Goal: Task Accomplishment & Management: Use online tool/utility

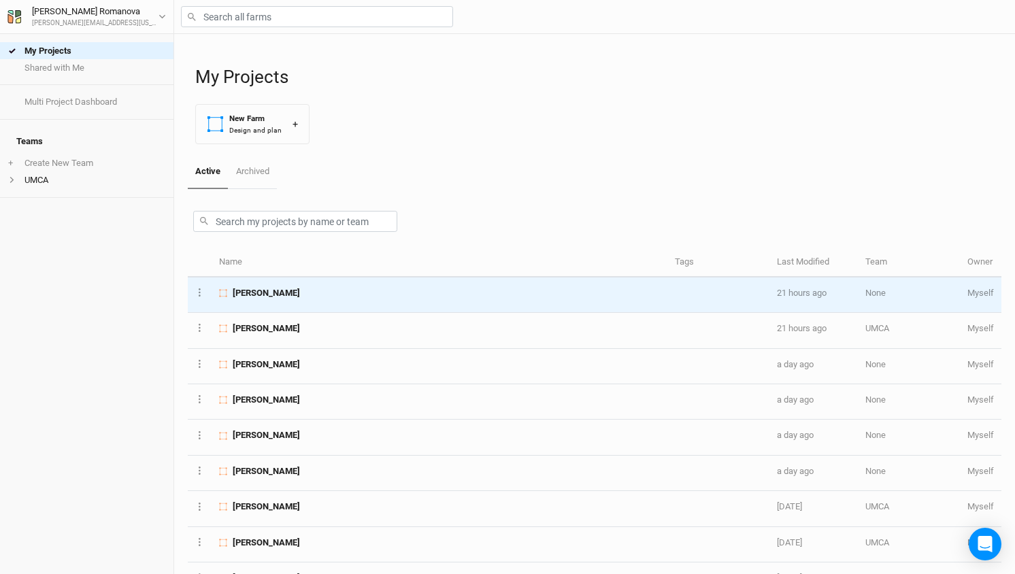
click at [269, 291] on span "Amy Lehenbauer" at bounding box center [266, 293] width 67 height 12
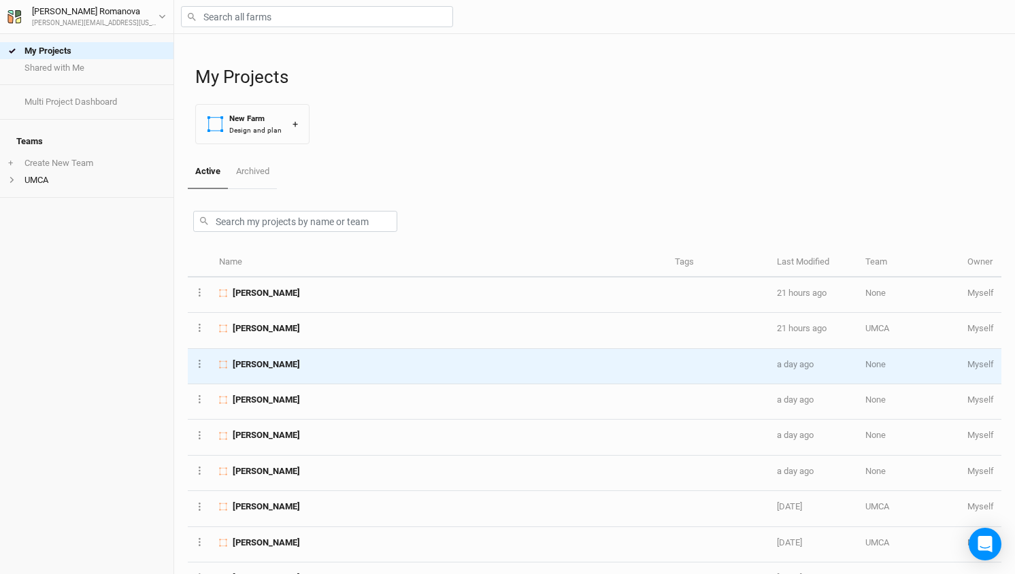
click at [266, 363] on span "Marjorie Craig" at bounding box center [266, 365] width 67 height 12
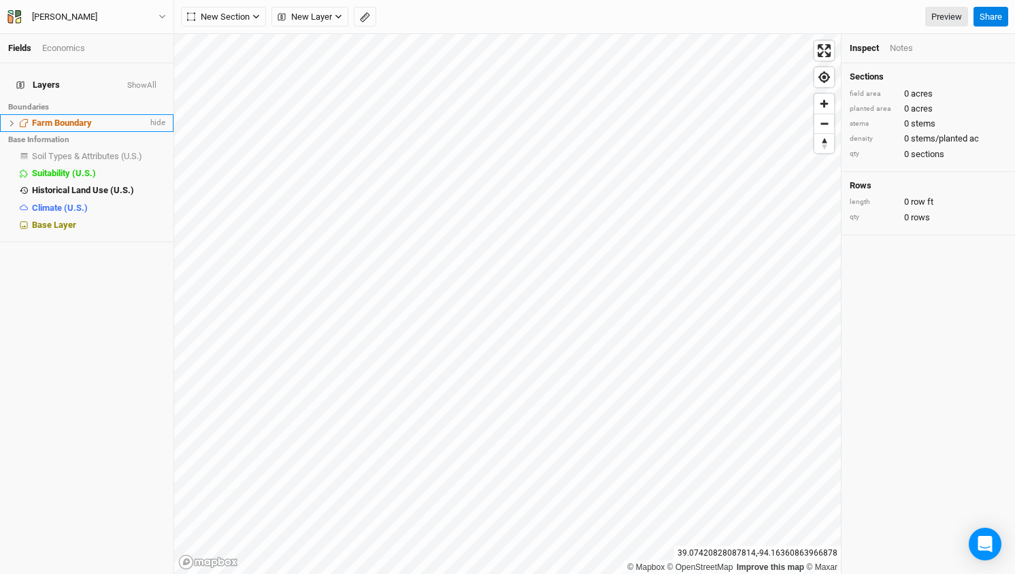
click at [68, 118] on span "Farm Boundary" at bounding box center [62, 123] width 60 height 10
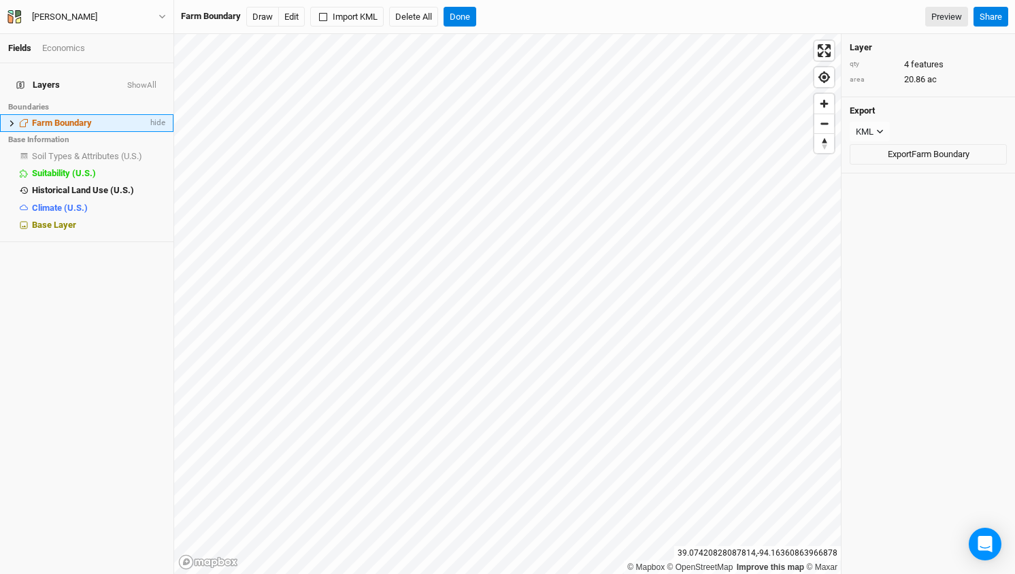
click at [12, 120] on icon at bounding box center [12, 123] width 4 height 6
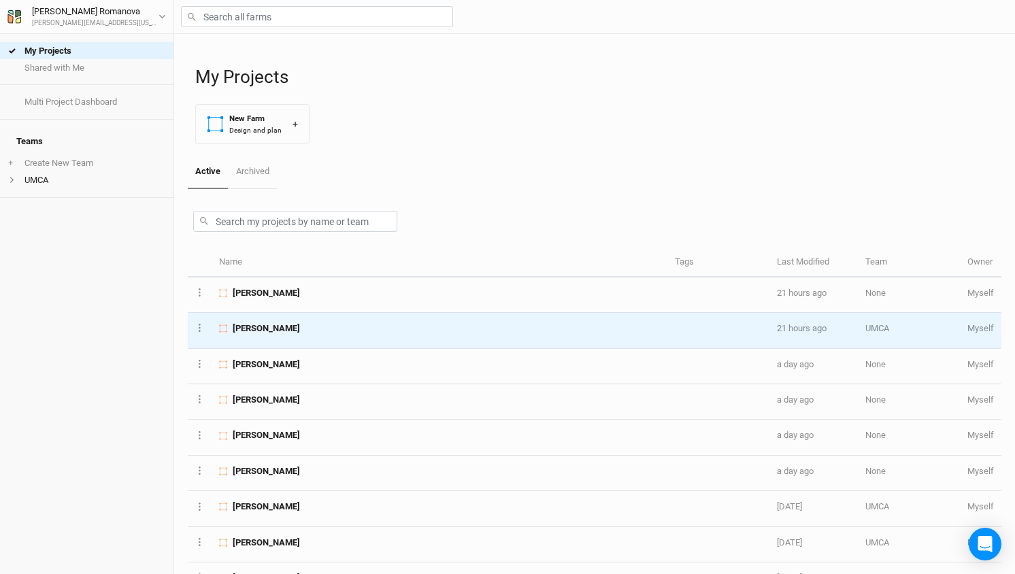
click at [293, 329] on span "Michael Krumpelman" at bounding box center [266, 328] width 67 height 12
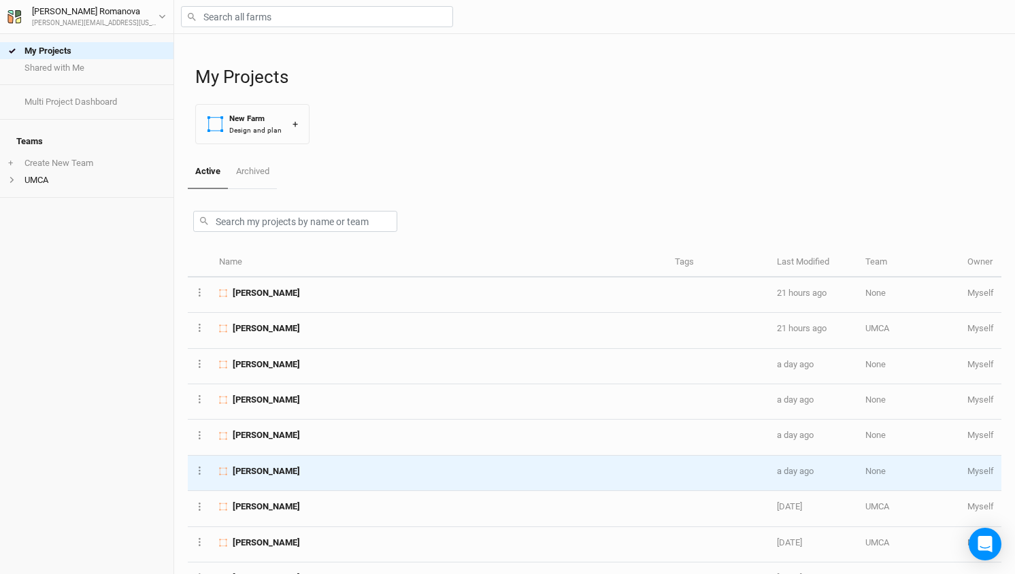
click at [284, 467] on span "Elizabeth Crowley" at bounding box center [266, 471] width 67 height 12
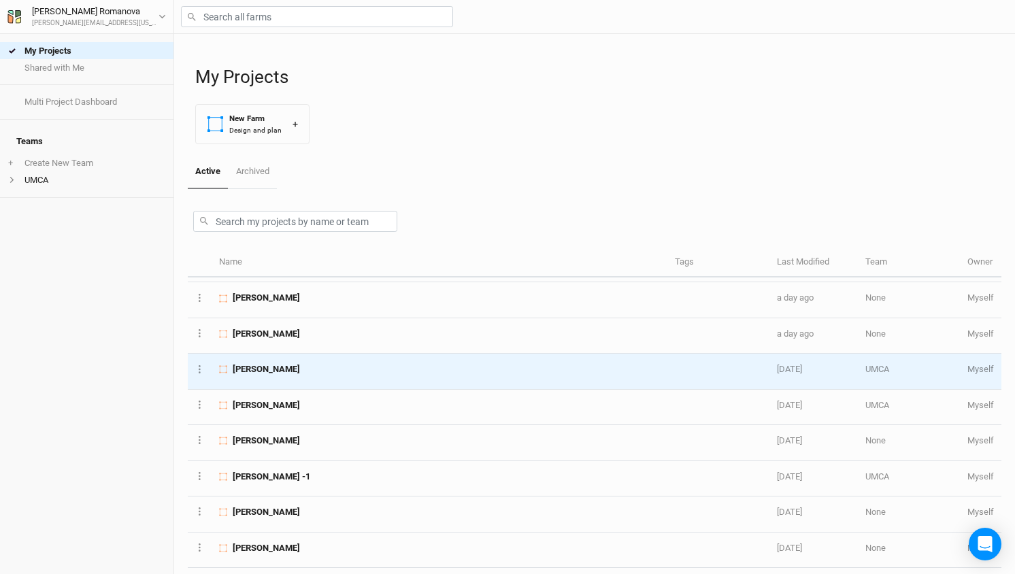
scroll to position [146, 0]
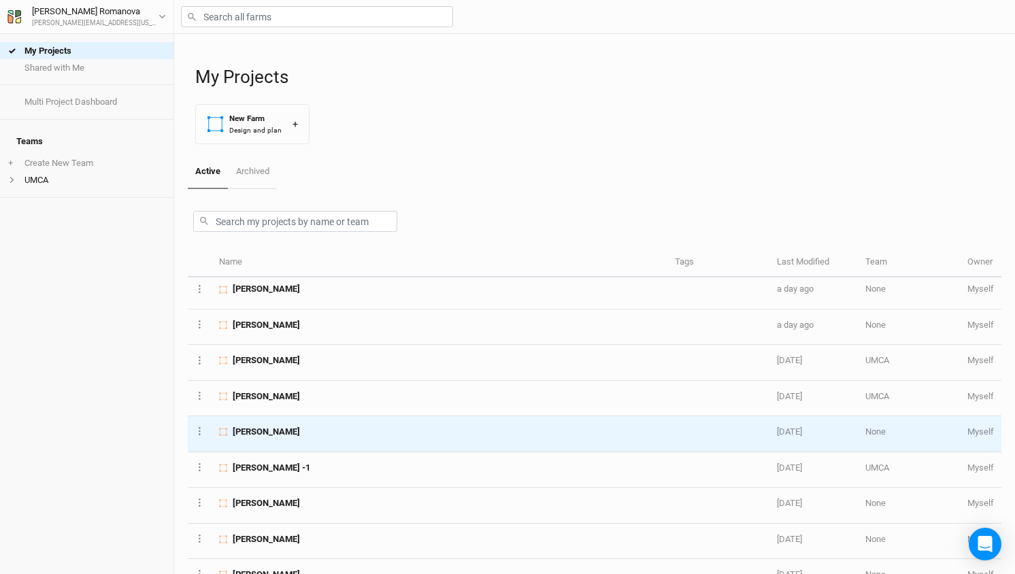
click at [286, 427] on span "Angelique Hemmer" at bounding box center [266, 432] width 67 height 12
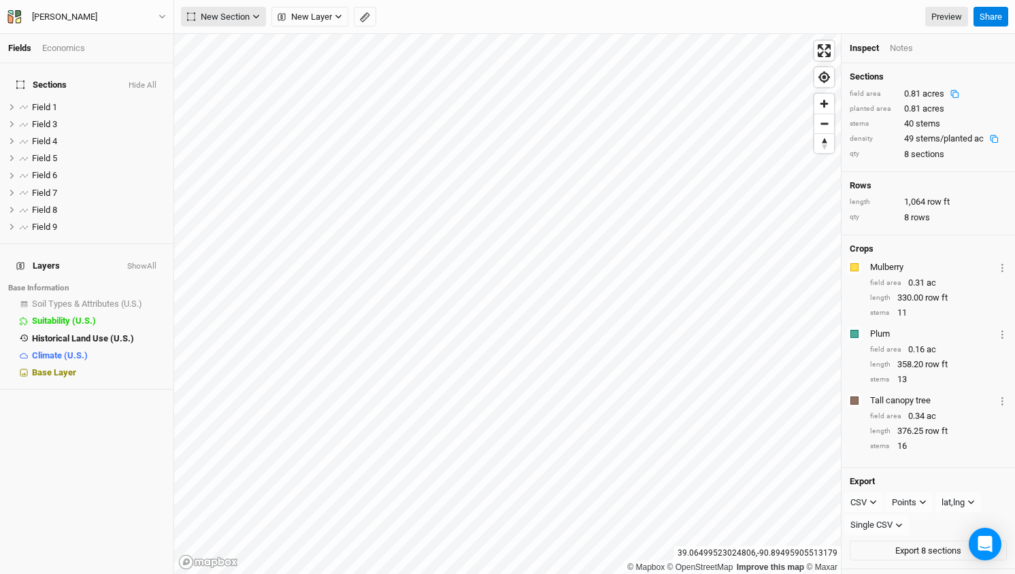
click at [254, 18] on icon "button" at bounding box center [255, 16] width 7 height 7
click at [323, 18] on span "New Layer" at bounding box center [305, 17] width 54 height 14
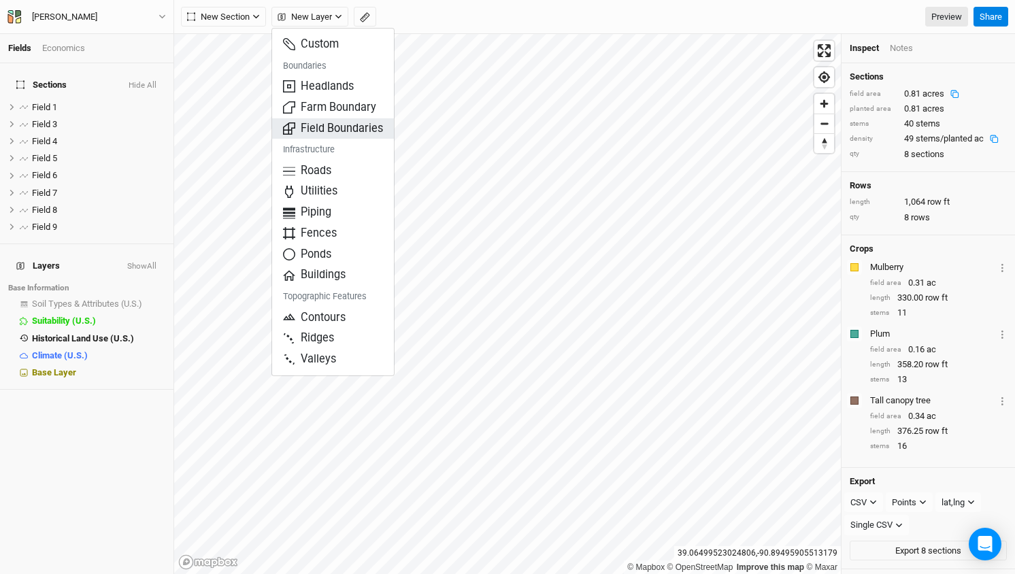
click at [337, 125] on span "Field Boundaries" at bounding box center [333, 129] width 100 height 16
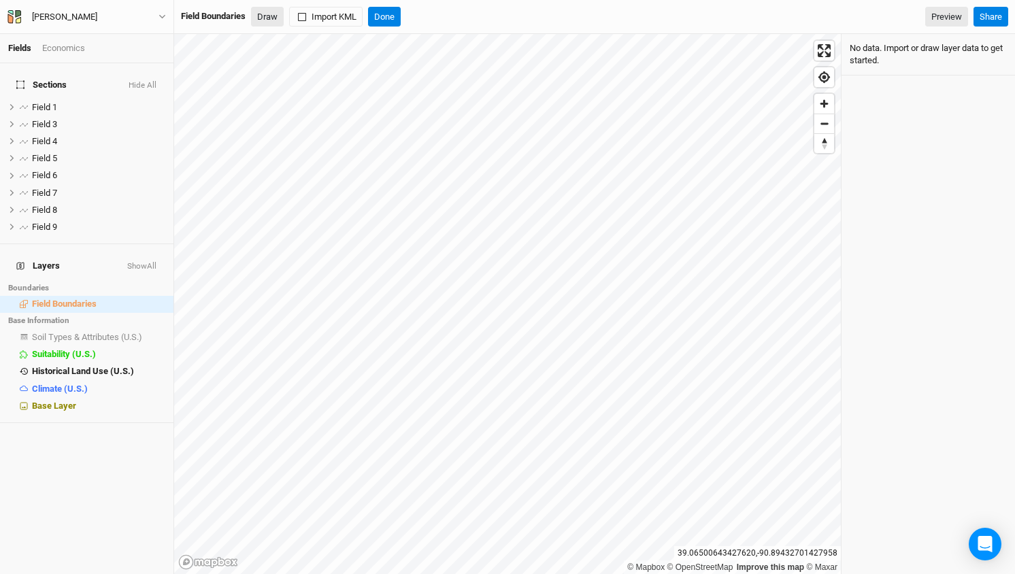
click at [266, 14] on button "Draw" at bounding box center [267, 17] width 33 height 20
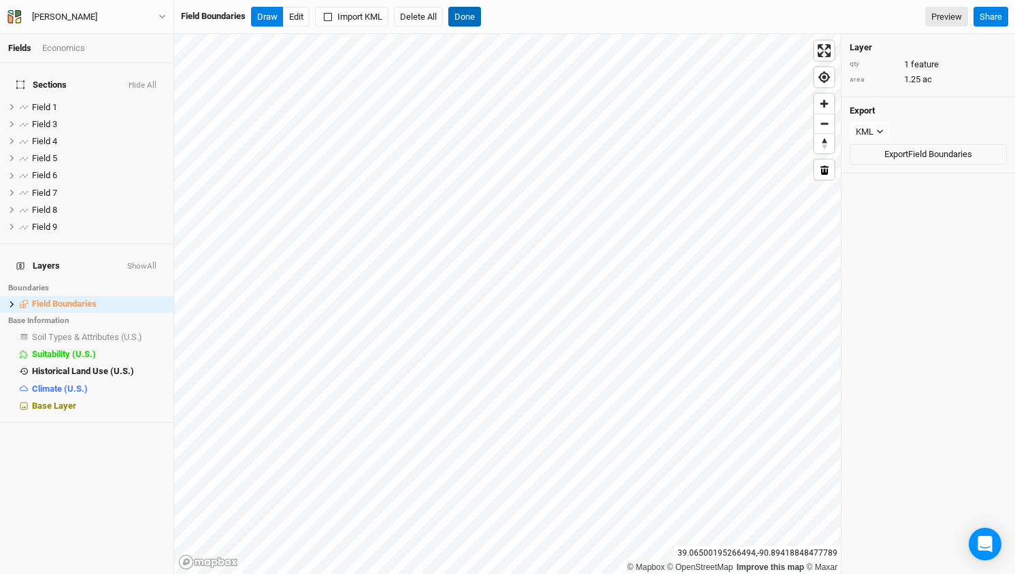
click at [470, 18] on button "Done" at bounding box center [464, 17] width 33 height 20
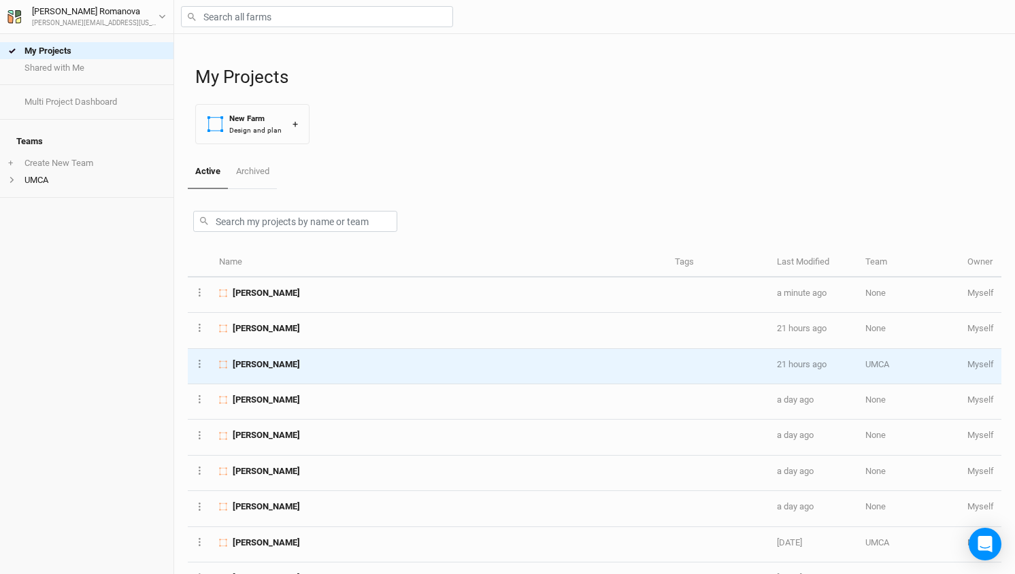
click at [300, 359] on span "Michael Krumpelman" at bounding box center [266, 365] width 67 height 12
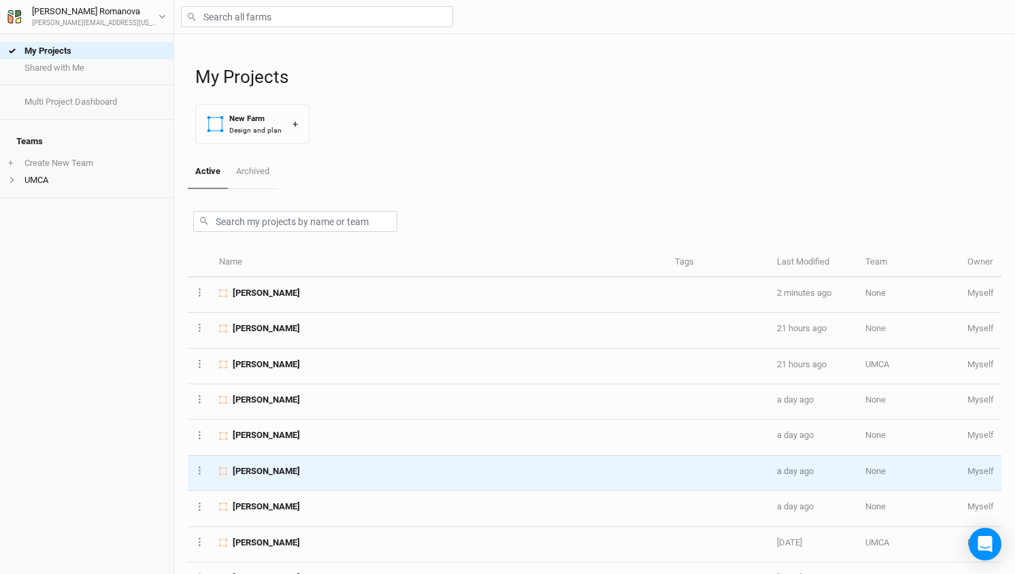
click at [252, 469] on span "David Hall" at bounding box center [266, 471] width 67 height 12
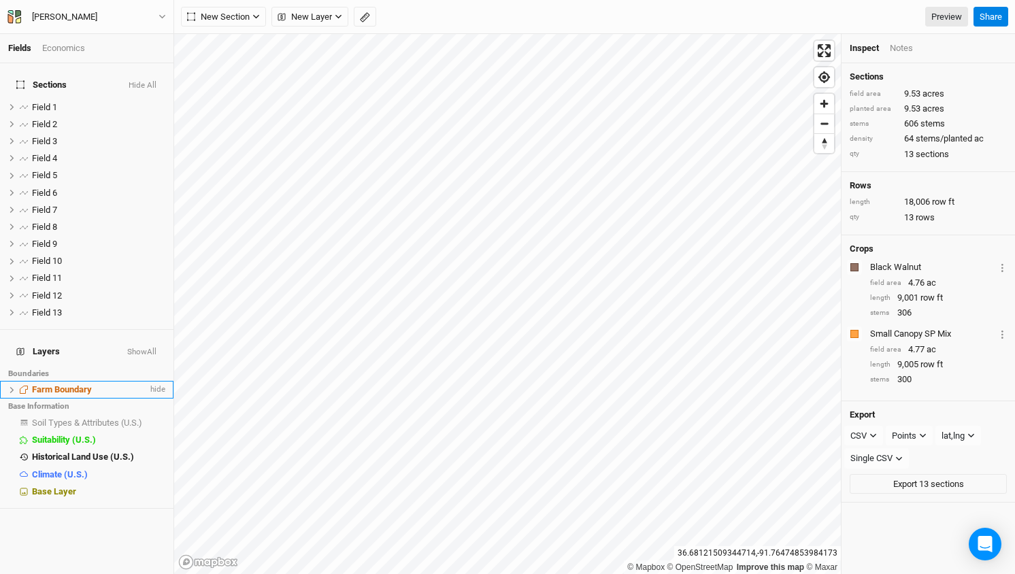
click at [65, 384] on span "Farm Boundary" at bounding box center [62, 389] width 60 height 10
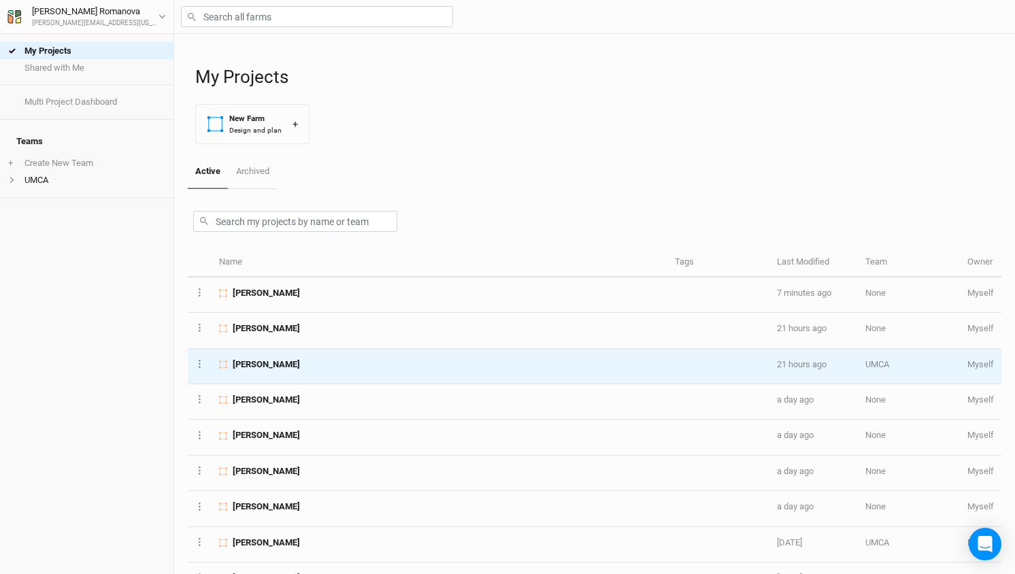
click at [297, 361] on span "Michael Krumpelman" at bounding box center [266, 365] width 67 height 12
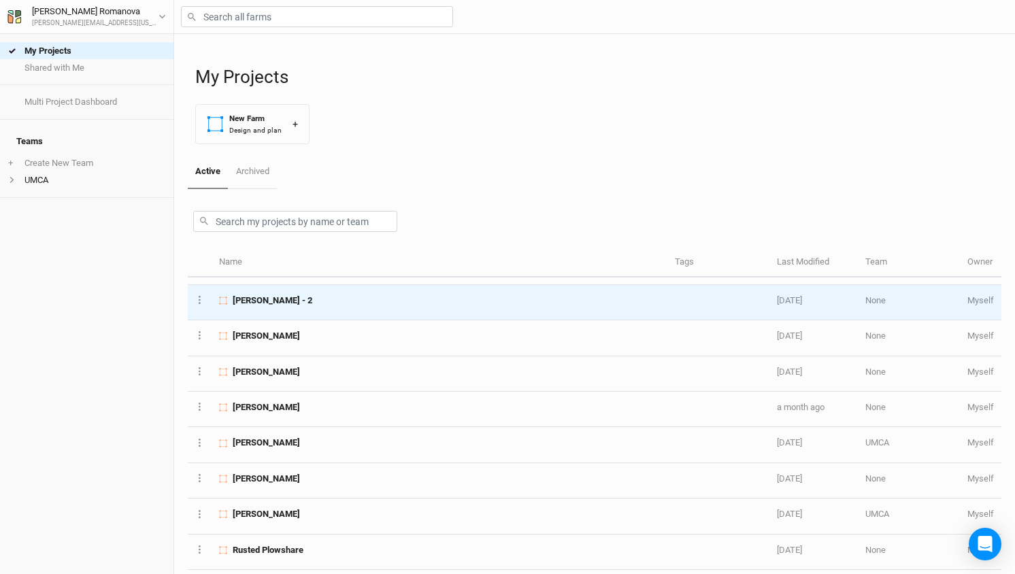
scroll to position [572, 0]
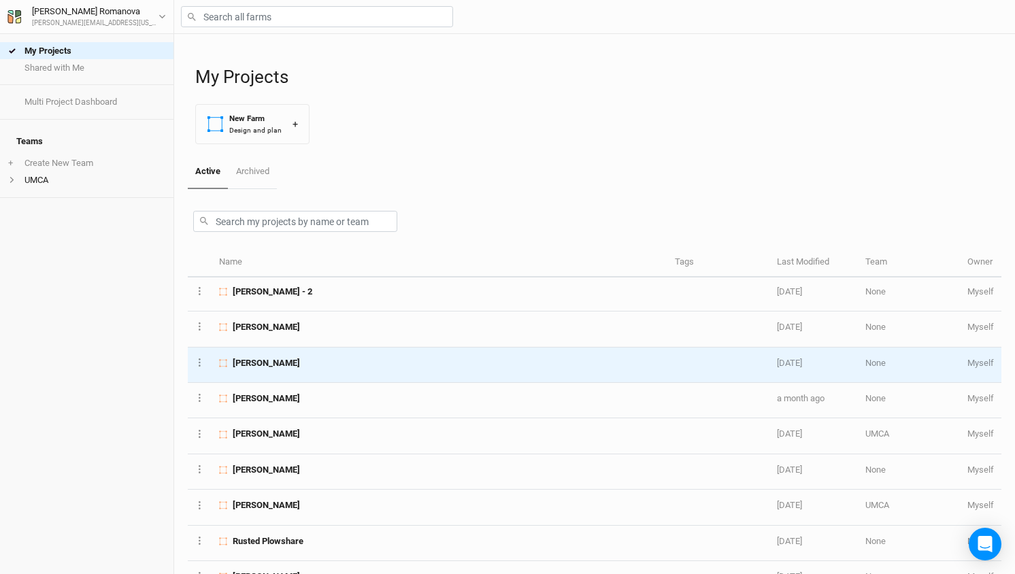
click at [267, 357] on span "Graybill Claude" at bounding box center [266, 363] width 67 height 12
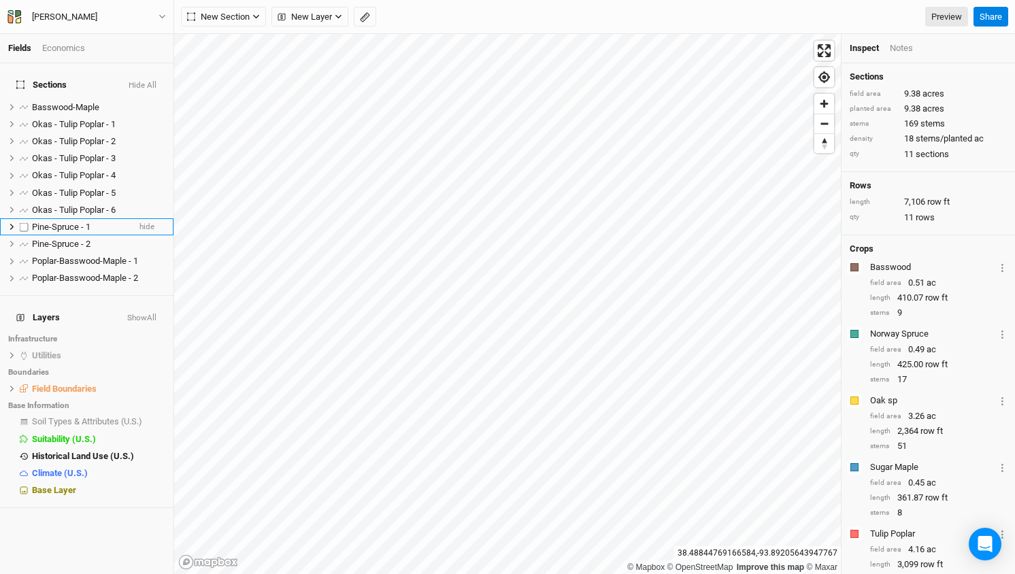
click at [63, 222] on span "Pine-Spruce - 1" at bounding box center [61, 227] width 59 height 10
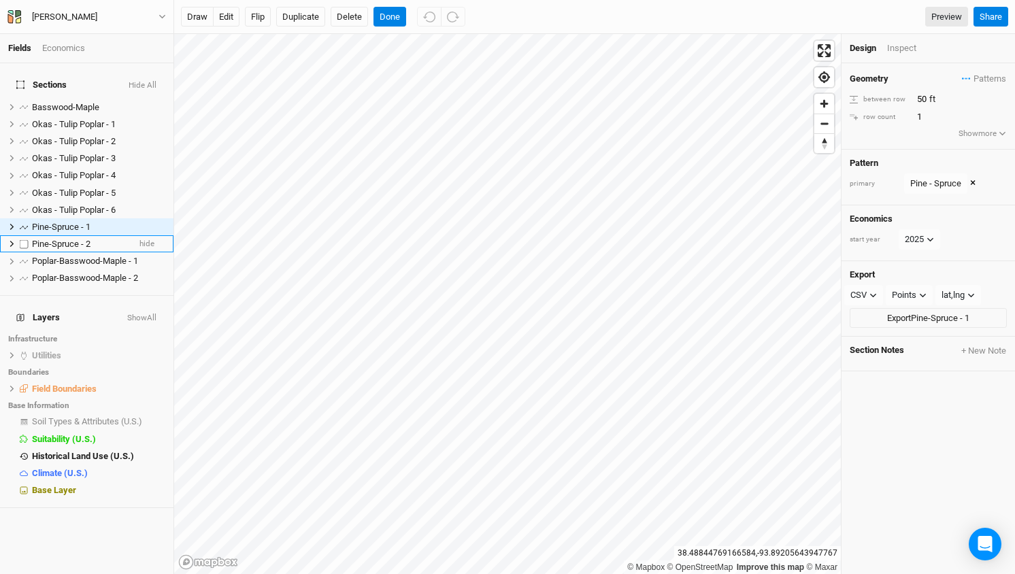
click at [61, 239] on span "Pine-Spruce - 2" at bounding box center [61, 244] width 59 height 10
click at [393, 20] on button "Done" at bounding box center [390, 17] width 33 height 20
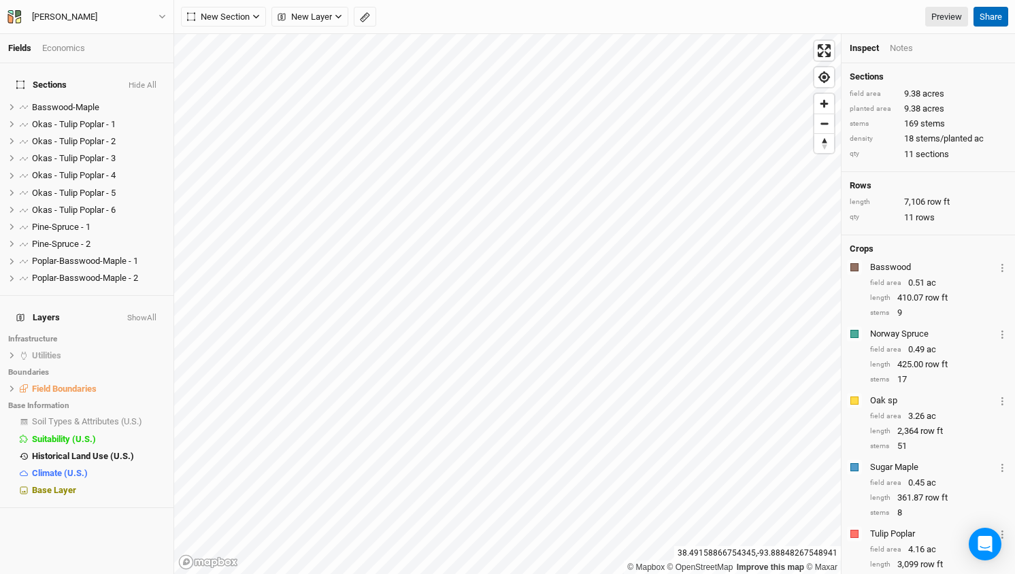
click at [989, 14] on button "Share" at bounding box center [991, 17] width 35 height 20
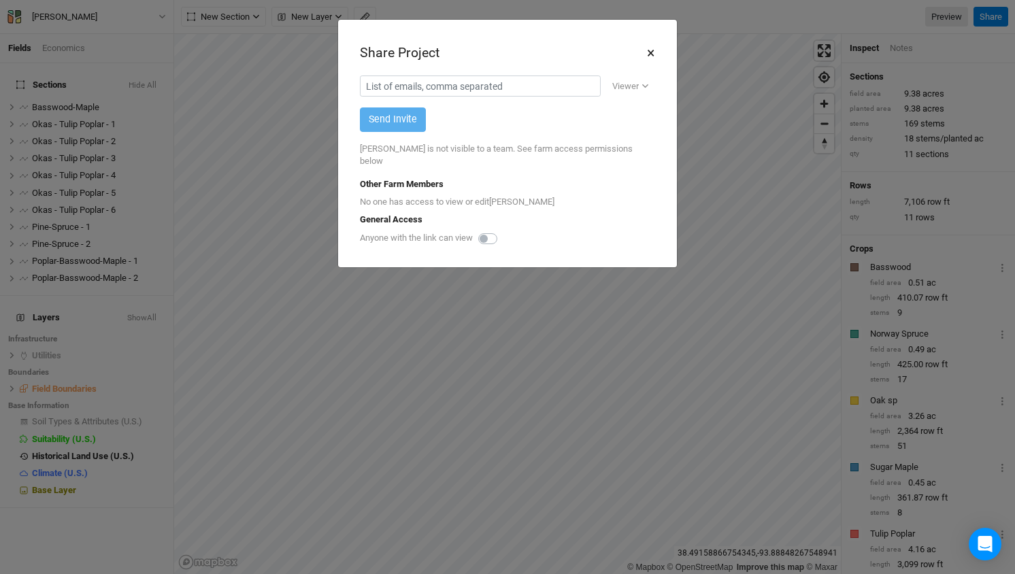
click at [647, 54] on button "×" at bounding box center [650, 53] width 9 height 23
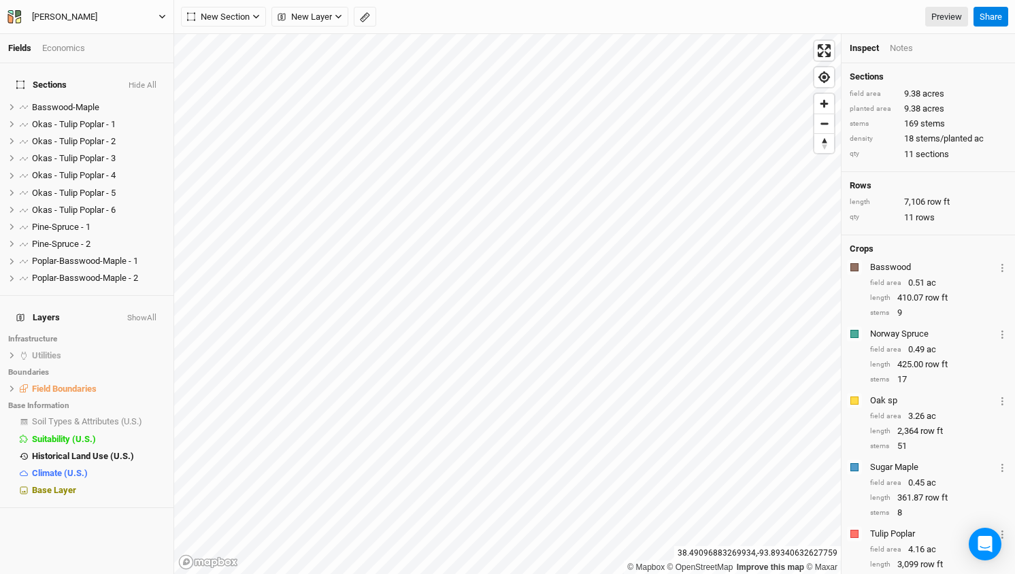
click at [158, 16] on button "Graybill Claude" at bounding box center [87, 17] width 160 height 15
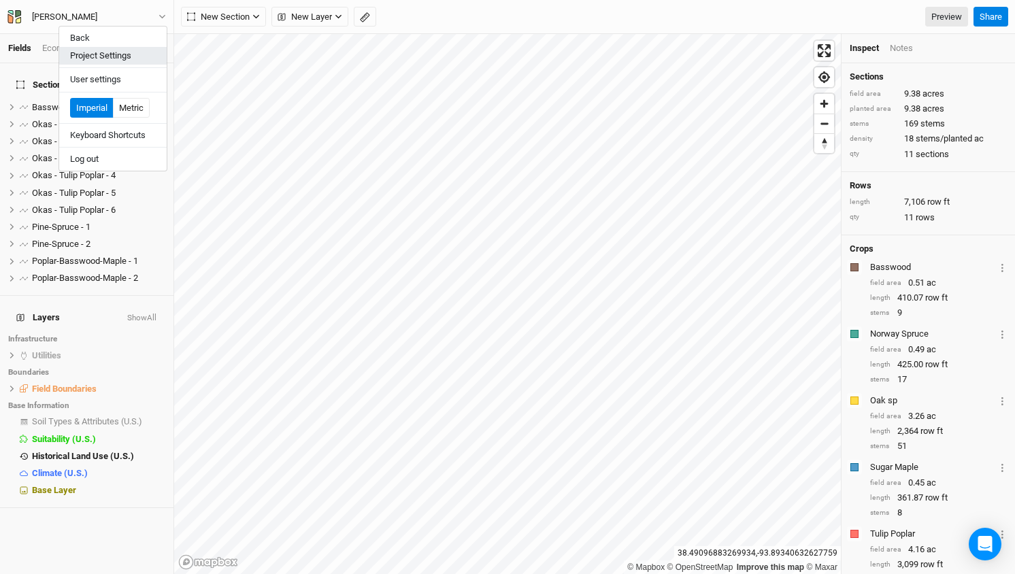
click at [100, 59] on button "Project Settings" at bounding box center [112, 56] width 107 height 18
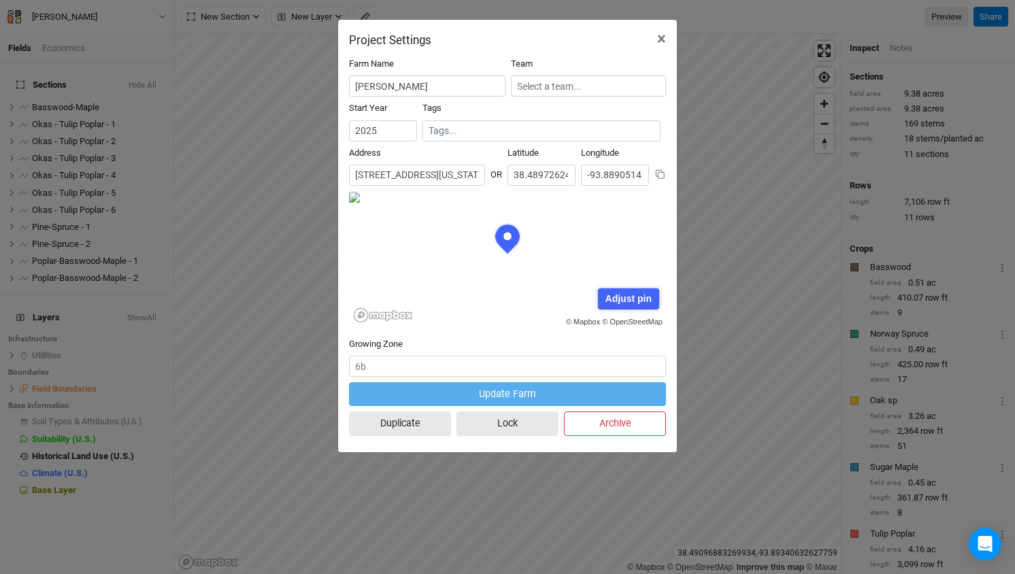
scroll to position [68, 159]
click at [588, 90] on input "text" at bounding box center [588, 86] width 155 height 21
click at [539, 131] on div "UMCA" at bounding box center [540, 131] width 24 height 12
type input "UMCA"
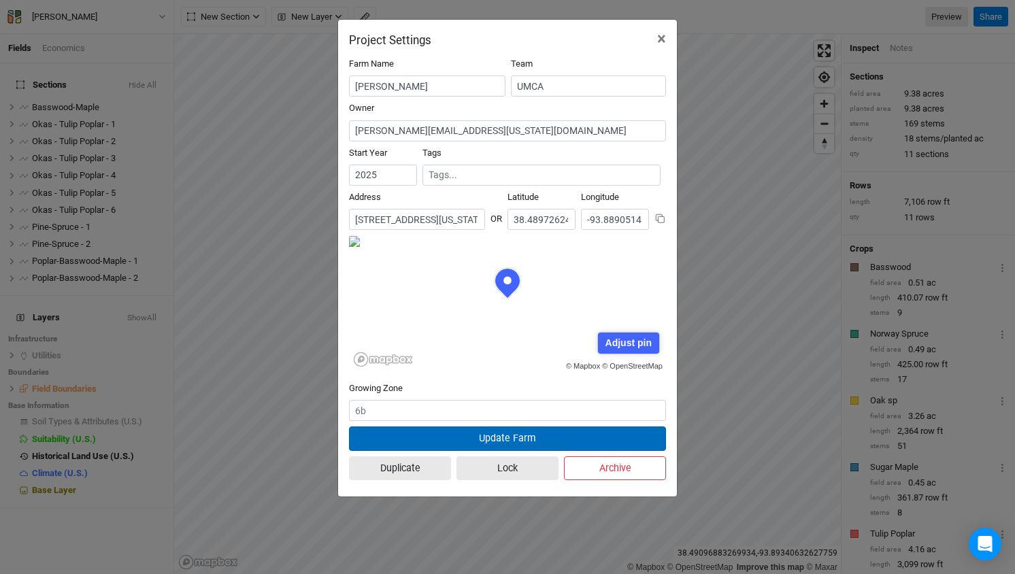
click at [514, 433] on button "Update Farm" at bounding box center [507, 439] width 317 height 24
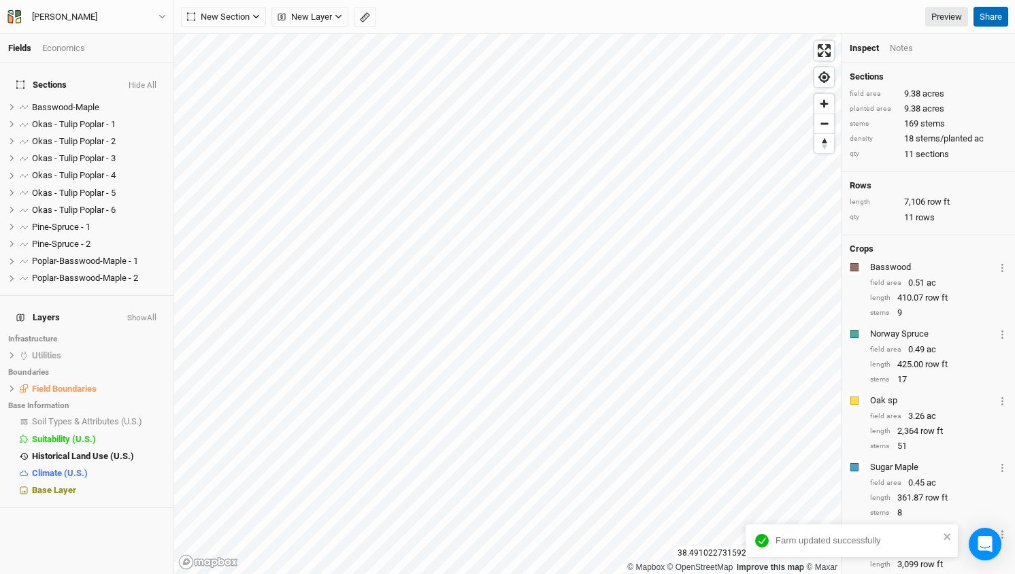
click at [996, 18] on button "Share" at bounding box center [991, 17] width 35 height 20
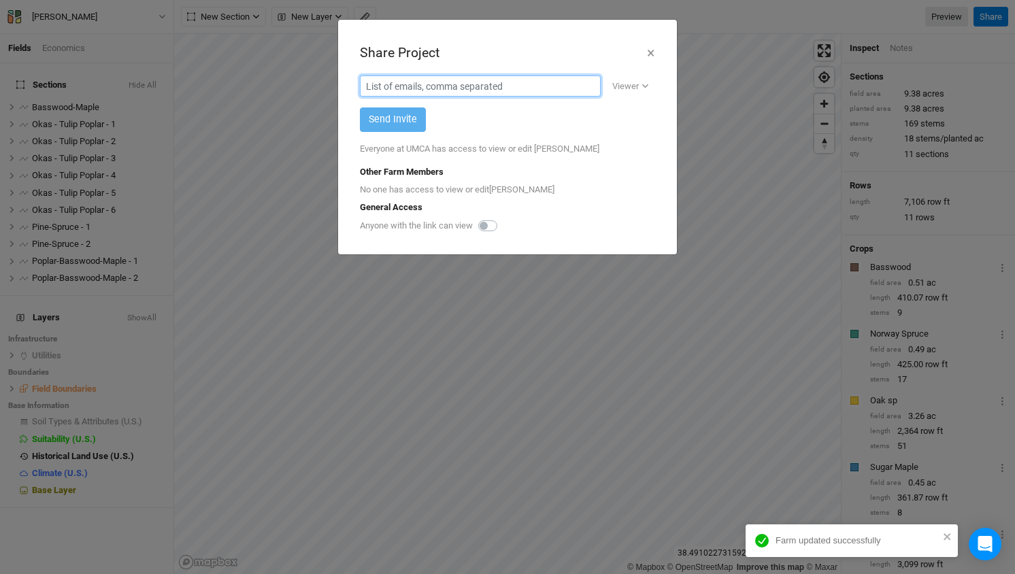
click at [440, 86] on input "text" at bounding box center [480, 86] width 241 height 21
paste input "clgraybill77@yahoo.com"
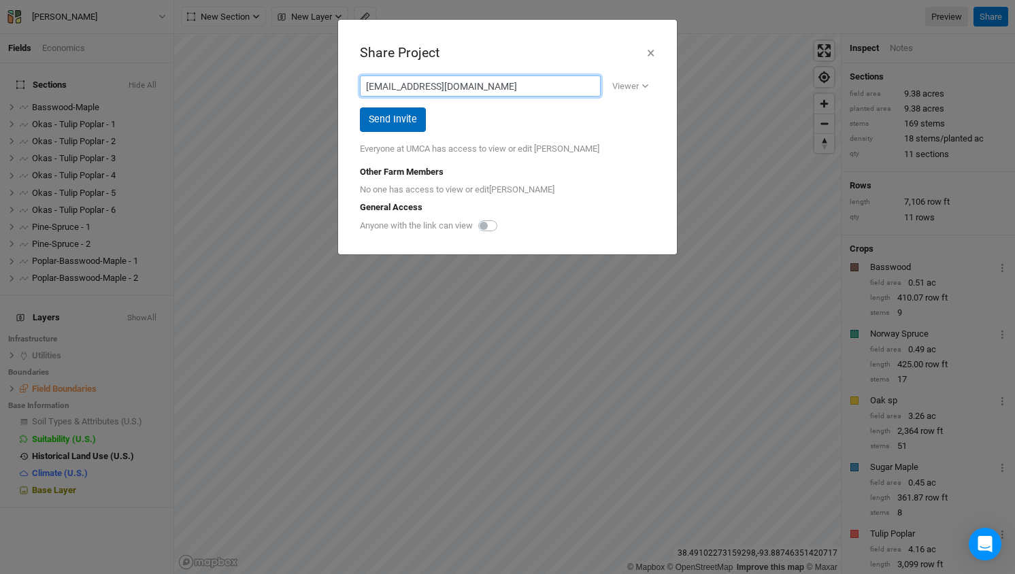
type input "clgraybill77@yahoo.com"
click at [399, 118] on button "Send Invite" at bounding box center [393, 119] width 66 height 24
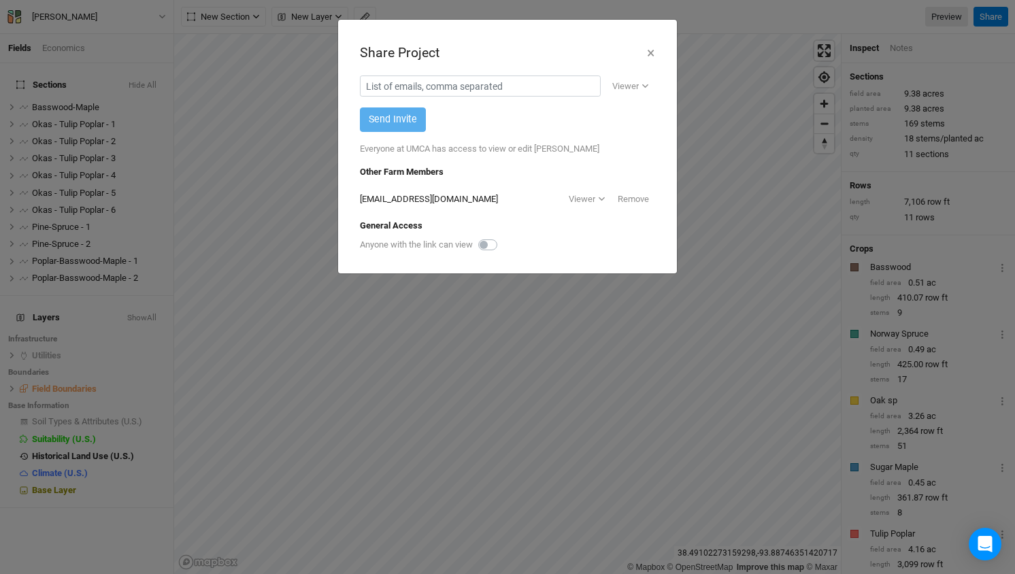
click at [503, 237] on label at bounding box center [503, 237] width 0 height 0
click at [489, 244] on input "checkbox" at bounding box center [483, 244] width 11 height 14
checkbox input "true"
click at [621, 245] on div "Copy link" at bounding box center [625, 246] width 48 height 14
click at [651, 54] on button "×" at bounding box center [650, 53] width 9 height 23
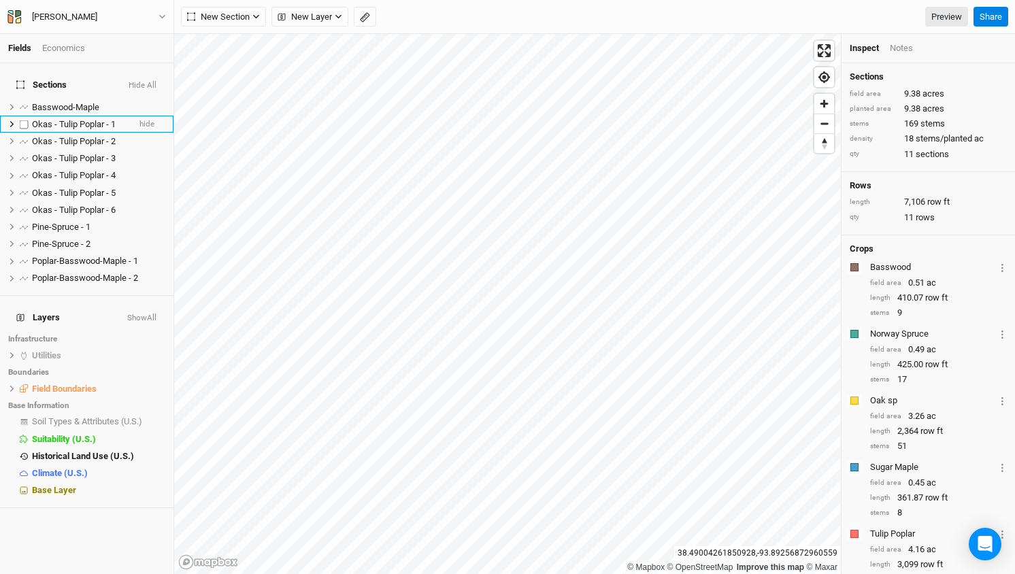
click at [82, 119] on span "Okas - Tulip Poplar - 1" at bounding box center [74, 124] width 84 height 10
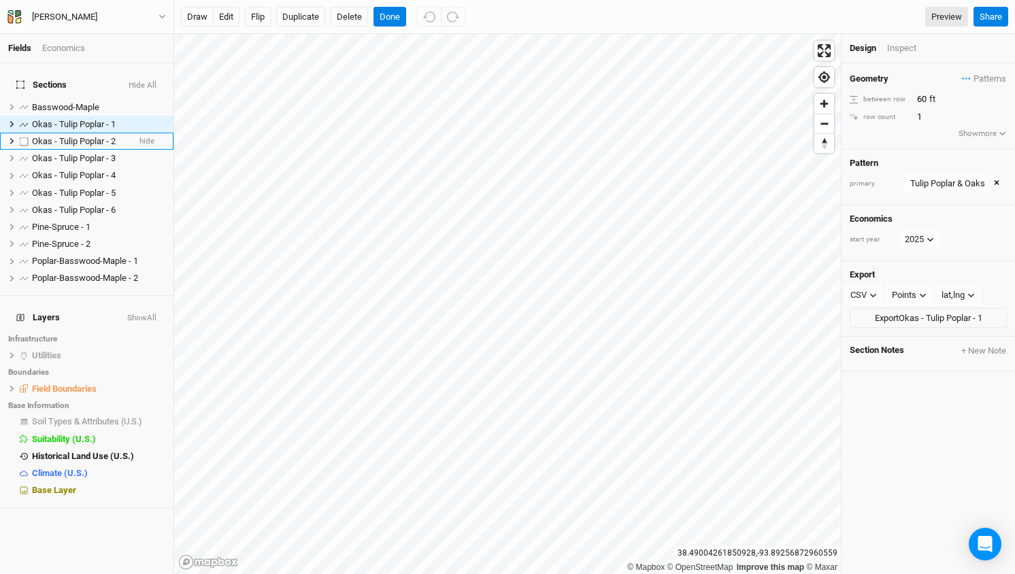
click at [81, 136] on span "Okas - Tulip Poplar - 2" at bounding box center [74, 141] width 84 height 10
click at [82, 153] on span "Okas - Tulip Poplar - 3" at bounding box center [74, 158] width 84 height 10
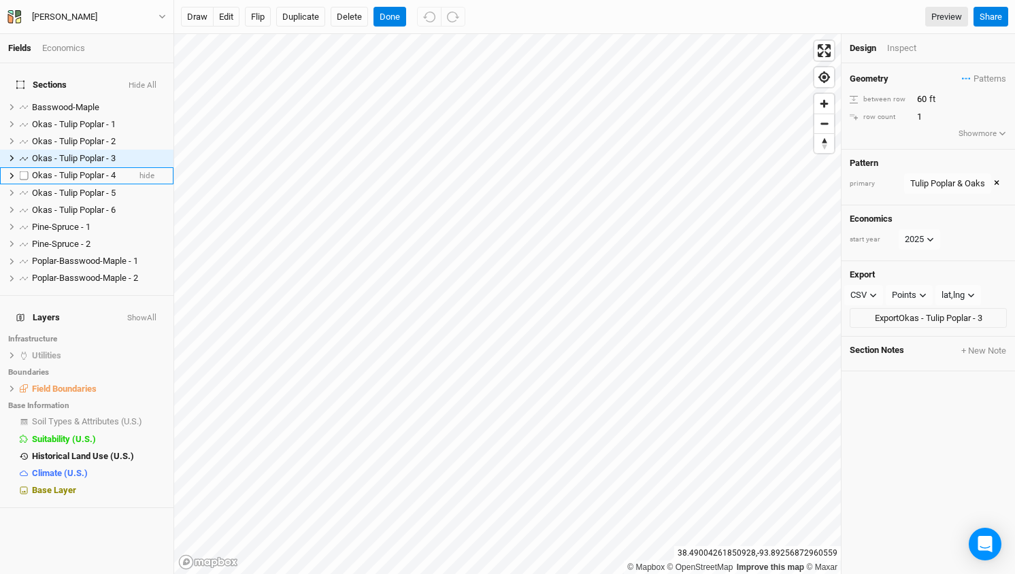
click at [82, 170] on span "Okas - Tulip Poplar - 4" at bounding box center [74, 175] width 84 height 10
click at [84, 188] on span "Okas - Tulip Poplar - 5" at bounding box center [74, 193] width 84 height 10
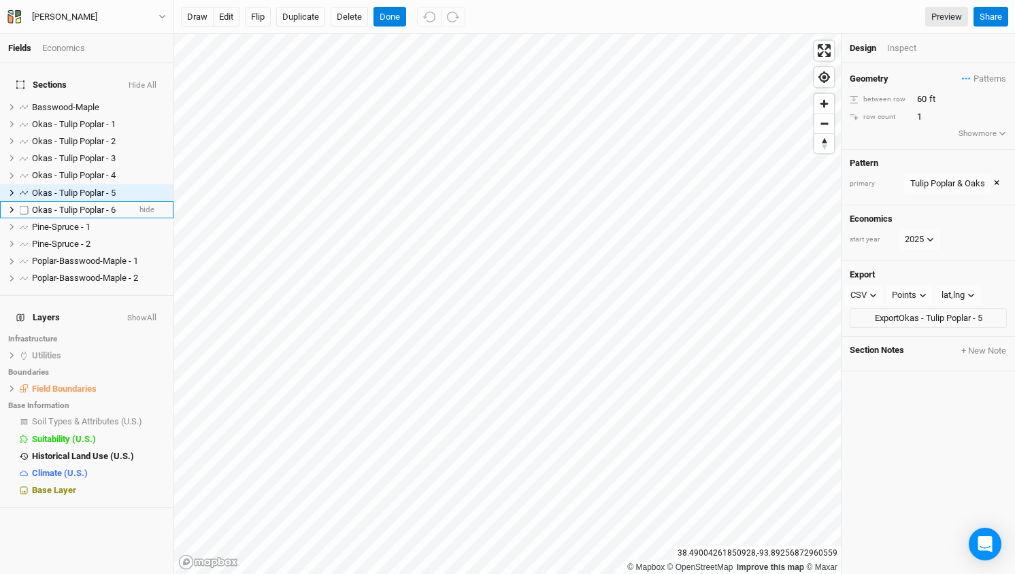
click at [82, 205] on span "Okas - Tulip Poplar - 6" at bounding box center [74, 210] width 84 height 10
click at [79, 222] on span "Pine-Spruce - 1" at bounding box center [61, 227] width 59 height 10
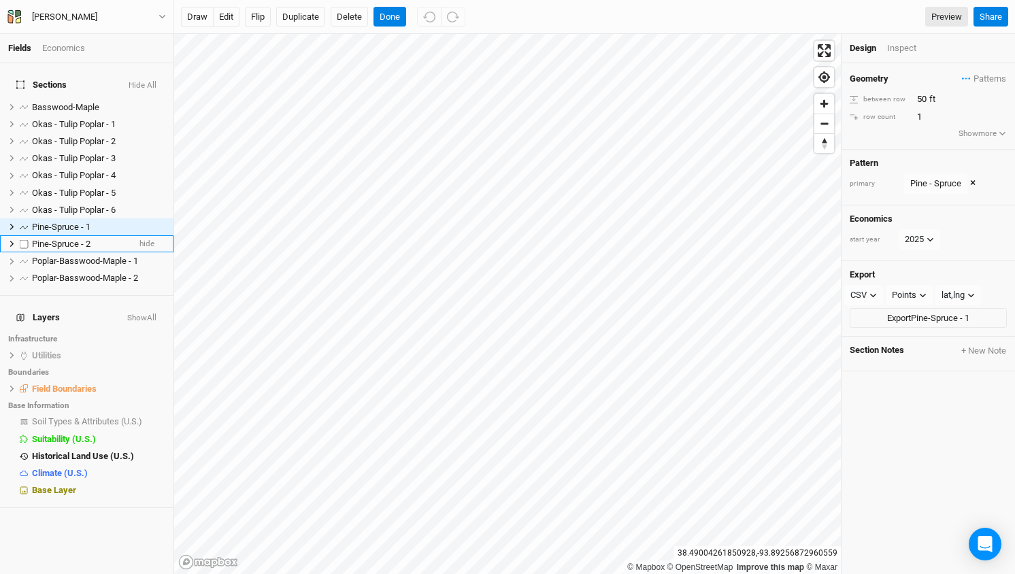
click at [76, 239] on span "Pine-Spruce - 2" at bounding box center [61, 244] width 59 height 10
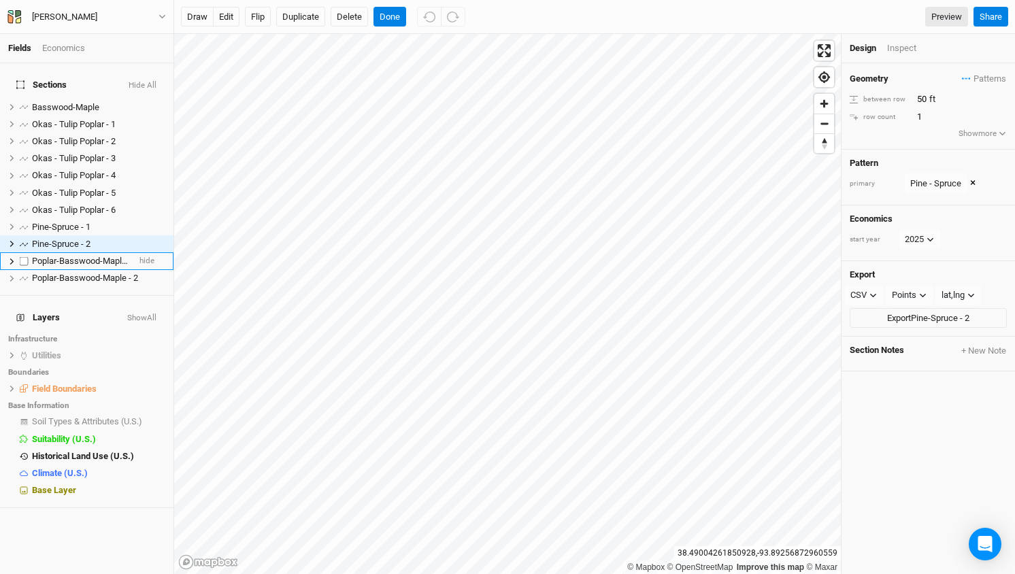
click at [76, 256] on span "Poplar-Basswood-Maple - 1" at bounding box center [85, 261] width 106 height 10
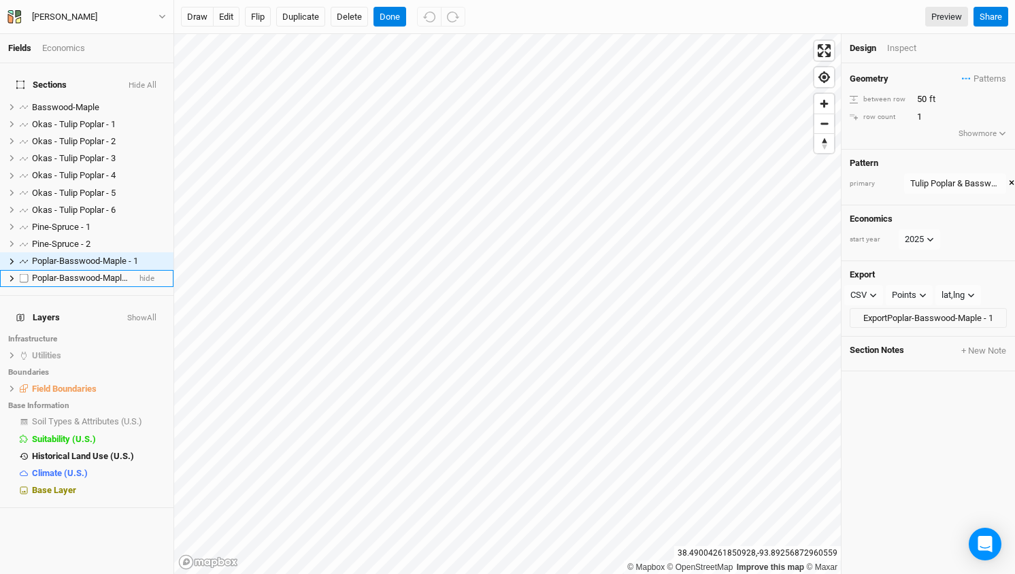
click at [78, 273] on span "Poplar-Basswood-Maple - 2" at bounding box center [85, 278] width 106 height 10
click at [395, 14] on button "Done" at bounding box center [390, 17] width 33 height 20
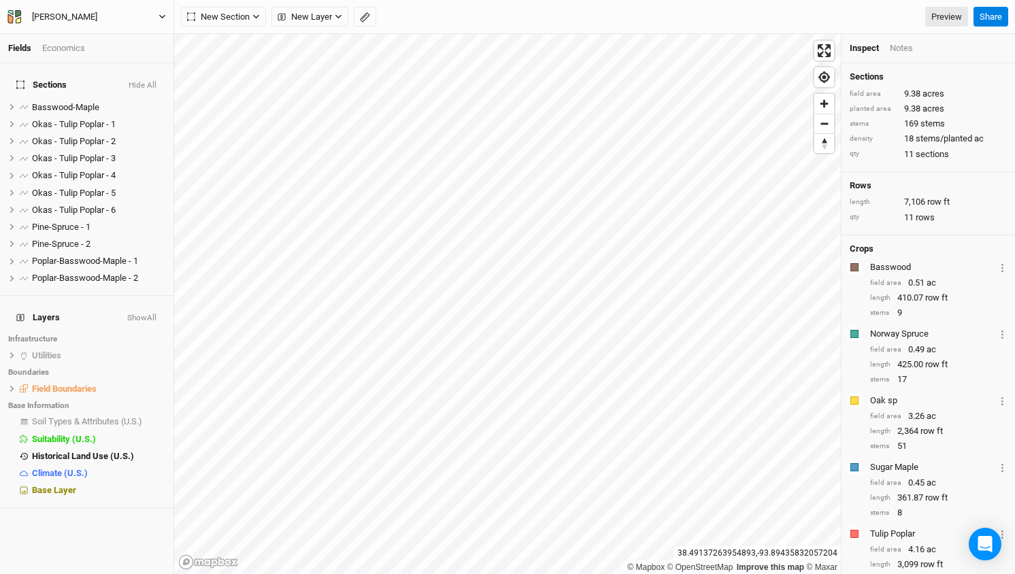
click at [45, 20] on div "Graybill Claude" at bounding box center [64, 17] width 65 height 14
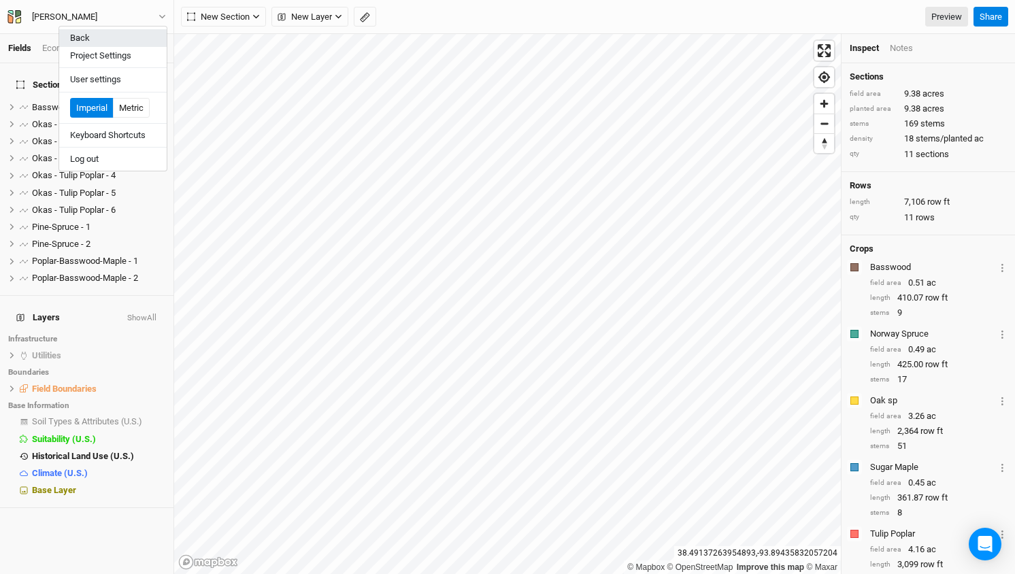
click at [78, 39] on button "Back" at bounding box center [112, 38] width 107 height 18
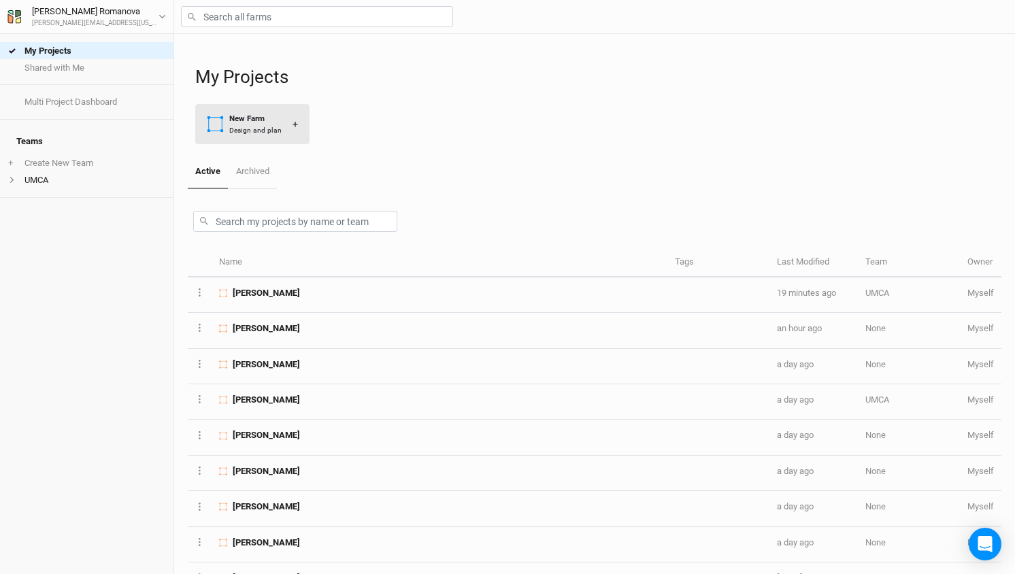
click at [257, 118] on div "New Farm" at bounding box center [255, 119] width 52 height 12
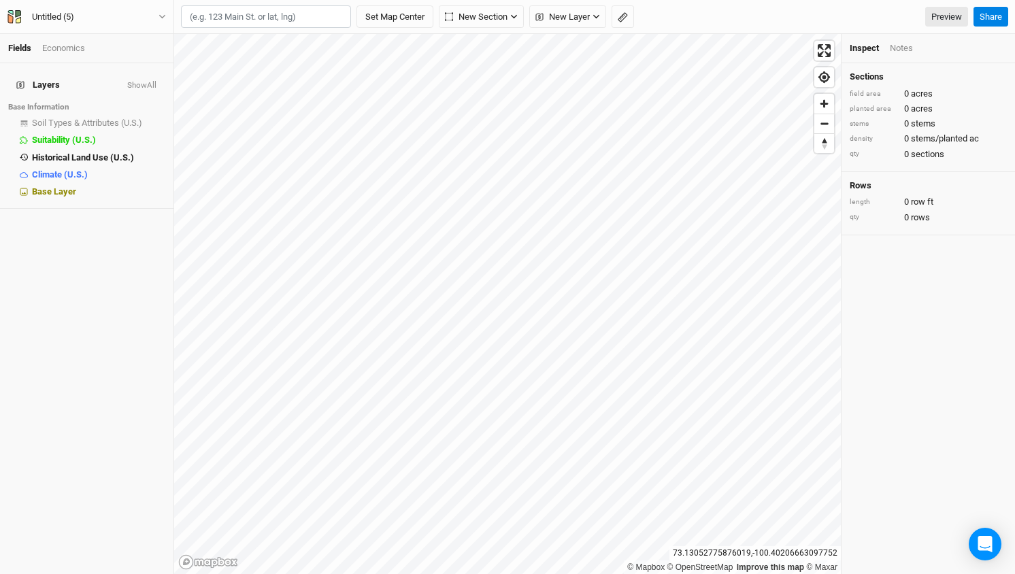
click at [218, 17] on input "text" at bounding box center [266, 16] width 170 height 23
paste input "38.728461, -92.247353"
type input "38.728461, -92.247353"
click at [515, 18] on icon "button" at bounding box center [513, 16] width 7 height 7
click at [414, 16] on button "Set Map Center" at bounding box center [394, 16] width 77 height 23
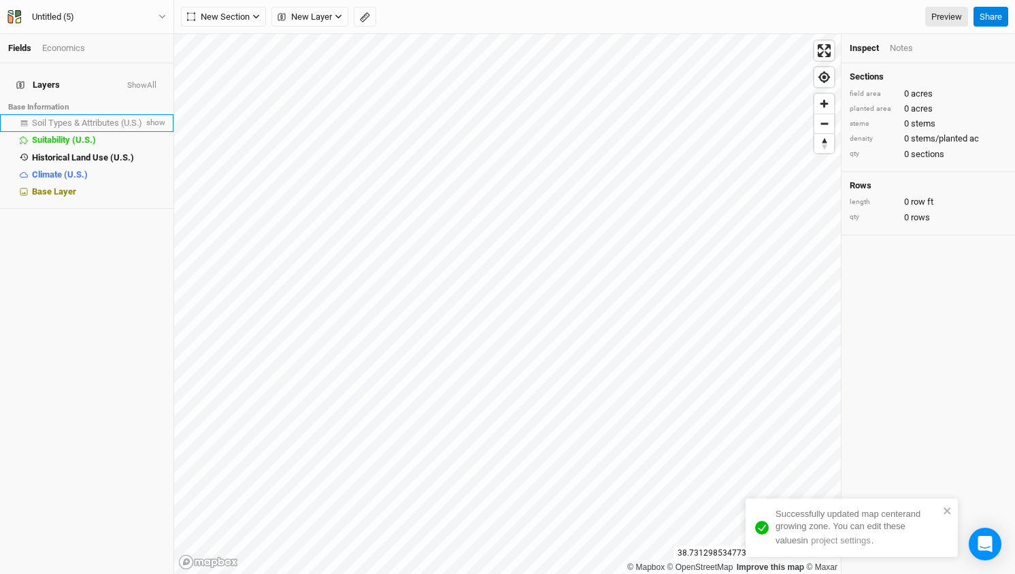
click at [99, 118] on span "Soil Types & Attributes (U.S.)" at bounding box center [87, 123] width 110 height 10
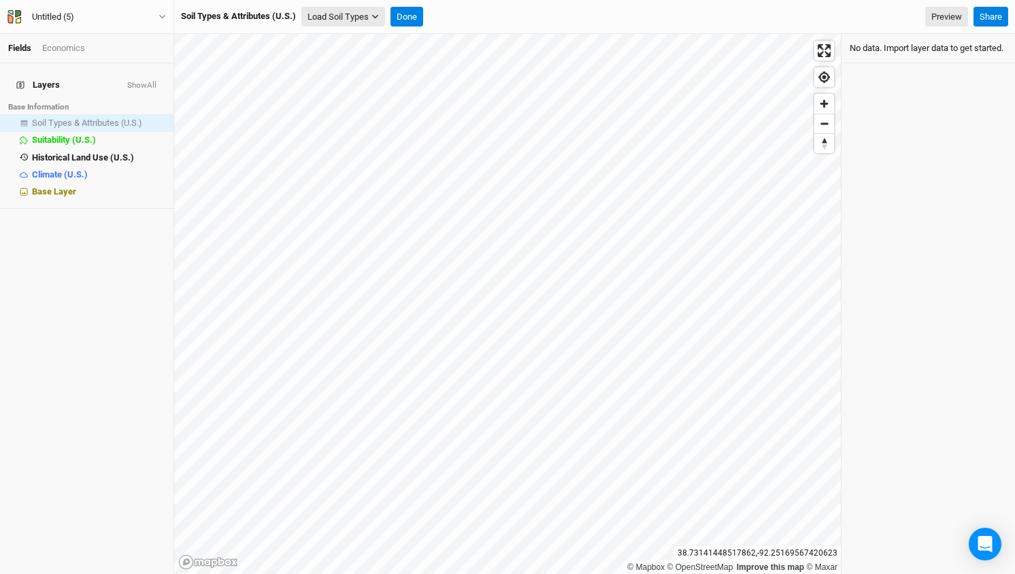
click at [336, 14] on button "Load Soil Types" at bounding box center [343, 17] width 84 height 20
click at [344, 36] on button "Load for Current View" at bounding box center [356, 40] width 107 height 18
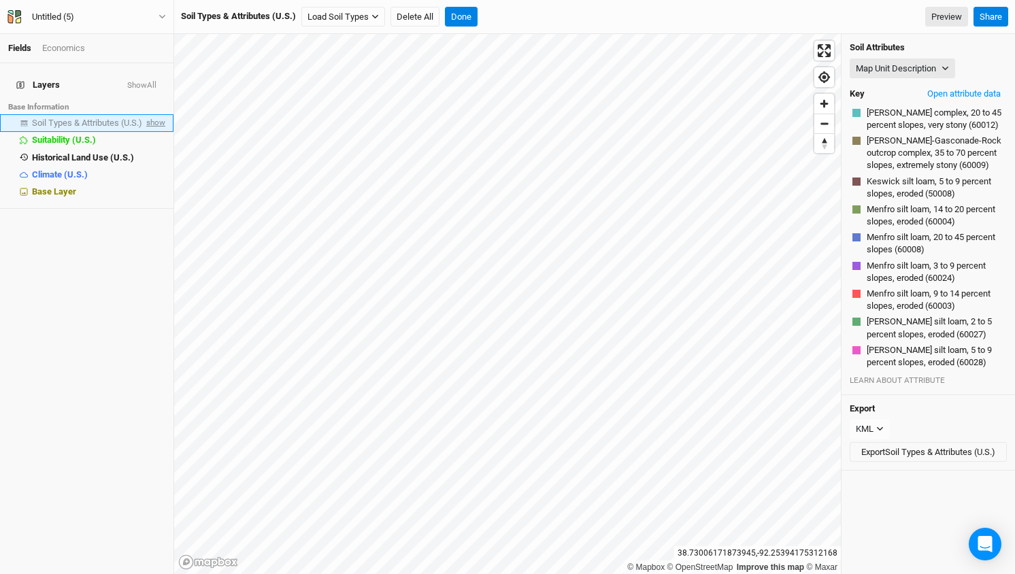
click at [156, 115] on span "show" at bounding box center [155, 123] width 22 height 17
click at [938, 71] on button "Map Unit Description" at bounding box center [902, 69] width 105 height 20
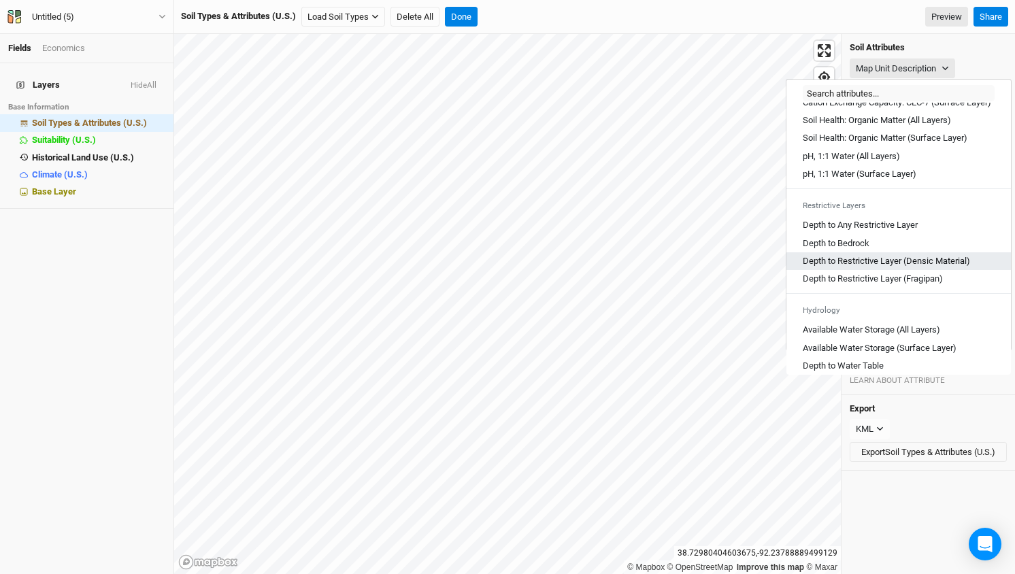
scroll to position [296, 0]
click at [876, 231] on Layer "Depth to Any Restrictive Layer" at bounding box center [860, 224] width 115 height 12
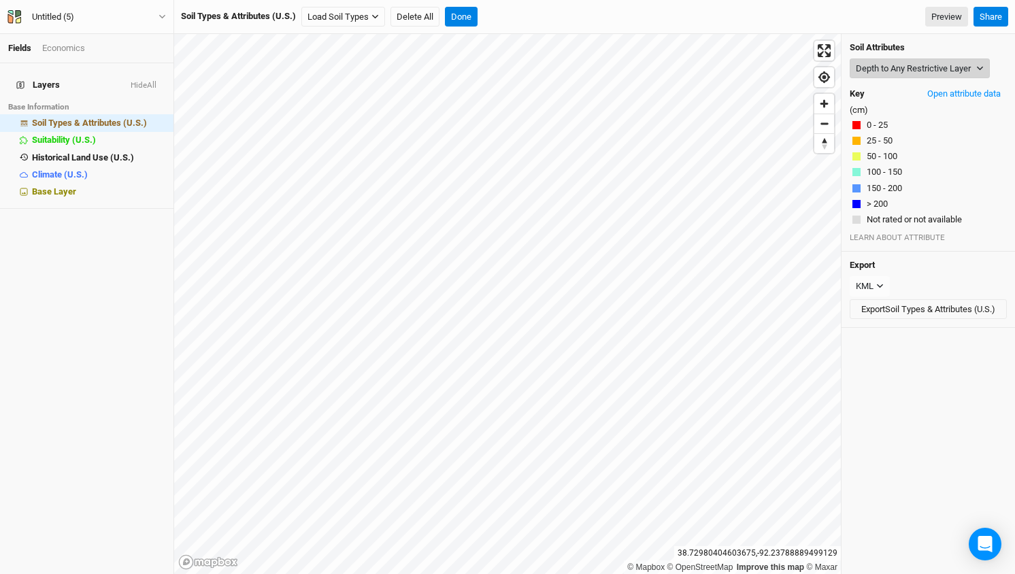
click at [925, 67] on button "Depth to Any Restrictive Layer" at bounding box center [920, 69] width 140 height 20
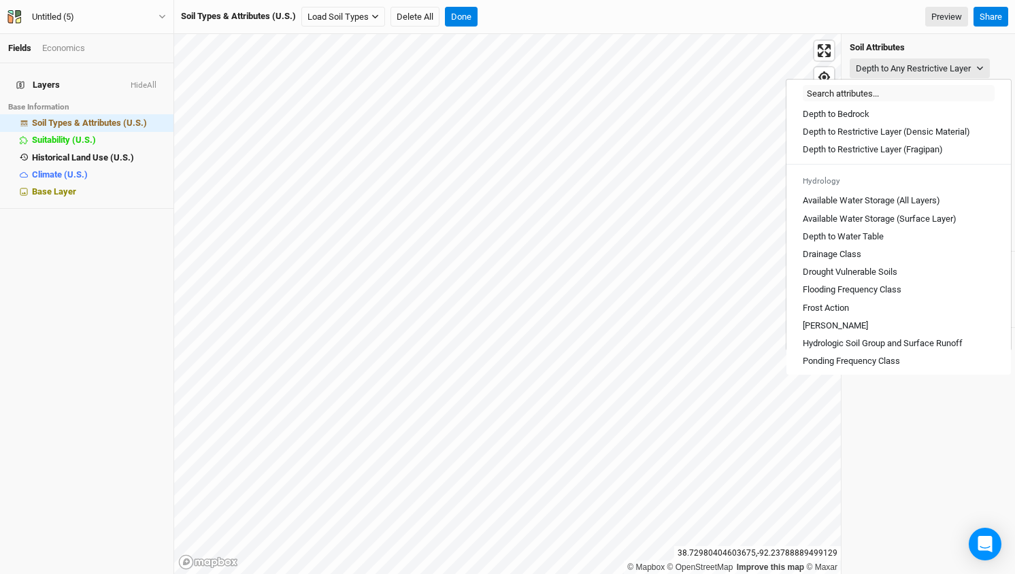
scroll to position [401, 0]
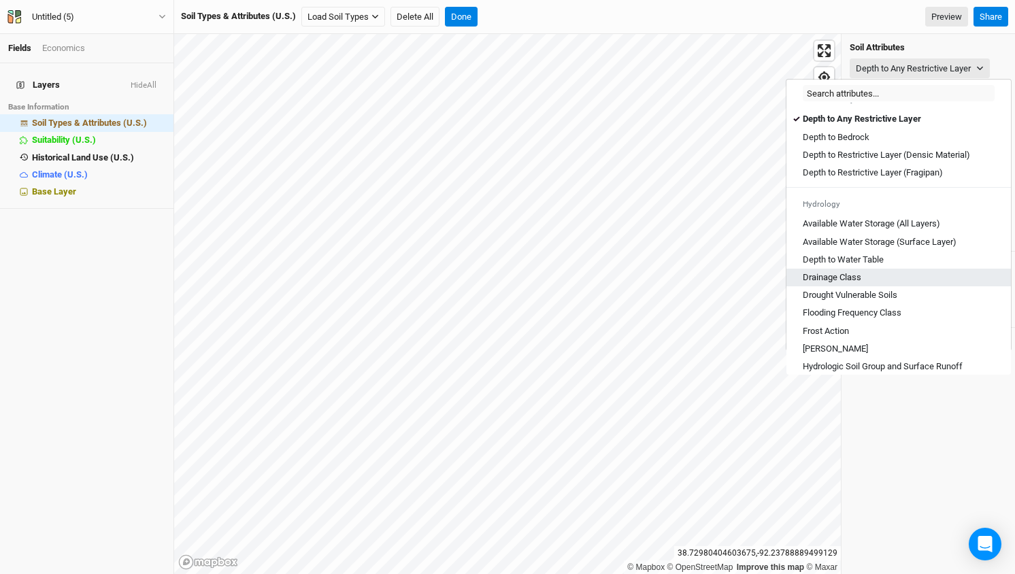
click at [850, 284] on Class "Drainage Class" at bounding box center [832, 277] width 59 height 12
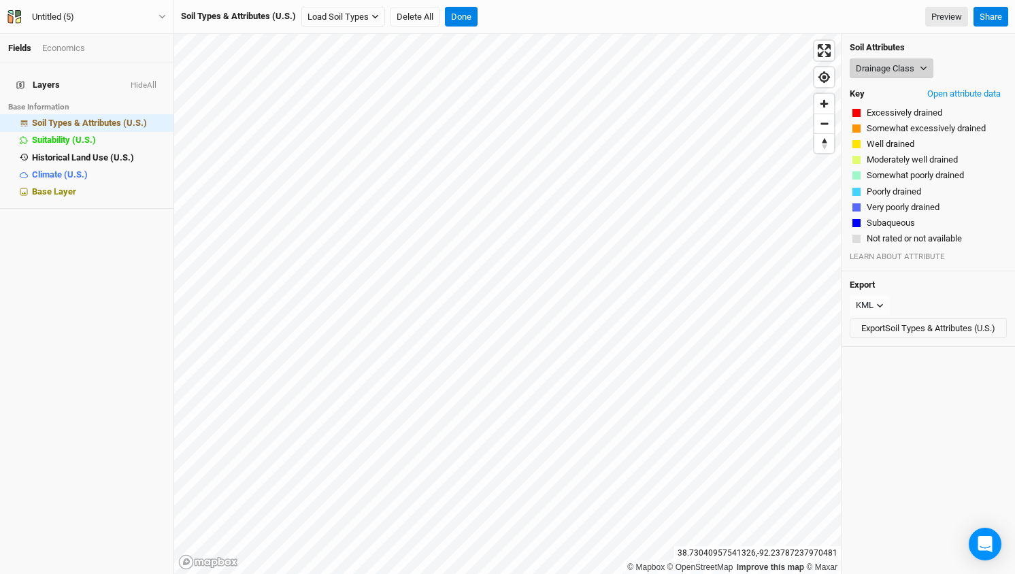
click at [890, 69] on button "Drainage Class" at bounding box center [892, 69] width 84 height 20
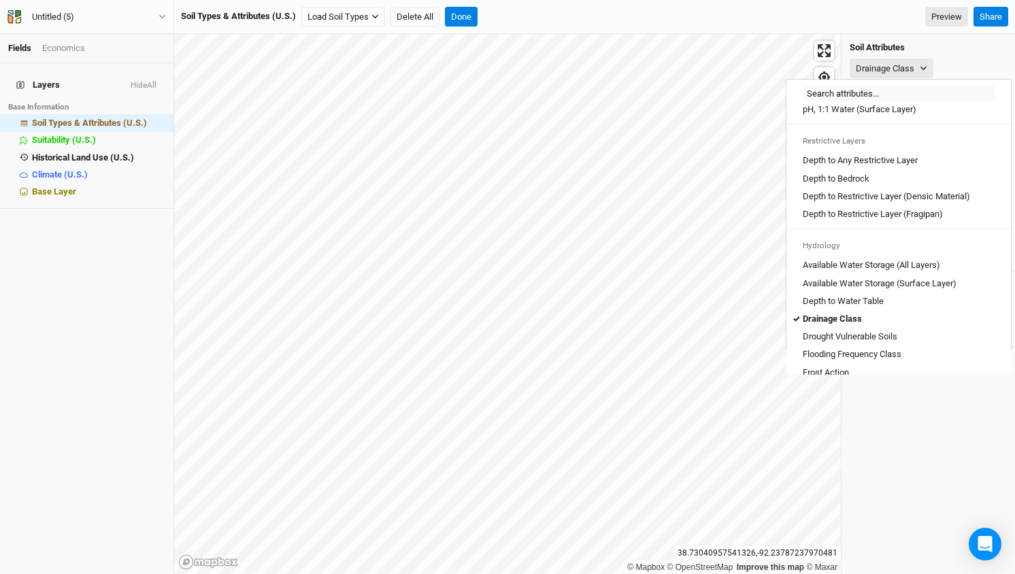
scroll to position [382, 0]
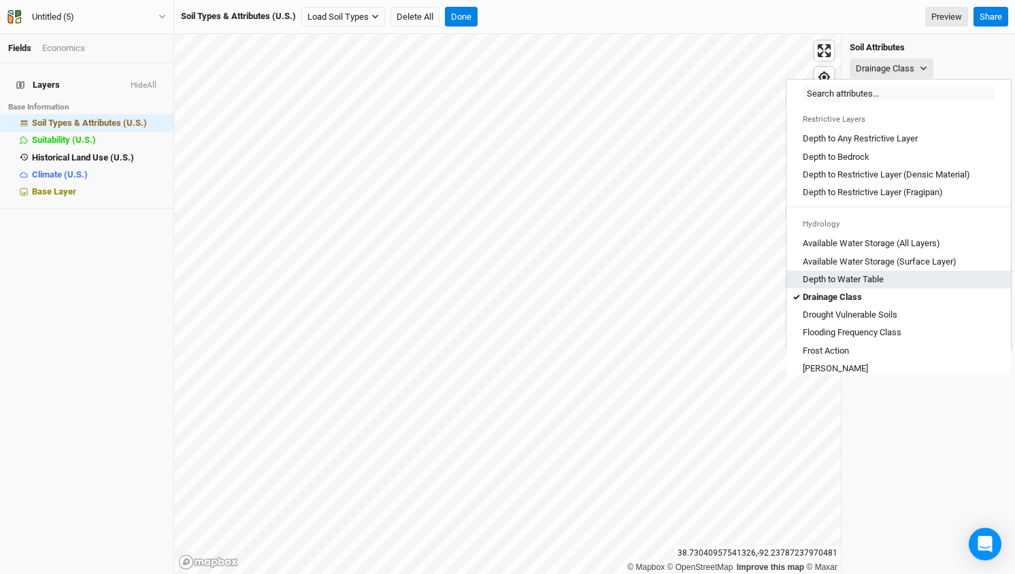
click at [861, 286] on Table "Depth to Water Table" at bounding box center [843, 279] width 81 height 12
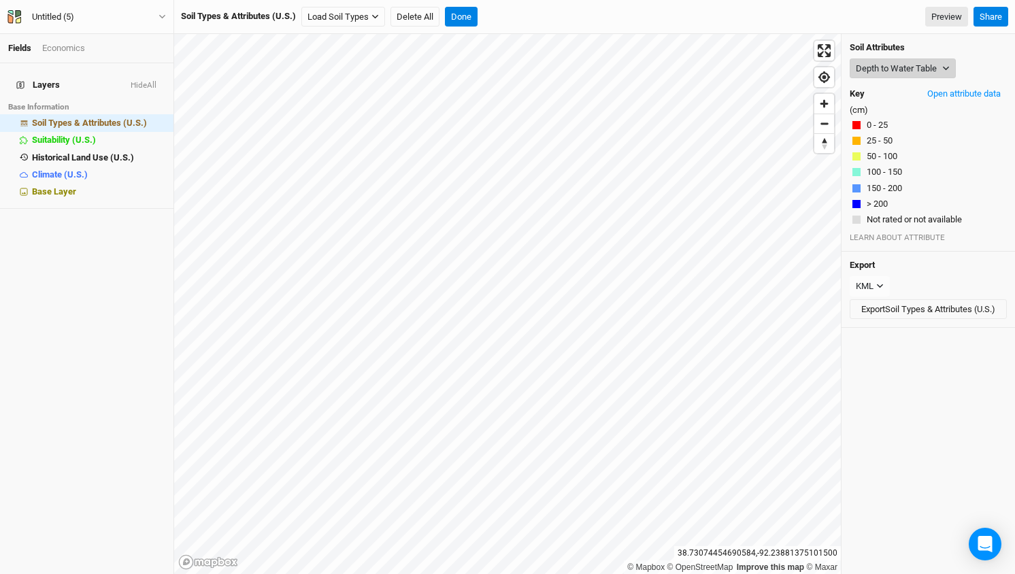
click at [918, 67] on button "Depth to Water Table" at bounding box center [903, 69] width 106 height 20
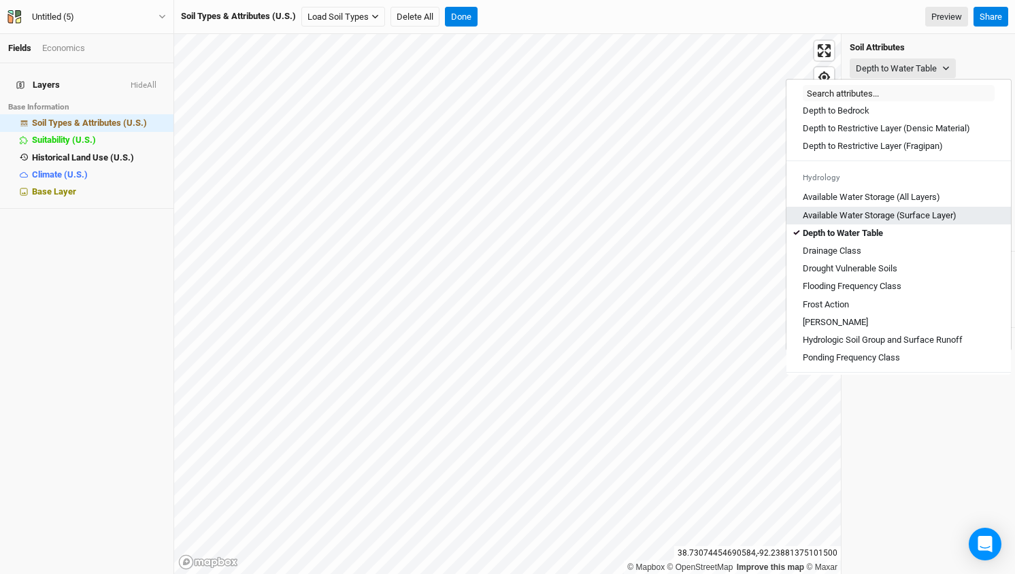
scroll to position [432, 0]
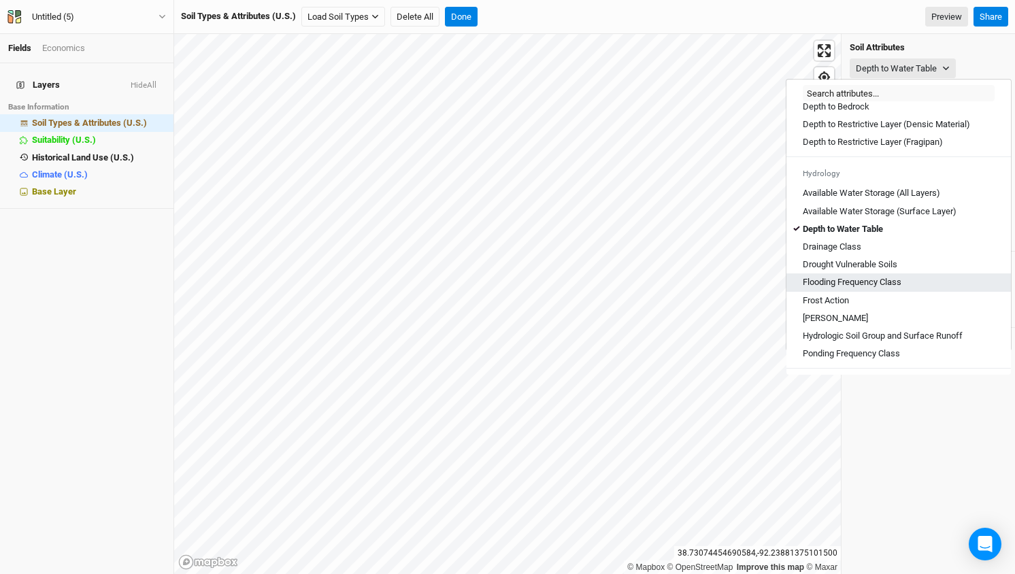
click at [859, 288] on Class "Flooding Frequency Class" at bounding box center [852, 282] width 99 height 12
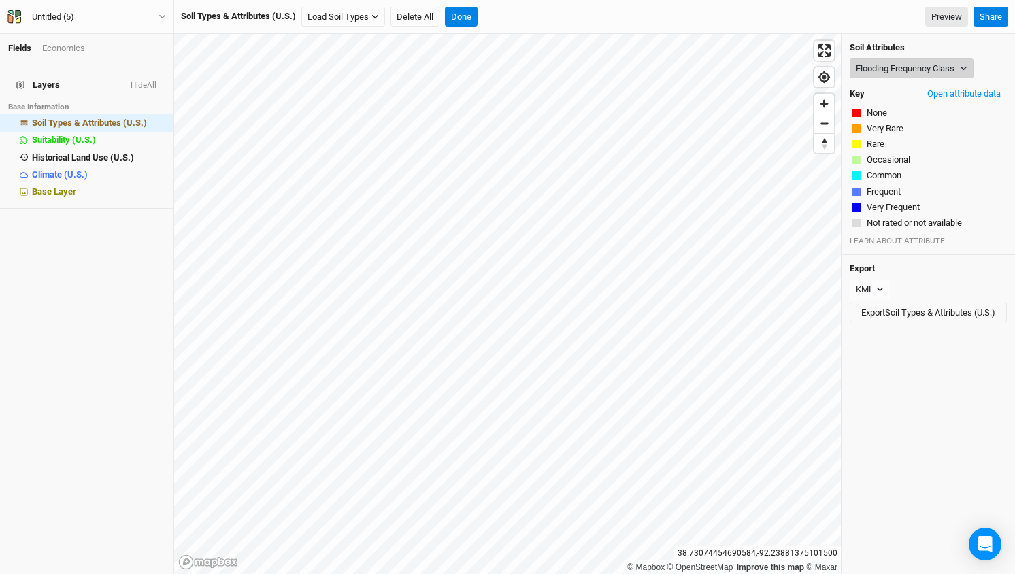
click at [923, 69] on button "Flooding Frequency Class" at bounding box center [912, 69] width 124 height 20
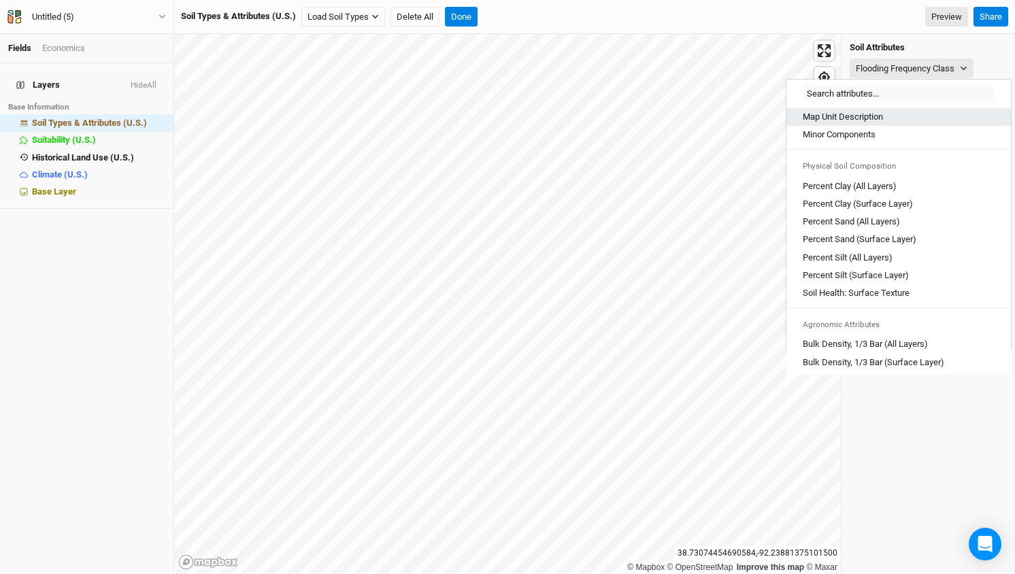
click at [848, 115] on Description "Map Unit Description" at bounding box center [843, 117] width 80 height 12
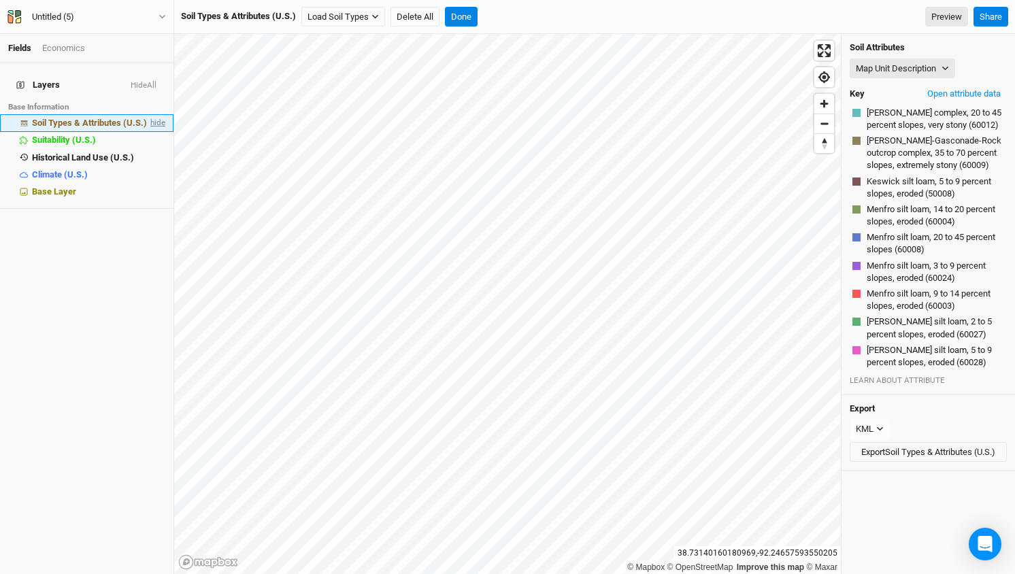
click at [154, 115] on span "hide" at bounding box center [157, 123] width 18 height 17
click at [465, 20] on button "Done" at bounding box center [461, 17] width 33 height 20
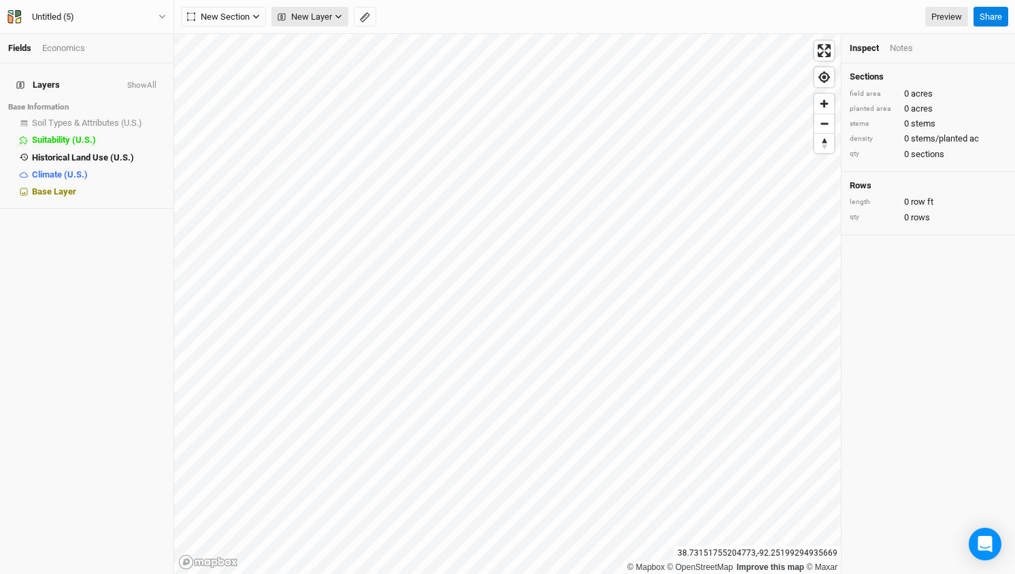
click at [344, 20] on button "New Layer" at bounding box center [309, 17] width 77 height 20
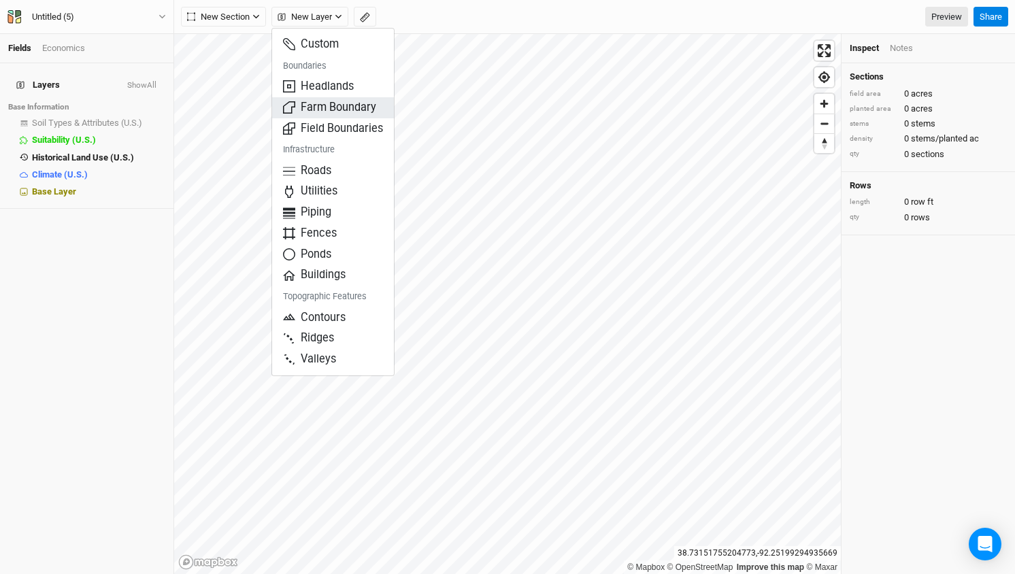
click at [344, 105] on span "Farm Boundary" at bounding box center [329, 108] width 93 height 16
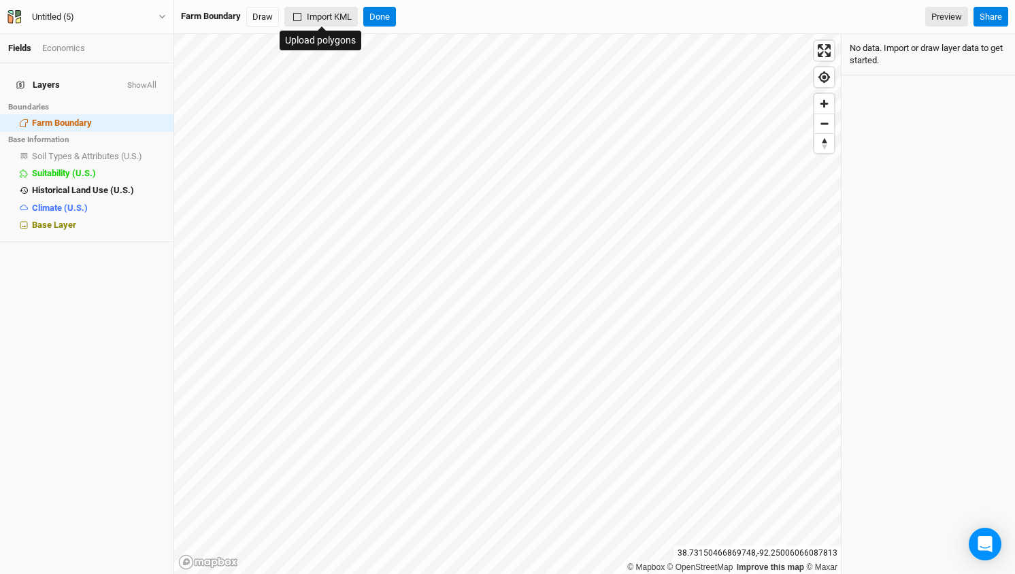
click at [338, 16] on button "Import KML" at bounding box center [320, 17] width 73 height 20
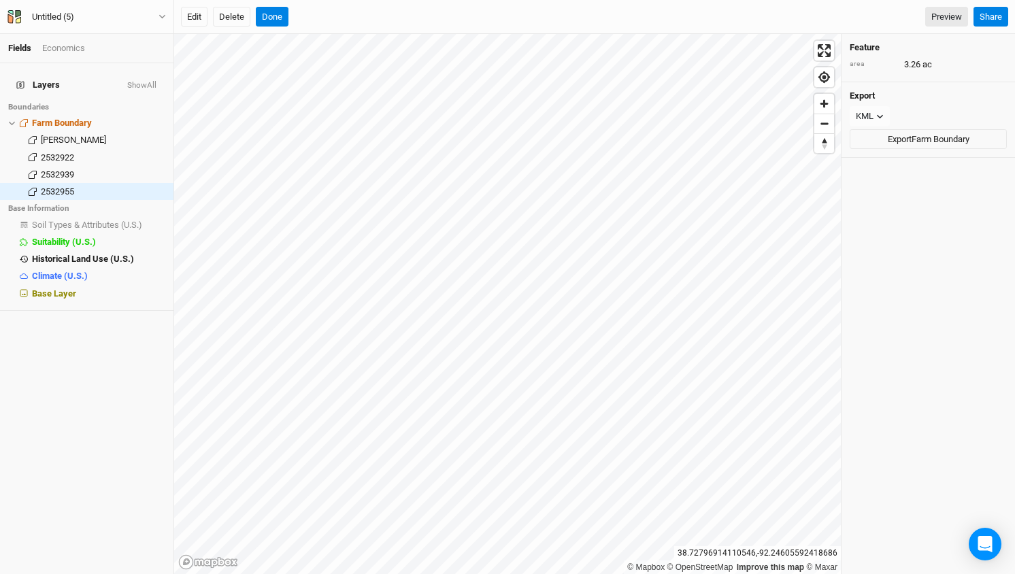
click at [88, 220] on span "Soil Types & Attributes (U.S.)" at bounding box center [87, 225] width 110 height 10
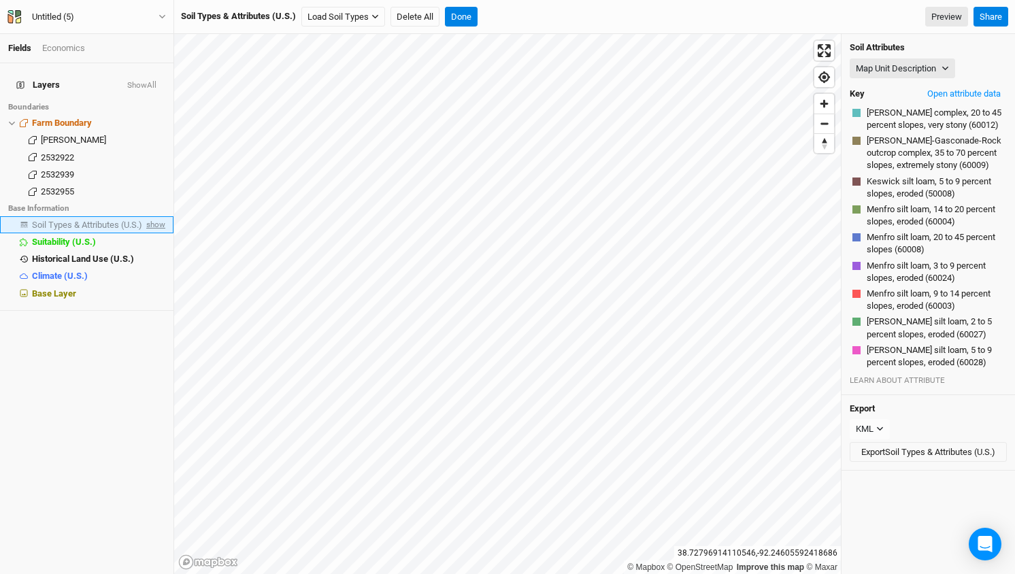
click at [158, 216] on span "show" at bounding box center [155, 224] width 22 height 17
click at [948, 65] on icon "button" at bounding box center [945, 68] width 7 height 7
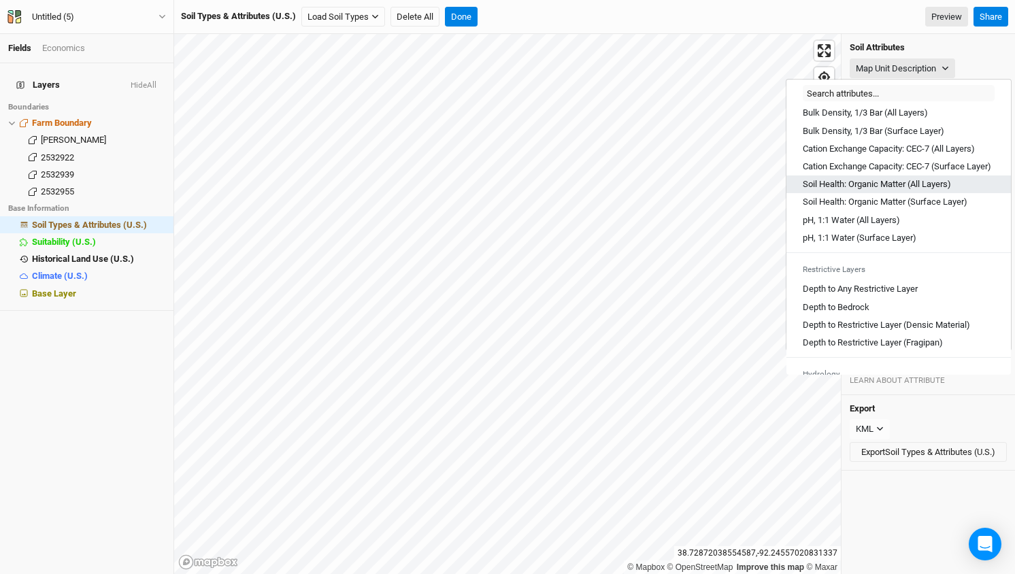
scroll to position [241, 0]
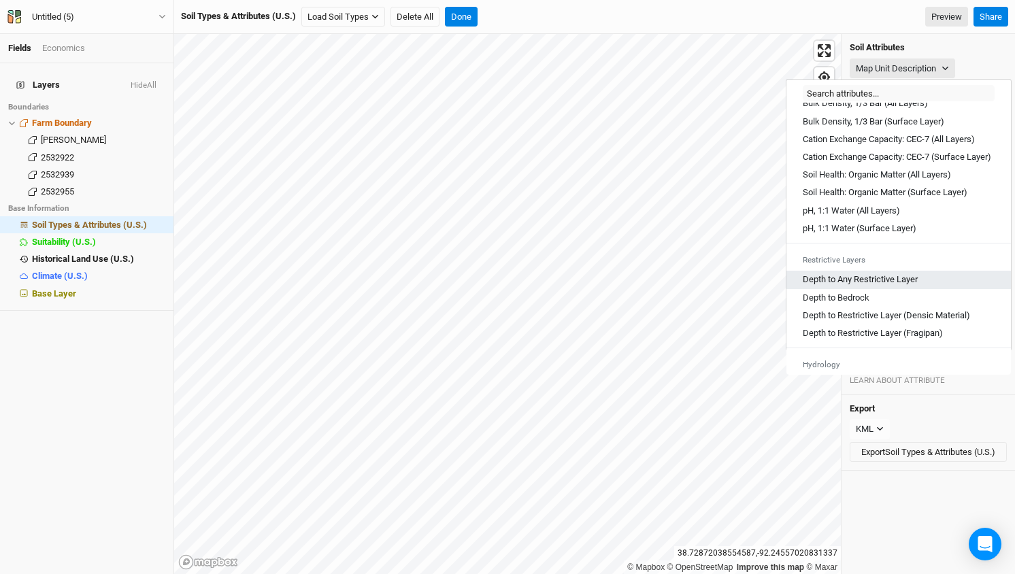
click at [891, 286] on Layer "Depth to Any Restrictive Layer" at bounding box center [860, 279] width 115 height 12
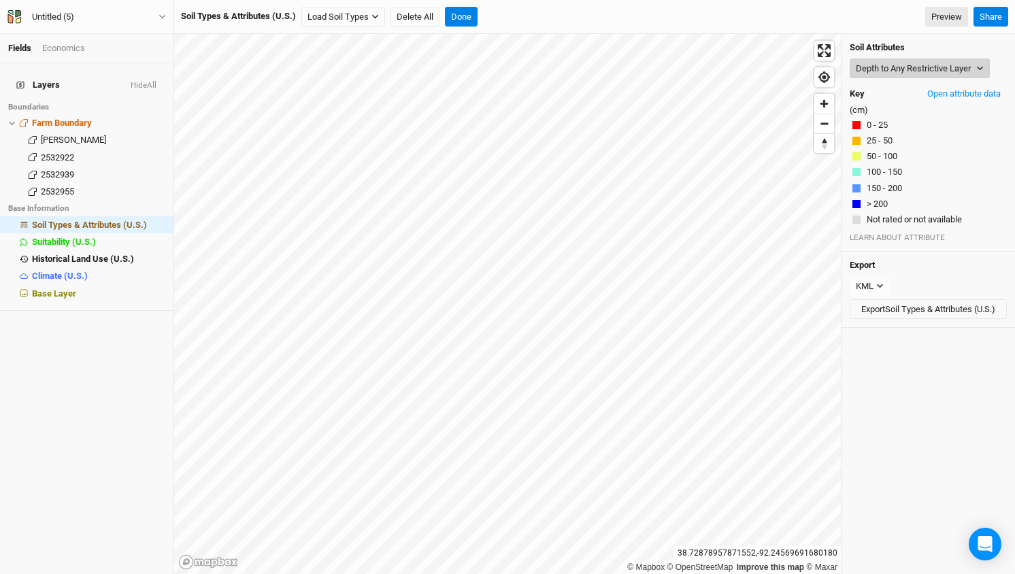
click at [962, 69] on button "Depth to Any Restrictive Layer" at bounding box center [920, 69] width 140 height 20
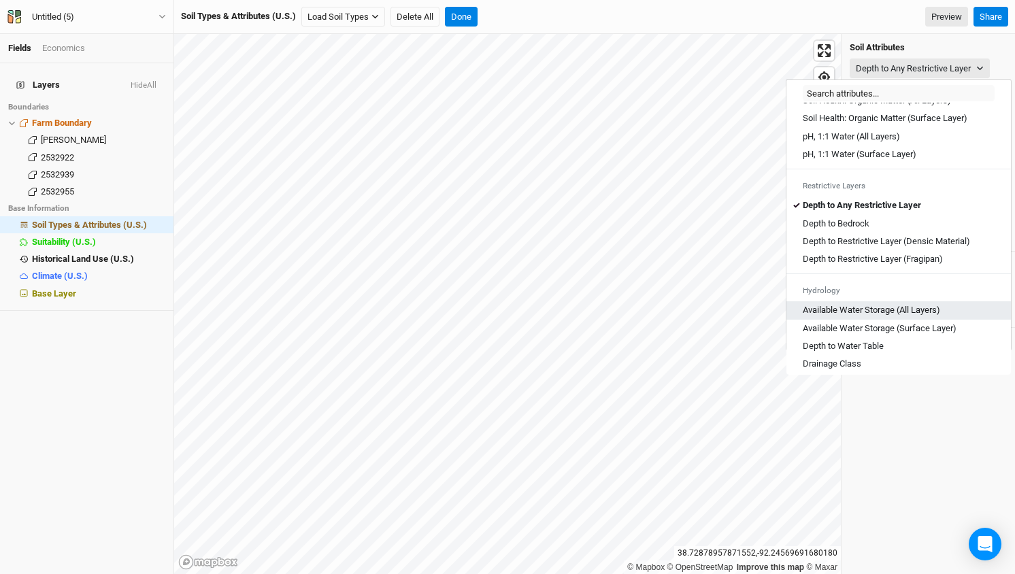
scroll to position [320, 0]
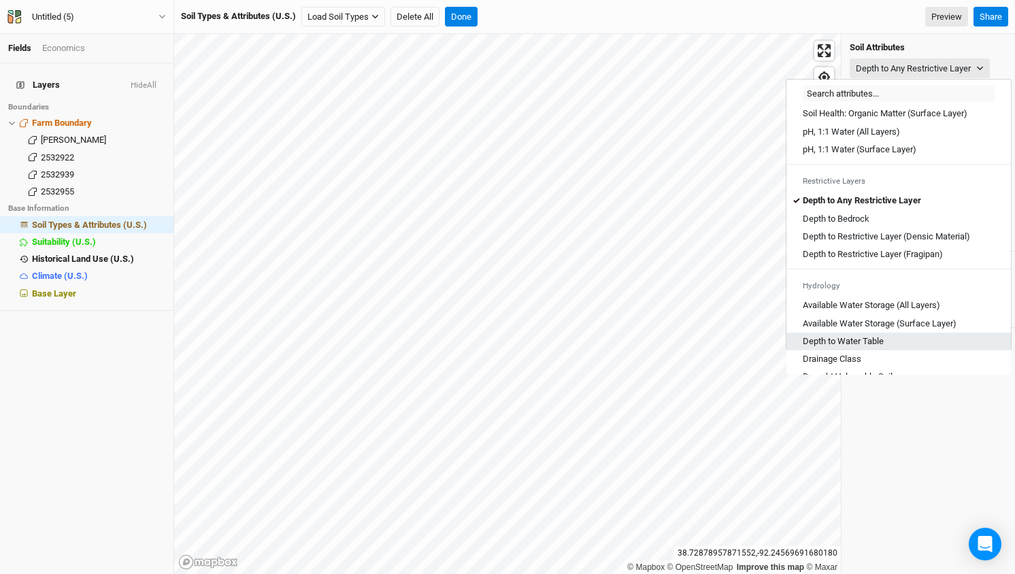
click at [869, 348] on Table "Depth to Water Table" at bounding box center [843, 341] width 81 height 12
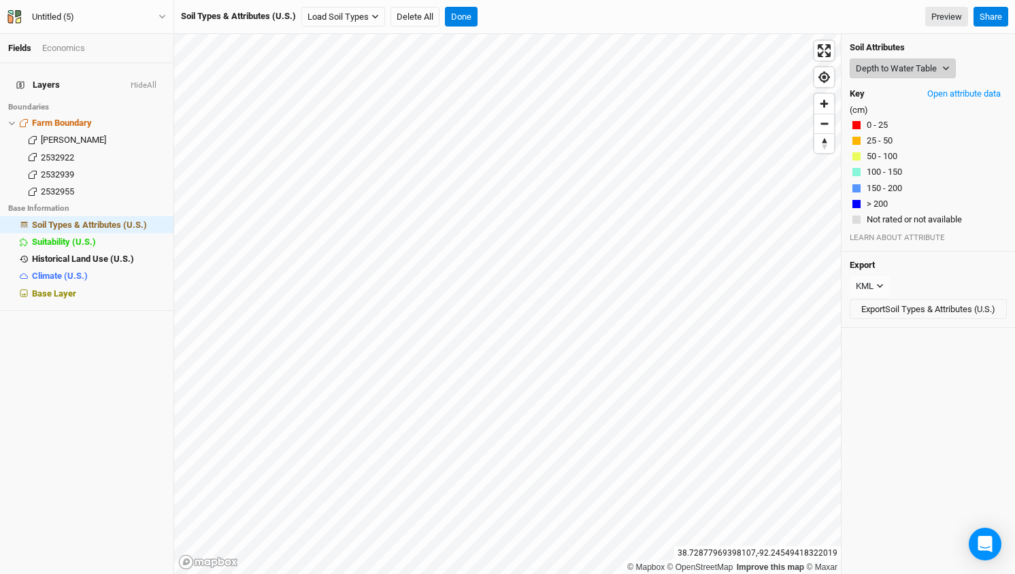
click at [934, 67] on button "Depth to Water Table" at bounding box center [903, 69] width 106 height 20
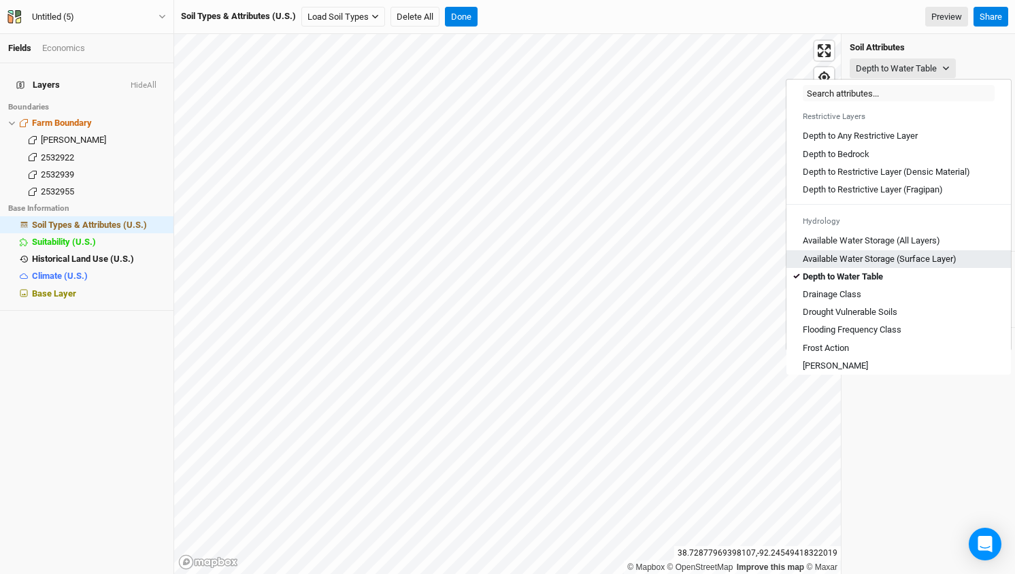
scroll to position [389, 0]
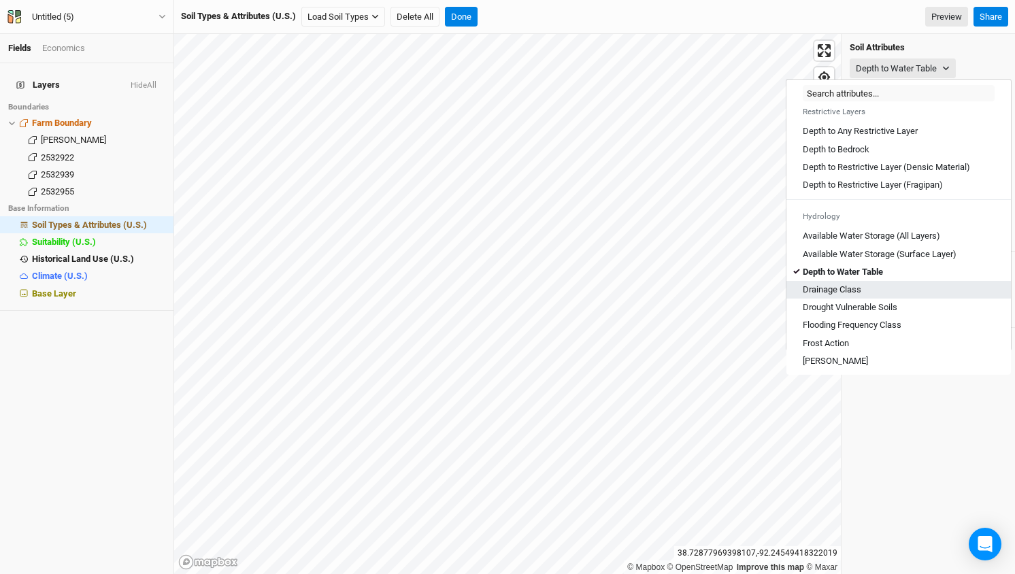
click at [832, 296] on Class "Drainage Class" at bounding box center [832, 290] width 59 height 12
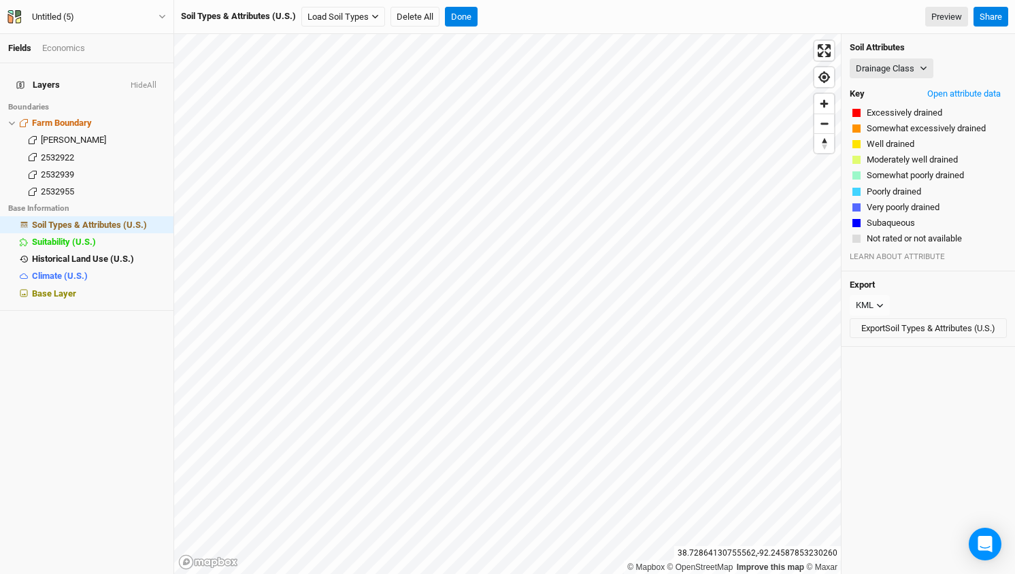
click at [916, 78] on div "Soil Attributes Drainage Class Map Unit Description Minor Components Physical S…" at bounding box center [928, 152] width 173 height 237
click at [924, 73] on button "Drainage Class" at bounding box center [892, 69] width 84 height 20
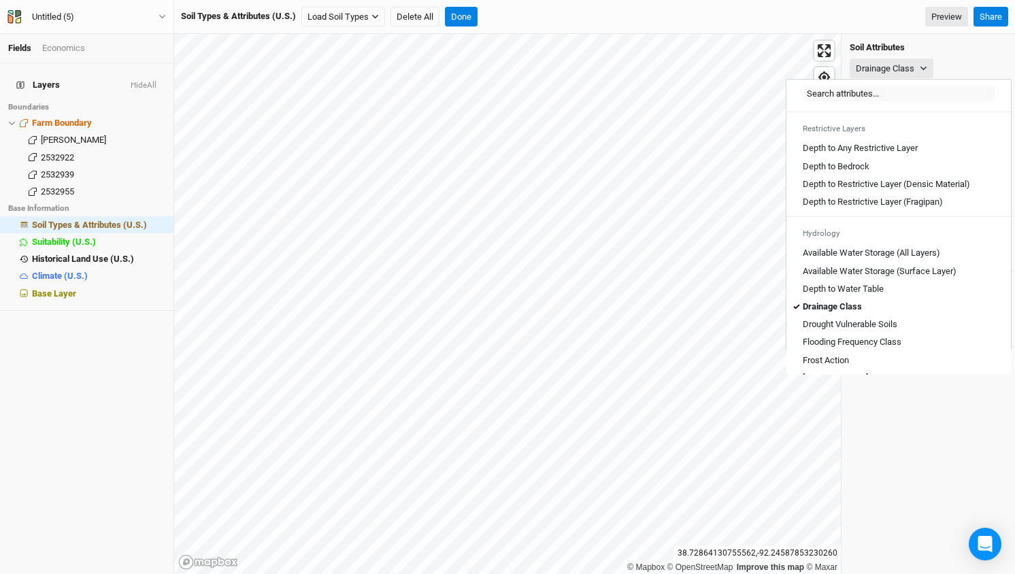
scroll to position [376, 0]
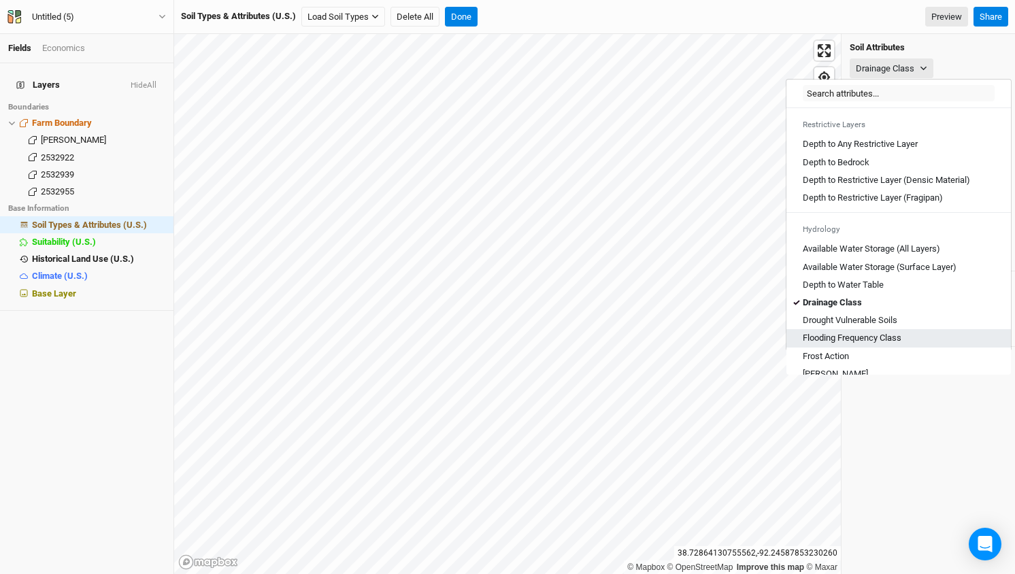
click at [853, 344] on Class "Flooding Frequency Class" at bounding box center [852, 338] width 99 height 12
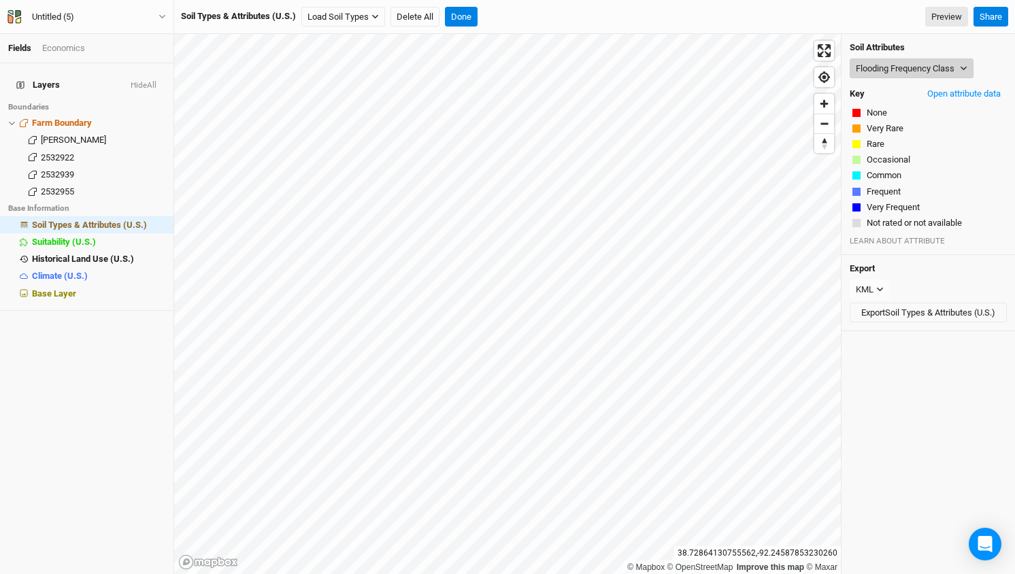
click at [945, 64] on button "Flooding Frequency Class" at bounding box center [912, 69] width 124 height 20
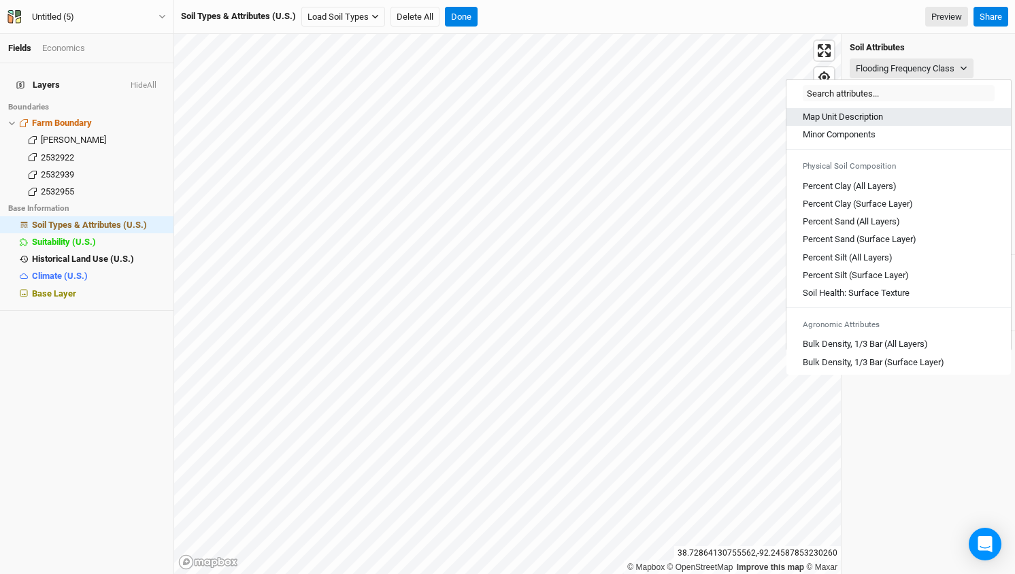
click at [860, 113] on Description "Map Unit Description" at bounding box center [843, 117] width 80 height 12
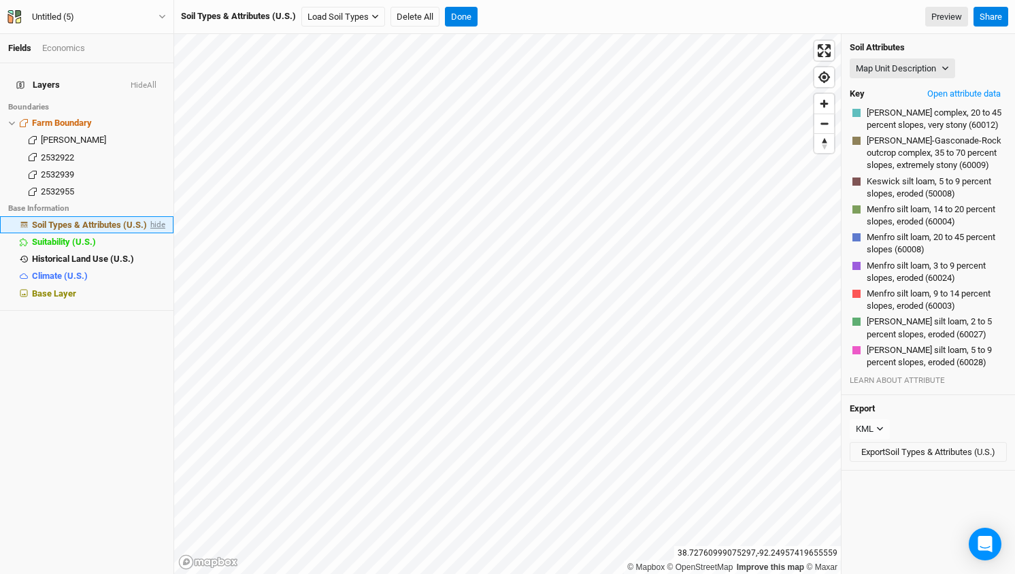
click at [154, 216] on span "hide" at bounding box center [157, 224] width 18 height 17
click at [461, 19] on button "Done" at bounding box center [461, 17] width 33 height 20
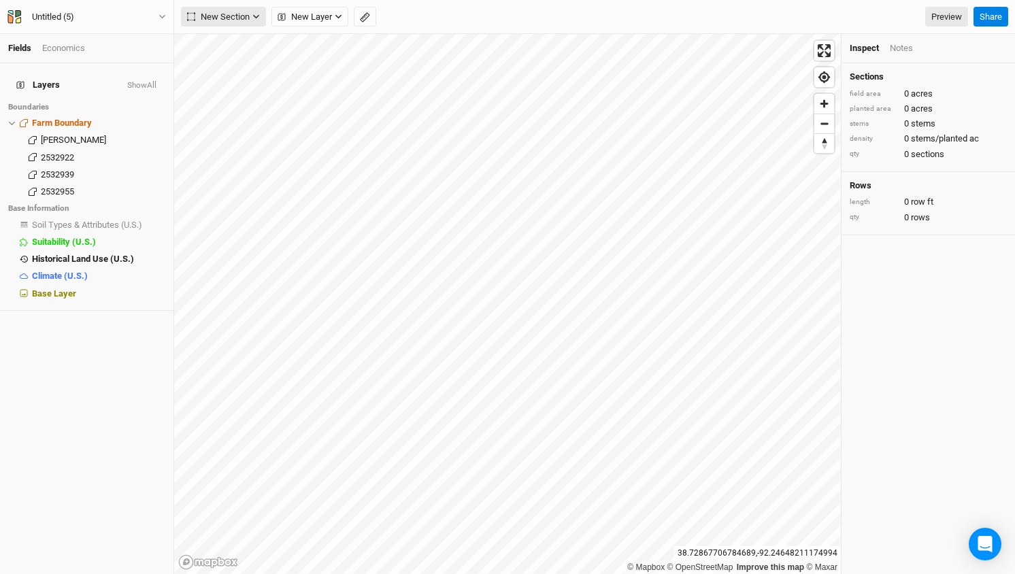
click at [259, 15] on icon "button" at bounding box center [255, 16] width 7 height 7
click at [231, 37] on button "Grid" at bounding box center [235, 44] width 107 height 21
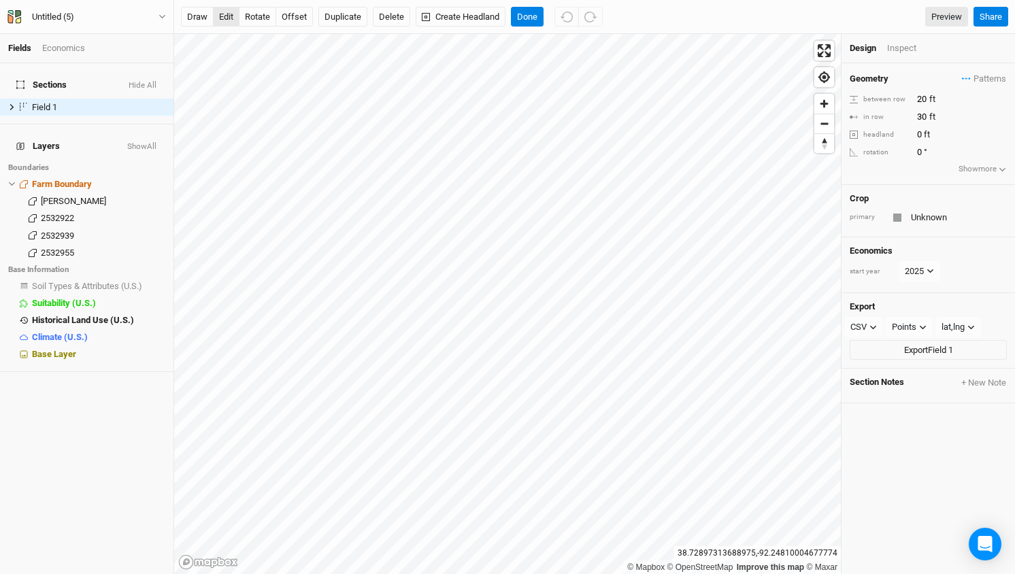
click at [225, 19] on button "edit" at bounding box center [226, 17] width 27 height 20
click at [915, 99] on input "20" at bounding box center [972, 99] width 118 height 15
type input "25"
click at [922, 117] on input "30" at bounding box center [972, 117] width 118 height 15
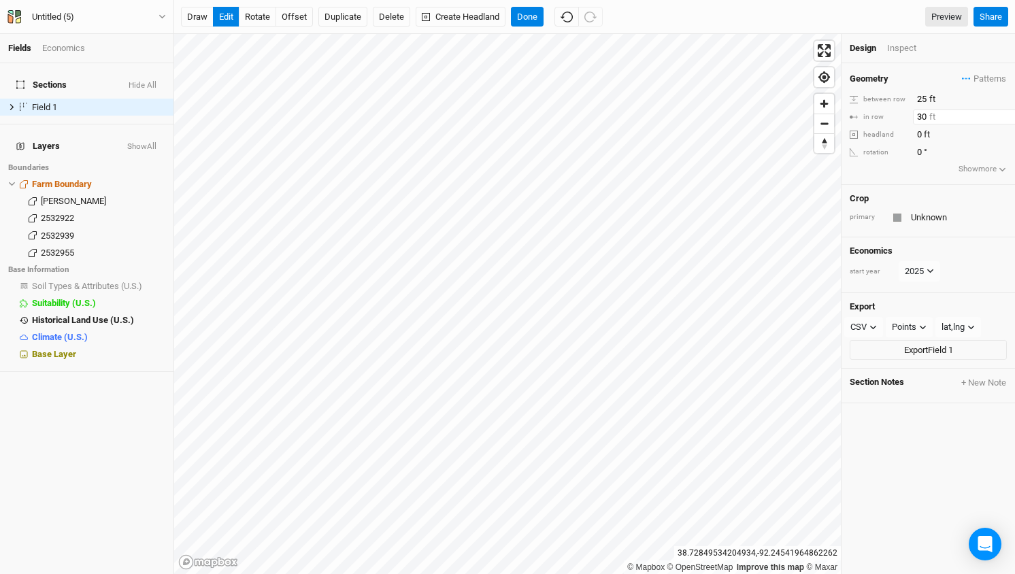
click at [922, 117] on input "30" at bounding box center [972, 117] width 118 height 15
type input "25"
click at [993, 129] on input "0" at bounding box center [972, 134] width 118 height 15
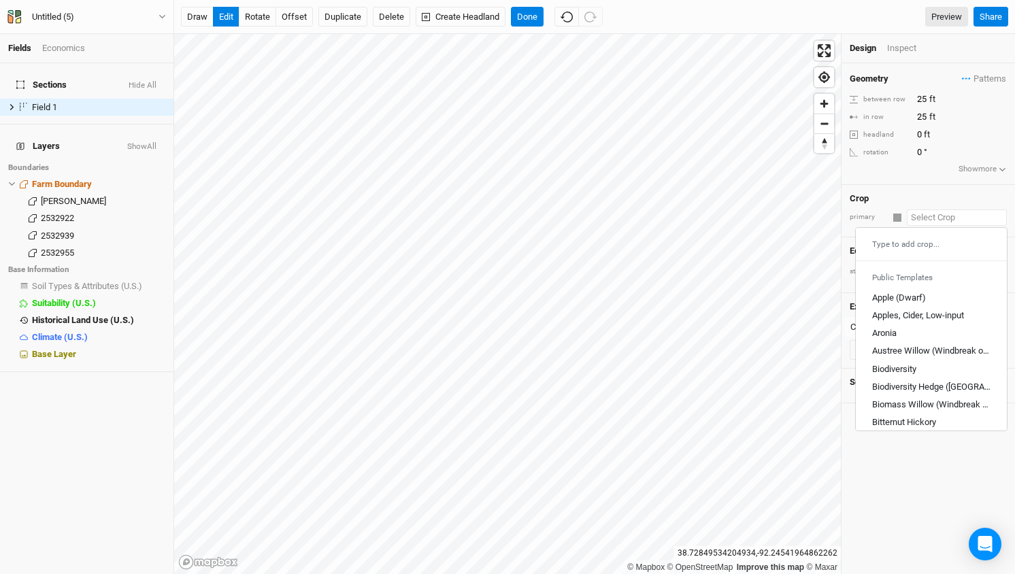
click at [925, 218] on input "text" at bounding box center [957, 218] width 100 height 16
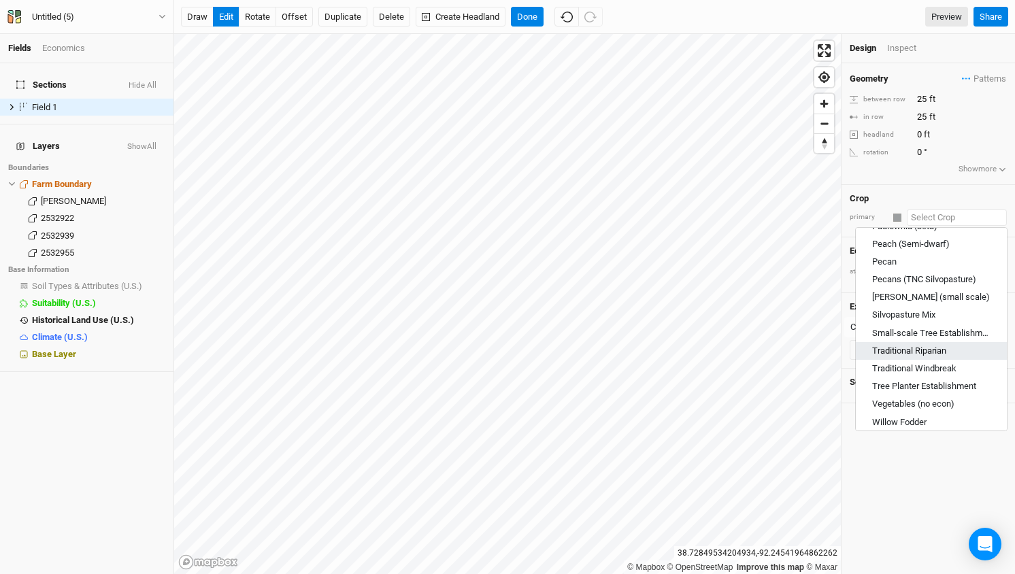
scroll to position [712, 0]
click at [924, 312] on div "Silvopasture Mix" at bounding box center [903, 316] width 63 height 12
type input "Silvopasture Mix"
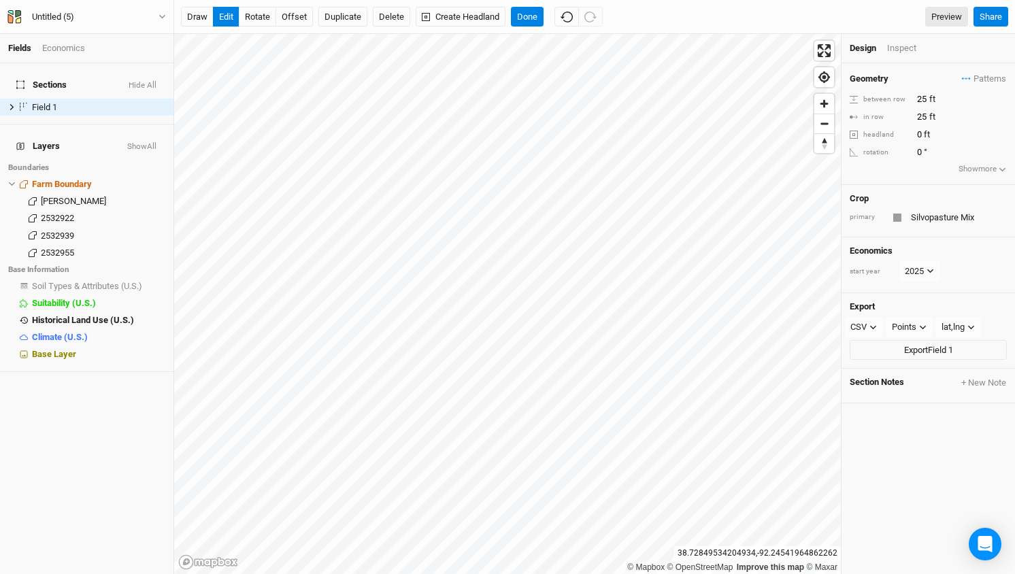
type input "40"
click at [256, 14] on button "rotate" at bounding box center [257, 17] width 37 height 20
type input "15.3"
click at [294, 18] on button "offset" at bounding box center [294, 17] width 37 height 20
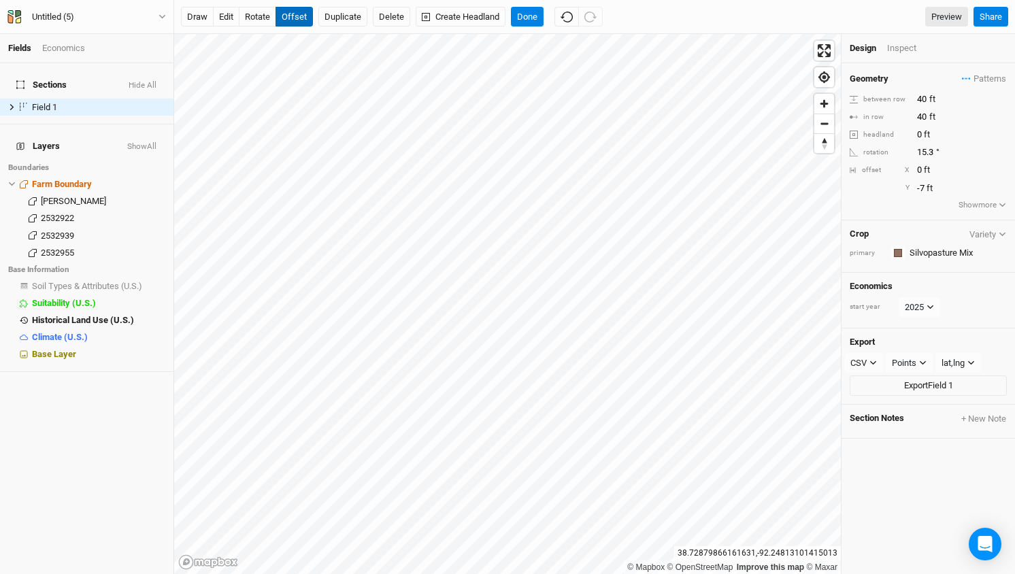
type input "-8"
type input "-11"
click at [224, 19] on button "edit" at bounding box center [226, 17] width 27 height 20
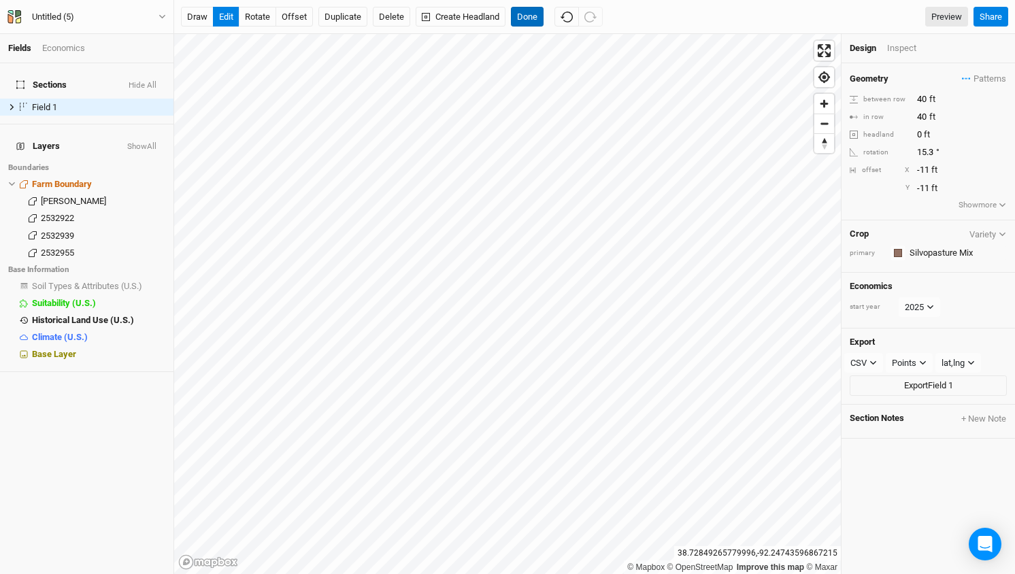
click at [529, 20] on button "Done" at bounding box center [527, 17] width 33 height 20
drag, startPoint x: 927, startPoint y: 100, endPoint x: 906, endPoint y: 91, distance: 22.9
click at [906, 92] on div "between row 40 ft" at bounding box center [928, 99] width 157 height 15
type input "25"
click at [917, 118] on input "40" at bounding box center [972, 117] width 118 height 15
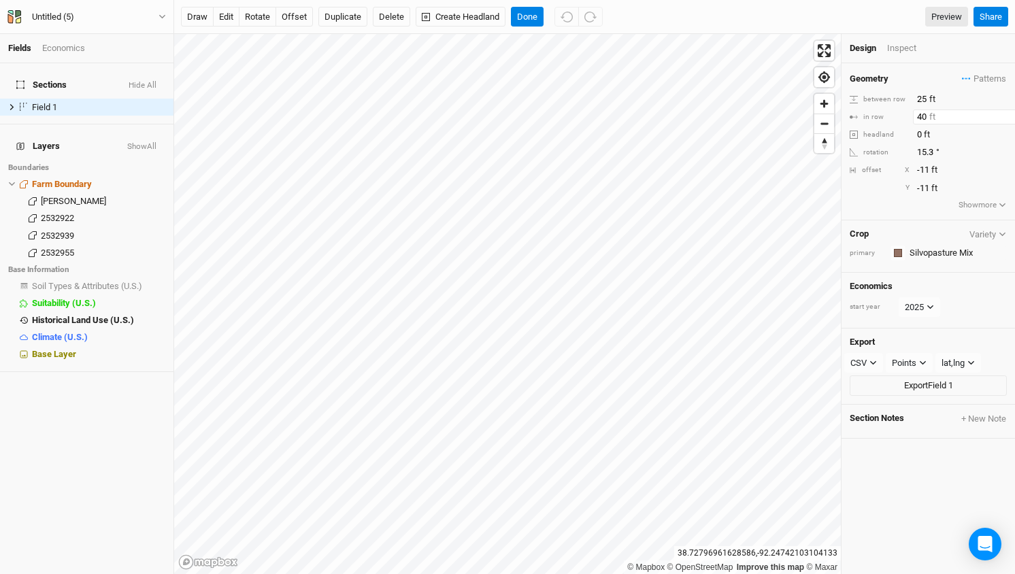
click at [917, 118] on input "40" at bounding box center [972, 117] width 118 height 15
type input "25"
click at [878, 193] on div "Y -11 ft" at bounding box center [928, 188] width 157 height 15
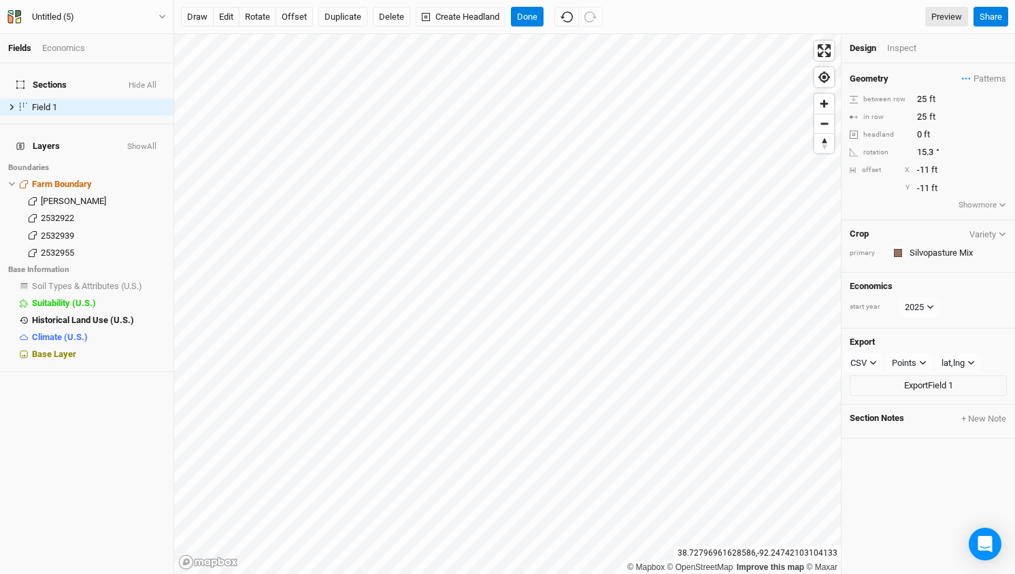
click at [897, 55] on div "Design Inspect" at bounding box center [928, 48] width 173 height 29
click at [901, 49] on div "Inspect" at bounding box center [911, 48] width 48 height 12
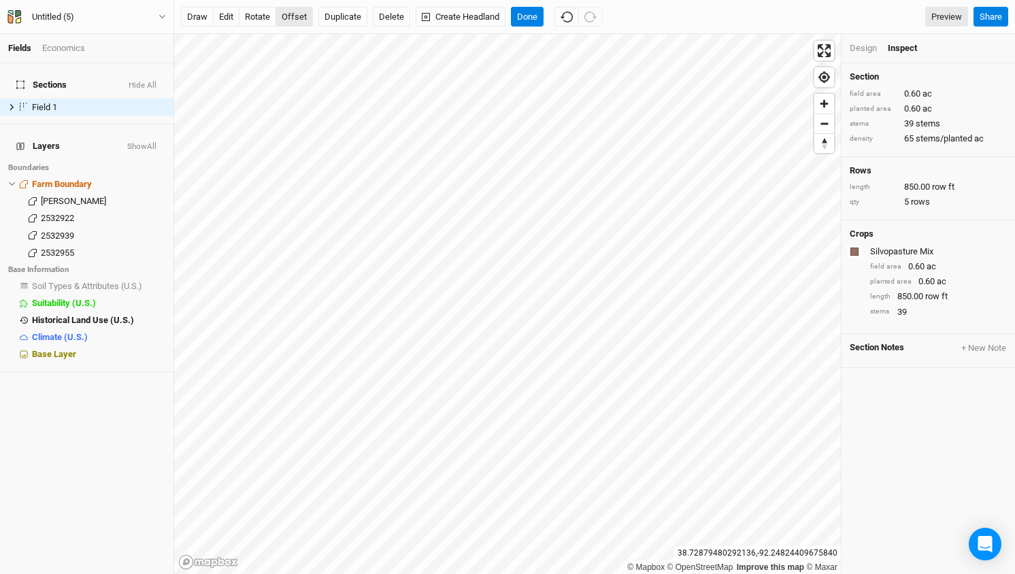
click at [290, 24] on button "offset" at bounding box center [294, 17] width 37 height 20
click at [8, 103] on icon at bounding box center [11, 106] width 7 height 7
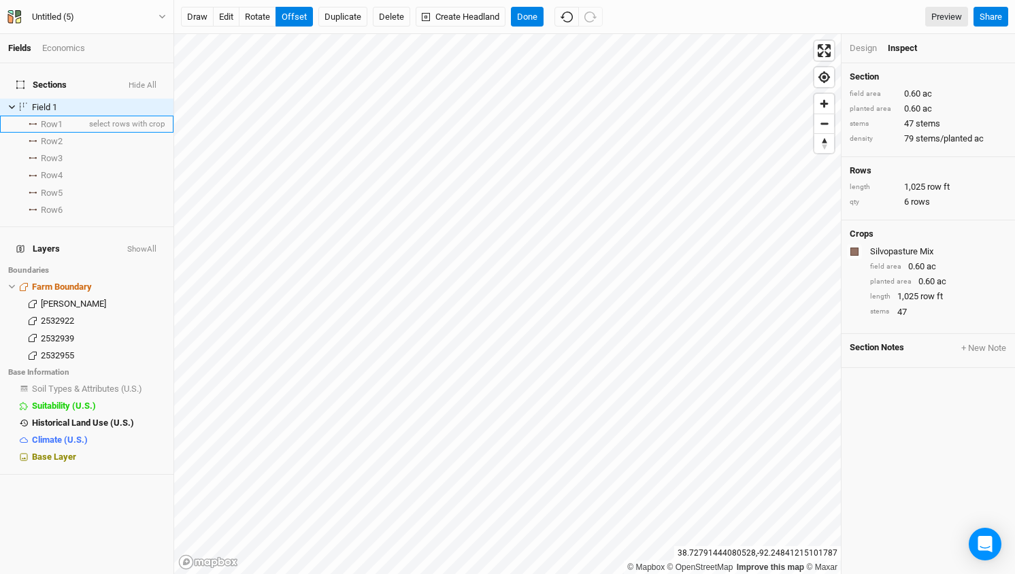
click at [54, 119] on span "Row 1" at bounding box center [52, 124] width 22 height 11
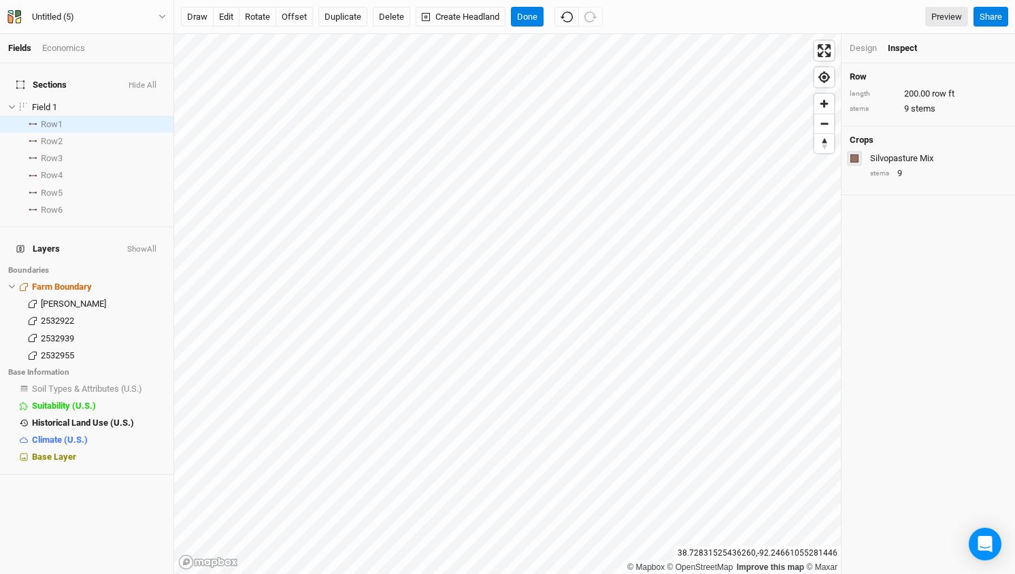
click at [854, 160] on div "button" at bounding box center [854, 158] width 8 height 8
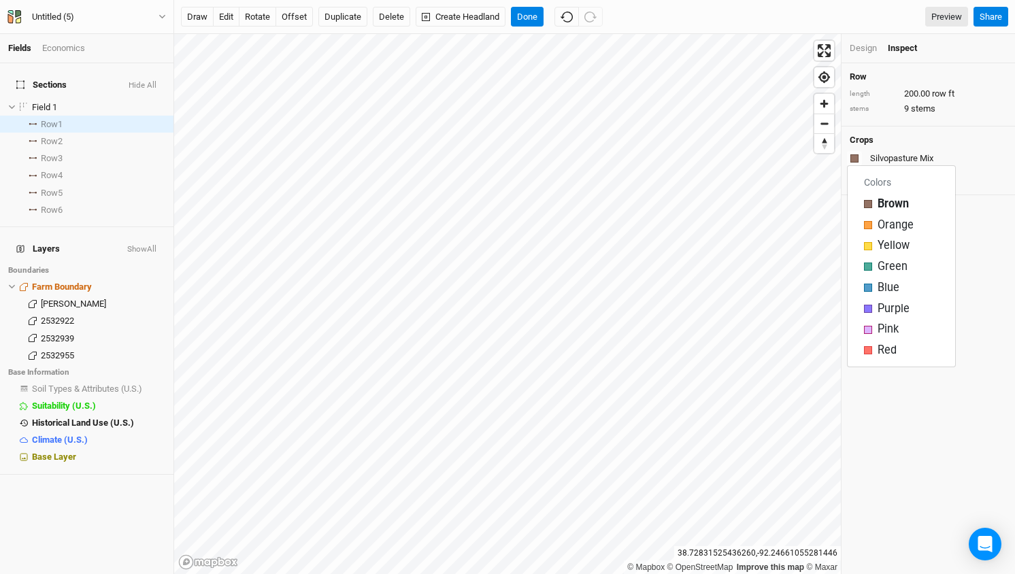
click at [978, 146] on div "Crops Silvopasture Mix stems 9" at bounding box center [928, 161] width 173 height 69
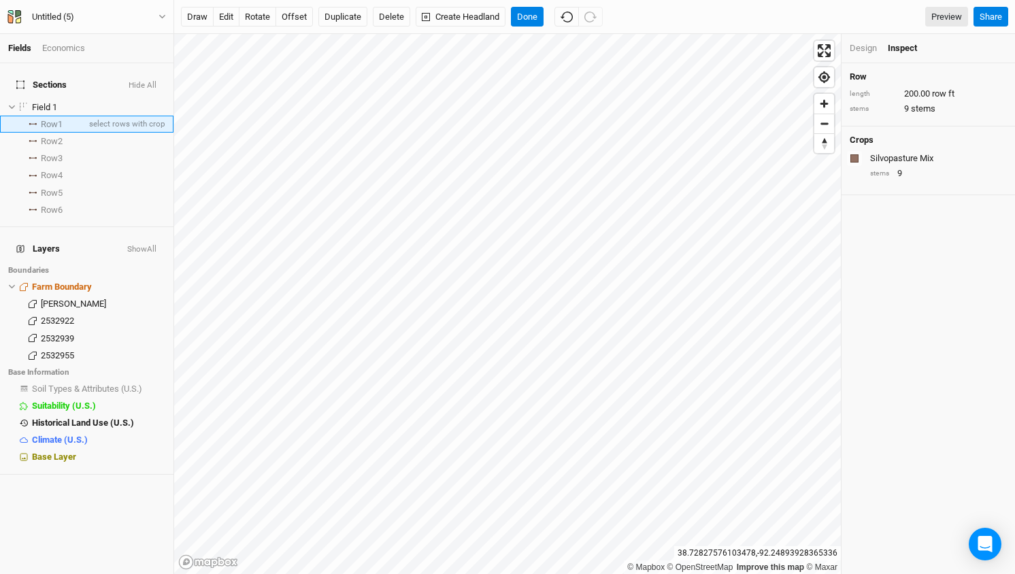
click at [56, 119] on span "Row 1" at bounding box center [52, 124] width 22 height 11
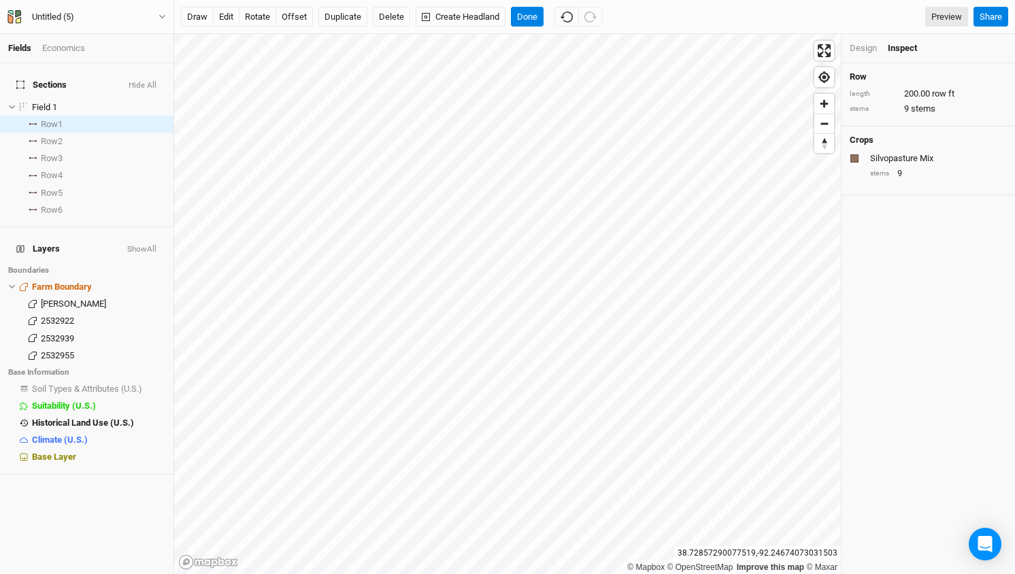
click at [872, 50] on div "Design" at bounding box center [863, 48] width 27 height 12
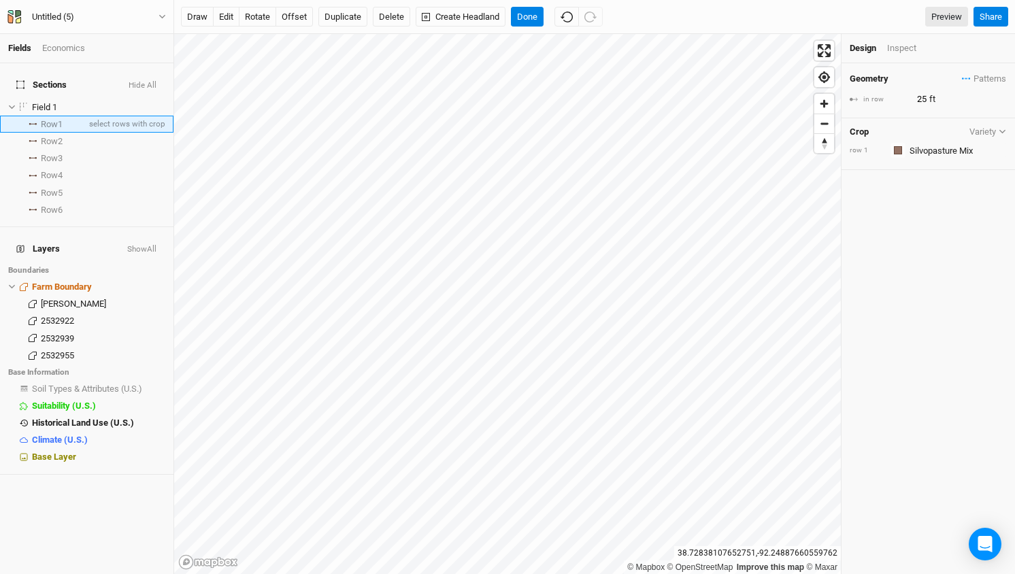
click at [48, 119] on span "Row 1" at bounding box center [52, 124] width 22 height 11
click at [942, 146] on input "text" at bounding box center [956, 150] width 101 height 16
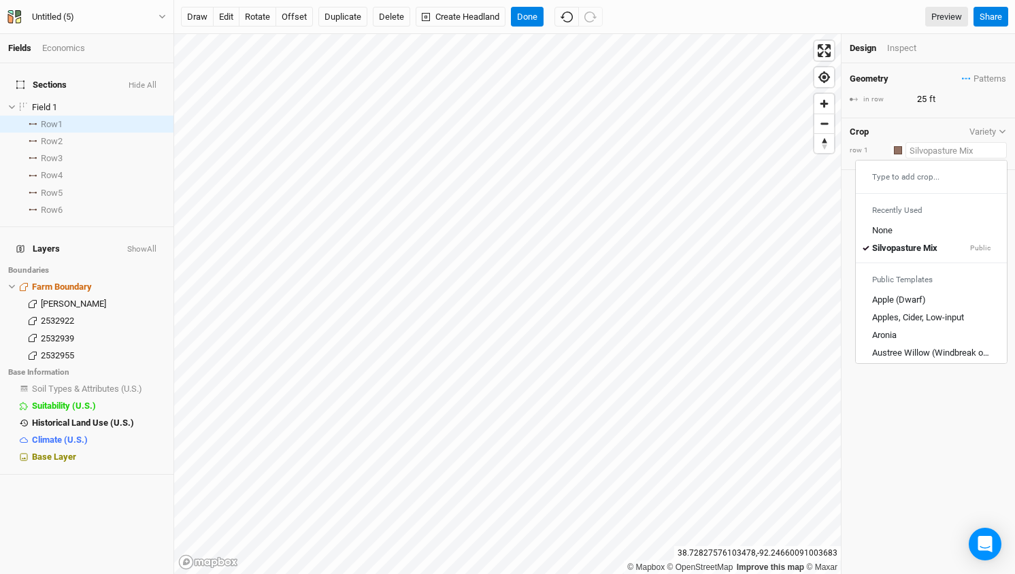
type input "S"
type input "Silvopasture Mix"
type input "Su"
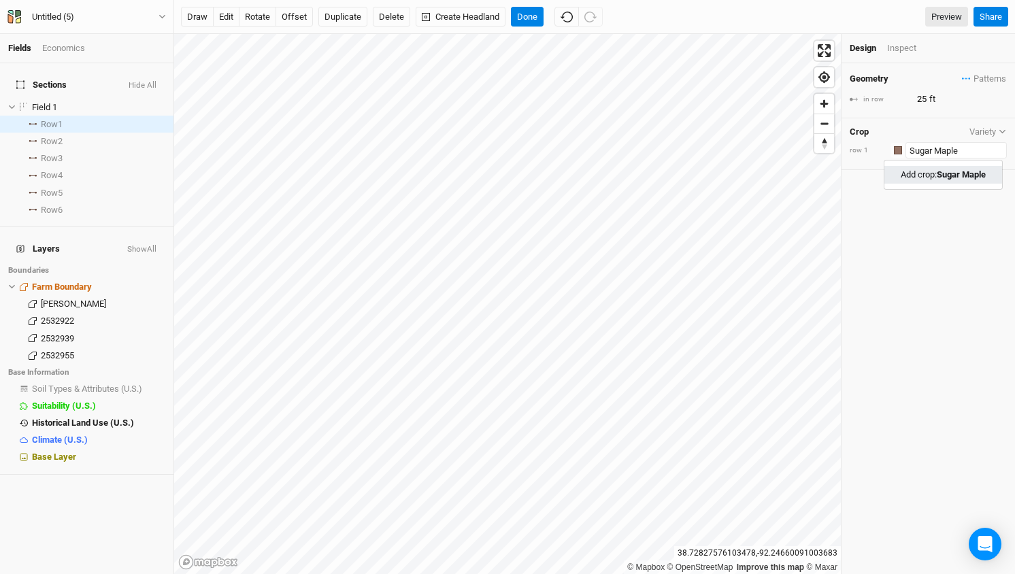
click at [976, 173] on mark "Sugar Maple" at bounding box center [961, 174] width 49 height 10
type input "Sugar Maple"
type input "30"
click at [933, 151] on input "text" at bounding box center [956, 150] width 101 height 16
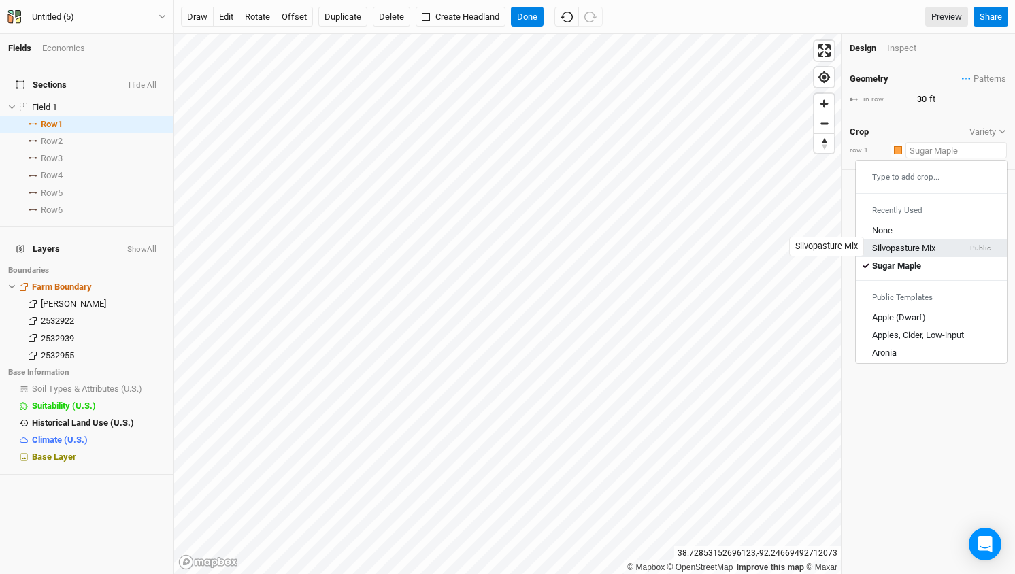
click at [905, 248] on div "Silvopasture Mix" at bounding box center [903, 248] width 63 height 12
type input "25"
type input "Silvopasture Mix"
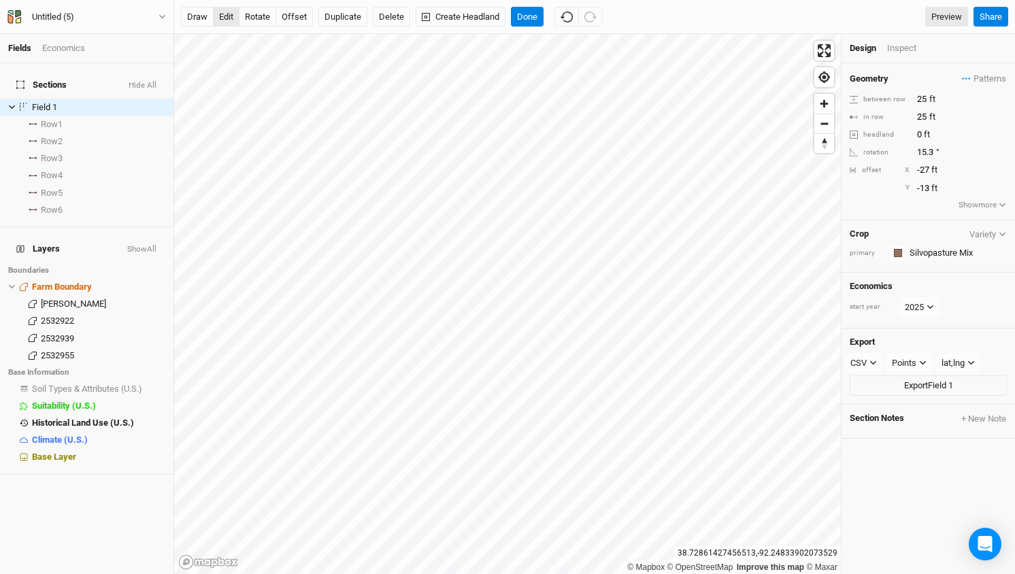
click at [222, 16] on button "edit" at bounding box center [226, 17] width 27 height 20
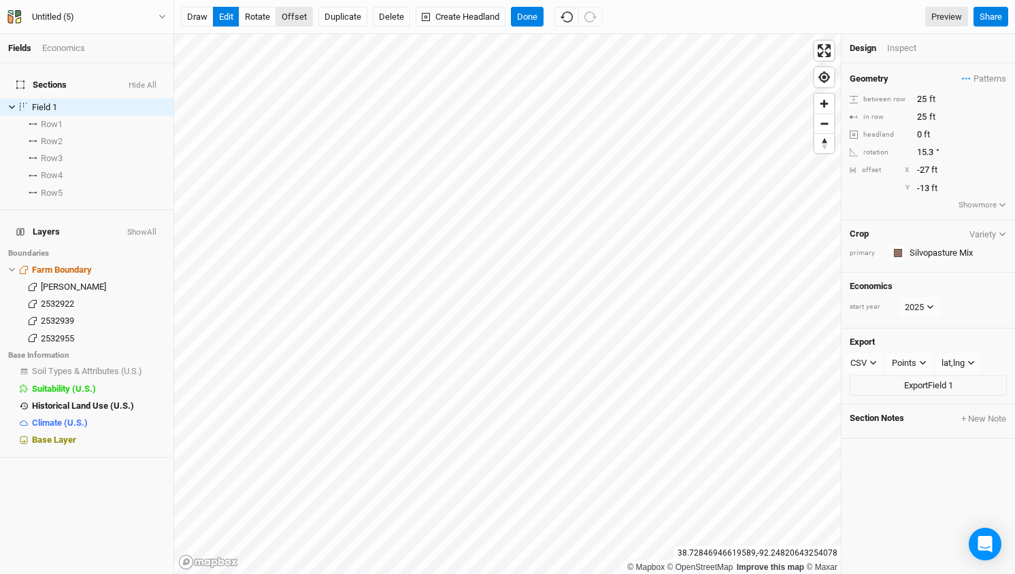
click at [297, 20] on button "offset" at bounding box center [294, 17] width 37 height 20
type input "-45"
click at [530, 17] on button "Done" at bounding box center [527, 17] width 33 height 20
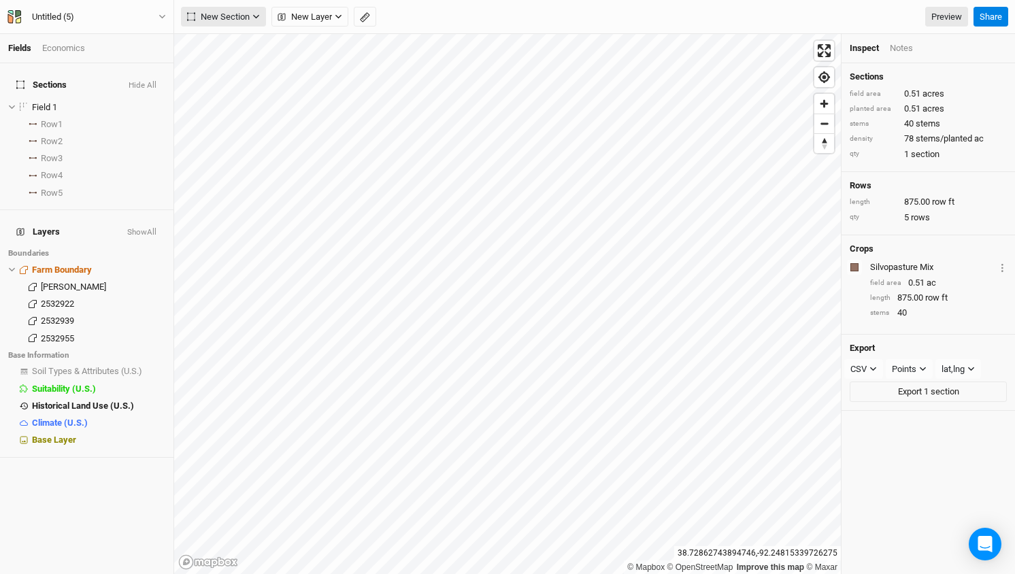
click at [240, 12] on span "New Section" at bounding box center [218, 17] width 63 height 14
click at [224, 67] on div "Line" at bounding box center [220, 66] width 21 height 16
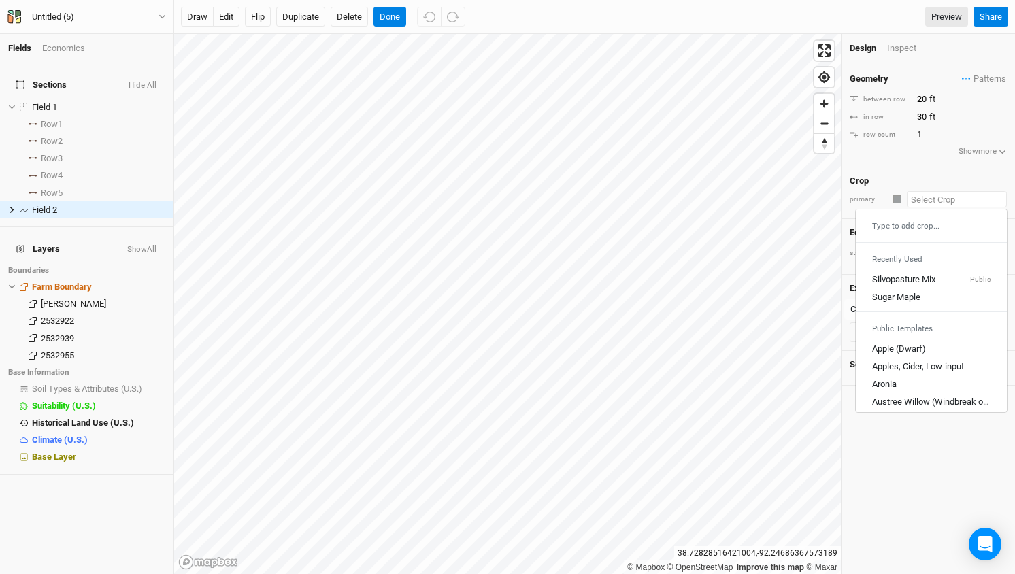
click at [918, 201] on input "text" at bounding box center [957, 199] width 100 height 16
type input "S"
type input "Silvopasture Mix"
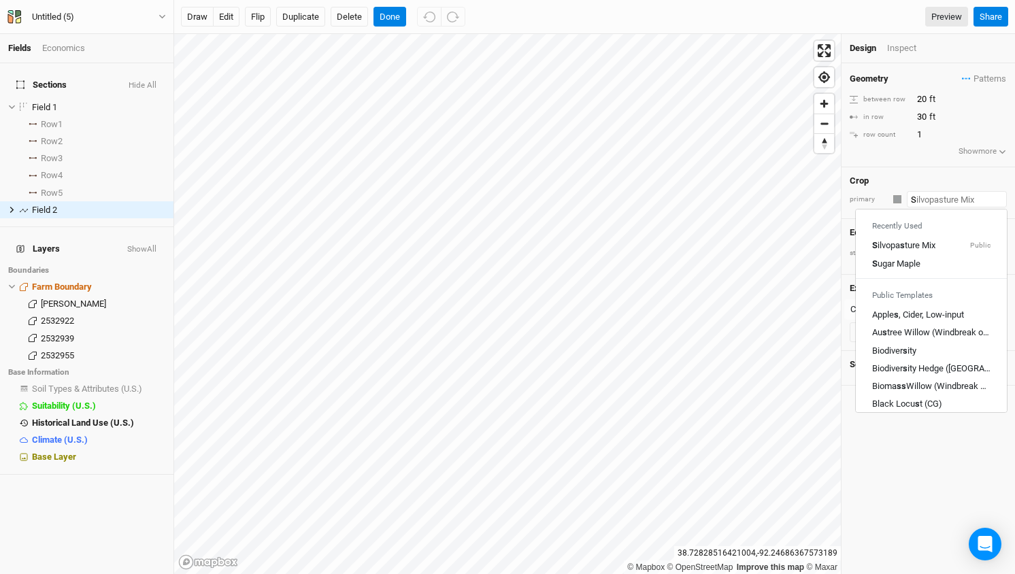
type input "Su"
type input "Sugar Maple"
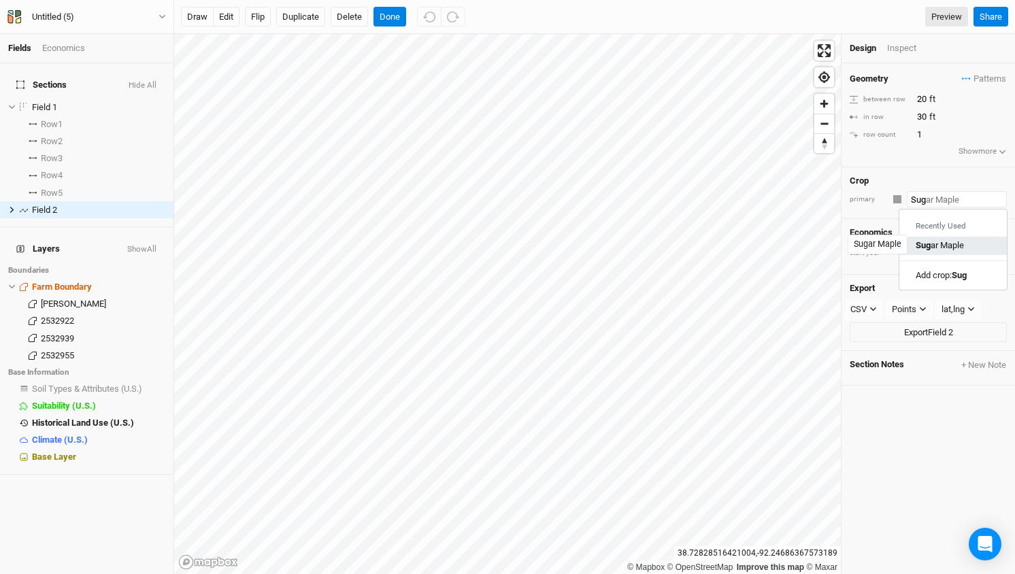
click at [963, 248] on div "Sug ar Maple" at bounding box center [940, 246] width 48 height 12
type input "Sugar Maple"
click at [960, 201] on input "text" at bounding box center [956, 199] width 101 height 16
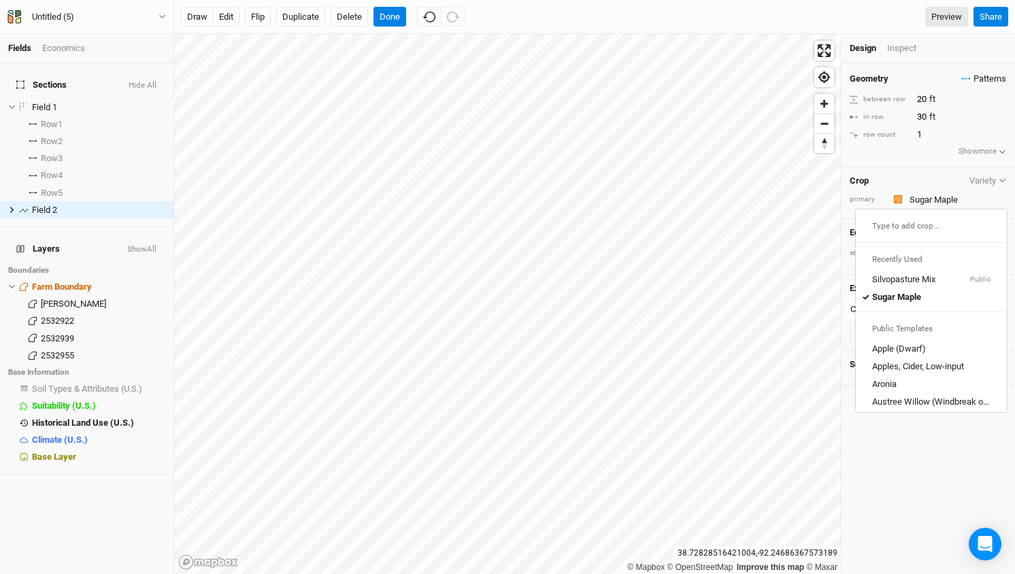
type input "Sugar Maple"
click at [992, 73] on span "Patterns" at bounding box center [984, 79] width 44 height 14
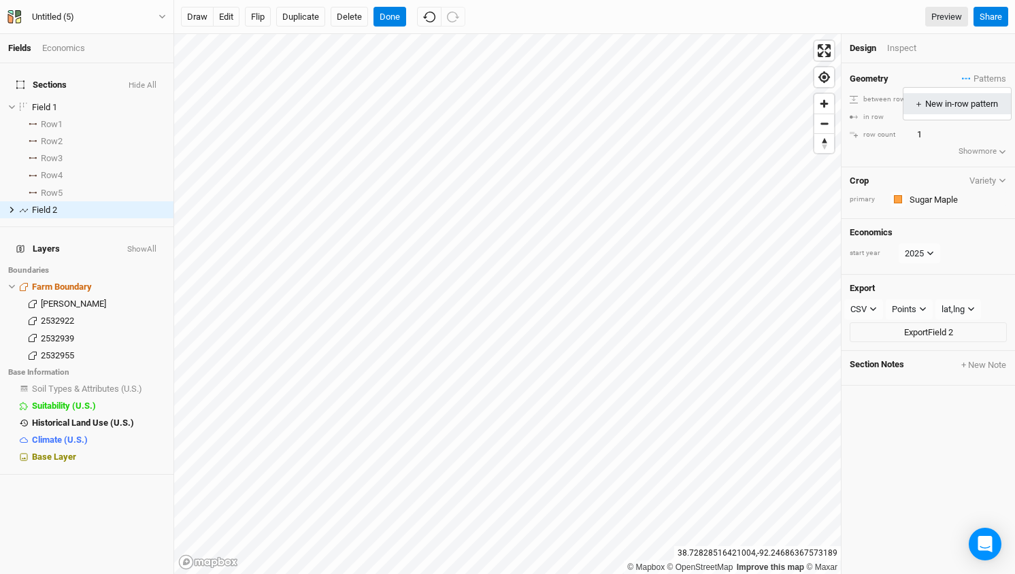
click at [956, 105] on div "＋ New in-row pattern" at bounding box center [957, 104] width 86 height 12
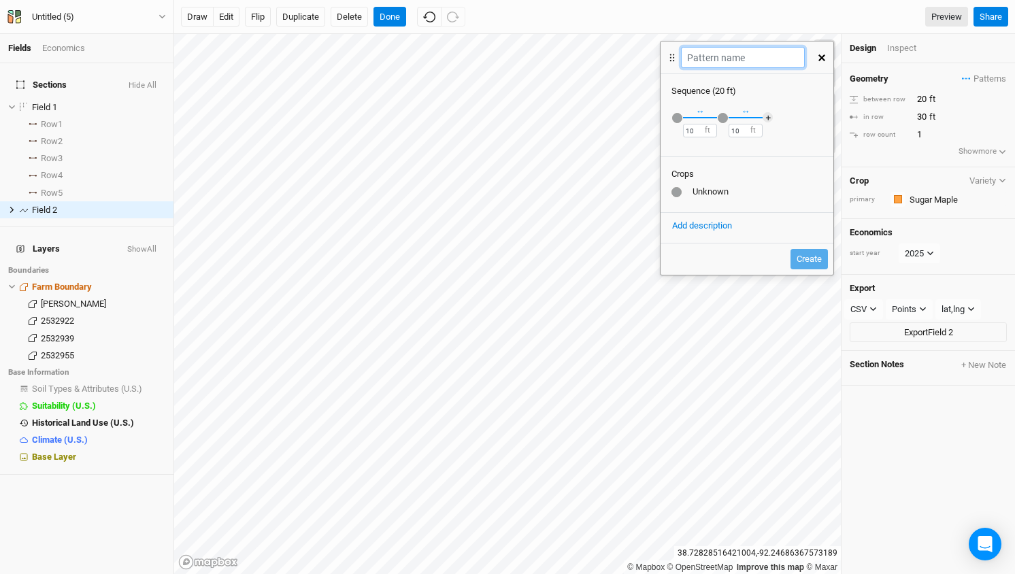
click at [742, 54] on input "text" at bounding box center [742, 57] width 123 height 21
type input "Sugar Maple- Apple"
click at [679, 118] on div "button" at bounding box center [677, 118] width 10 height 10
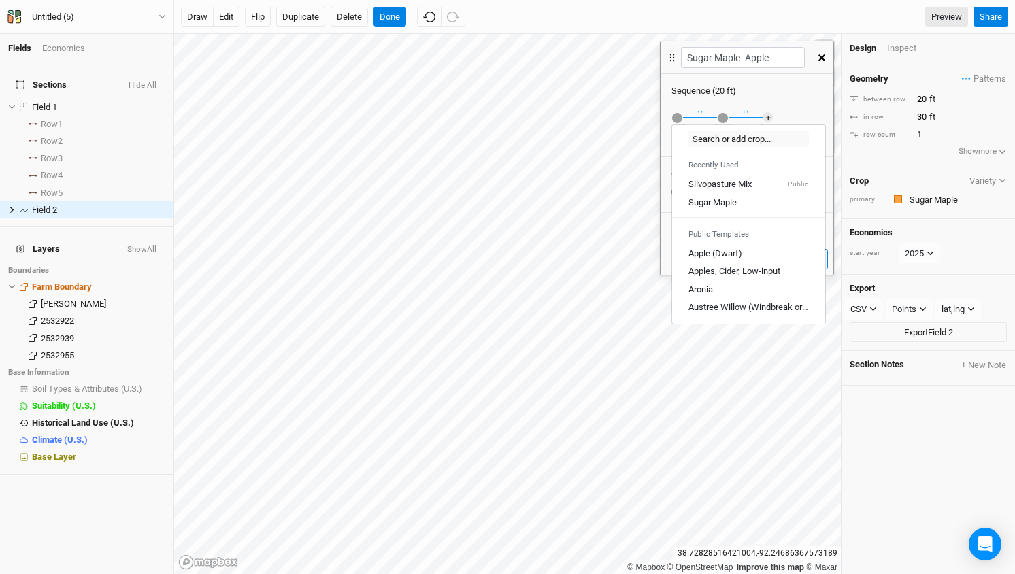
click at [679, 118] on div "button" at bounding box center [677, 118] width 10 height 10
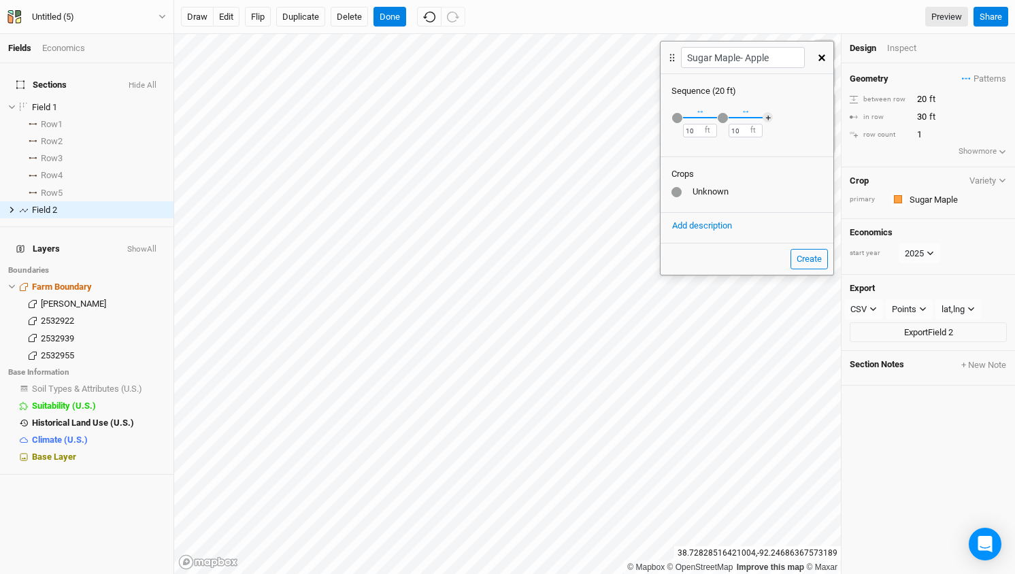
click at [677, 114] on div "button" at bounding box center [677, 118] width 10 height 10
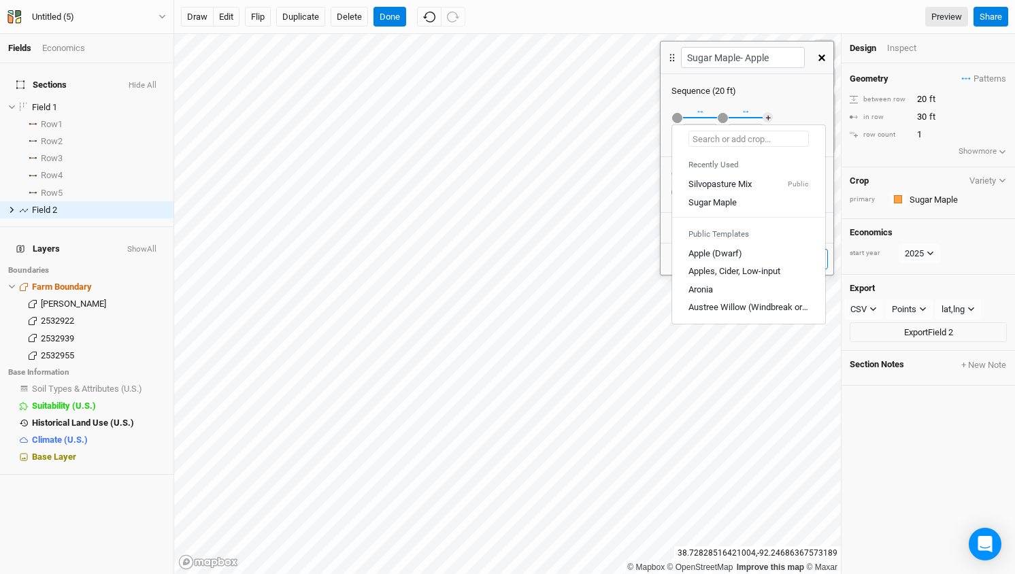
click at [697, 135] on input "text" at bounding box center [749, 139] width 120 height 16
type input "S"
type input "Silvopasture Mix"
type input "Su"
type input "Sugar Maple"
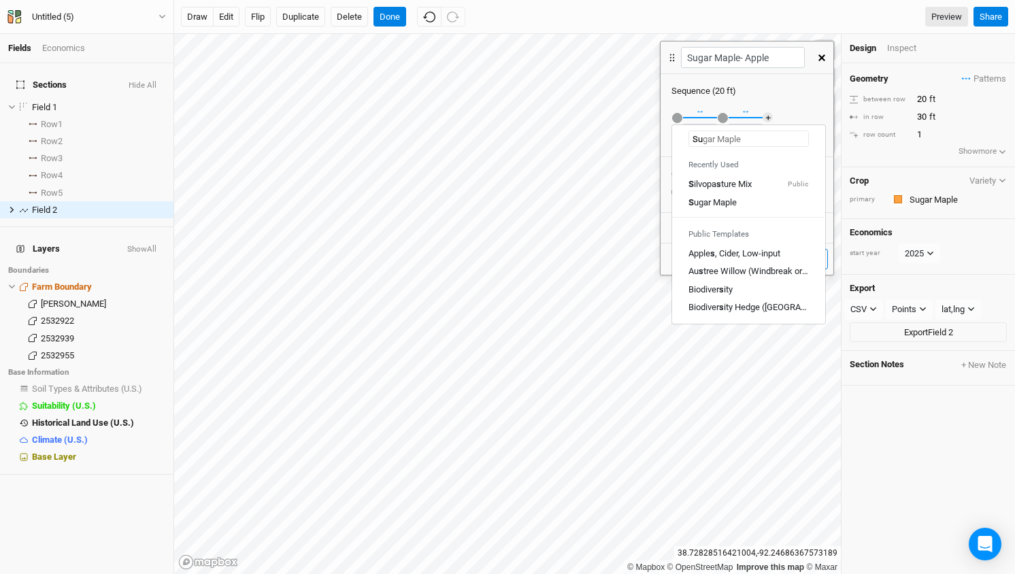
type input "Sug"
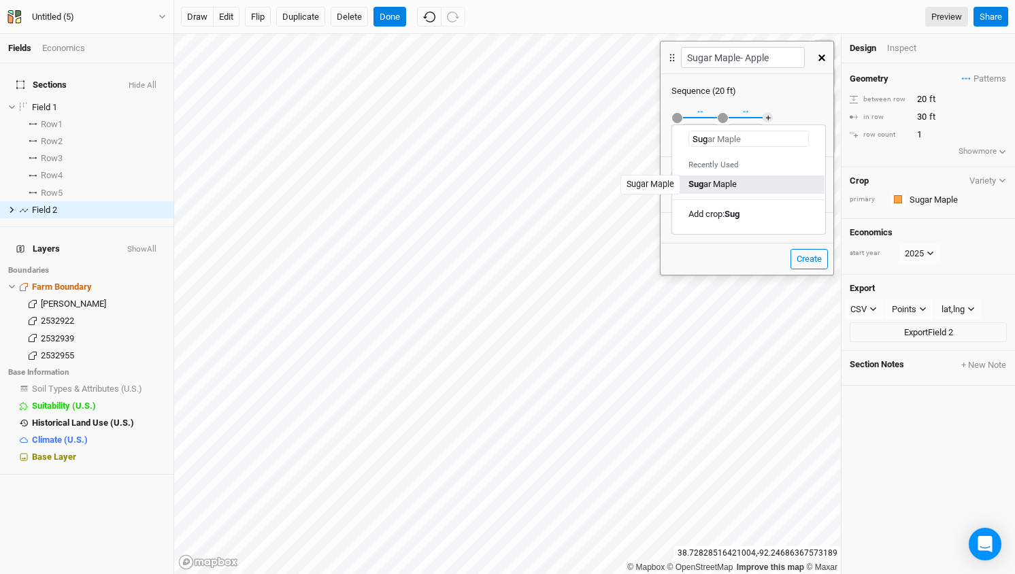
click at [731, 187] on div "Sug ar Maple" at bounding box center [713, 184] width 48 height 12
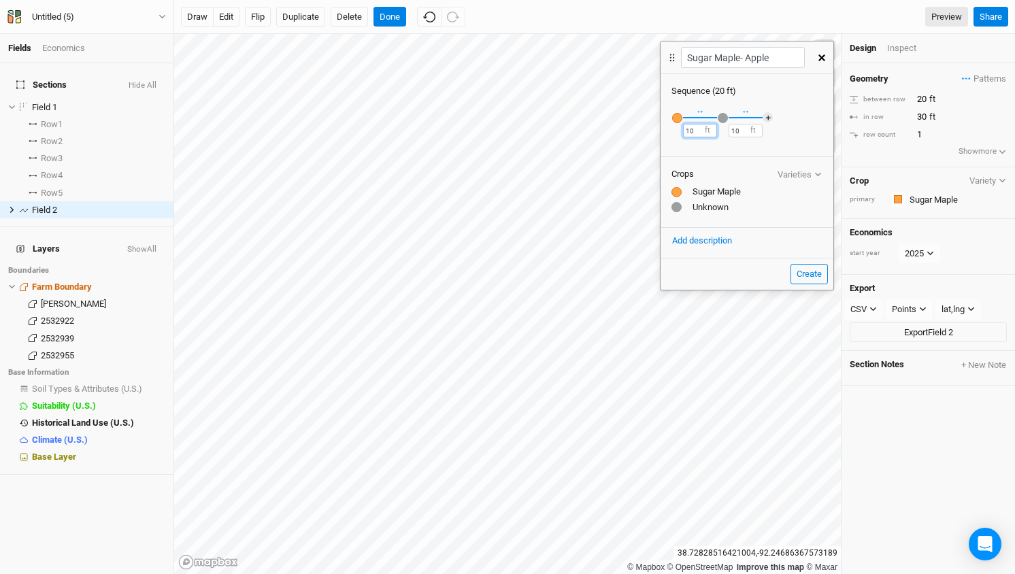
click at [695, 135] on input "10" at bounding box center [700, 131] width 34 height 14
type input "30"
click at [720, 114] on div "button" at bounding box center [723, 118] width 10 height 10
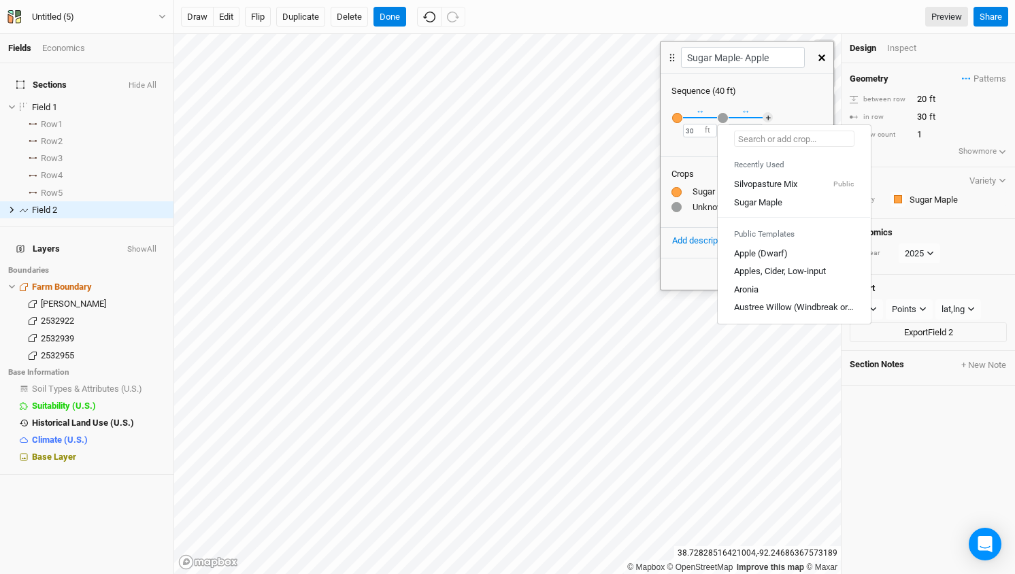
click at [745, 140] on input "text" at bounding box center [794, 139] width 120 height 16
type input "App"
type input "Apple (Dwarf)"
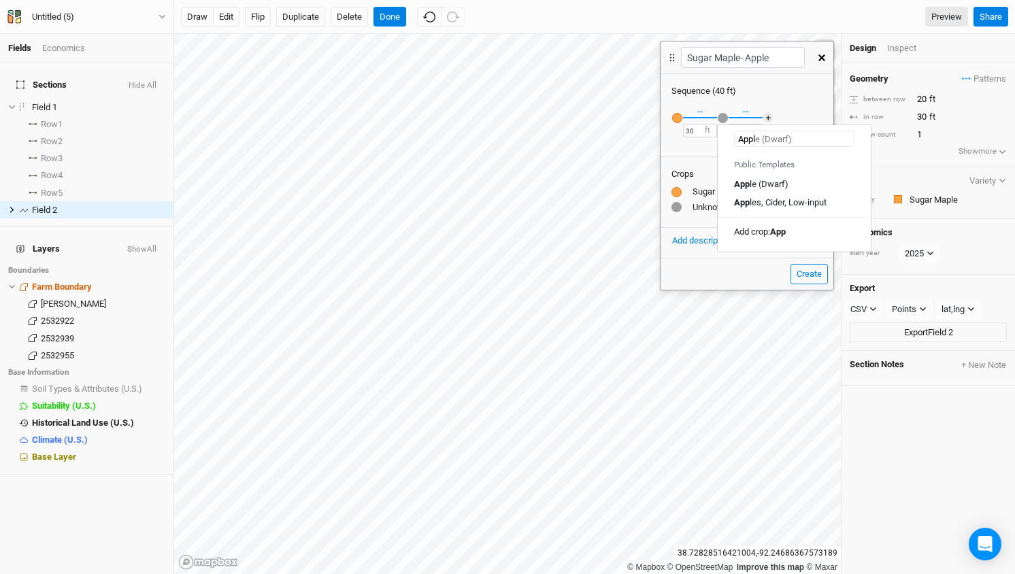
type input "Apple"
click at [761, 185] on div "Apple (Dwarf)" at bounding box center [760, 184] width 52 height 12
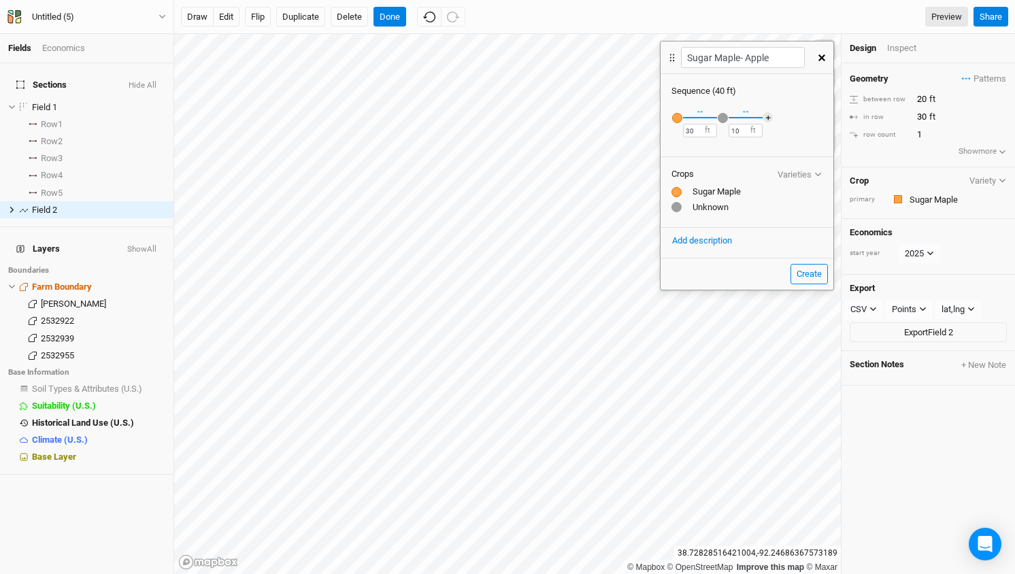
click at [722, 122] on div "button" at bounding box center [723, 118] width 10 height 10
click at [720, 117] on div "button" at bounding box center [723, 118] width 10 height 10
click at [755, 146] on input "text" at bounding box center [794, 139] width 120 height 16
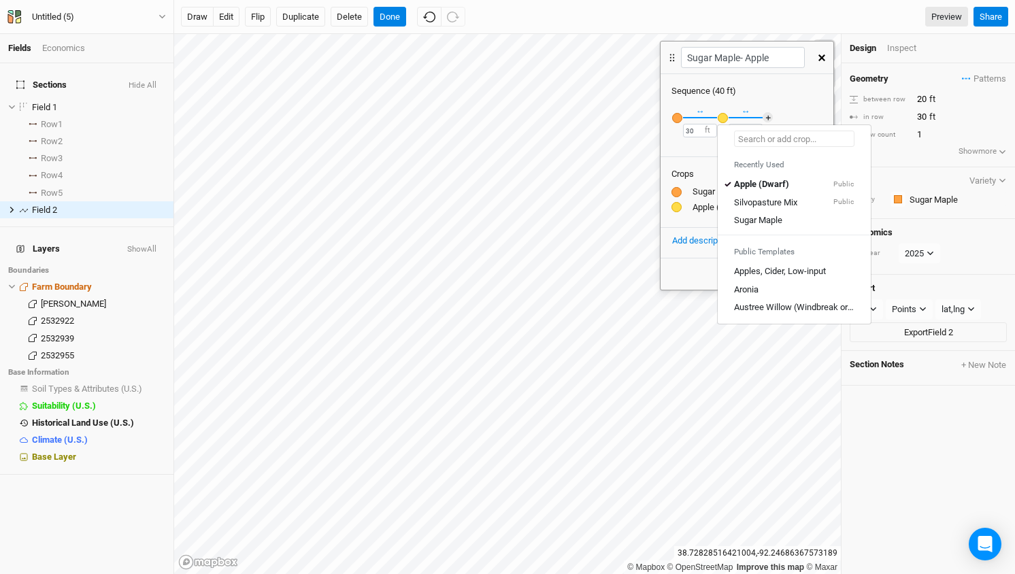
type input "A"
type input "Apple (Dwarf)"
type input "Appl"
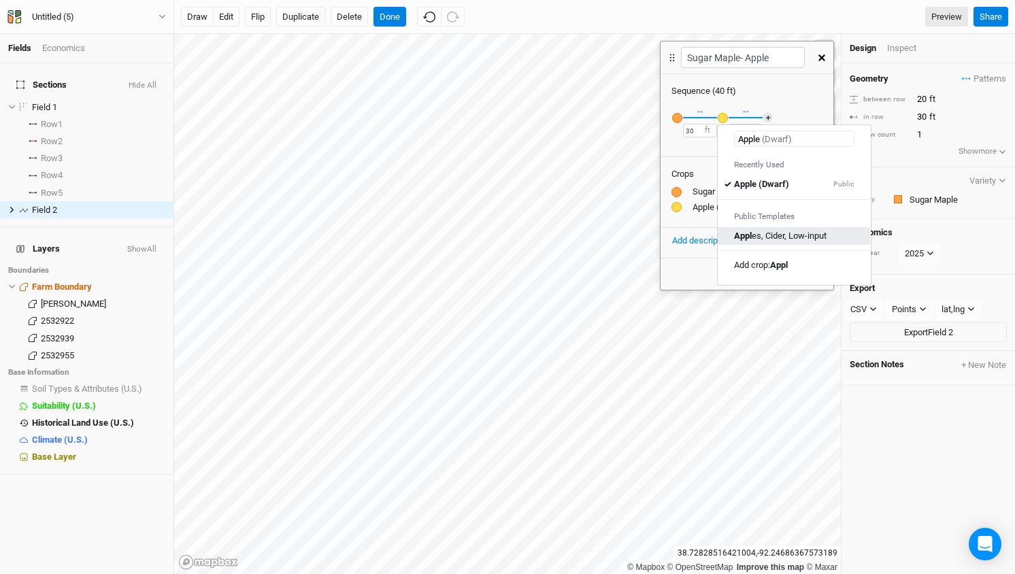
drag, startPoint x: 761, startPoint y: 166, endPoint x: 800, endPoint y: 235, distance: 79.5
click at [800, 235] on div "Appl es, Cider, Low-input" at bounding box center [780, 236] width 93 height 12
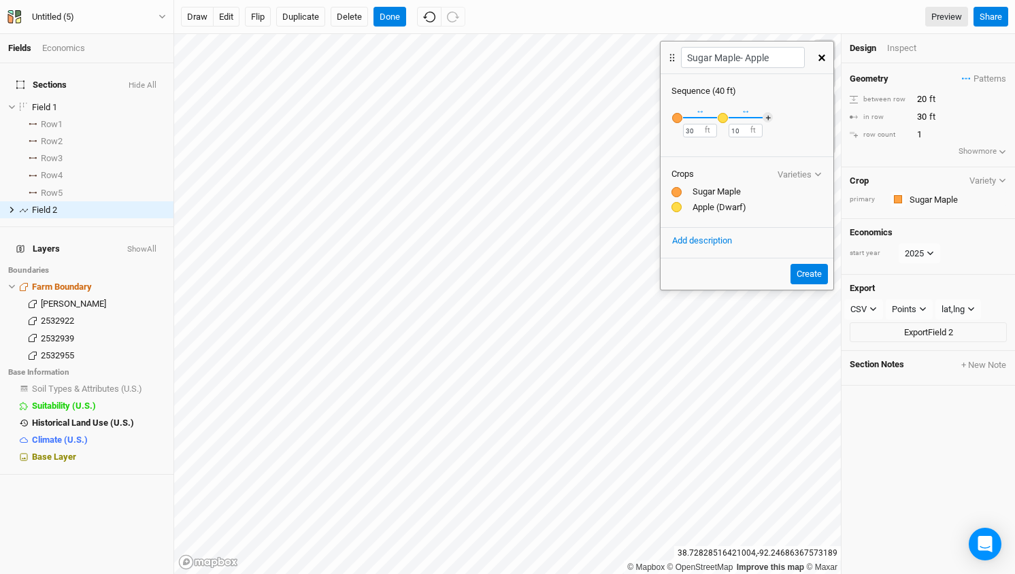
click at [727, 210] on div "Apple (Dwarf)" at bounding box center [746, 207] width 151 height 12
drag, startPoint x: 737, startPoint y: 130, endPoint x: 710, endPoint y: 115, distance: 31.1
click at [710, 115] on div "Recently Used Apple (Dwarf) Public Apples, Cider, Low-input Public Silvopasture…" at bounding box center [747, 125] width 173 height 56
type input "30"
click at [803, 271] on button "Create" at bounding box center [809, 274] width 37 height 20
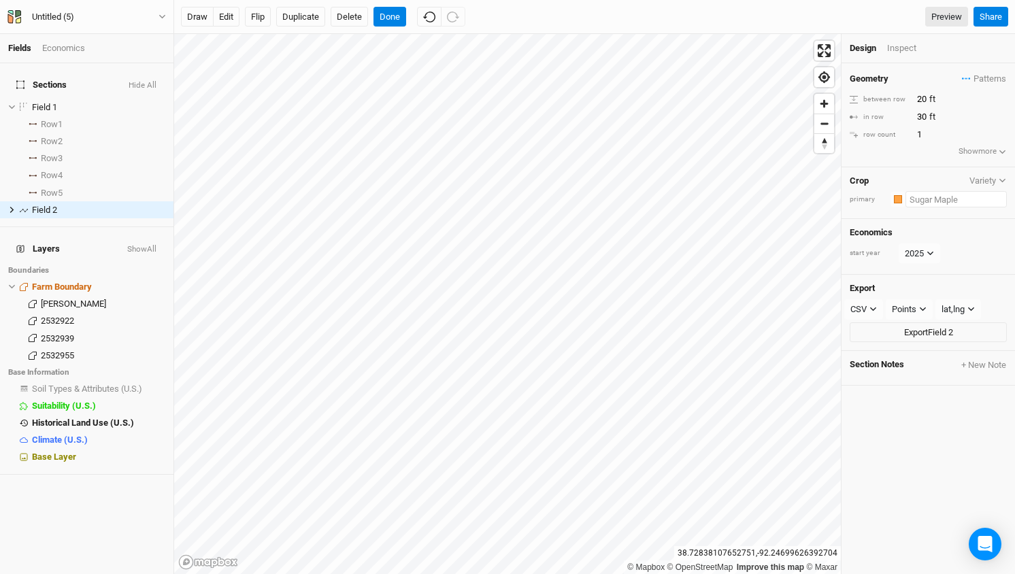
click at [940, 195] on input "text" at bounding box center [956, 199] width 101 height 16
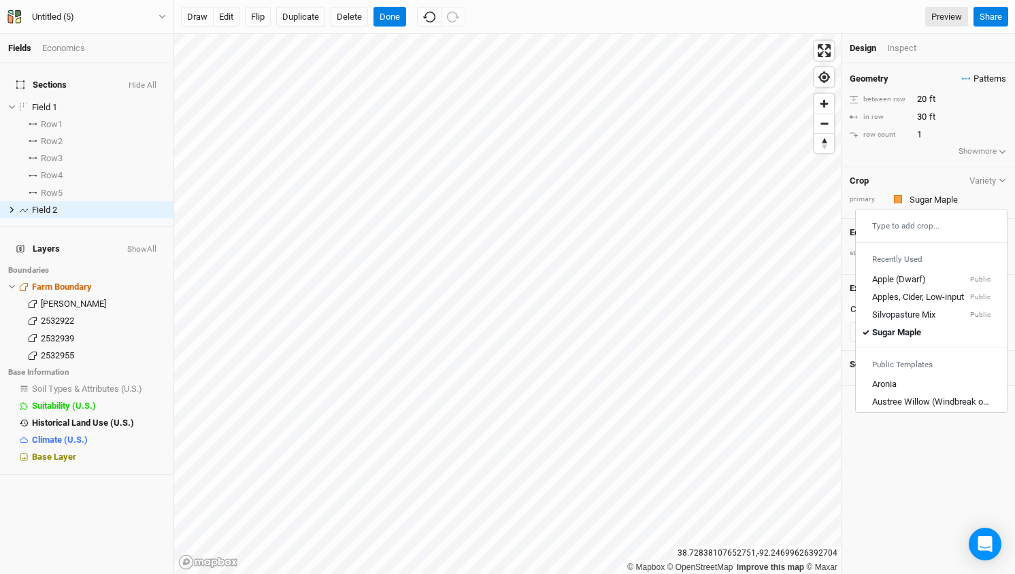
type input "Sugar Maple"
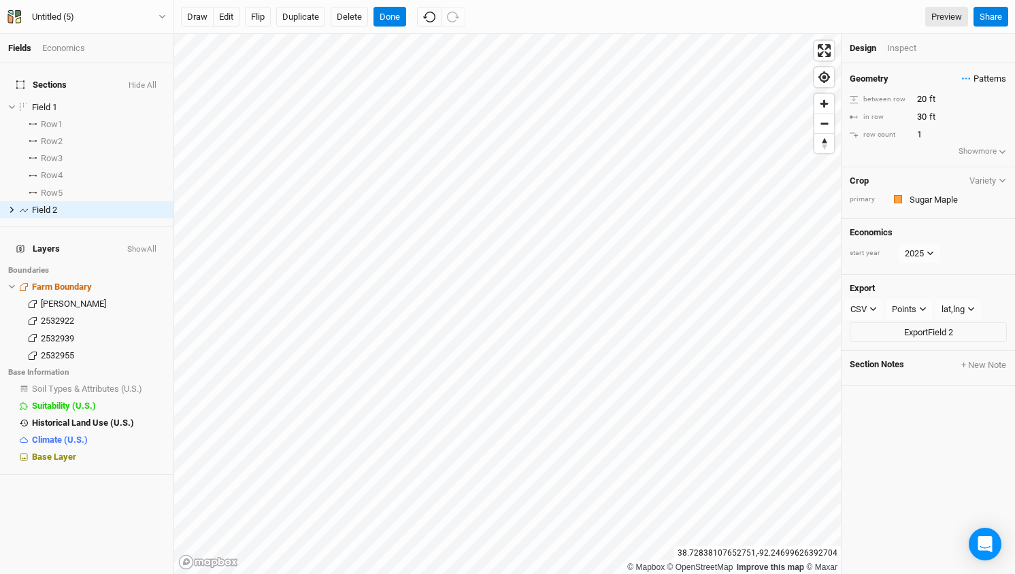
click at [993, 78] on span "Patterns" at bounding box center [984, 79] width 44 height 14
click at [929, 97] on button "Sugar Maple- Apple" at bounding box center [923, 103] width 97 height 21
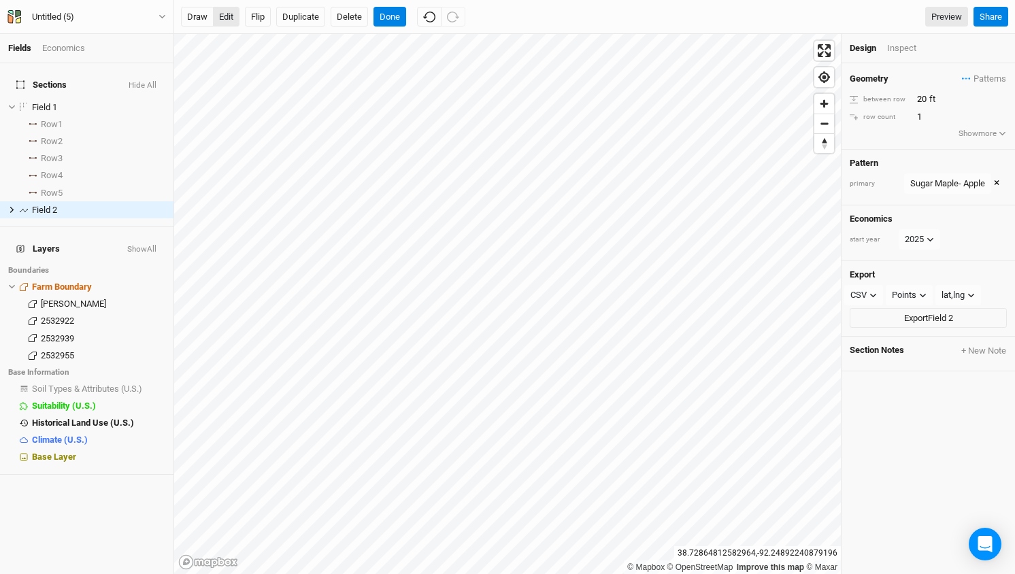
click at [222, 18] on button "edit" at bounding box center [226, 17] width 27 height 20
click at [392, 12] on button "Done" at bounding box center [390, 17] width 33 height 20
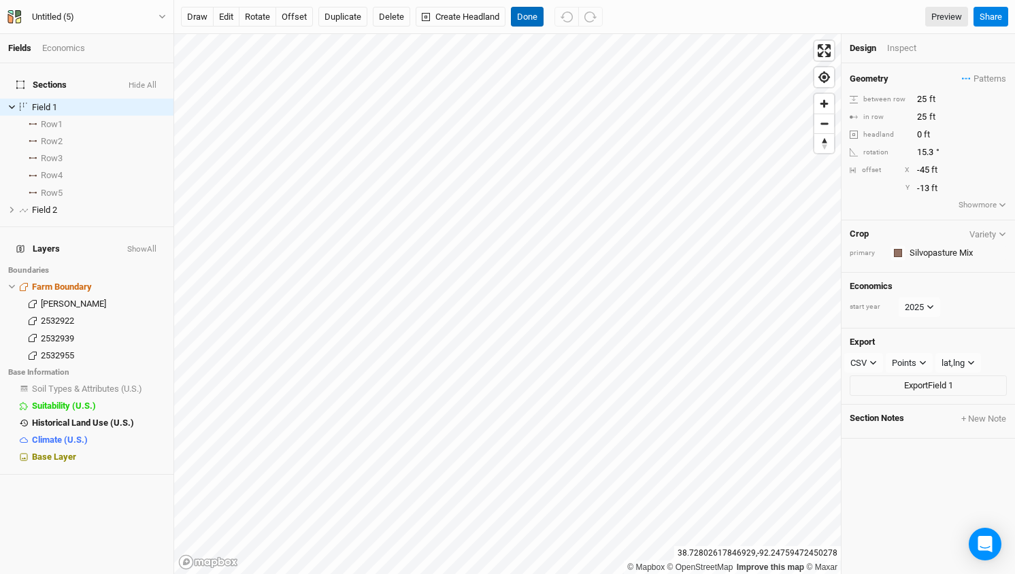
click at [529, 12] on button "Done" at bounding box center [527, 17] width 33 height 20
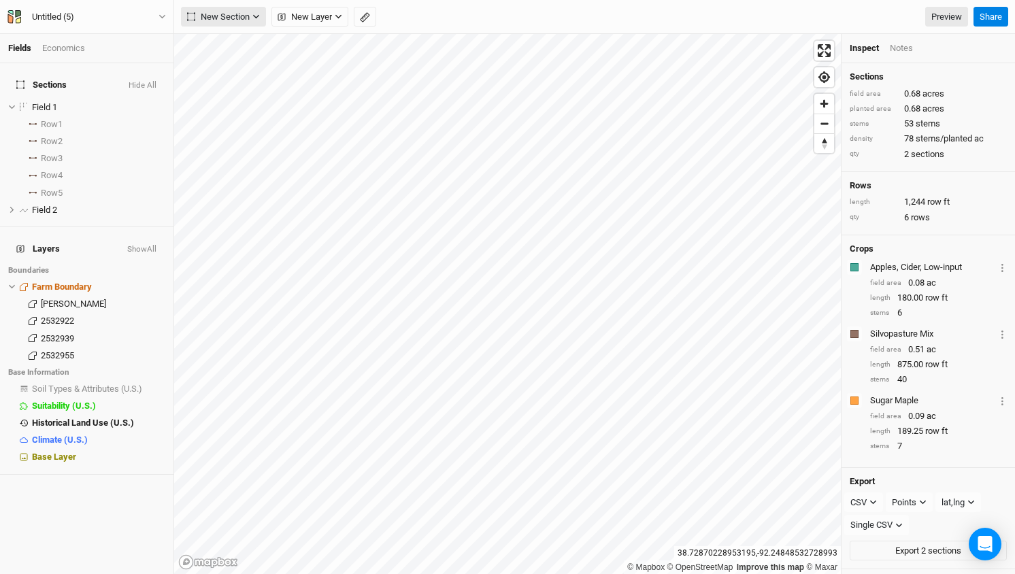
click at [256, 16] on icon "button" at bounding box center [255, 16] width 7 height 7
click at [418, 16] on div "New Section New Layer Custom Boundaries Headlands Field Boundaries Infrastructu…" at bounding box center [574, 17] width 787 height 20
click at [942, 16] on link "Preview" at bounding box center [946, 17] width 43 height 20
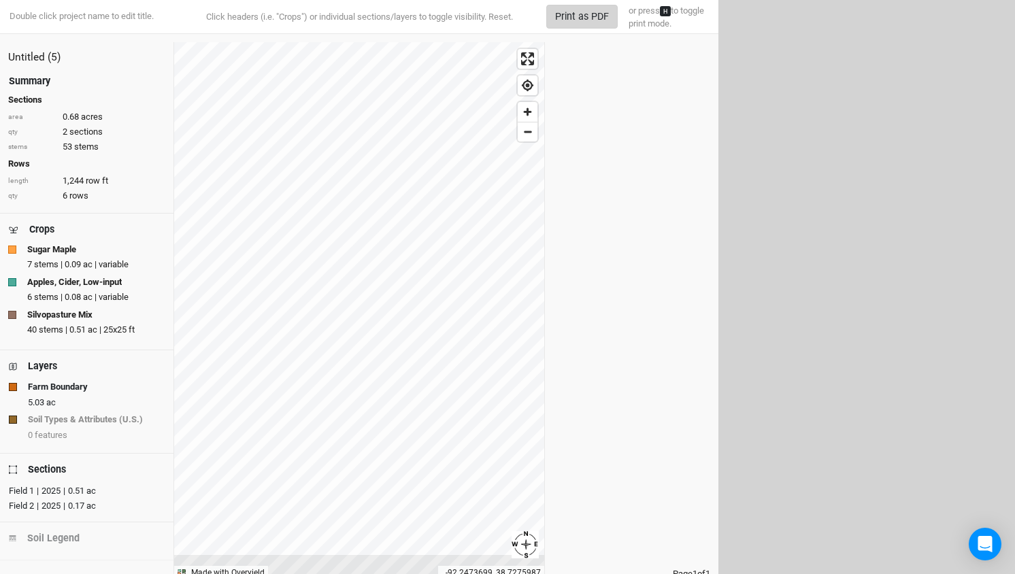
click at [580, 14] on button "Print as PDF" at bounding box center [581, 17] width 71 height 24
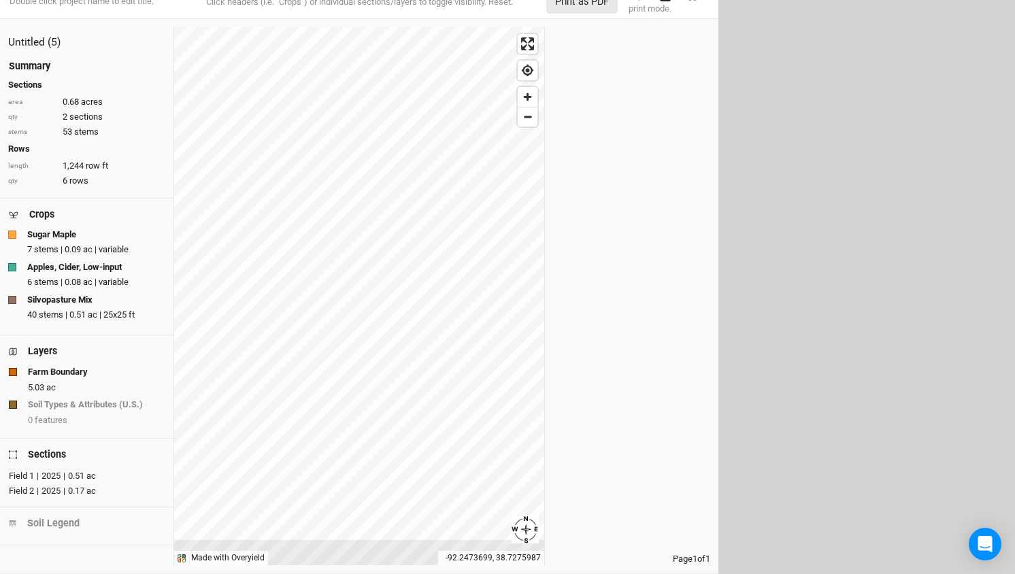
scroll to position [15, 0]
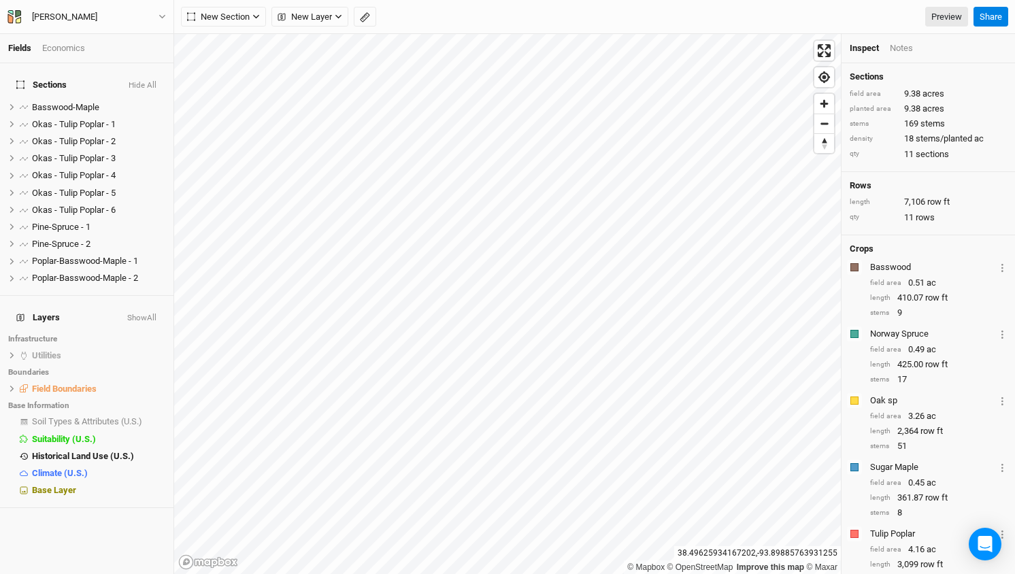
click at [153, 24] on div "Graybill Claude Back Project Settings User settings Imperial Metric Keyboard Sh…" at bounding box center [87, 17] width 174 height 34
click at [86, 12] on div "Graybill Claude" at bounding box center [64, 17] width 65 height 14
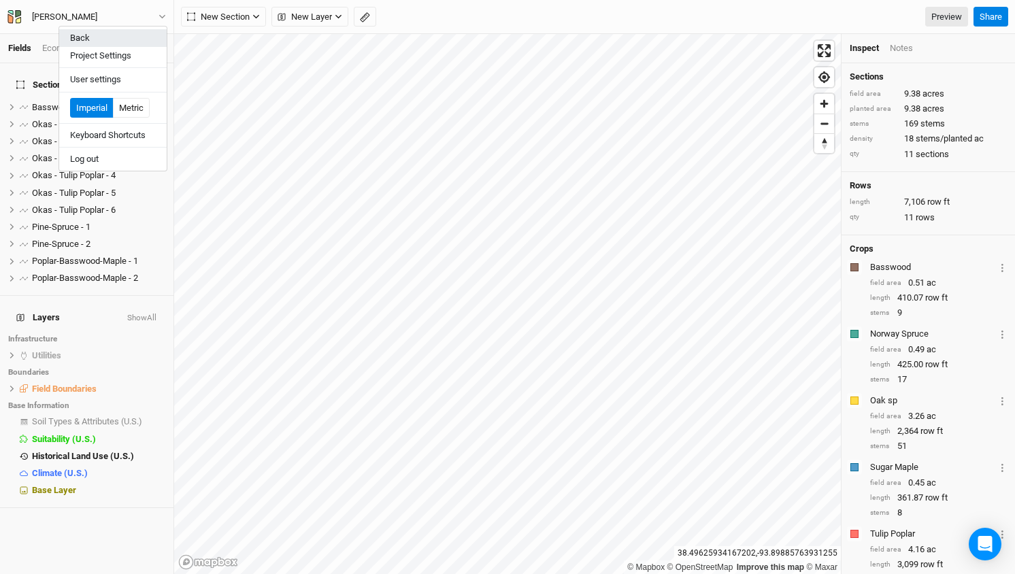
click at [78, 33] on button "Back" at bounding box center [112, 38] width 107 height 18
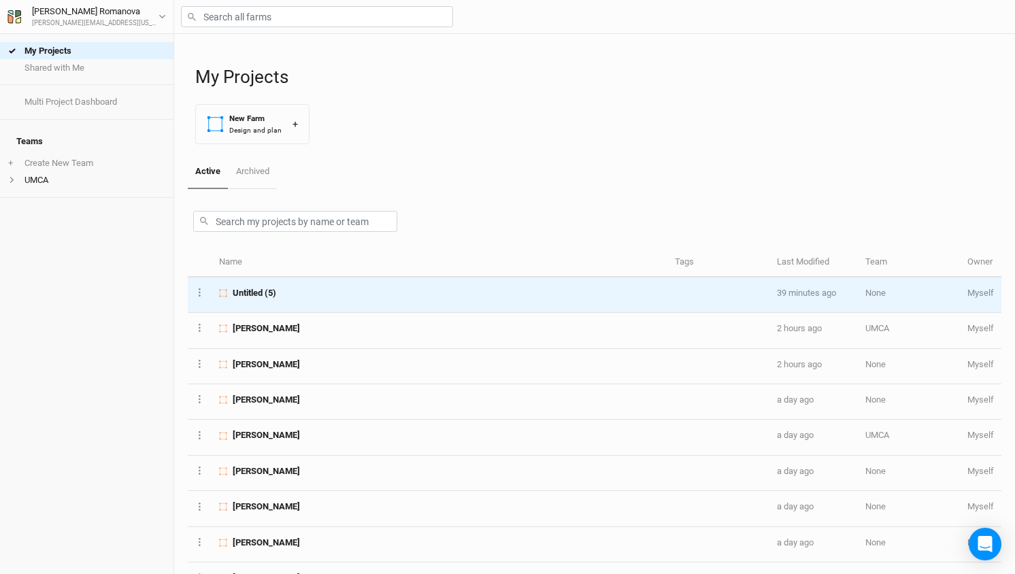
click at [248, 290] on span "Untitled (5)" at bounding box center [255, 293] width 44 height 12
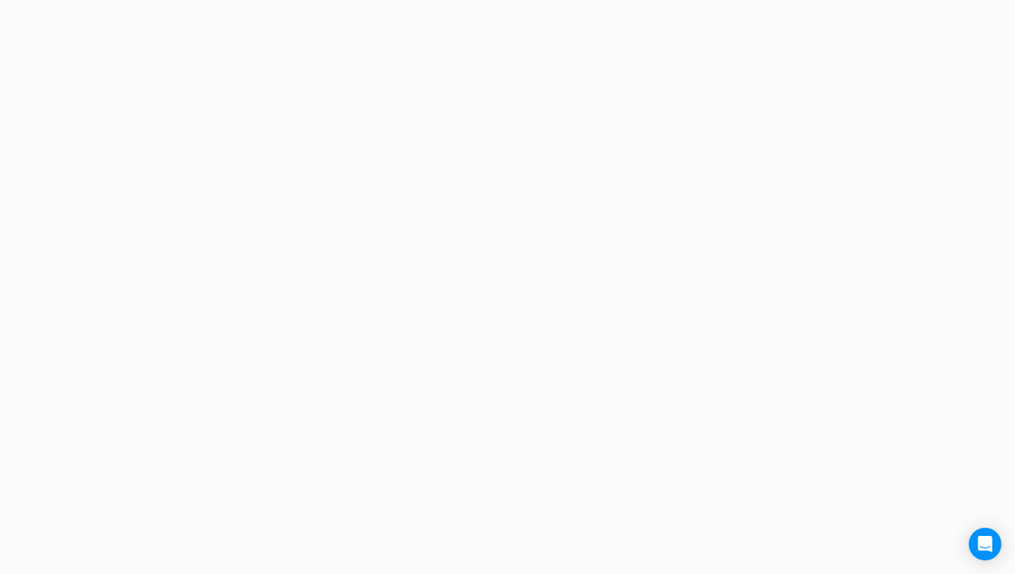
click at [248, 290] on div "Project Design Sections field area 0 acres planted area 0 acres stems 0 stems d…" at bounding box center [507, 287] width 1015 height 574
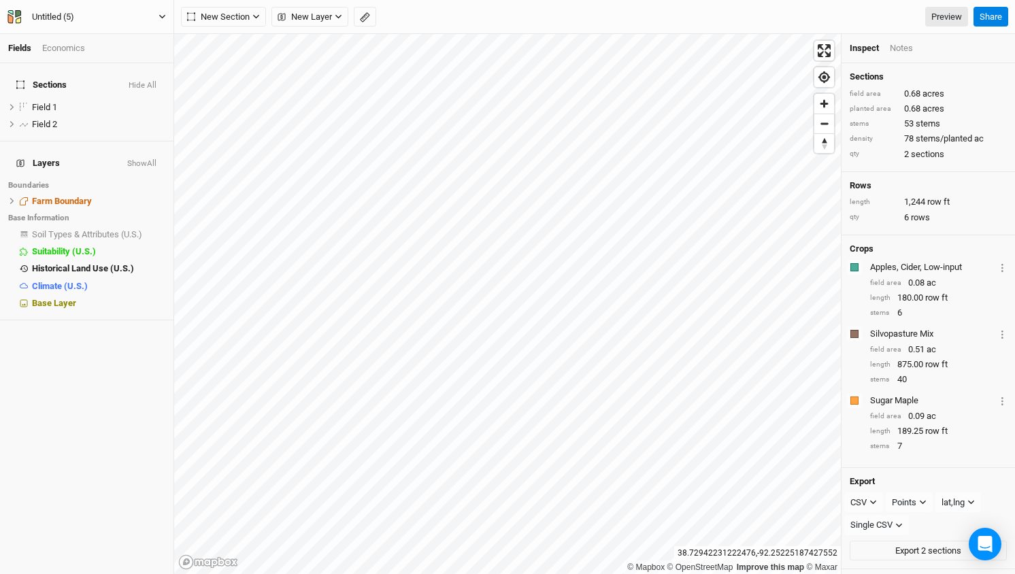
click at [55, 16] on div "Untitled (5)" at bounding box center [53, 17] width 42 height 14
type input "Connie Ordway"
click at [91, 359] on div "Sections Hide All Field 1 hide Field 2 hide Layers Show All Boundaries Farm Bou…" at bounding box center [86, 318] width 173 height 511
click at [52, 17] on div "Connie Ordway" at bounding box center [64, 17] width 65 height 14
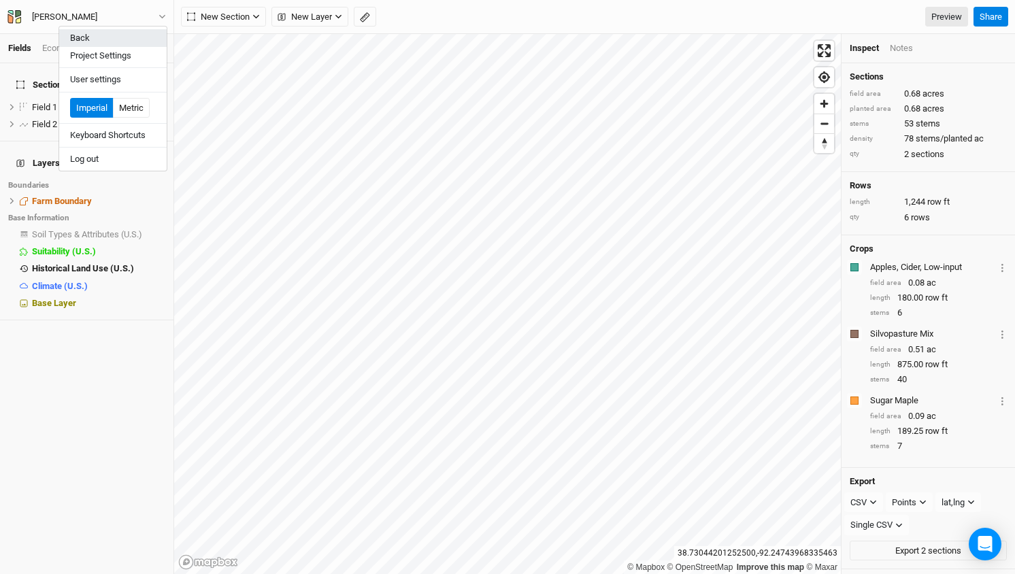
click at [71, 36] on button "Back" at bounding box center [112, 38] width 107 height 18
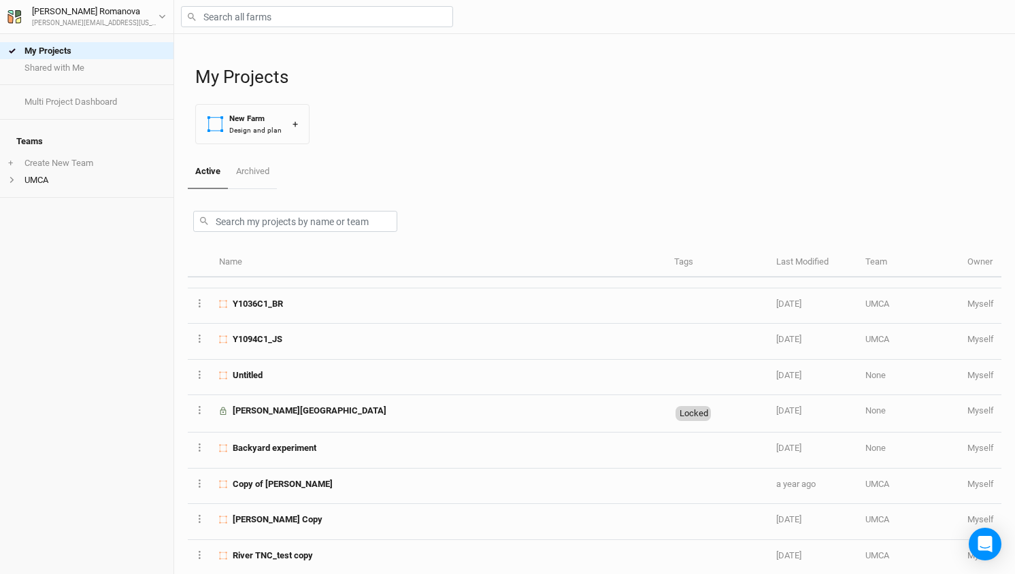
scroll to position [1130, 0]
click at [44, 171] on li "UMCA" at bounding box center [86, 179] width 173 height 17
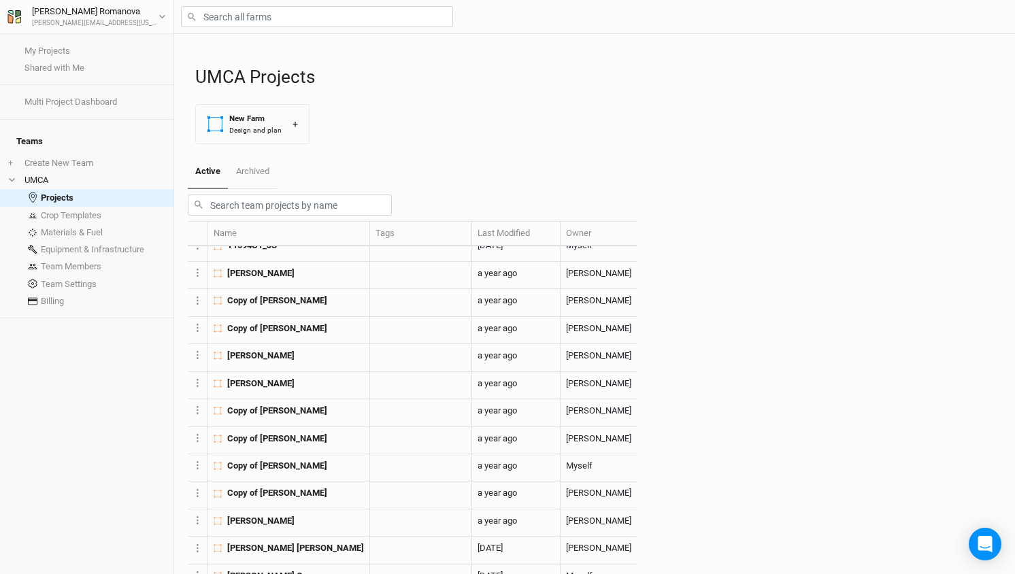
scroll to position [405, 0]
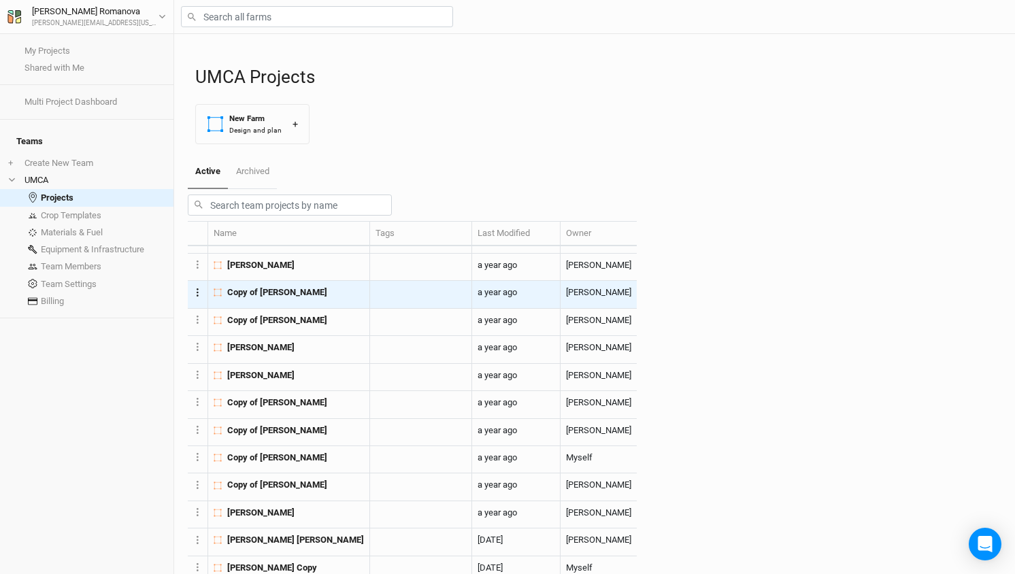
click at [199, 297] on icon "Layer 1" at bounding box center [198, 292] width 2 height 8
click at [243, 497] on button "Duplicate Farm" at bounding box center [251, 498] width 111 height 21
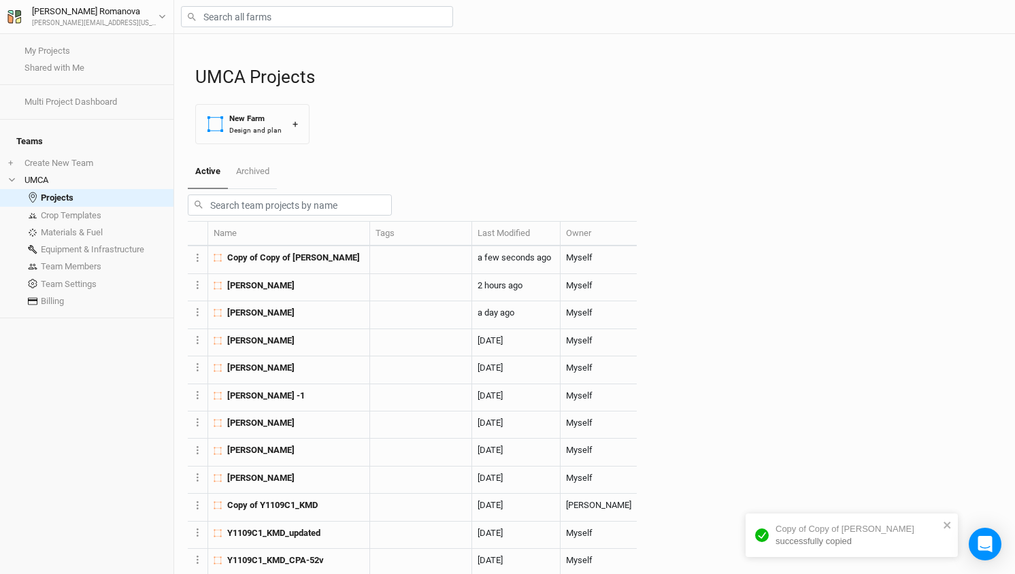
scroll to position [0, 0]
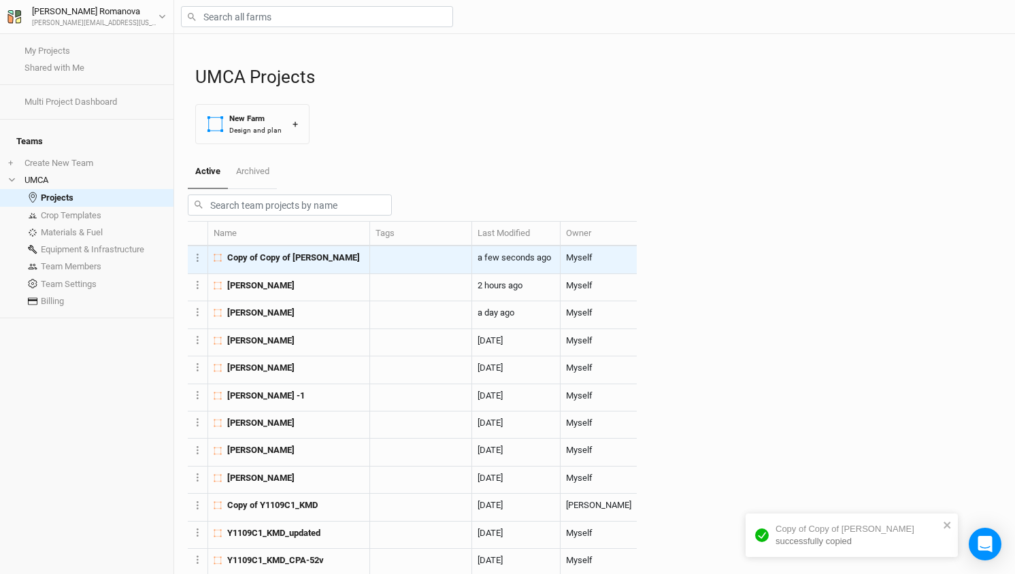
click at [301, 264] on span "Copy of Copy of T. Sawyer" at bounding box center [293, 258] width 133 height 12
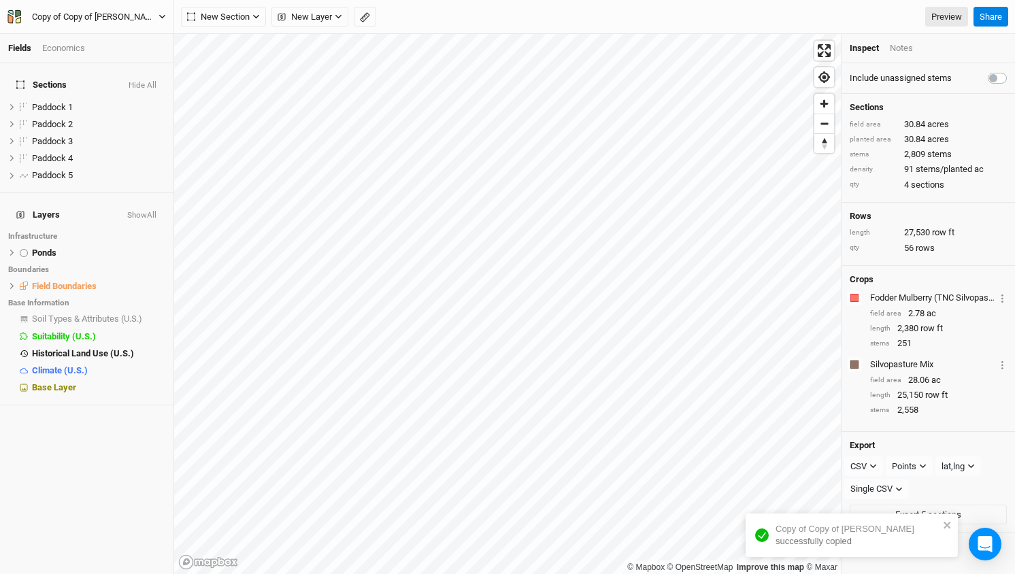
click at [110, 15] on div "Copy of Copy of T. Sawyer" at bounding box center [95, 17] width 127 height 14
type input "[PERSON_NAME]"
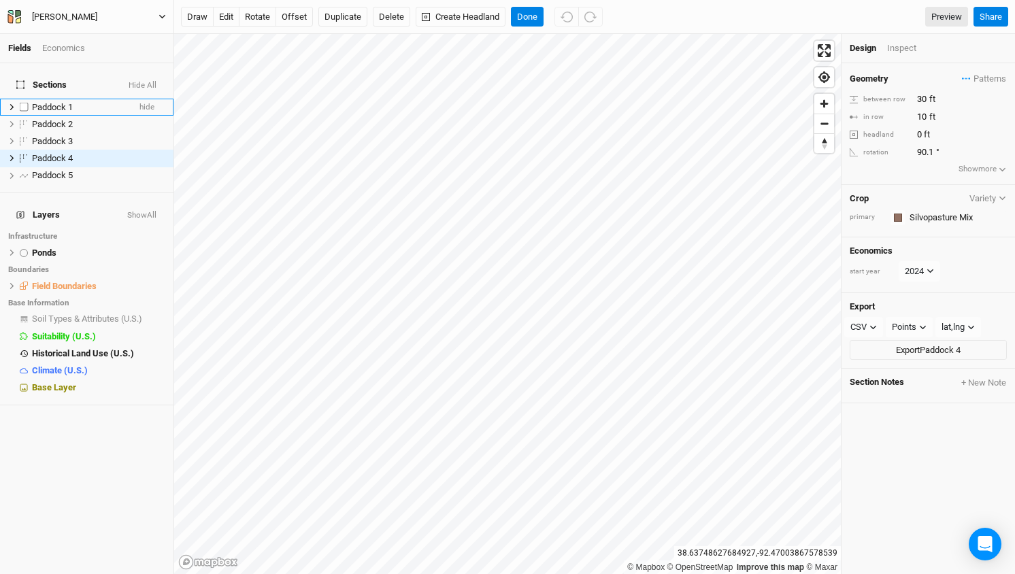
click at [46, 102] on span "Paddock 1" at bounding box center [52, 107] width 41 height 10
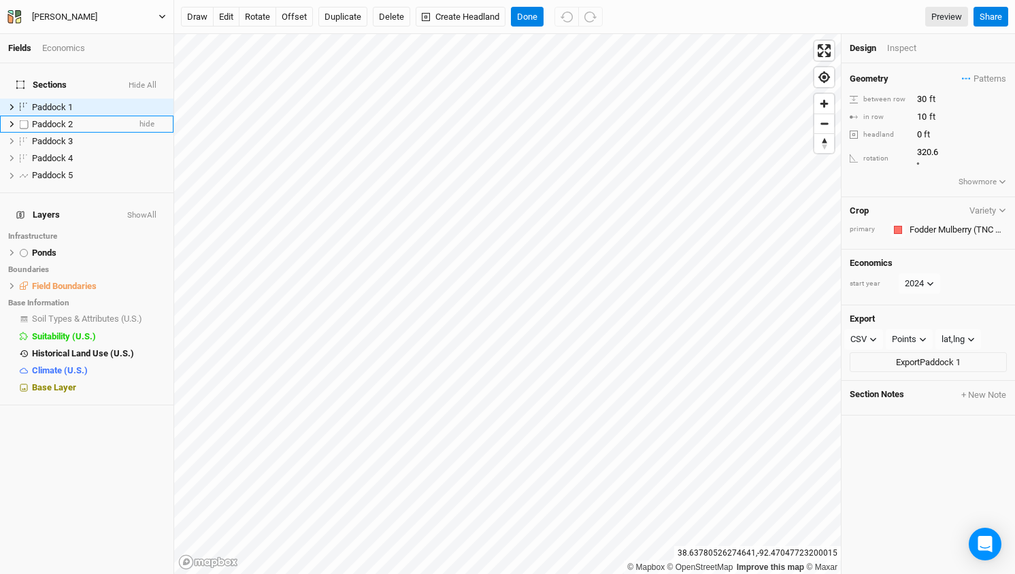
click at [38, 119] on span "Paddock 2" at bounding box center [52, 124] width 41 height 10
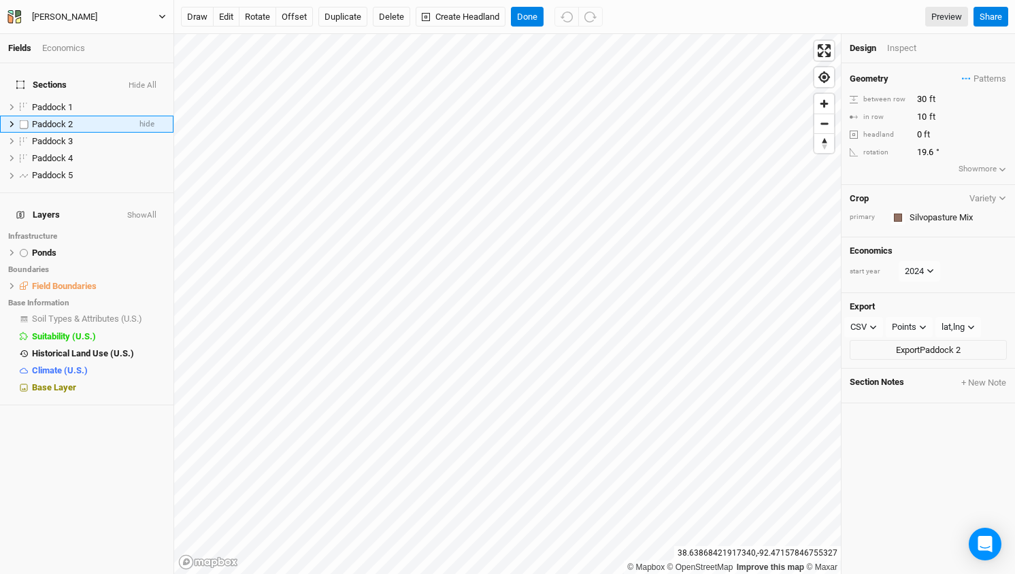
click at [11, 120] on icon at bounding box center [11, 123] width 7 height 7
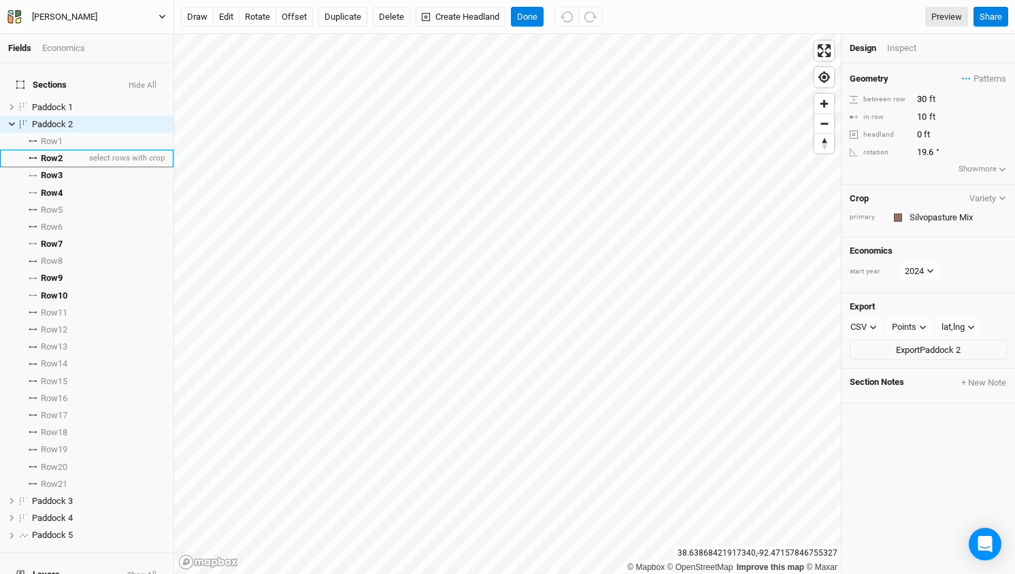
click at [54, 153] on span "Row 2" at bounding box center [52, 158] width 22 height 11
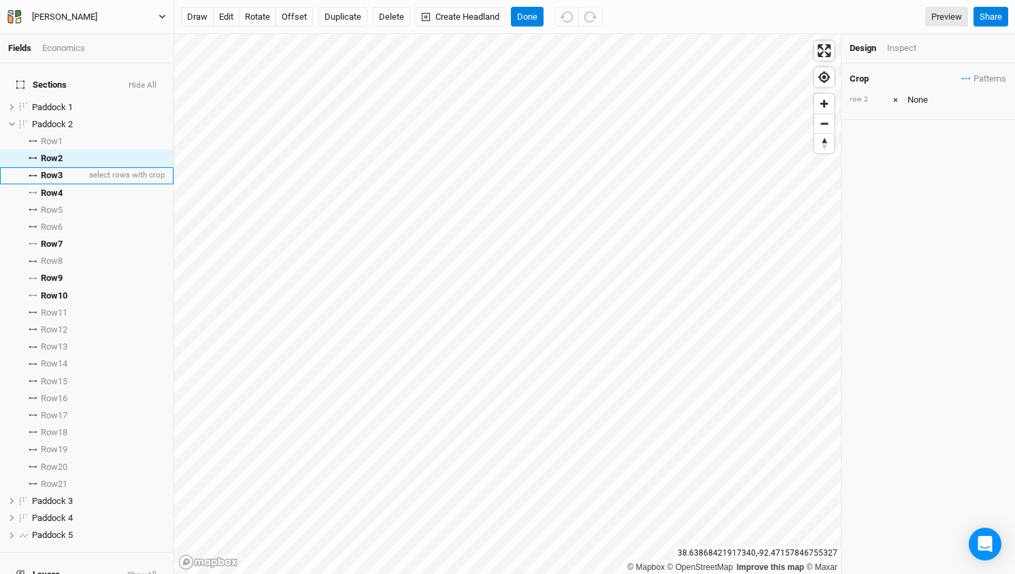
click at [52, 170] on span "Row 3" at bounding box center [52, 175] width 22 height 11
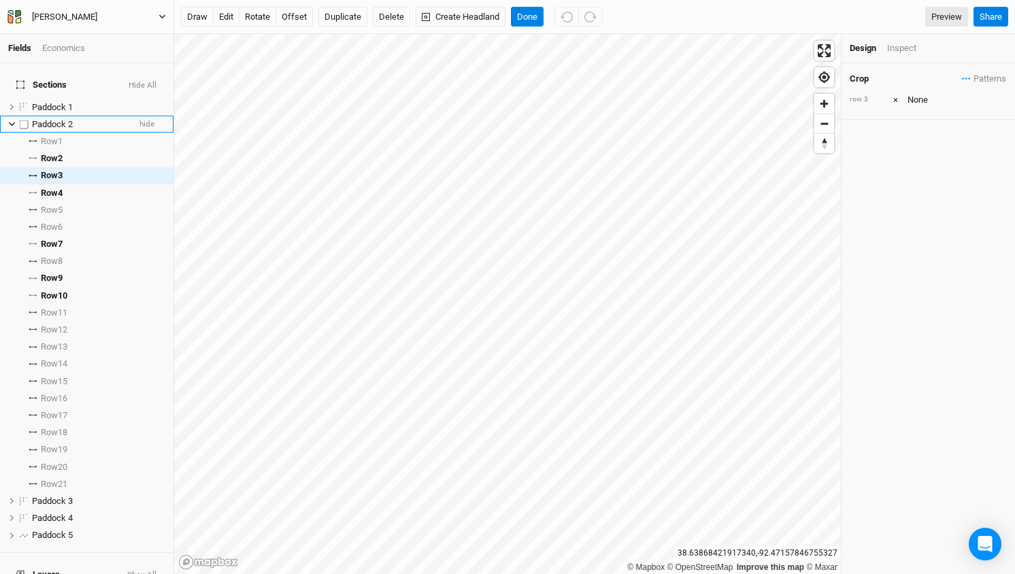
click at [12, 120] on icon at bounding box center [11, 123] width 7 height 7
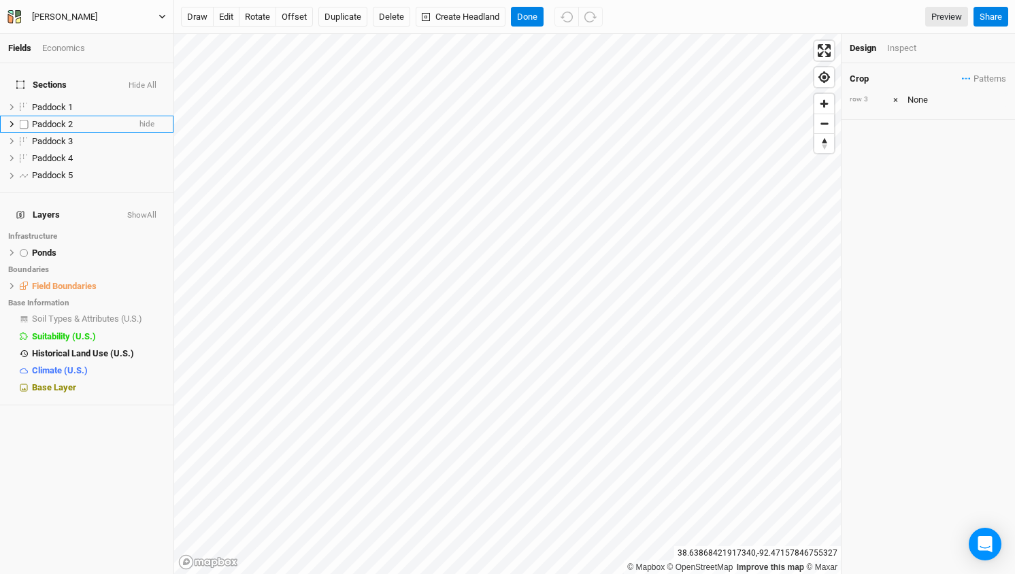
click at [48, 119] on span "Paddock 2" at bounding box center [52, 124] width 41 height 10
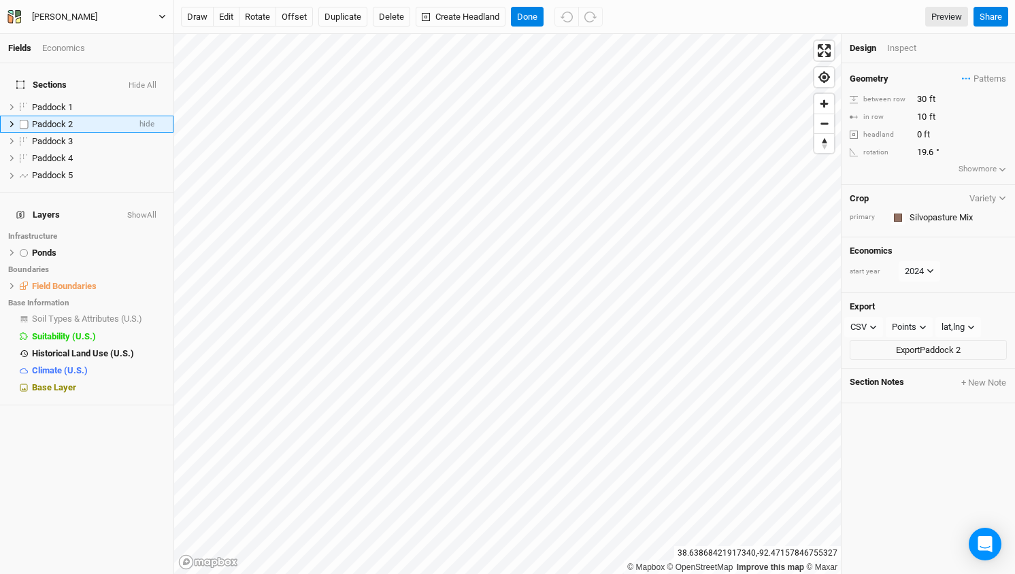
click at [12, 121] on icon at bounding box center [12, 124] width 4 height 6
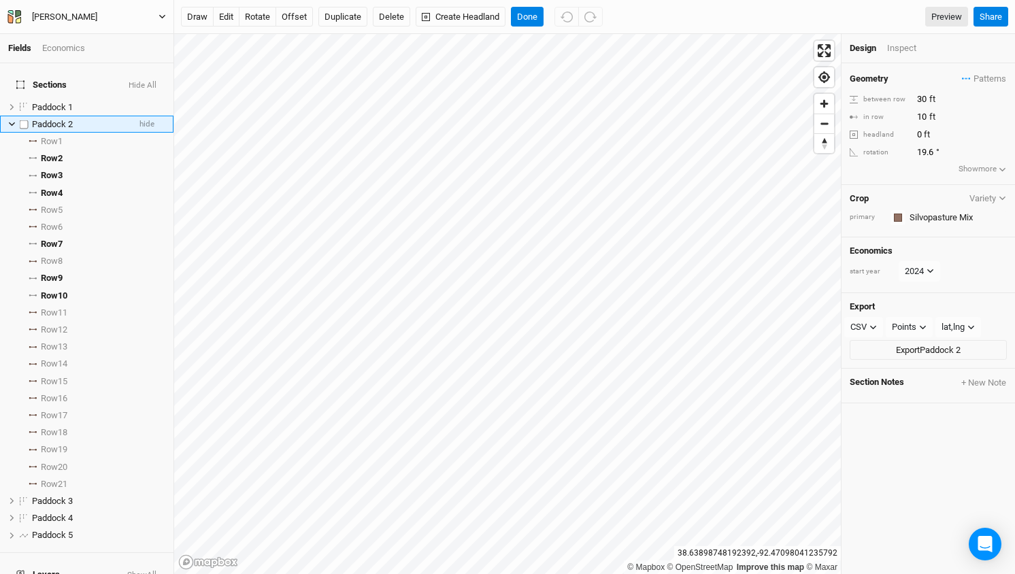
click at [10, 122] on icon at bounding box center [12, 124] width 6 height 4
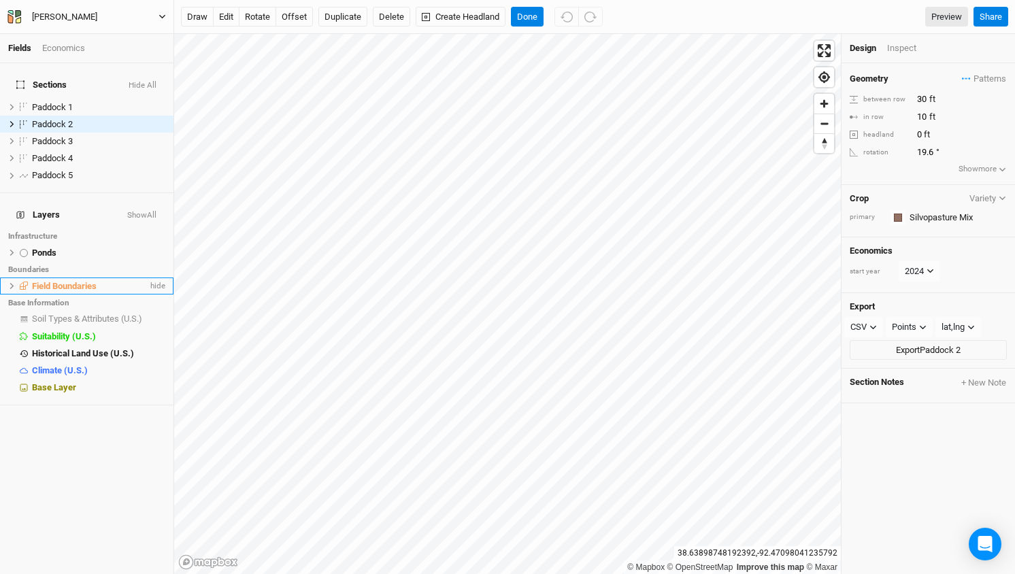
click at [10, 282] on icon at bounding box center [11, 285] width 7 height 7
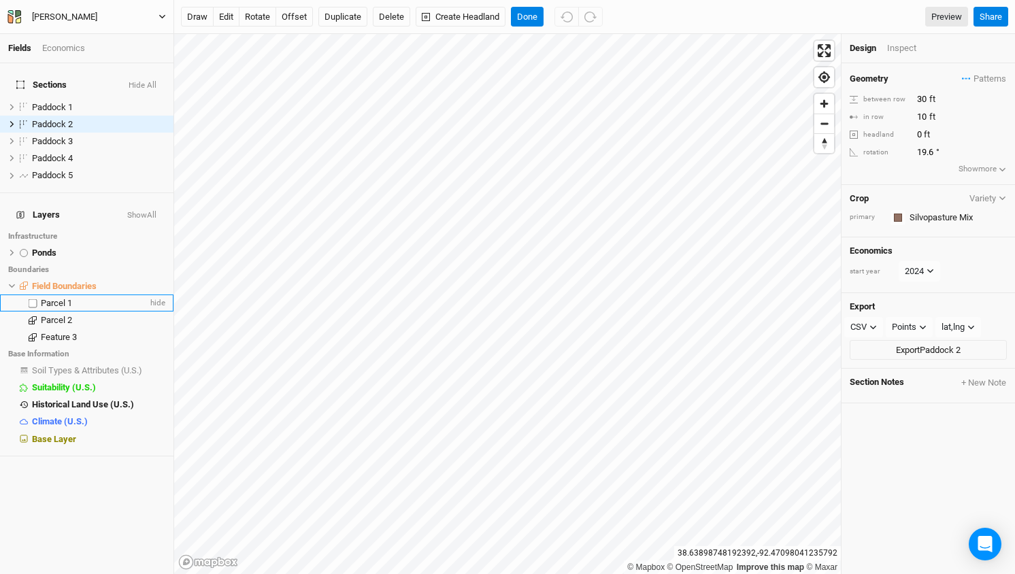
click at [52, 298] on span "Parcel 1" at bounding box center [56, 303] width 31 height 10
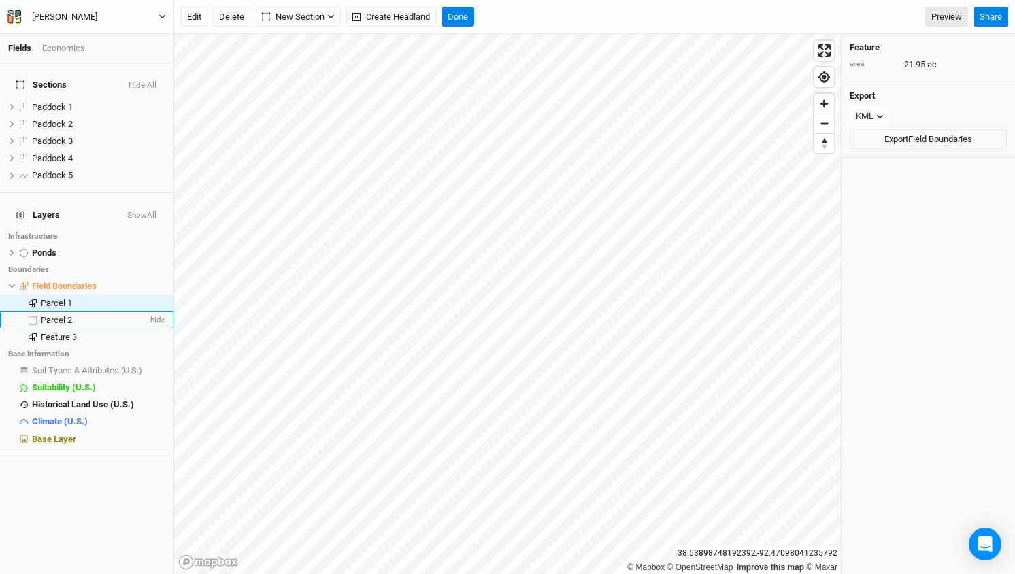
click at [53, 315] on span "Parcel 2" at bounding box center [56, 320] width 31 height 10
click at [51, 332] on span "Feature 3" at bounding box center [59, 337] width 36 height 10
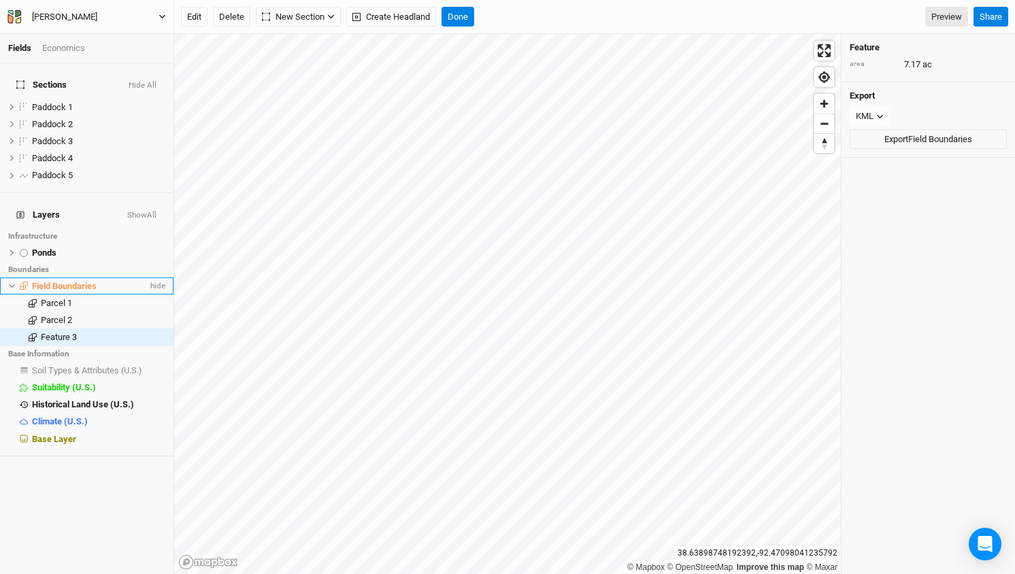
click at [13, 284] on icon at bounding box center [12, 286] width 6 height 4
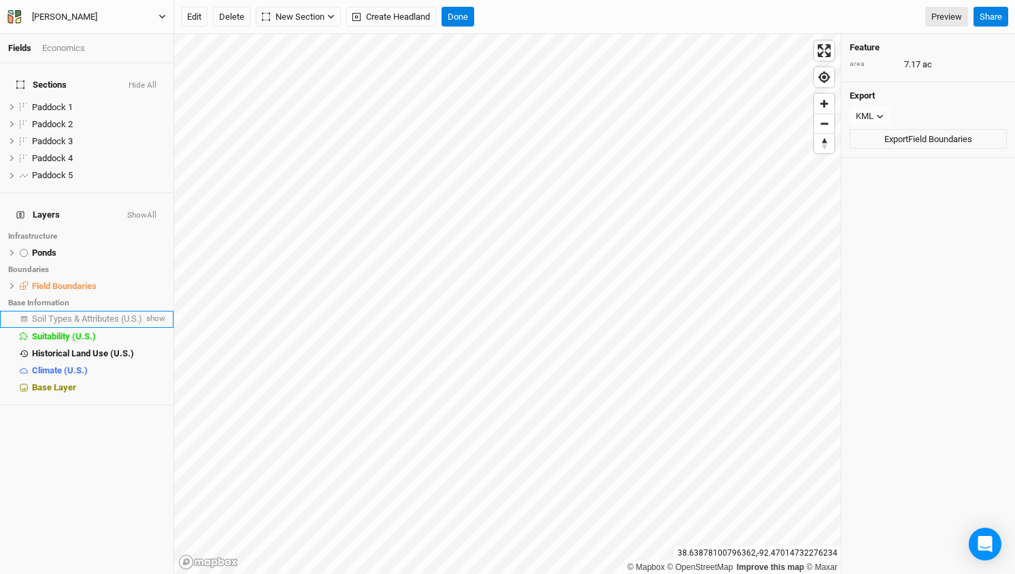
click at [95, 314] on span "Soil Types & Attributes (U.S.)" at bounding box center [87, 319] width 110 height 10
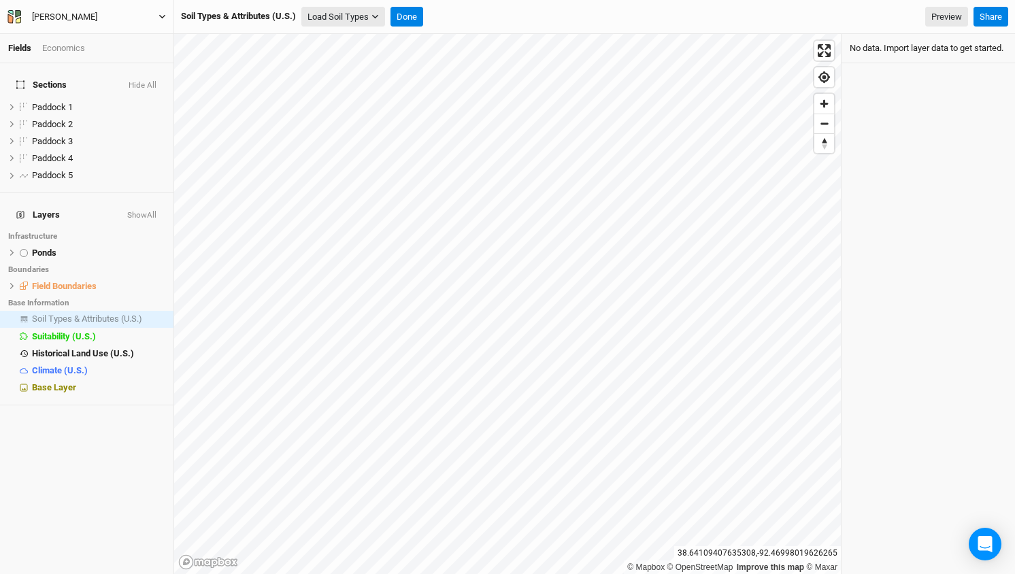
click at [365, 16] on button "Load Soil Types" at bounding box center [343, 17] width 84 height 20
click at [361, 34] on button "Load for Current View" at bounding box center [356, 40] width 107 height 18
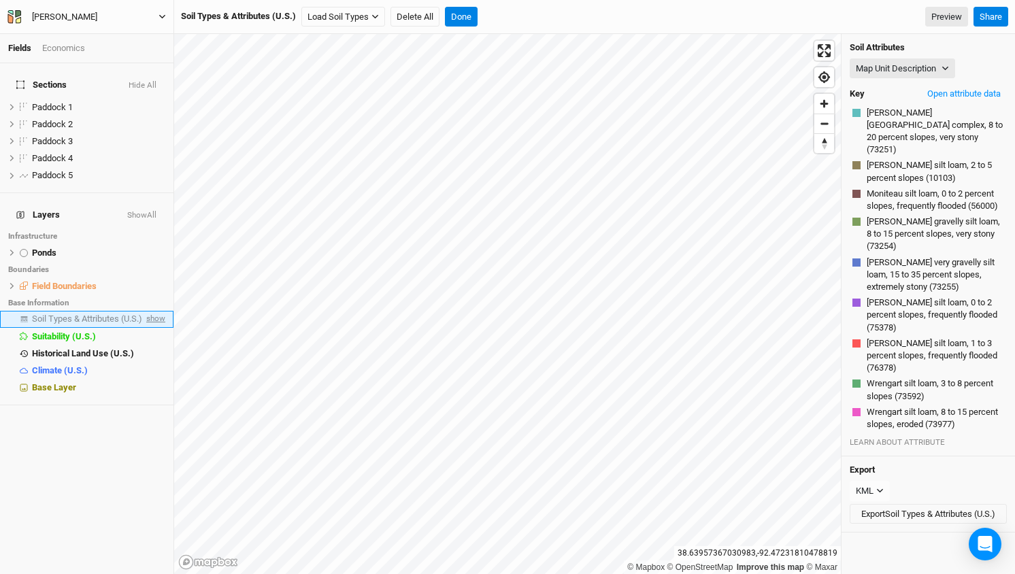
click at [151, 311] on span "show" at bounding box center [155, 319] width 22 height 17
click at [944, 63] on button "Map Unit Description" at bounding box center [902, 69] width 105 height 20
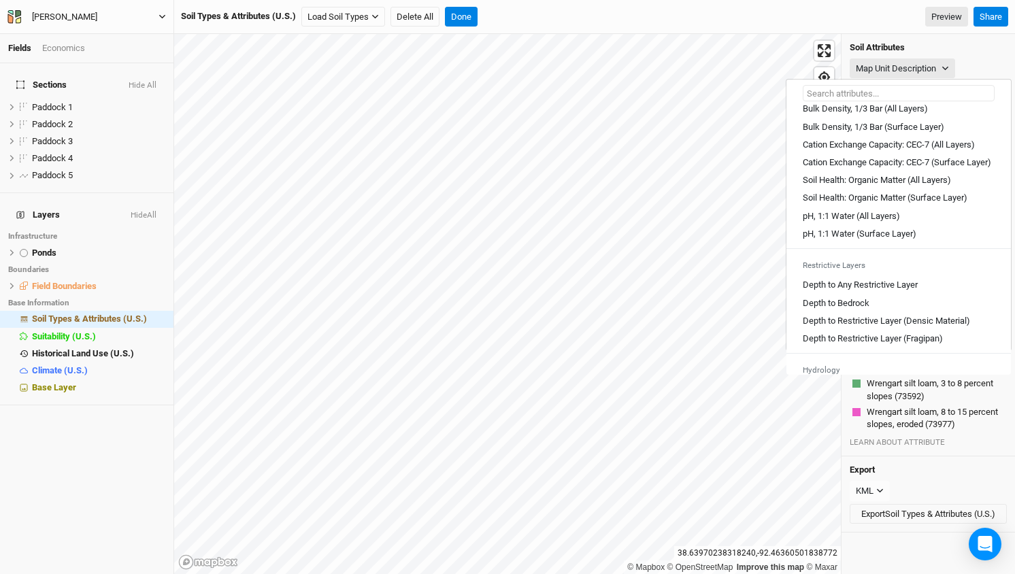
scroll to position [236, 0]
click at [861, 289] on Layer "Depth to Any Restrictive Layer" at bounding box center [860, 284] width 115 height 12
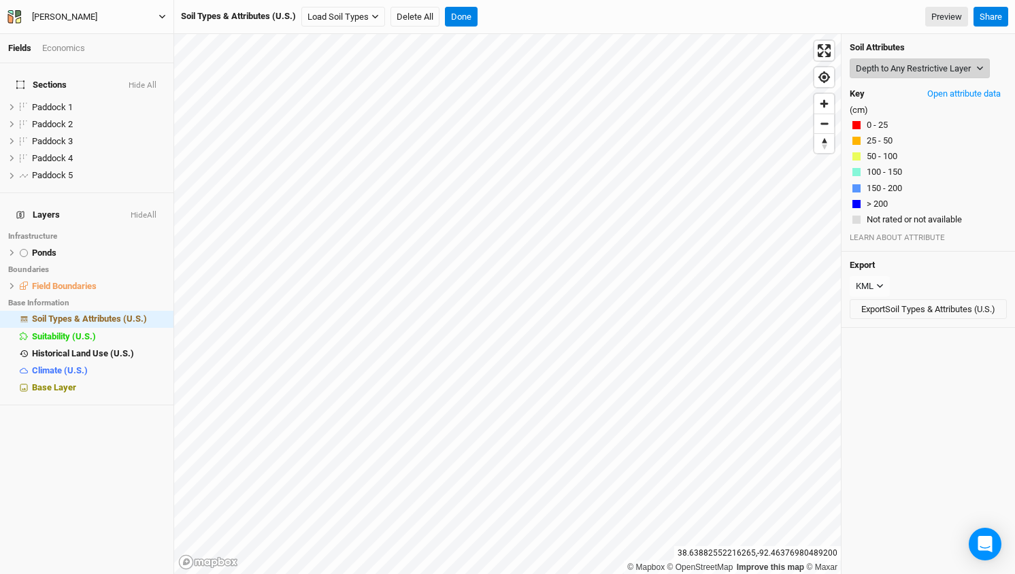
click at [926, 71] on button "Depth to Any Restrictive Layer" at bounding box center [920, 69] width 140 height 20
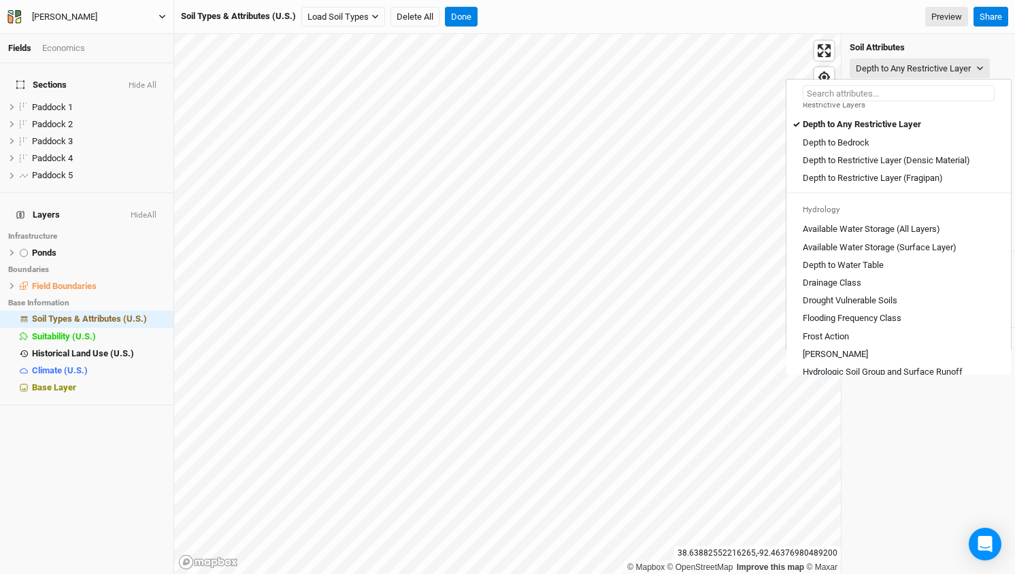
scroll to position [401, 0]
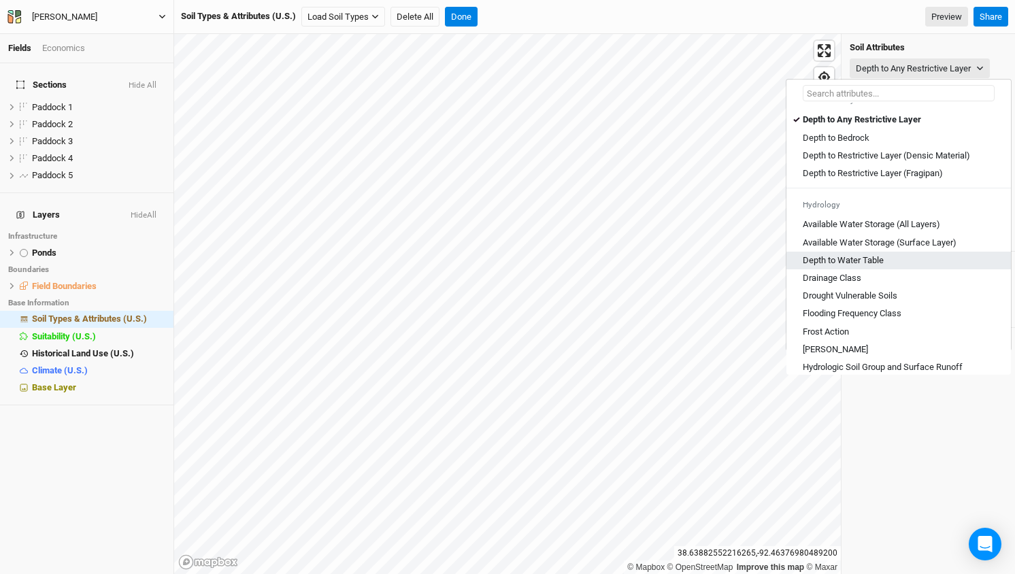
click at [848, 267] on Table "Depth to Water Table" at bounding box center [843, 260] width 81 height 12
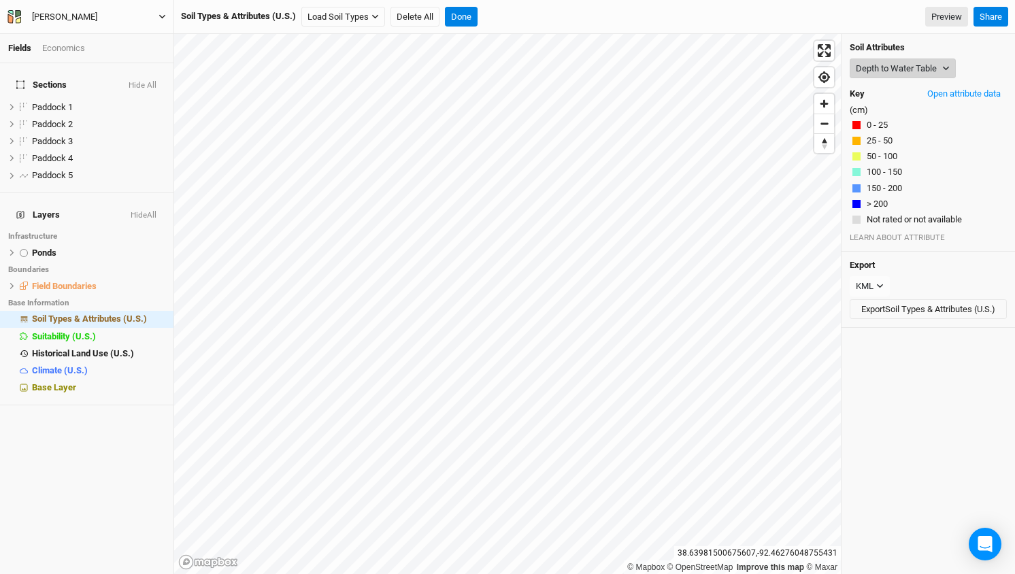
click at [918, 63] on button "Depth to Water Table" at bounding box center [903, 69] width 106 height 20
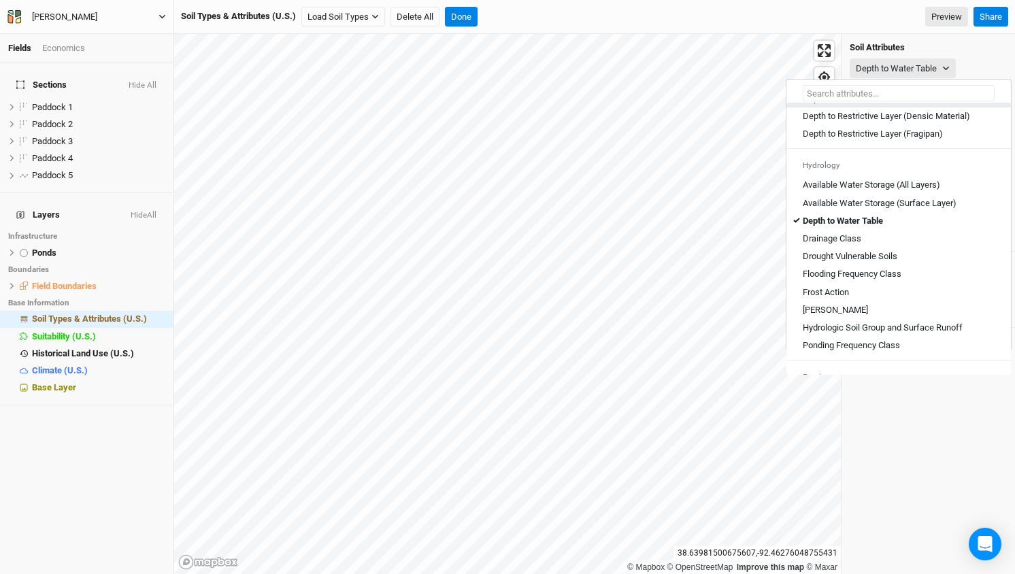
scroll to position [454, 0]
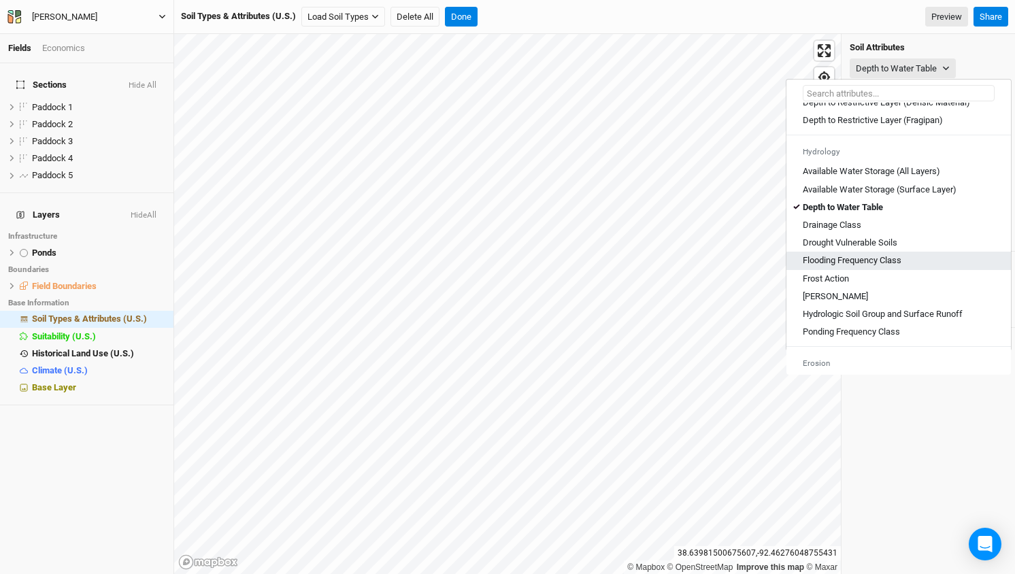
click at [859, 265] on Class "Flooding Frequency Class" at bounding box center [852, 260] width 99 height 12
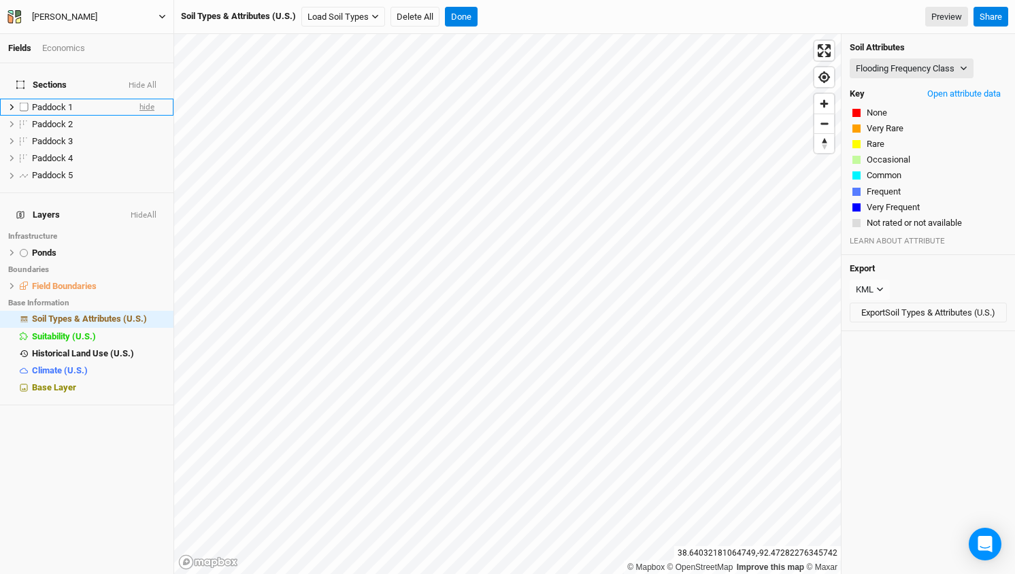
click at [146, 99] on span "hide" at bounding box center [146, 107] width 15 height 17
click at [146, 99] on span "show" at bounding box center [144, 107] width 19 height 17
click at [144, 116] on span "hide" at bounding box center [146, 124] width 15 height 17
click at [143, 133] on span "hide" at bounding box center [146, 141] width 15 height 17
click at [144, 150] on span "hide" at bounding box center [146, 158] width 15 height 17
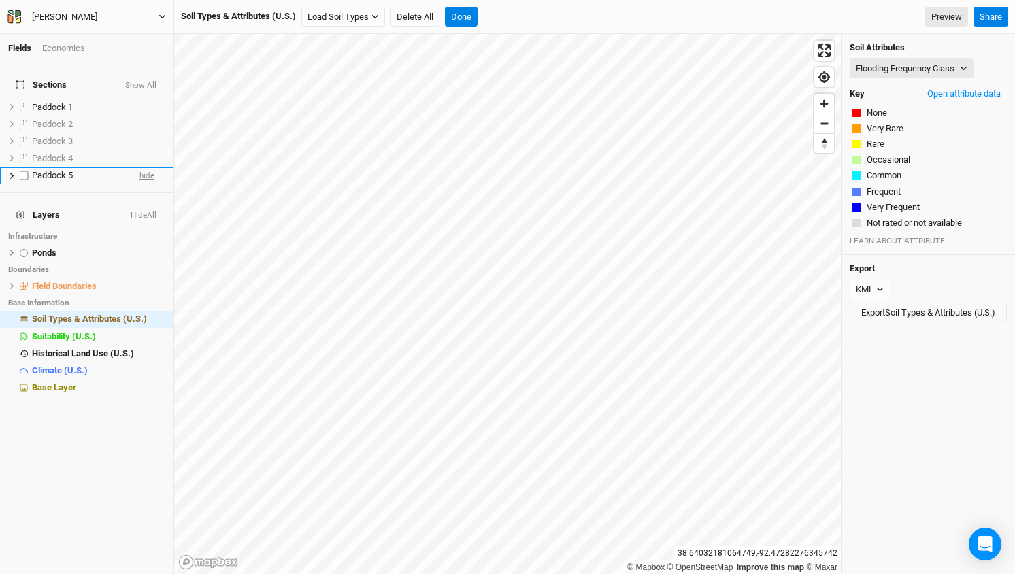
click at [145, 167] on span "hide" at bounding box center [146, 175] width 15 height 17
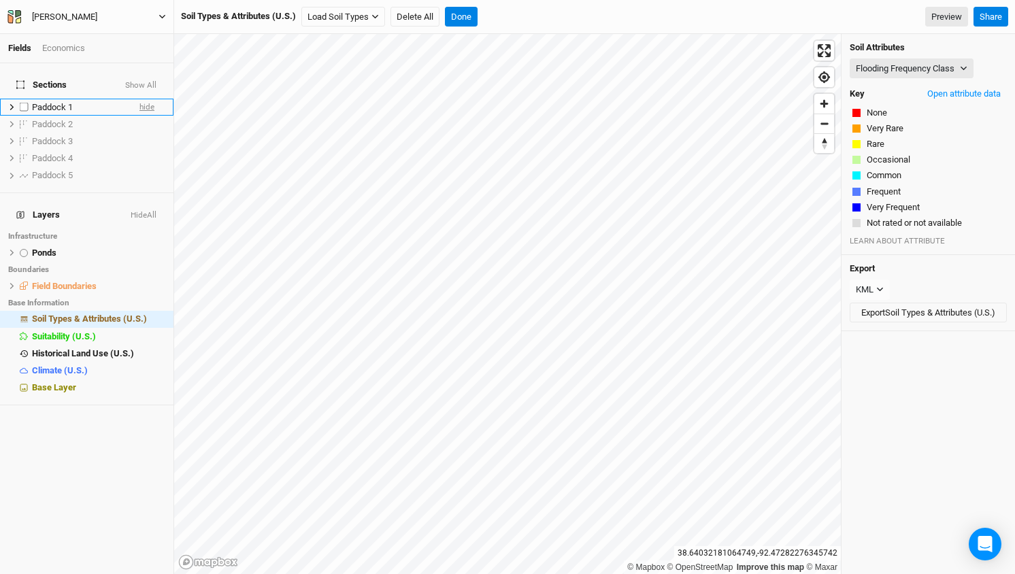
click at [146, 99] on span "hide" at bounding box center [146, 107] width 15 height 17
click at [950, 67] on button "Flooding Frequency Class" at bounding box center [912, 69] width 124 height 20
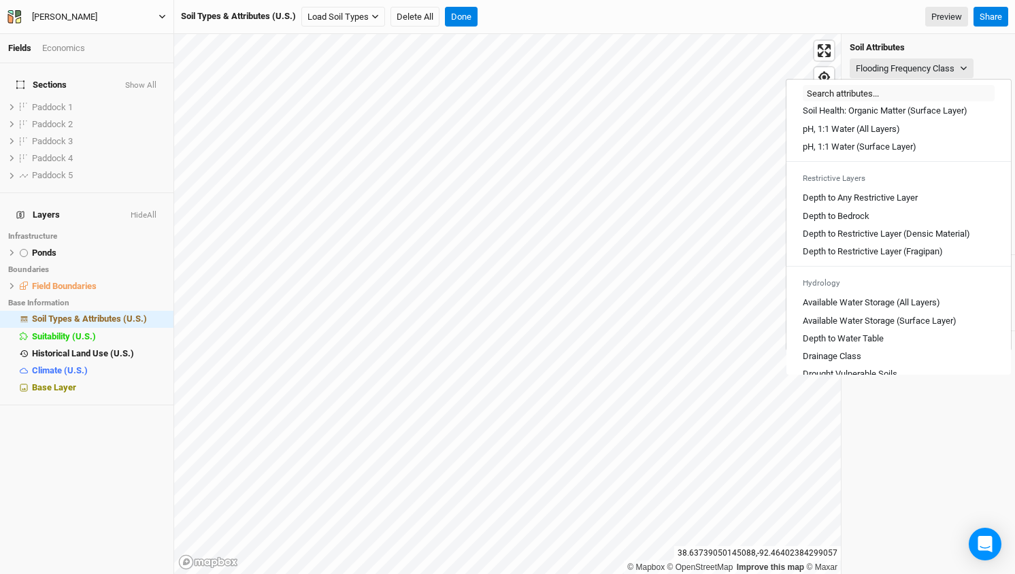
scroll to position [335, 0]
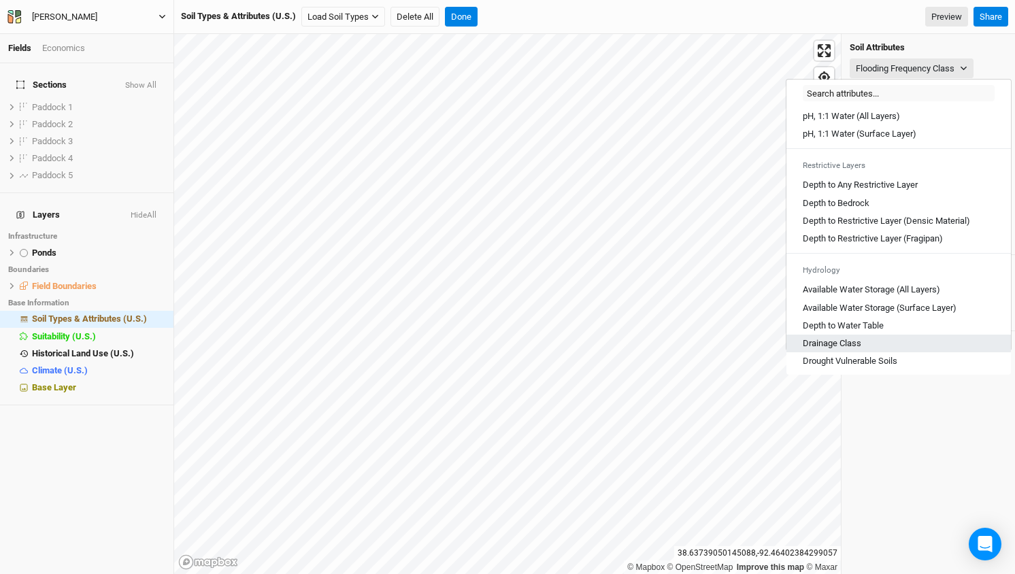
click at [829, 348] on Class "Drainage Class" at bounding box center [832, 343] width 59 height 12
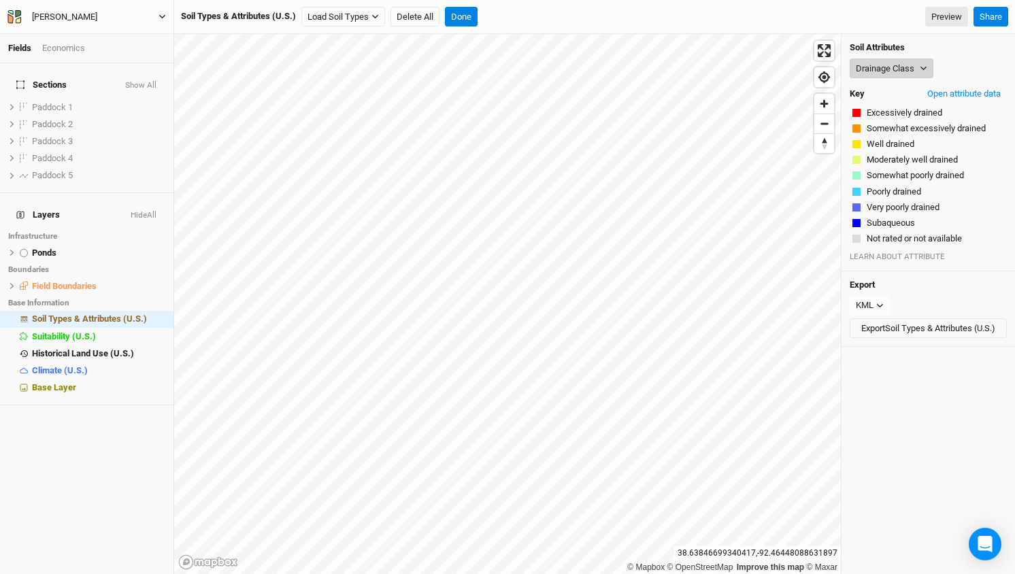
click at [923, 63] on button "Drainage Class" at bounding box center [892, 69] width 84 height 20
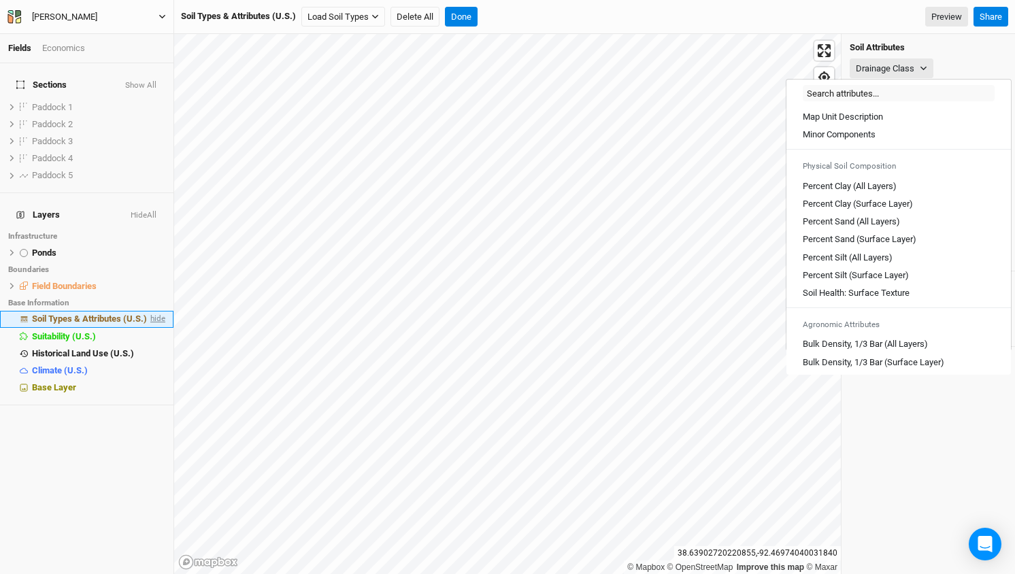
click at [156, 311] on span "hide" at bounding box center [157, 319] width 18 height 17
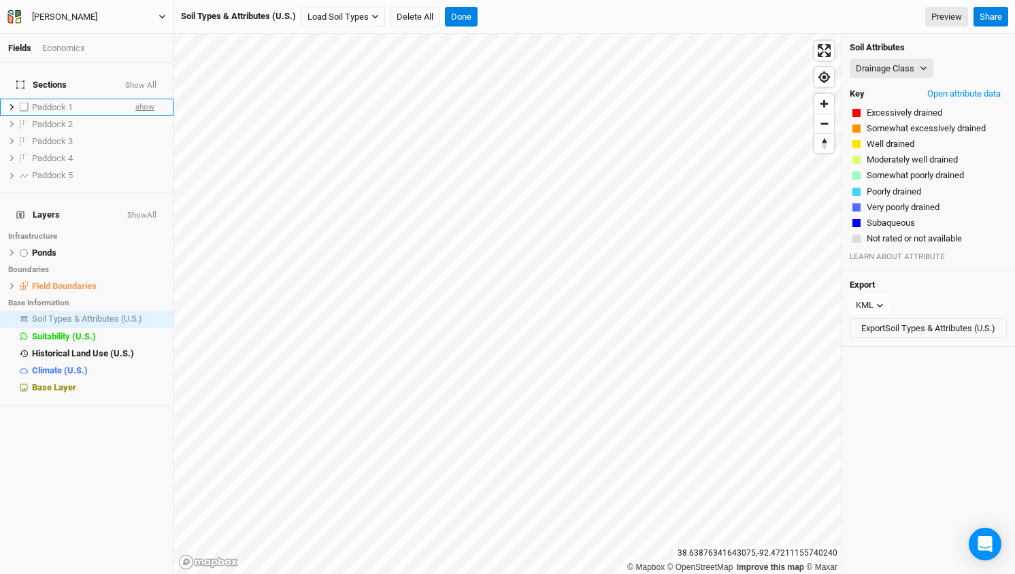
click at [146, 99] on span "show" at bounding box center [144, 107] width 19 height 17
click at [146, 116] on span "show" at bounding box center [144, 124] width 19 height 17
click at [148, 133] on span "show" at bounding box center [144, 141] width 19 height 17
click at [142, 150] on span "show" at bounding box center [144, 158] width 19 height 17
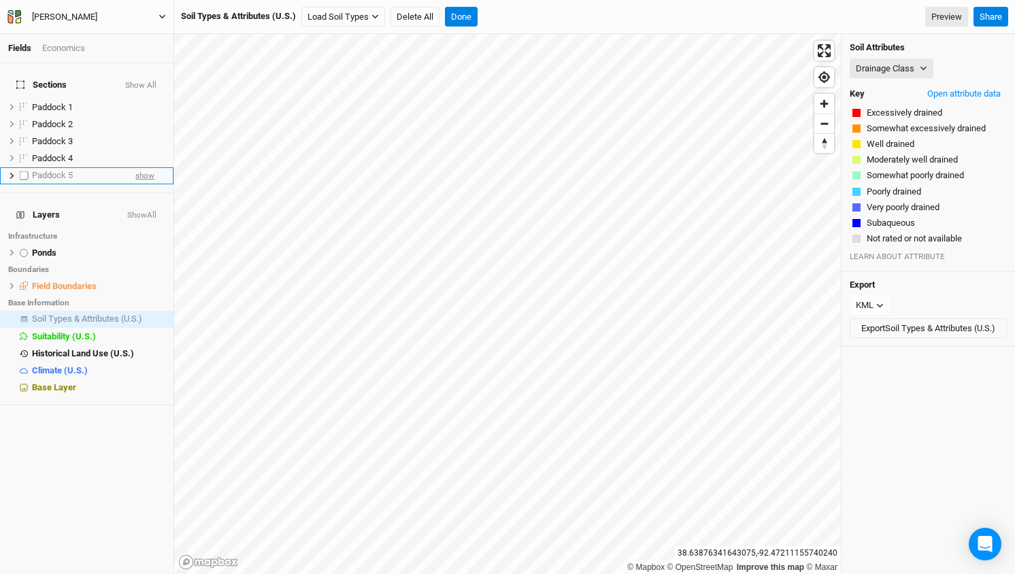
click at [142, 167] on span "show" at bounding box center [144, 175] width 19 height 17
click at [61, 102] on span "Paddock 1" at bounding box center [52, 107] width 41 height 10
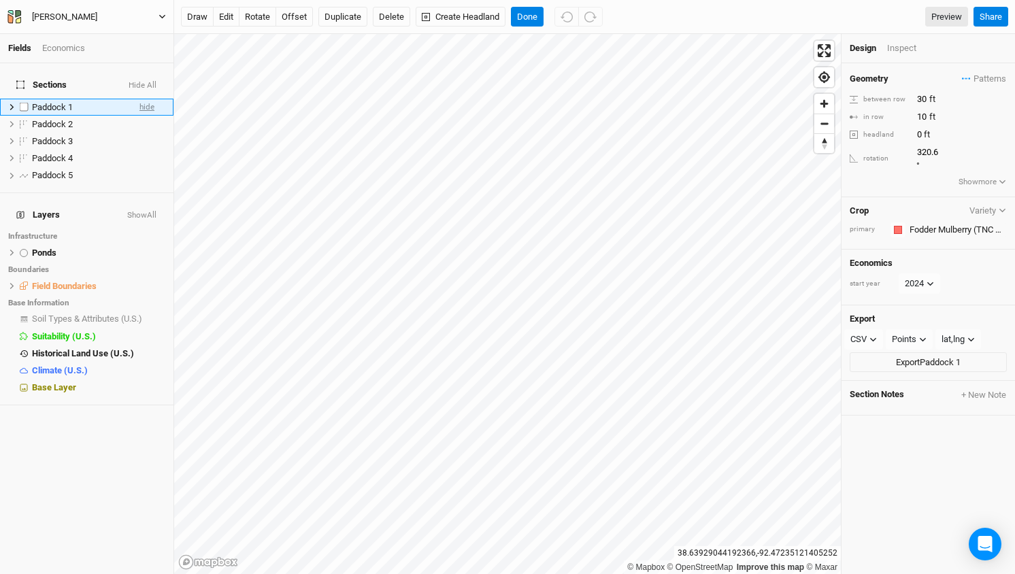
click at [150, 99] on span "hide" at bounding box center [146, 107] width 15 height 17
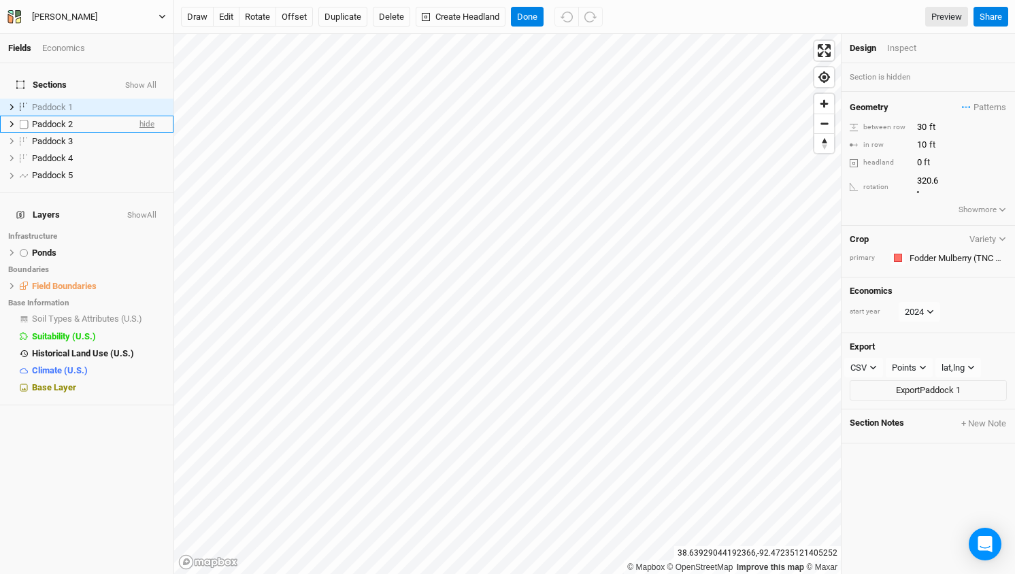
click at [146, 116] on span "hide" at bounding box center [146, 124] width 15 height 17
click at [144, 133] on span "hide" at bounding box center [146, 141] width 15 height 17
click at [142, 150] on span "hide" at bounding box center [146, 158] width 15 height 17
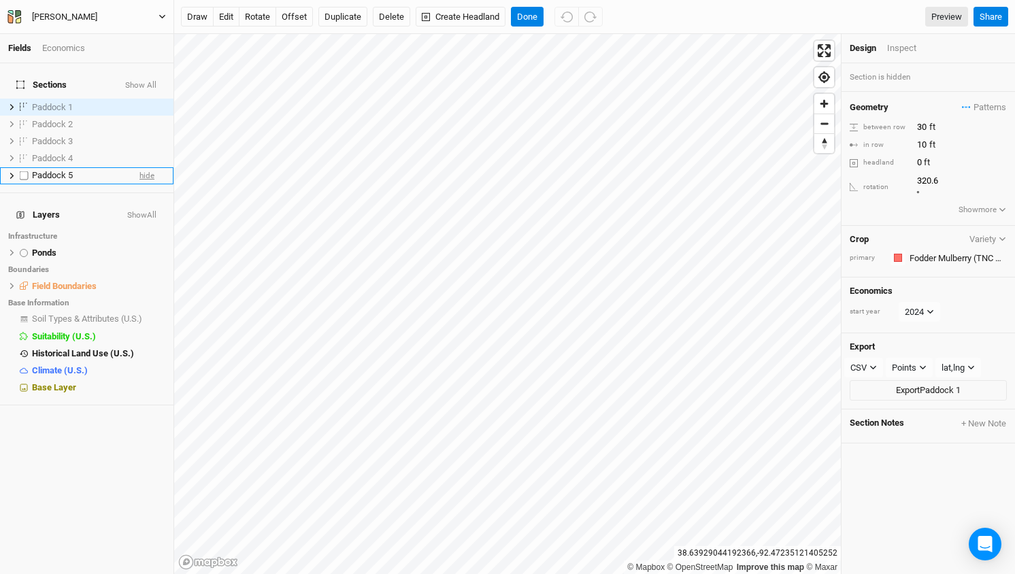
click at [147, 167] on span "hide" at bounding box center [146, 175] width 15 height 17
click at [145, 100] on span "show" at bounding box center [144, 107] width 19 height 17
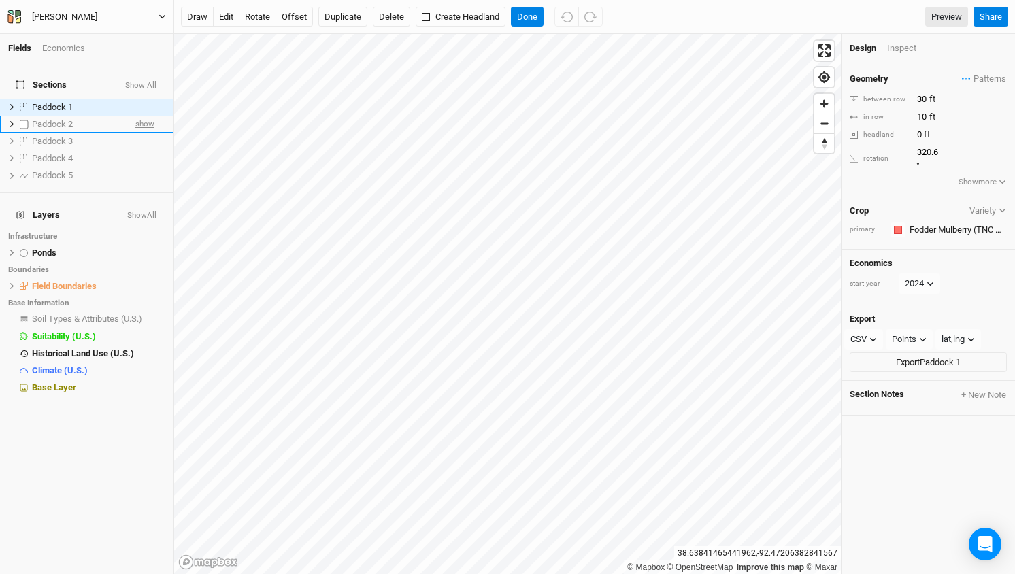
click at [144, 117] on span "show" at bounding box center [144, 124] width 19 height 17
click at [144, 133] on span "show" at bounding box center [144, 141] width 19 height 17
click at [144, 150] on span "show" at bounding box center [144, 158] width 19 height 17
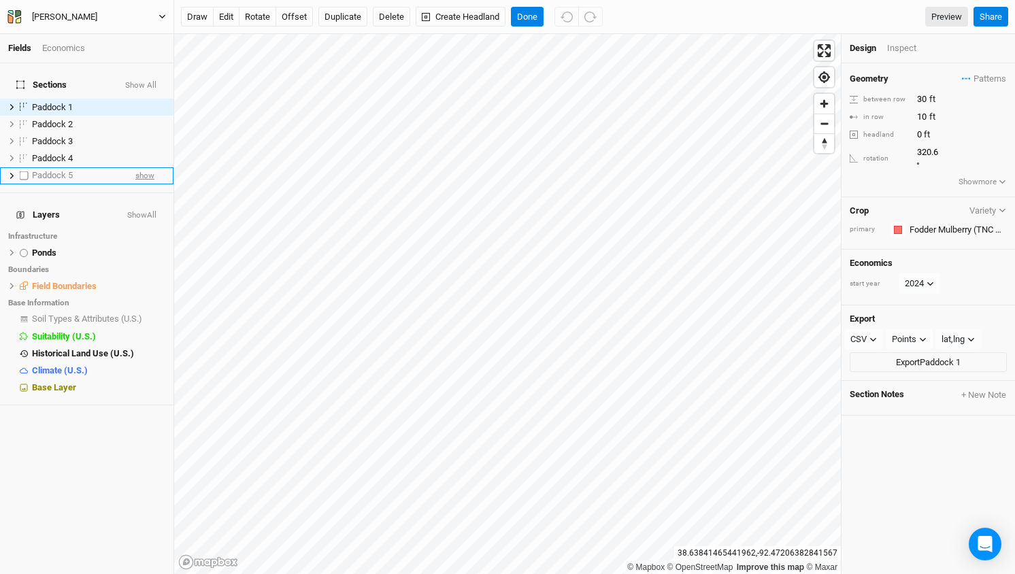
click at [143, 167] on span "show" at bounding box center [144, 175] width 19 height 17
click at [146, 99] on span "hide" at bounding box center [146, 107] width 15 height 17
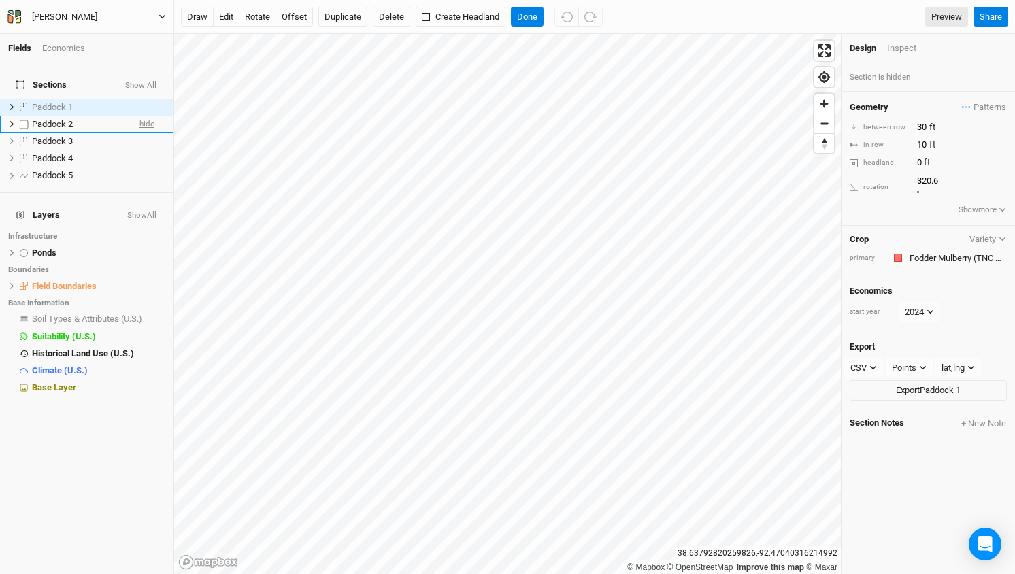
click at [148, 116] on span "hide" at bounding box center [146, 124] width 15 height 17
click at [146, 133] on span "hide" at bounding box center [146, 141] width 15 height 17
click at [146, 150] on span "hide" at bounding box center [146, 158] width 15 height 17
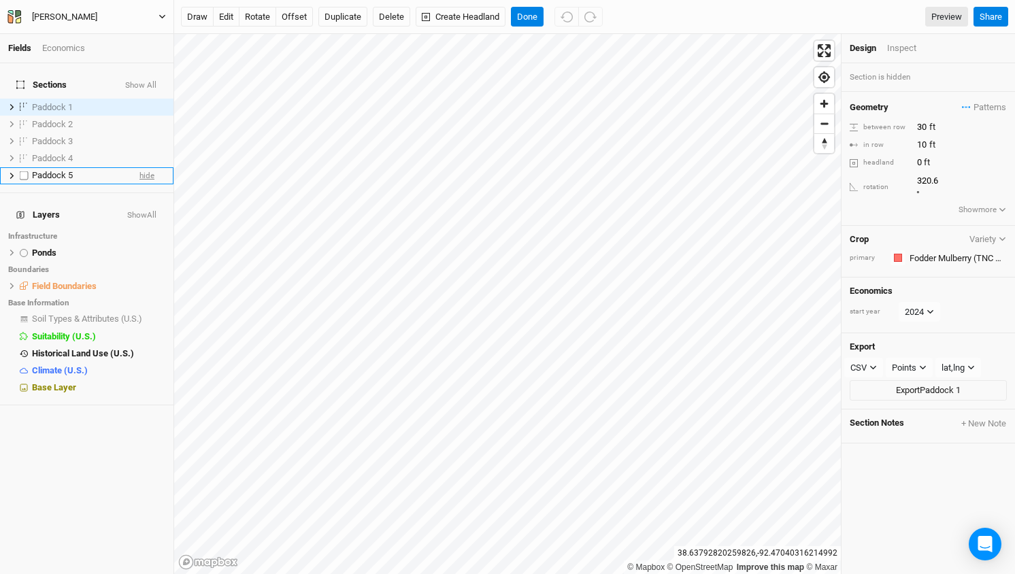
click at [144, 167] on span "hide" at bounding box center [146, 175] width 15 height 17
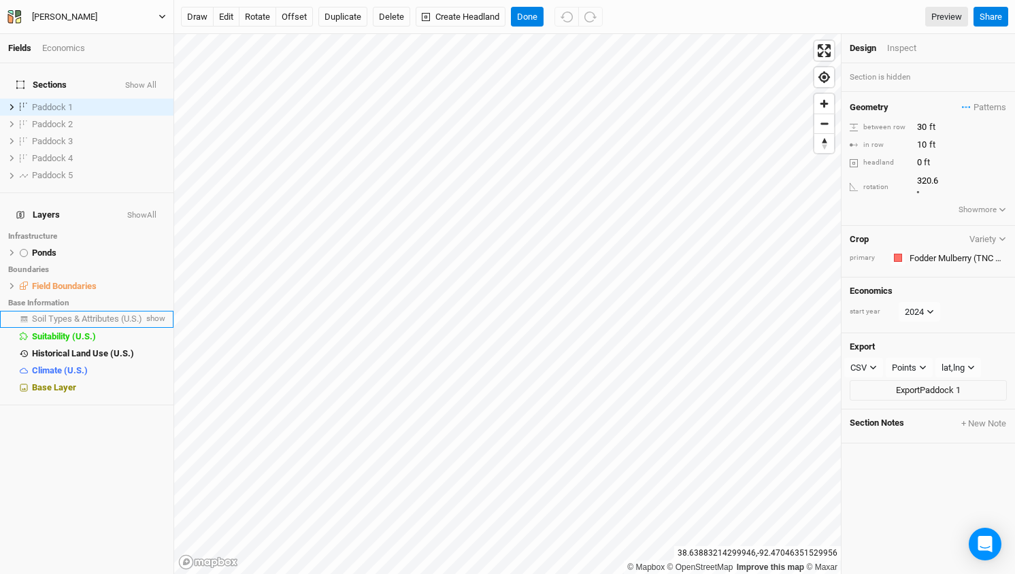
click at [99, 314] on span "Soil Types & Attributes (U.S.)" at bounding box center [87, 319] width 110 height 10
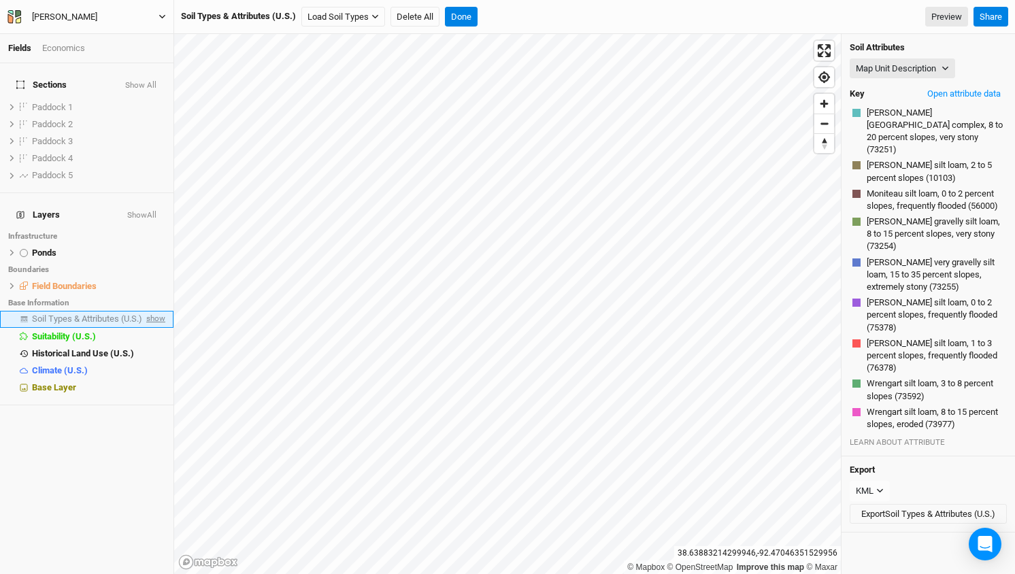
click at [156, 311] on span "show" at bounding box center [155, 319] width 22 height 17
click at [940, 69] on button "Map Unit Description" at bounding box center [902, 69] width 105 height 20
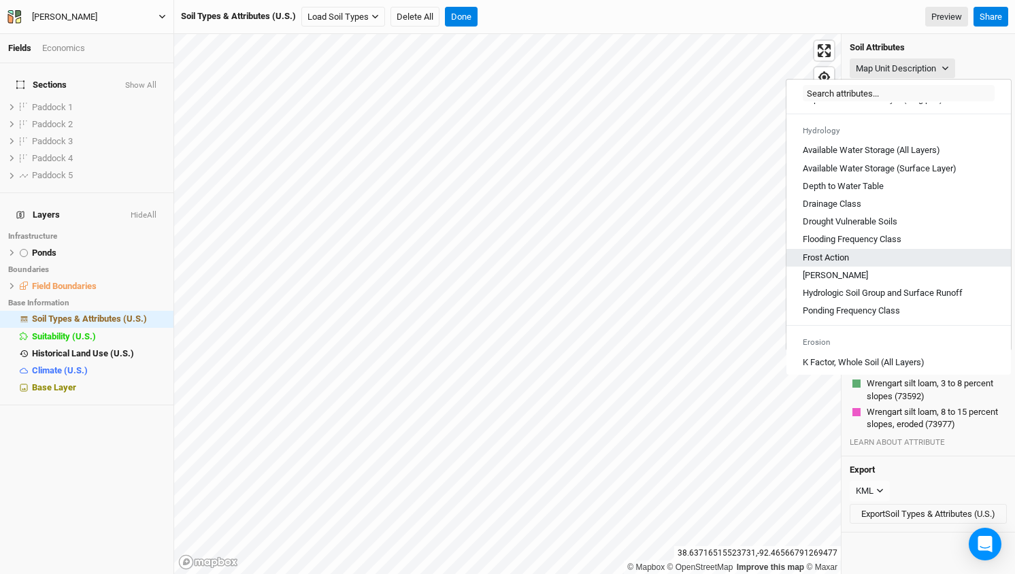
scroll to position [470, 0]
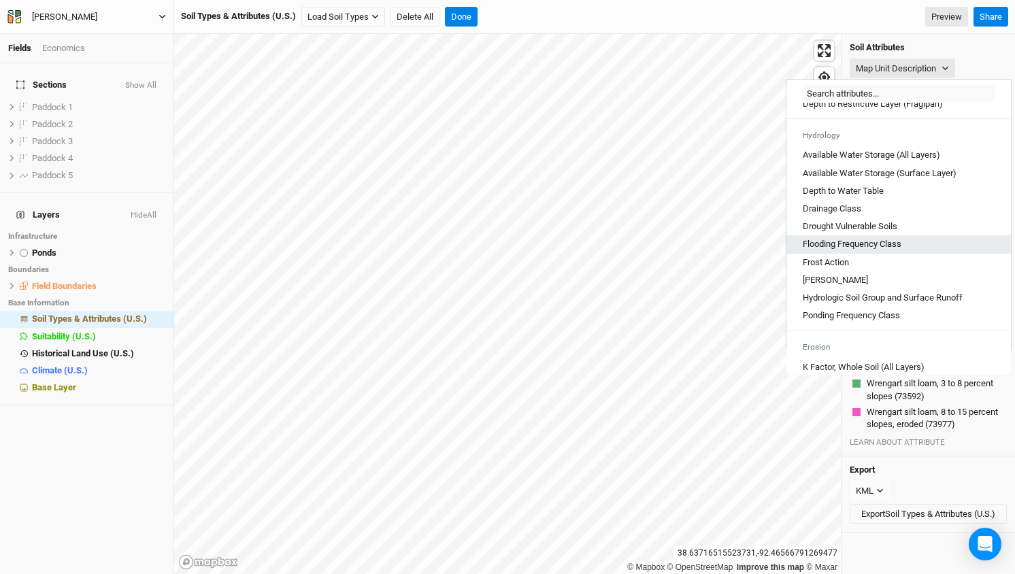
click at [850, 250] on Class "Flooding Frequency Class" at bounding box center [852, 244] width 99 height 12
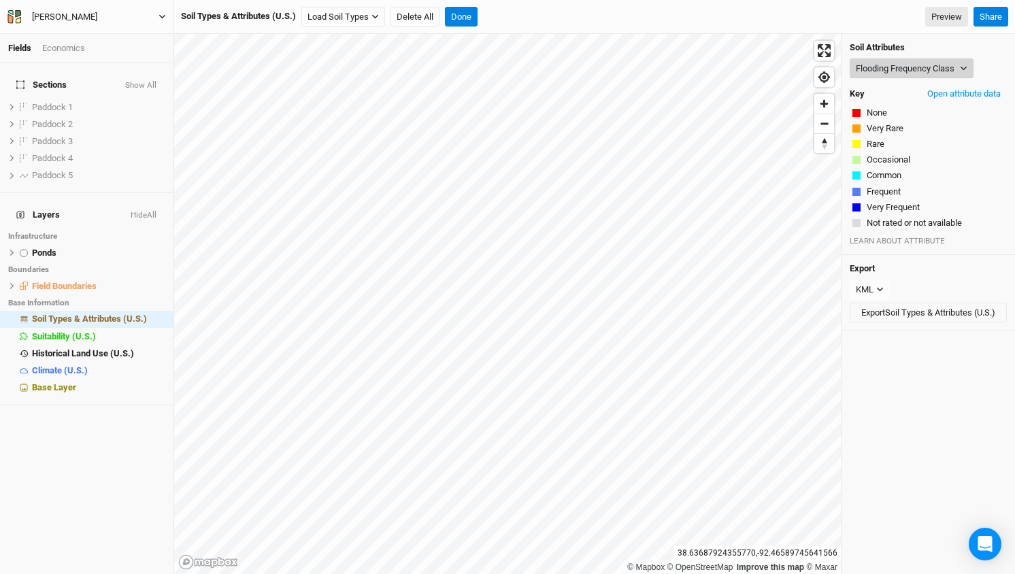
click at [935, 72] on button "Flooding Frequency Class" at bounding box center [912, 69] width 124 height 20
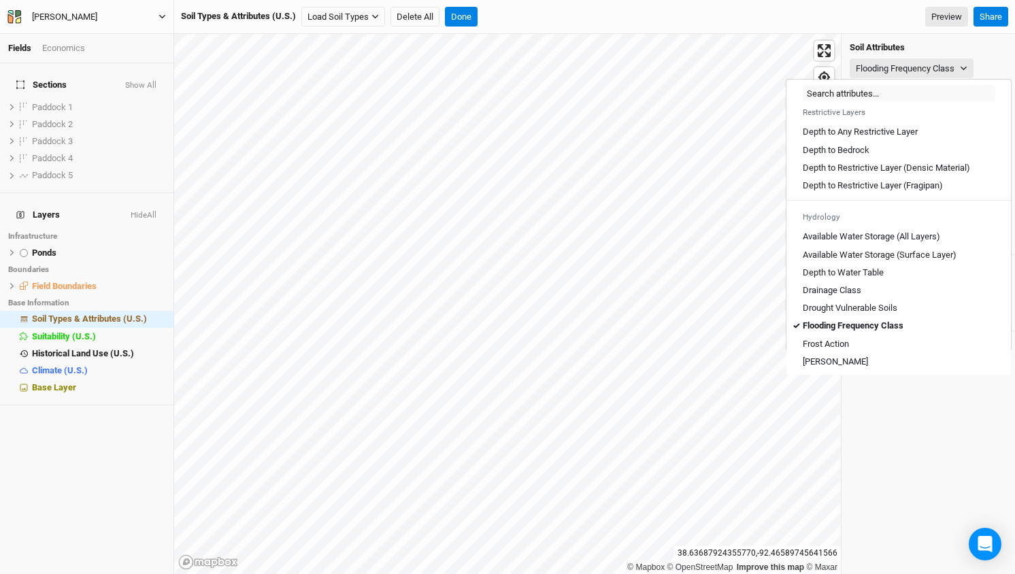
scroll to position [401, 0]
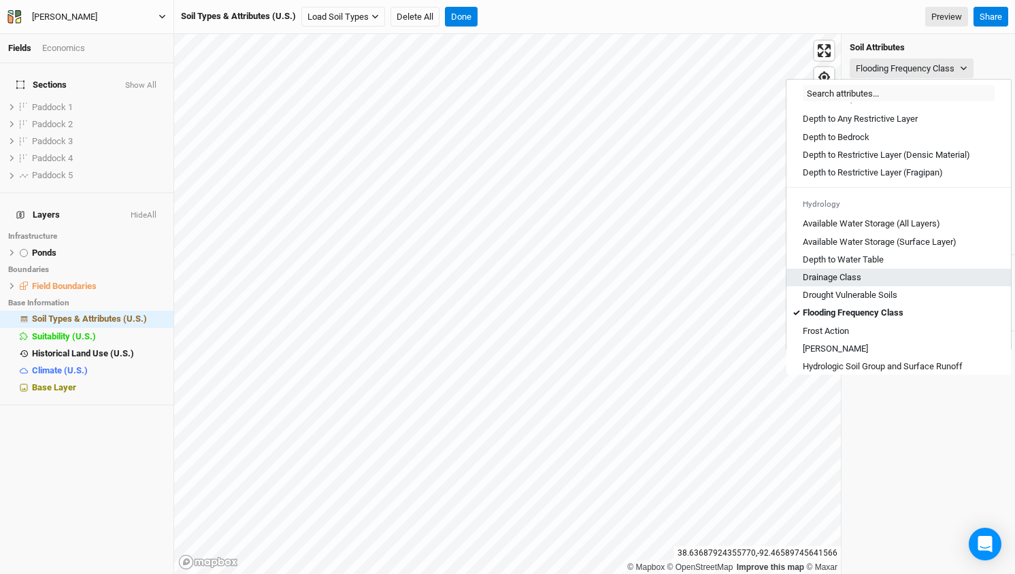
click at [839, 284] on Class "Drainage Class" at bounding box center [832, 277] width 59 height 12
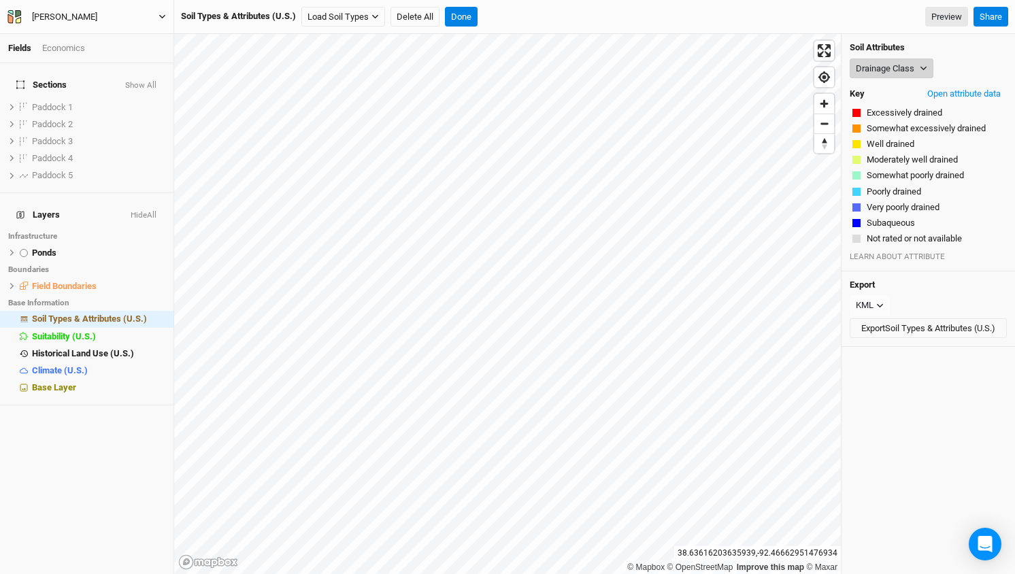
click at [924, 68] on icon "button" at bounding box center [923, 68] width 7 height 7
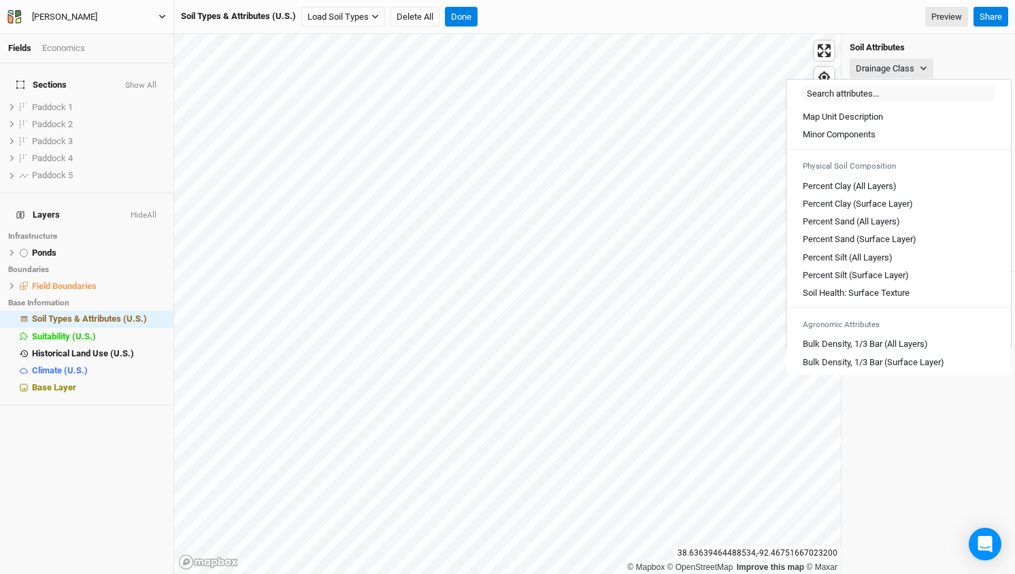
click at [952, 61] on div "Drainage Class" at bounding box center [928, 69] width 157 height 20
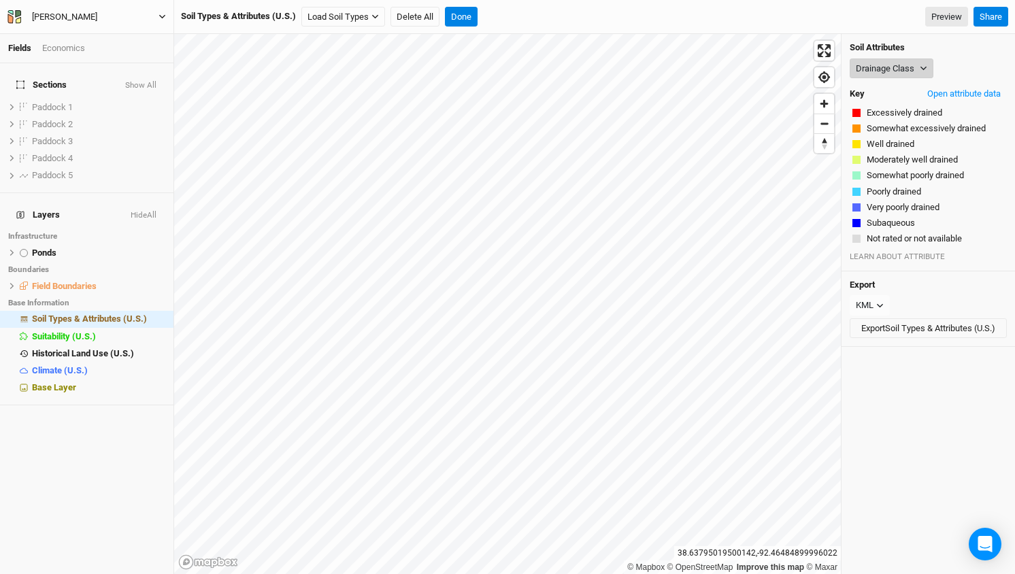
click at [912, 67] on button "Drainage Class" at bounding box center [892, 69] width 84 height 20
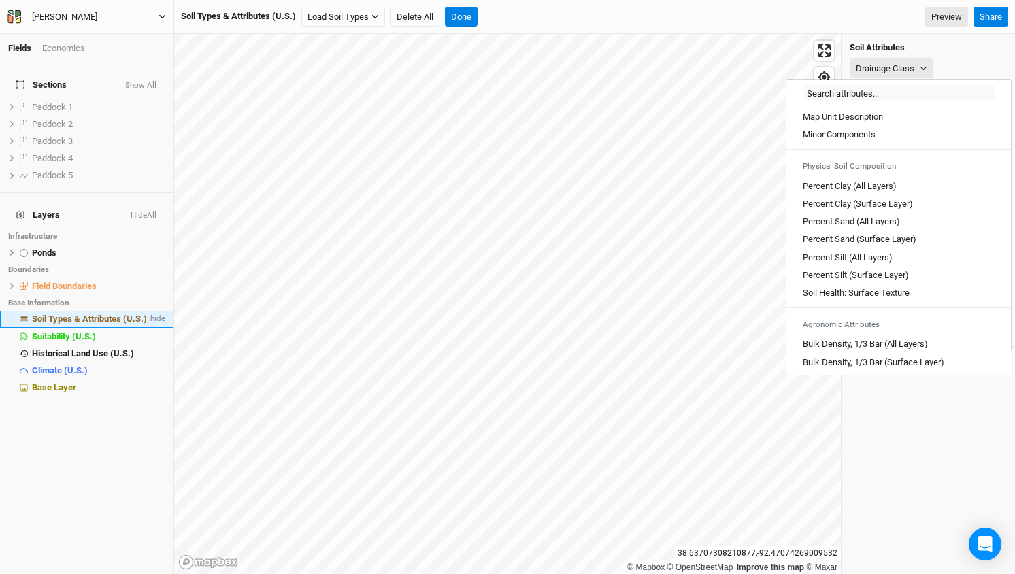
click at [158, 311] on span "hide" at bounding box center [157, 319] width 18 height 17
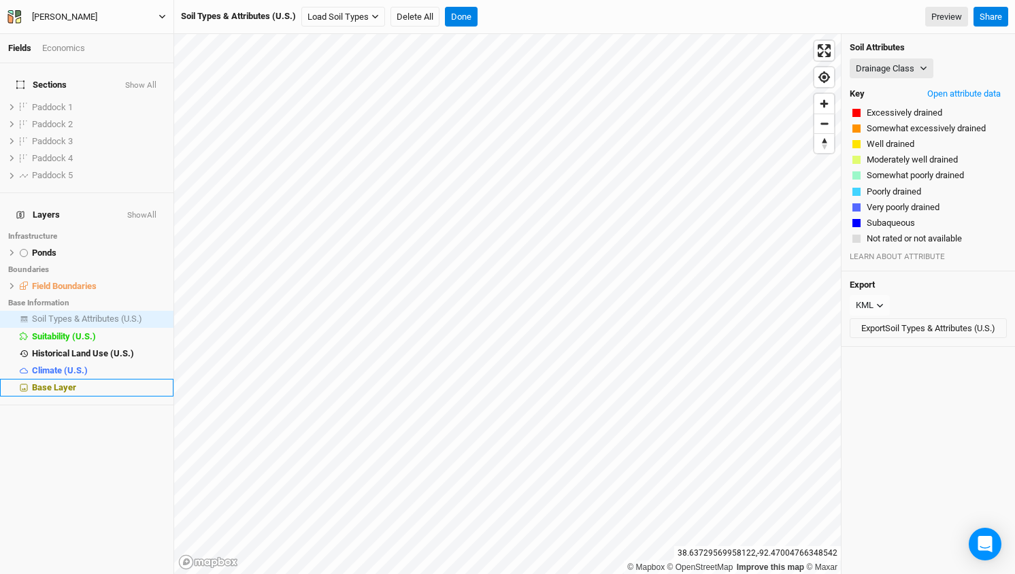
click at [56, 379] on li "Base Layer" at bounding box center [86, 387] width 173 height 17
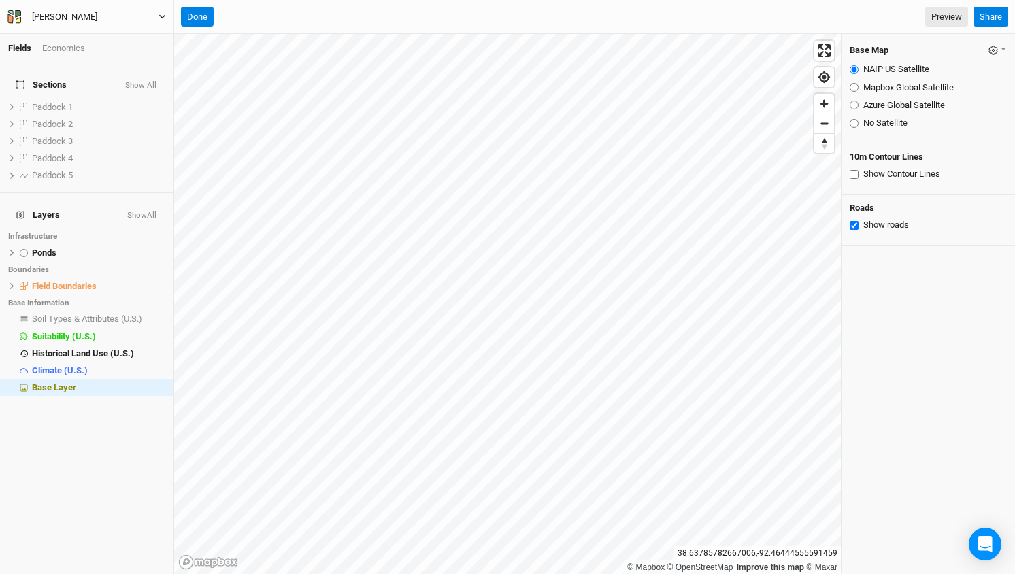
click at [854, 173] on input "Show Contour Lines" at bounding box center [854, 174] width 9 height 9
checkbox input "true"
click at [211, 20] on button "Done" at bounding box center [197, 17] width 33 height 20
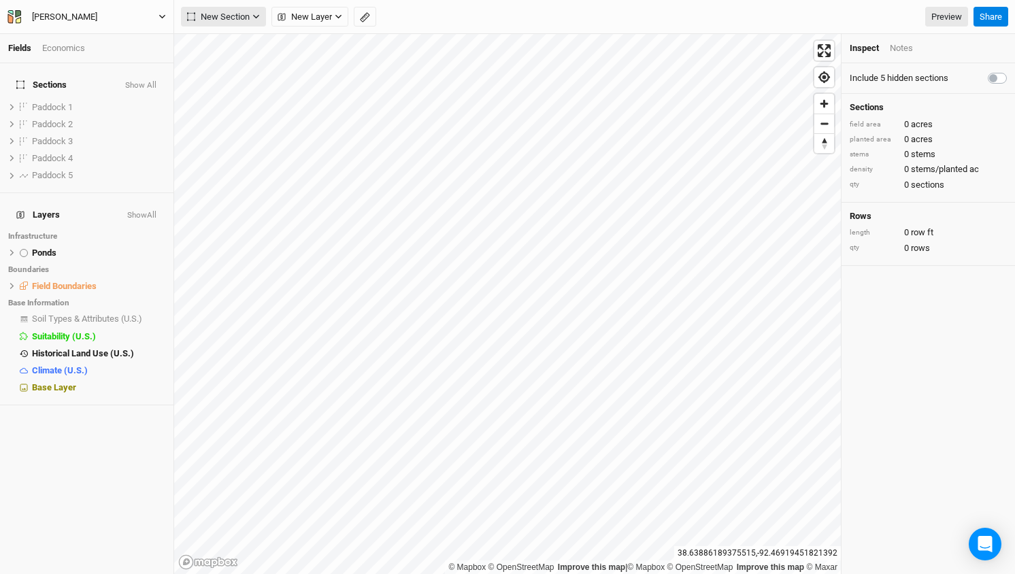
click at [246, 16] on span "New Section" at bounding box center [218, 17] width 63 height 14
click at [212, 44] on div "Grid" at bounding box center [220, 45] width 20 height 16
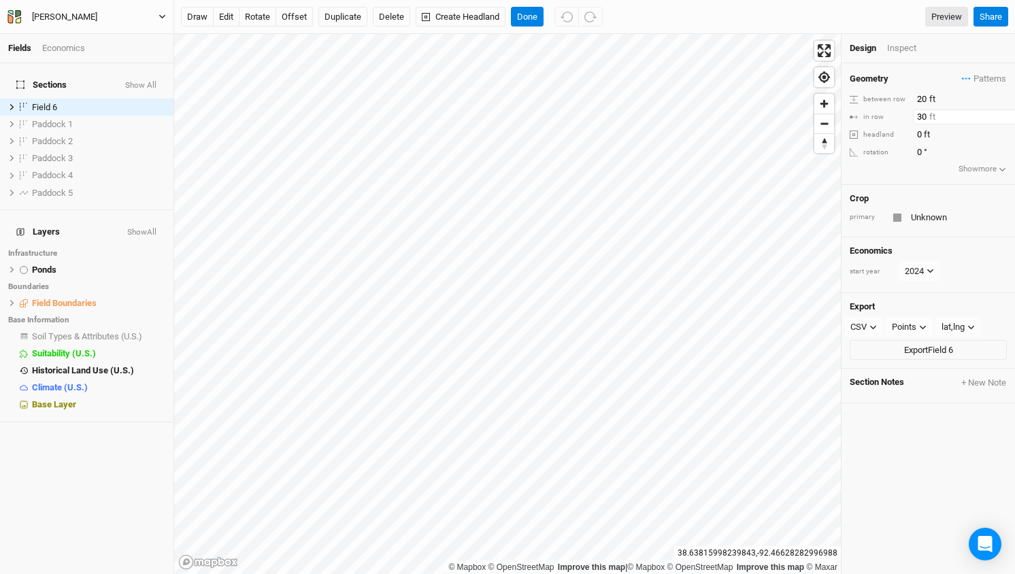
drag, startPoint x: 927, startPoint y: 113, endPoint x: 863, endPoint y: 110, distance: 64.7
click at [863, 110] on div "in row 30 ft" at bounding box center [928, 117] width 157 height 15
type input "20"
click at [929, 213] on input "Unknown" at bounding box center [957, 218] width 100 height 16
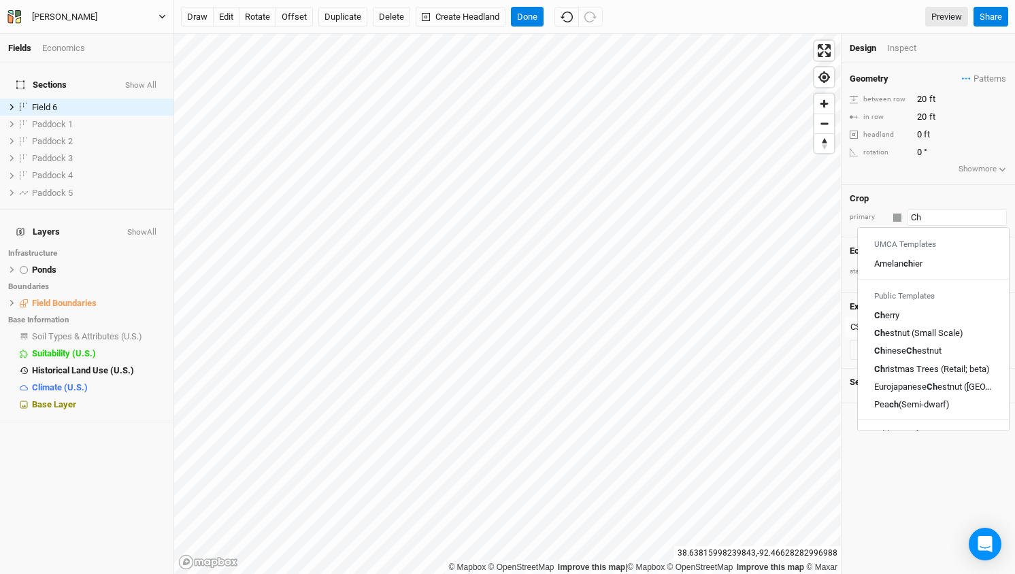
type input "Che"
type input "Cherry"
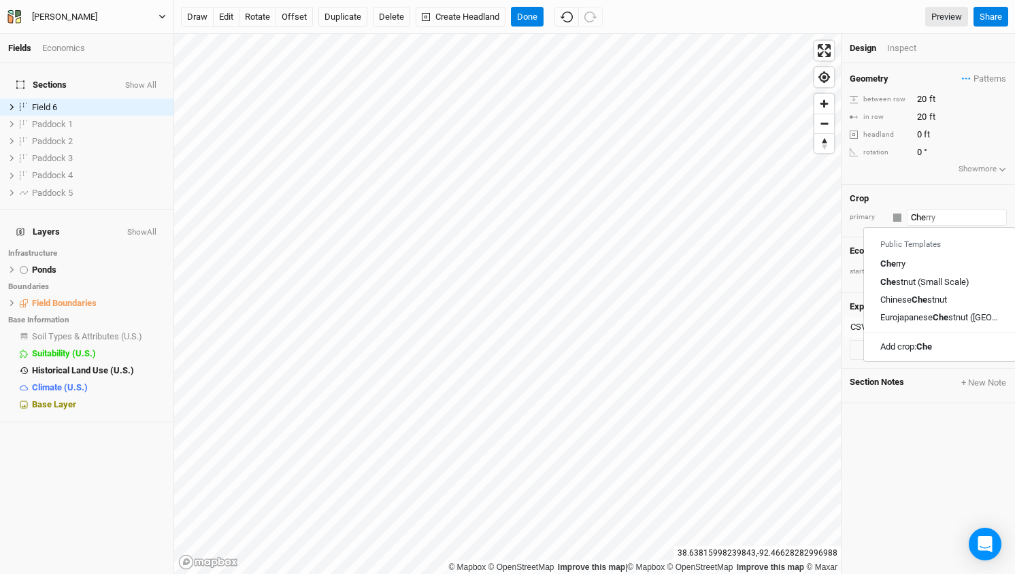
type input "Ches"
type input "Chestnut (Small Scale)"
click at [984, 214] on input "Chest" at bounding box center [957, 218] width 100 height 16
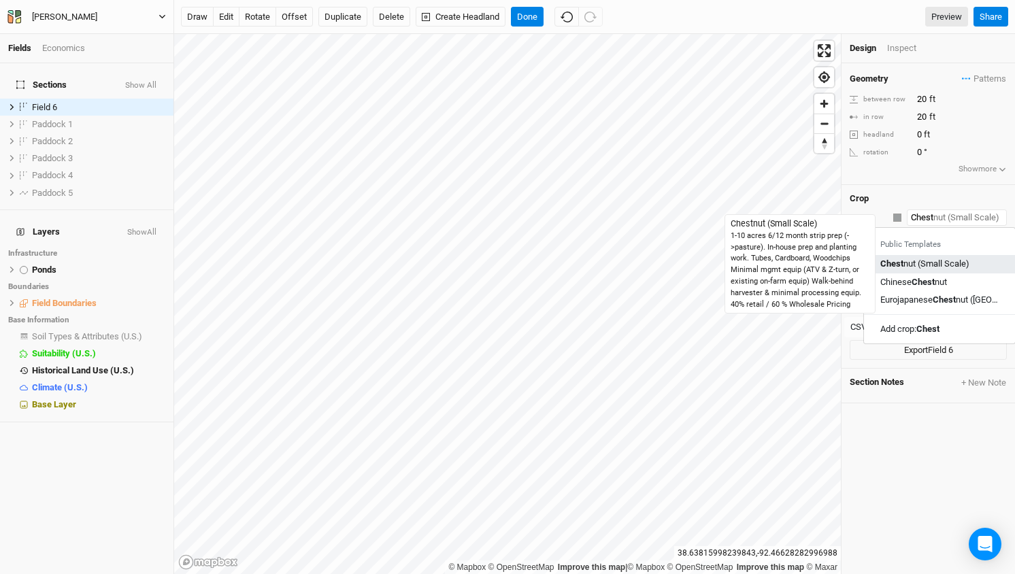
click at [955, 263] on div "Chest nut (Small Scale)" at bounding box center [924, 264] width 89 height 12
type input "Chestnut (Small Scale)"
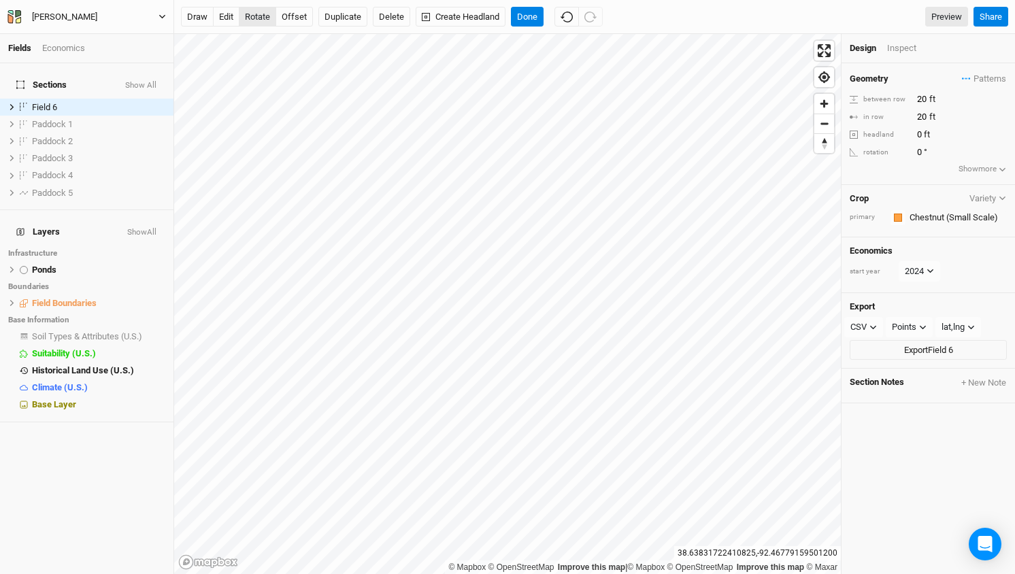
click at [263, 18] on button "rotate" at bounding box center [257, 17] width 37 height 20
type input "15.1"
click at [530, 16] on button "Done" at bounding box center [527, 17] width 33 height 20
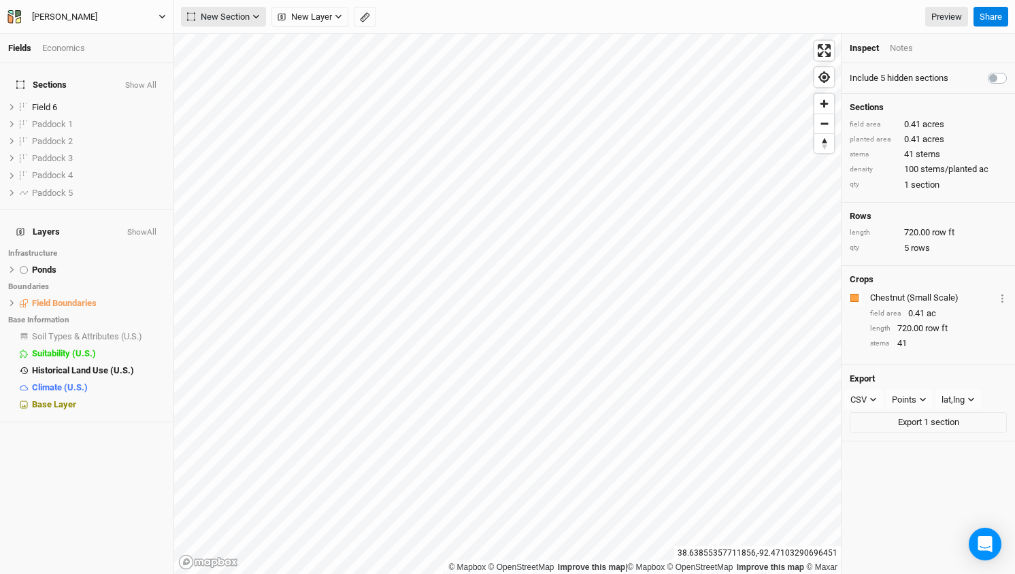
click at [242, 18] on span "New Section" at bounding box center [218, 17] width 63 height 14
click at [227, 38] on div "Grid" at bounding box center [220, 45] width 20 height 16
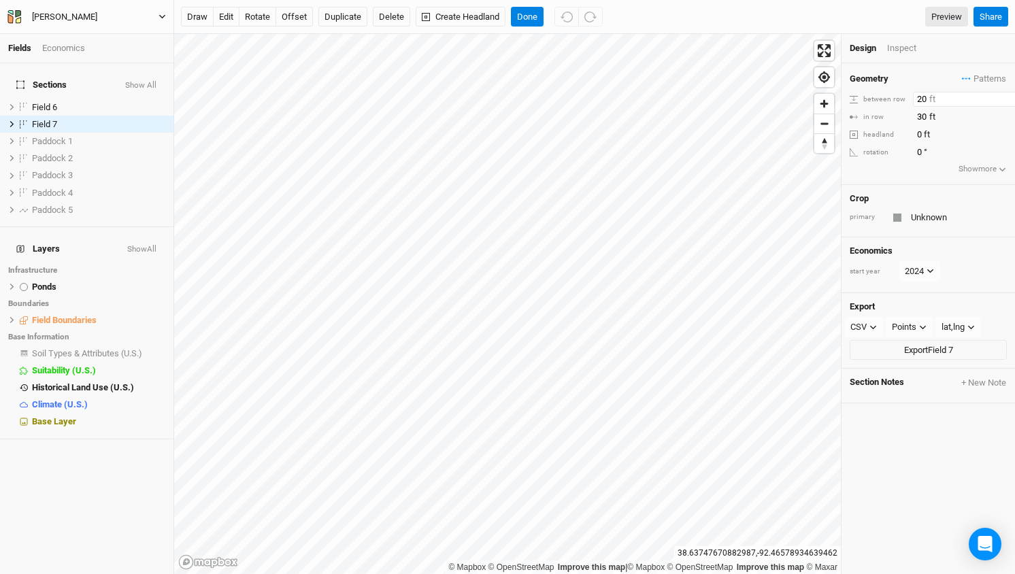
click at [921, 99] on input "20" at bounding box center [972, 99] width 118 height 15
type input "30"
click at [923, 216] on input "text" at bounding box center [957, 218] width 100 height 16
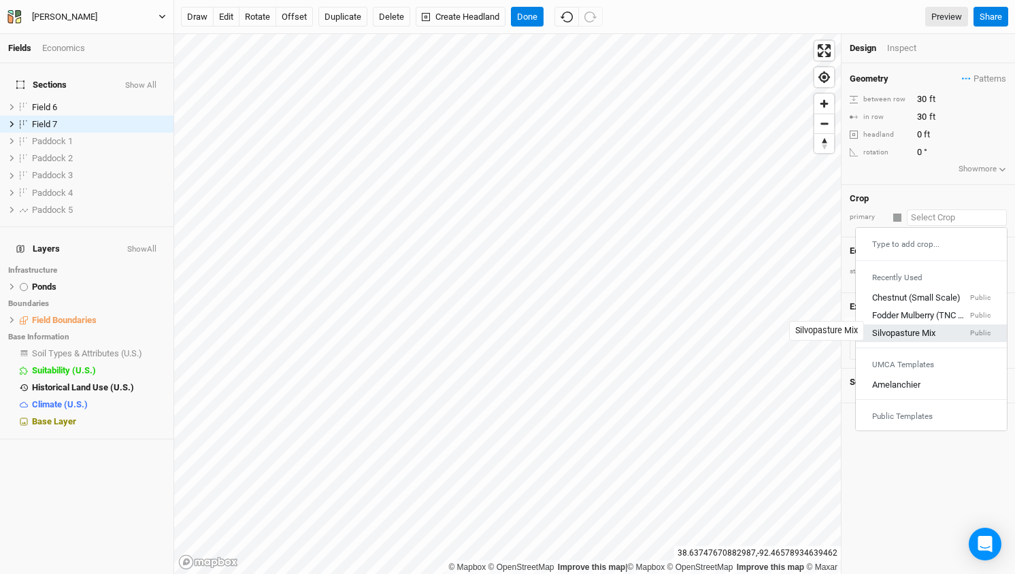
click at [884, 335] on div "Silvopasture Mix" at bounding box center [903, 333] width 63 height 12
type input "40"
type input "Silvopasture Mix"
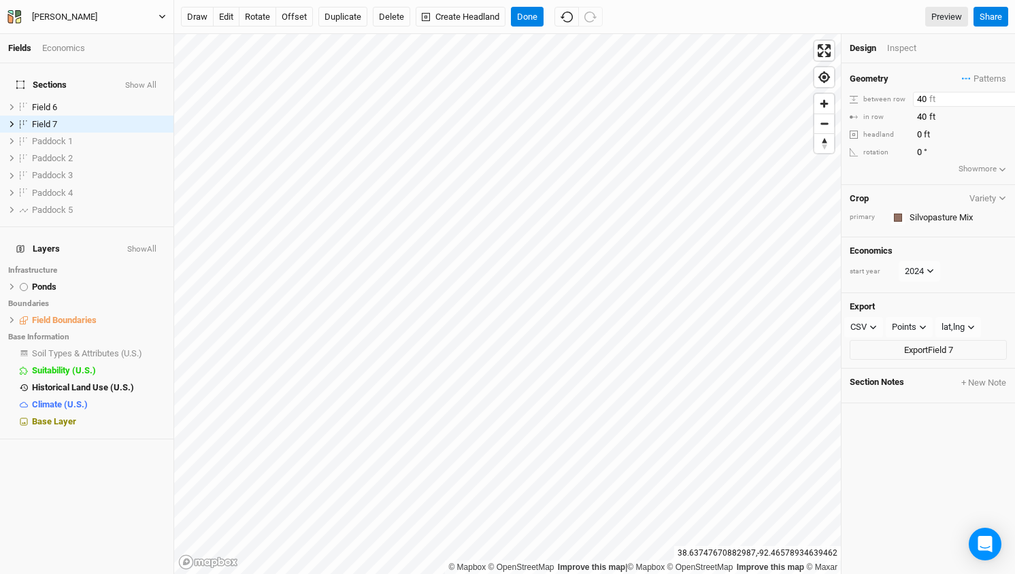
drag, startPoint x: 927, startPoint y: 99, endPoint x: 872, endPoint y: 89, distance: 55.9
click at [872, 89] on div "Geometry Patterns ＋ New in-row pattern between row 40 ft in row 40 ft headland …" at bounding box center [928, 124] width 173 height 122
type input "30"
click at [918, 114] on input "40" at bounding box center [972, 117] width 118 height 15
type input "30"
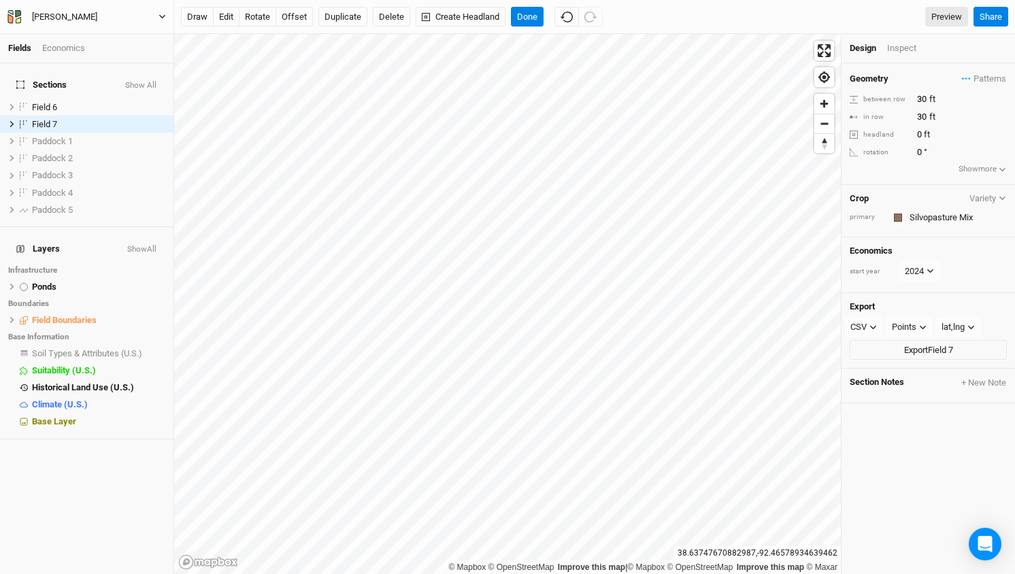
click at [950, 50] on ul "Design Inspect" at bounding box center [928, 48] width 157 height 12
click at [262, 21] on button "rotate" at bounding box center [257, 17] width 37 height 20
type input "19.1"
click at [294, 15] on button "offset" at bounding box center [294, 17] width 37 height 20
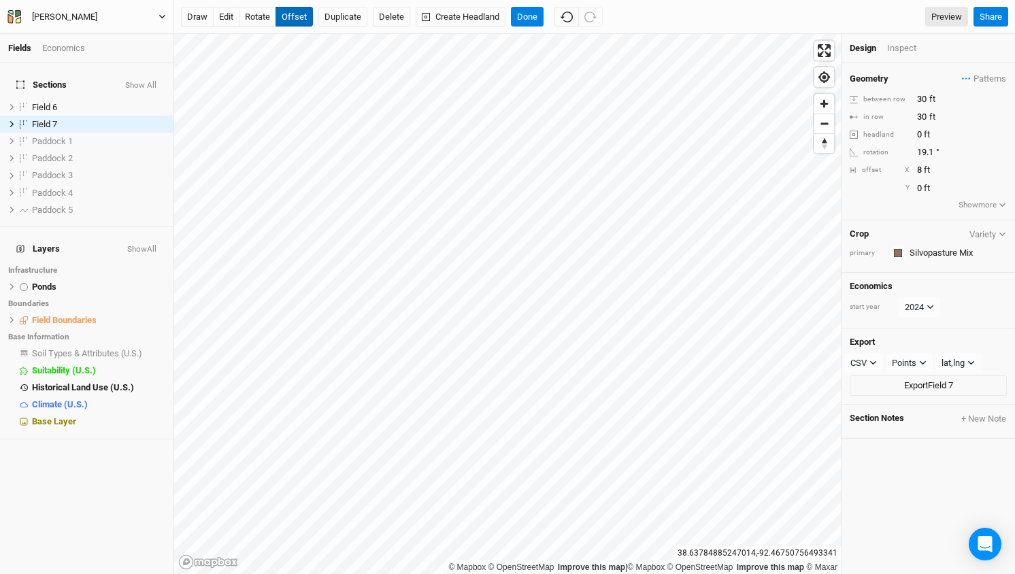
type input "9"
click at [531, 14] on button "Done" at bounding box center [527, 17] width 33 height 20
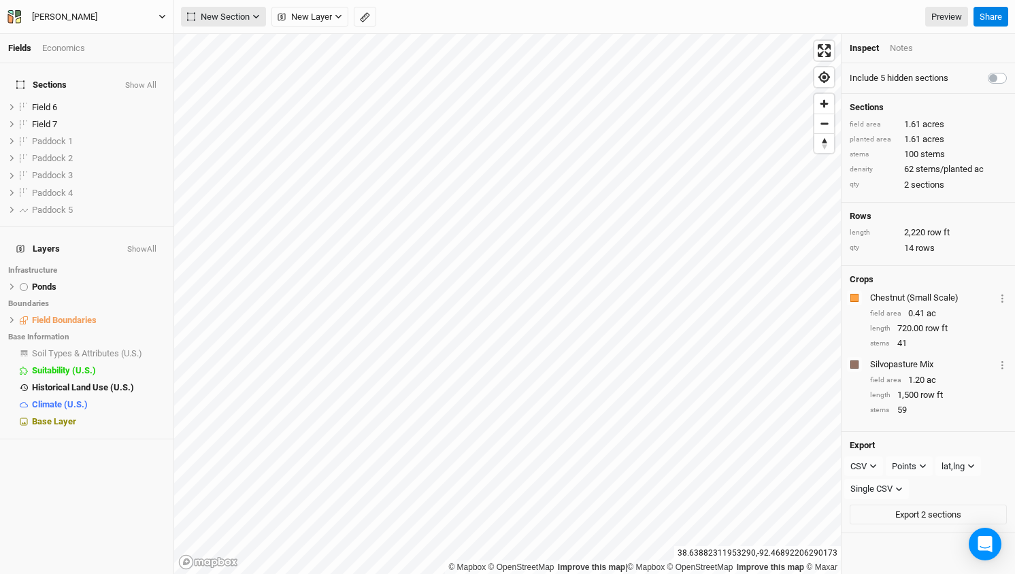
click at [254, 22] on button "New Section" at bounding box center [223, 17] width 85 height 20
click at [235, 44] on button "Grid" at bounding box center [235, 44] width 107 height 21
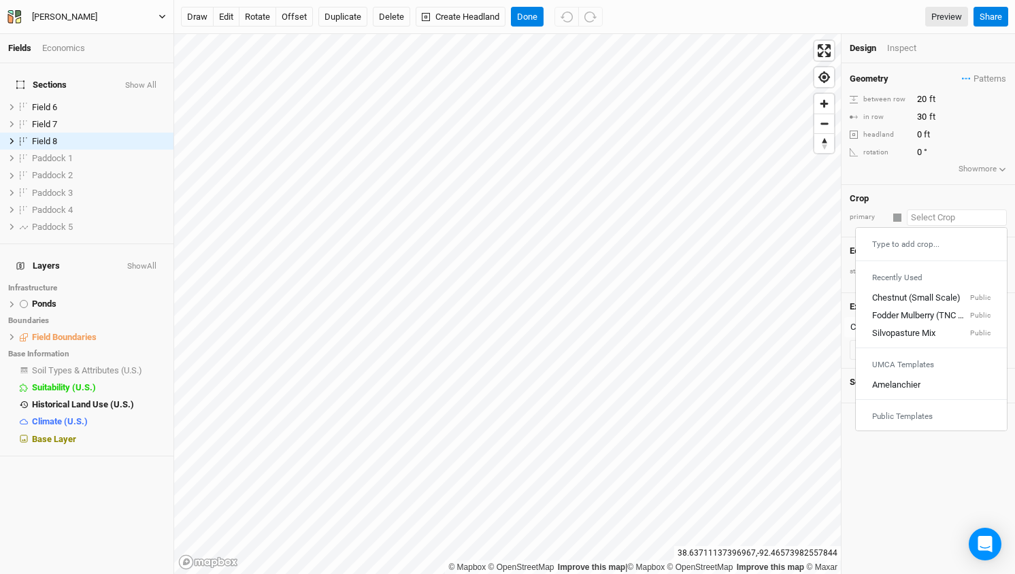
click at [926, 215] on input "text" at bounding box center [957, 218] width 100 height 16
click at [897, 331] on div "Silvopasture Mix" at bounding box center [903, 333] width 63 height 12
type input "40"
type input "Silvopasture Mix"
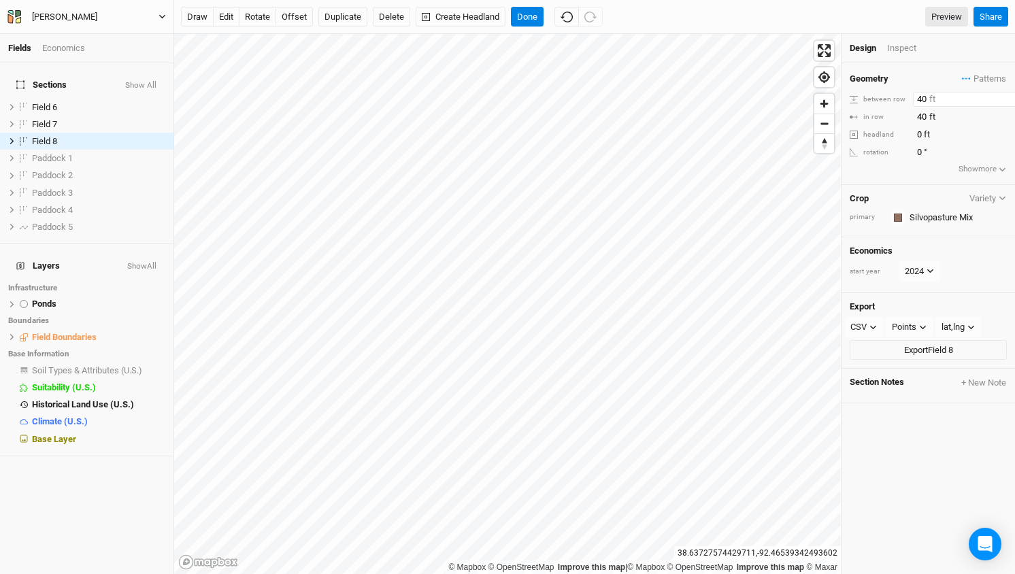
click at [924, 95] on input "40" at bounding box center [972, 99] width 118 height 15
type input "30"
click at [925, 115] on input "40" at bounding box center [972, 117] width 118 height 15
type input "4"
type input "30"
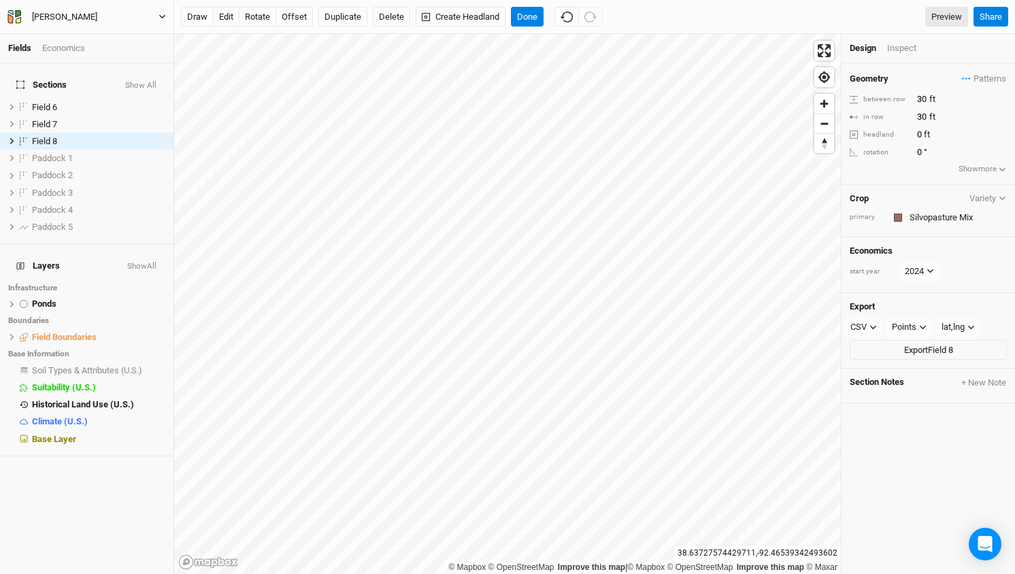
click at [947, 46] on ul "Design Inspect" at bounding box center [928, 48] width 157 height 12
click at [254, 17] on button "rotate" at bounding box center [257, 17] width 37 height 20
type input "21"
click at [294, 14] on button "offset" at bounding box center [294, 17] width 37 height 20
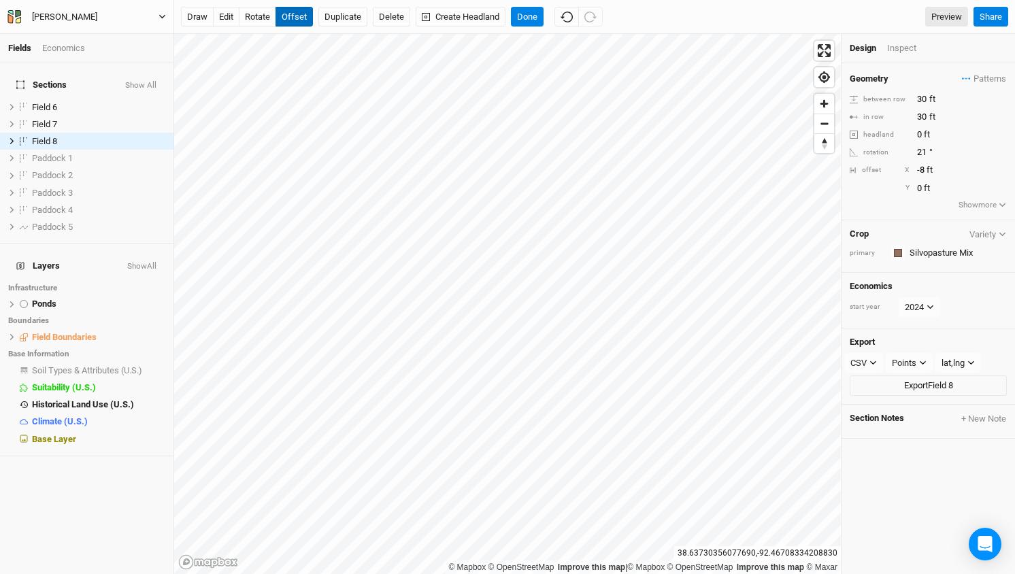
type input "-9"
click at [531, 14] on button "Done" at bounding box center [527, 17] width 33 height 20
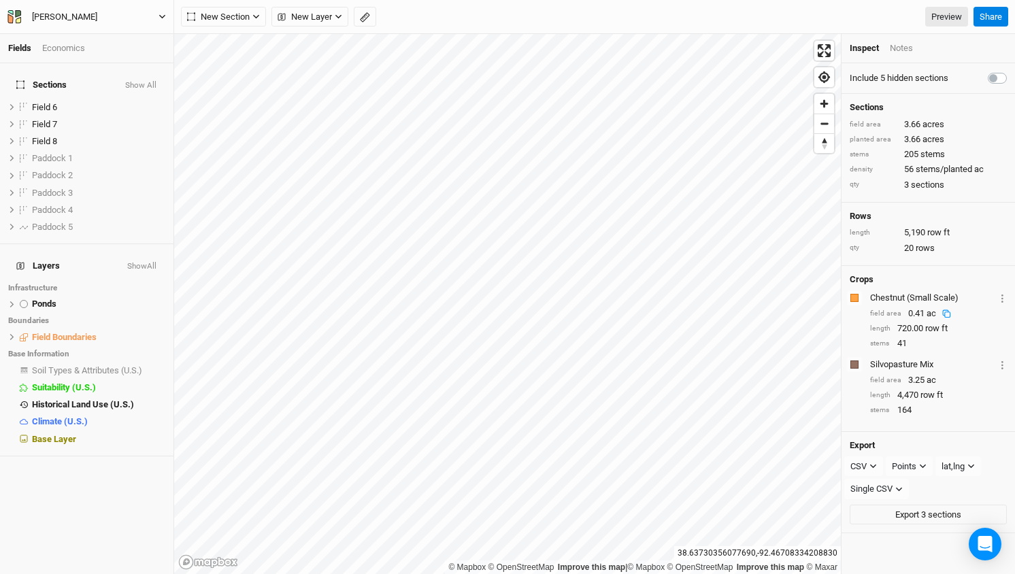
scroll to position [0, 0]
click at [235, 16] on span "New Section" at bounding box center [218, 17] width 63 height 14
click at [230, 42] on div "Grid" at bounding box center [220, 45] width 20 height 16
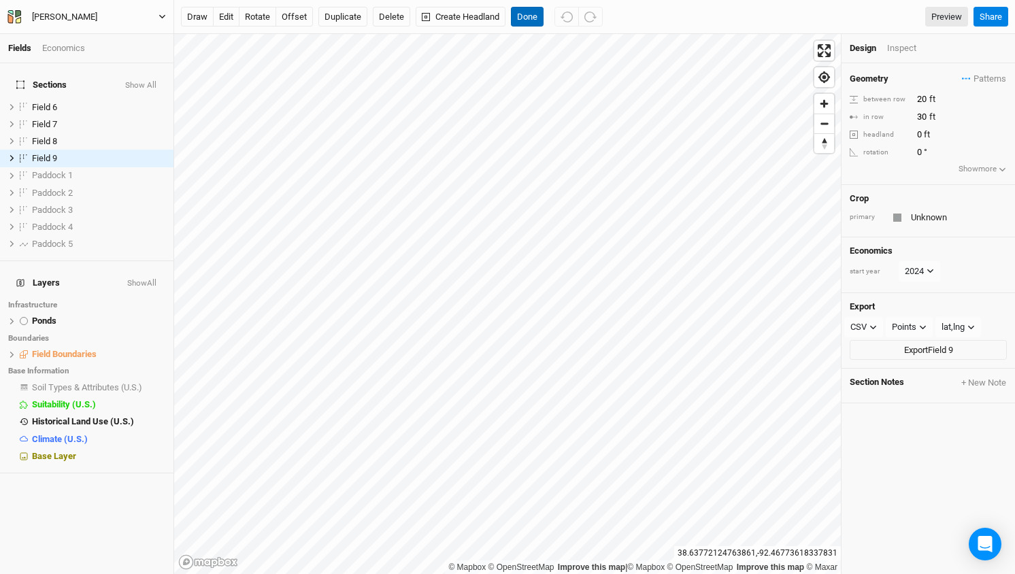
click at [535, 16] on button "Done" at bounding box center [527, 17] width 33 height 20
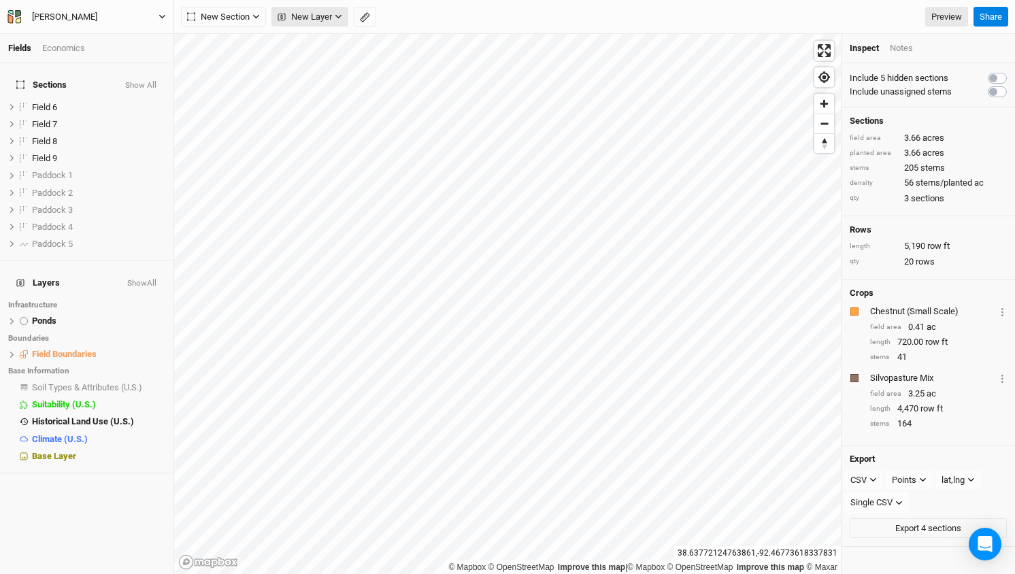
click at [342, 16] on icon "button" at bounding box center [338, 17] width 6 height 4
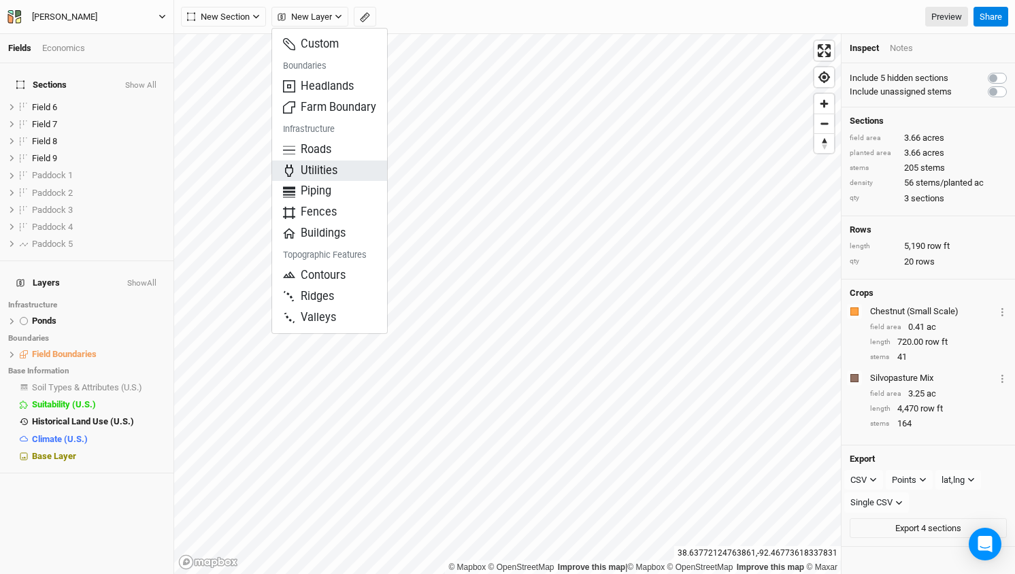
click at [318, 165] on span "Utilities" at bounding box center [310, 171] width 54 height 16
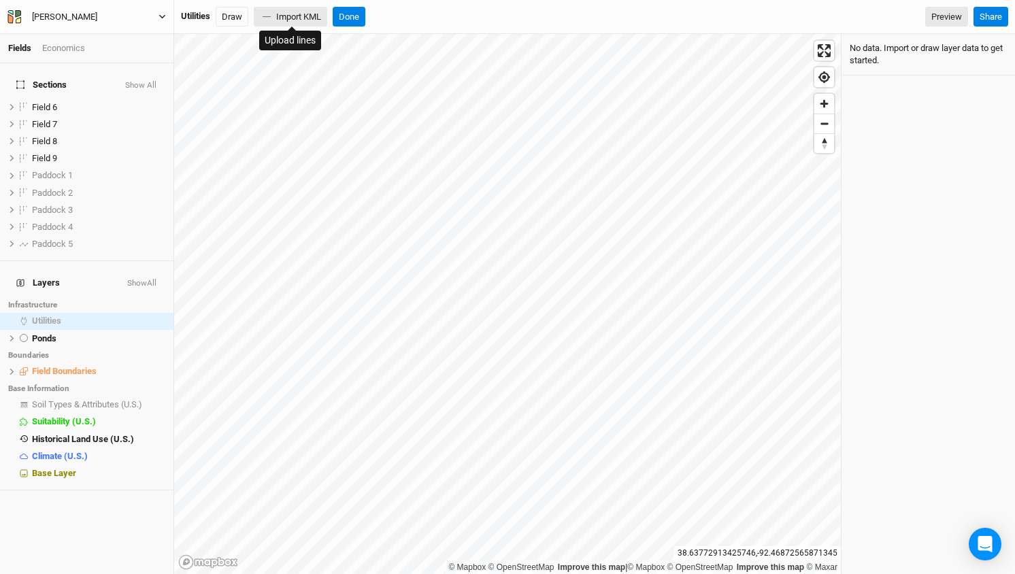
click at [320, 17] on button "Import KML" at bounding box center [290, 17] width 73 height 20
click at [346, 19] on button "Done" at bounding box center [349, 17] width 33 height 20
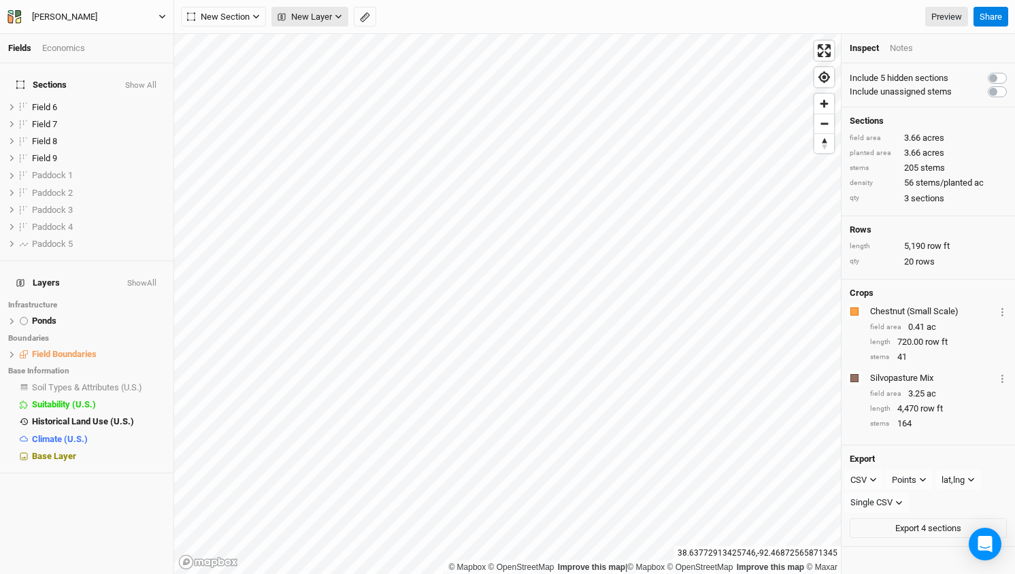
click at [340, 21] on button "New Layer" at bounding box center [309, 17] width 77 height 20
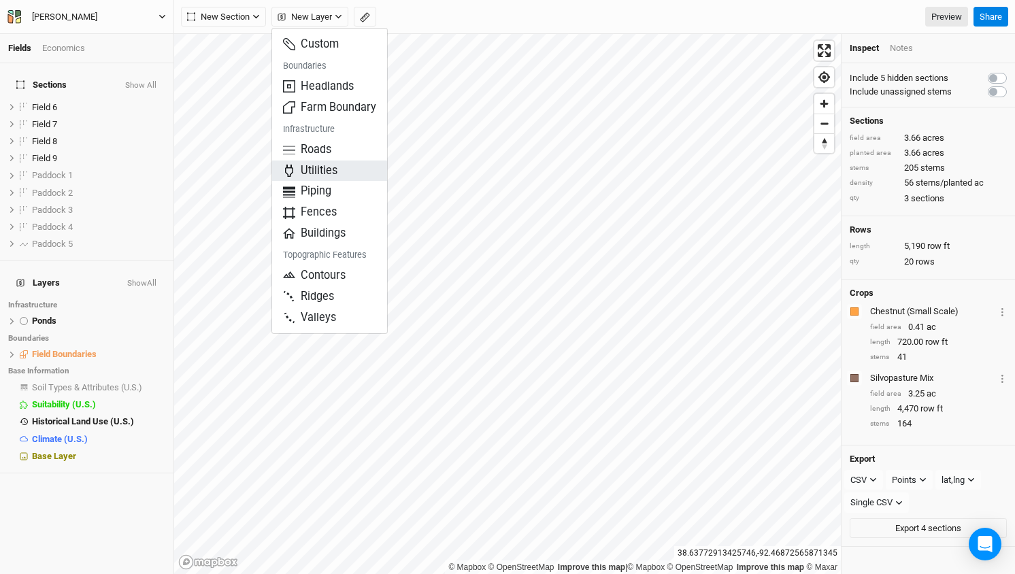
click at [317, 169] on span "Utilities" at bounding box center [310, 171] width 54 height 16
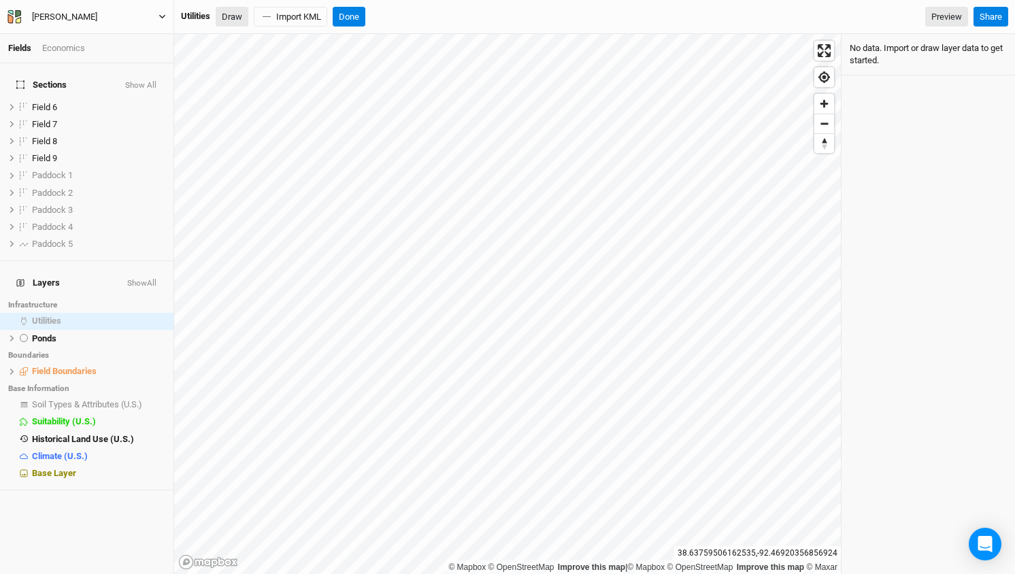
click at [230, 18] on button "Draw" at bounding box center [232, 17] width 33 height 20
click at [482, 561] on div "© Mapbox © OpenStreetMap Improve this map | © Mapbox © OpenStreetMap Improve th…" at bounding box center [642, 568] width 389 height 14
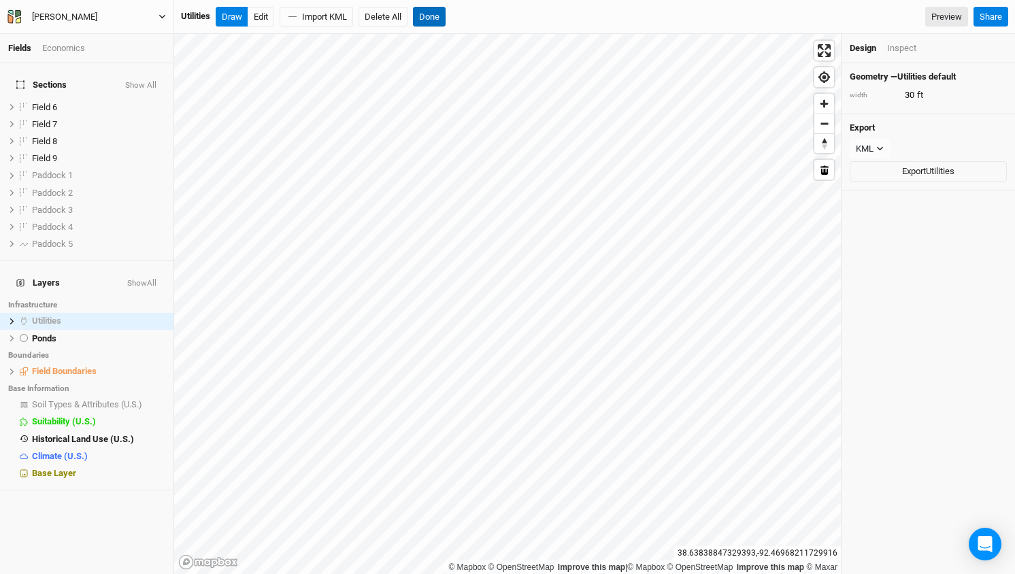
click at [431, 14] on button "Done" at bounding box center [429, 17] width 33 height 20
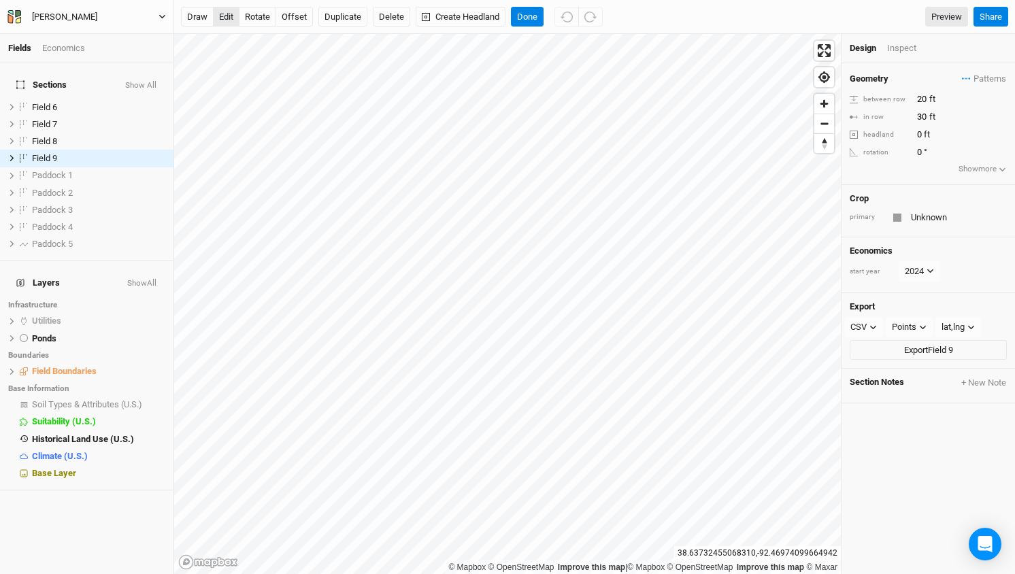
click at [231, 13] on button "edit" at bounding box center [226, 17] width 27 height 20
click at [222, 18] on button "edit" at bounding box center [226, 17] width 27 height 20
click at [927, 218] on input "text" at bounding box center [957, 218] width 100 height 16
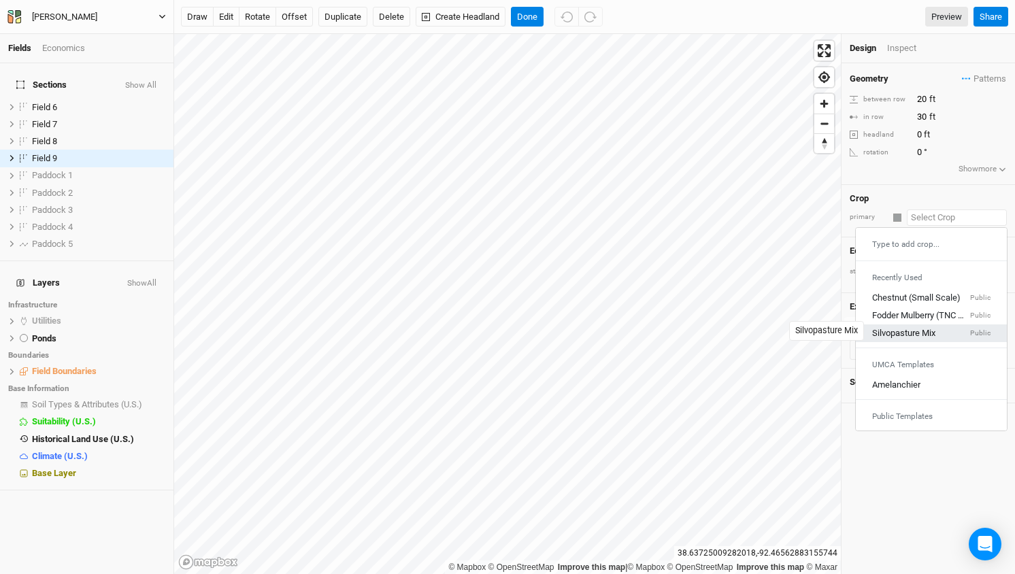
click at [908, 335] on div "Silvopasture Mix" at bounding box center [903, 333] width 63 height 12
type input "40"
type input "Silvopasture Mix"
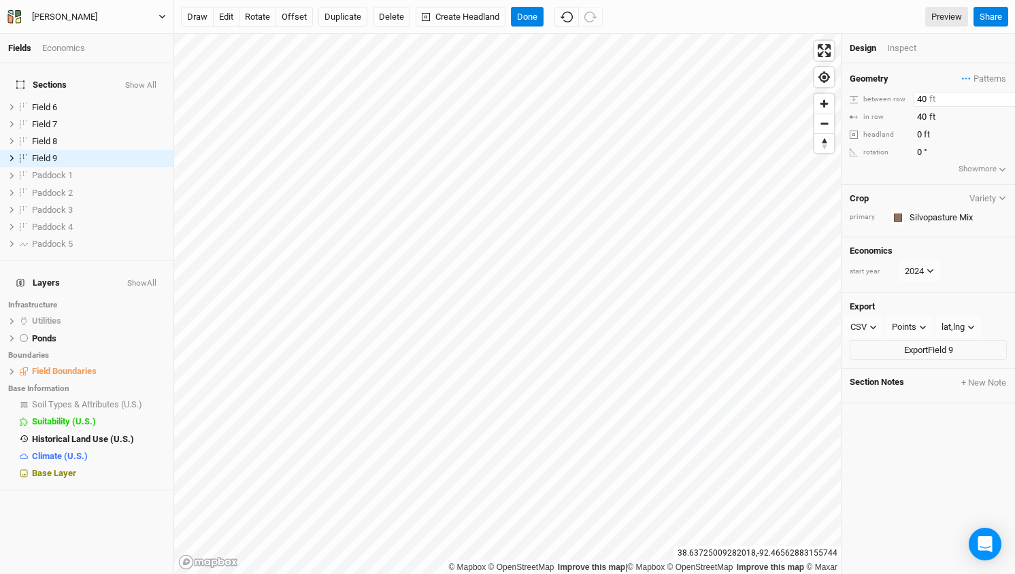
drag, startPoint x: 925, startPoint y: 97, endPoint x: 862, endPoint y: 95, distance: 62.6
click at [862, 95] on div "between row 40 ft" at bounding box center [928, 99] width 157 height 15
type input "30"
click at [926, 113] on input "40" at bounding box center [972, 117] width 118 height 15
type input "4"
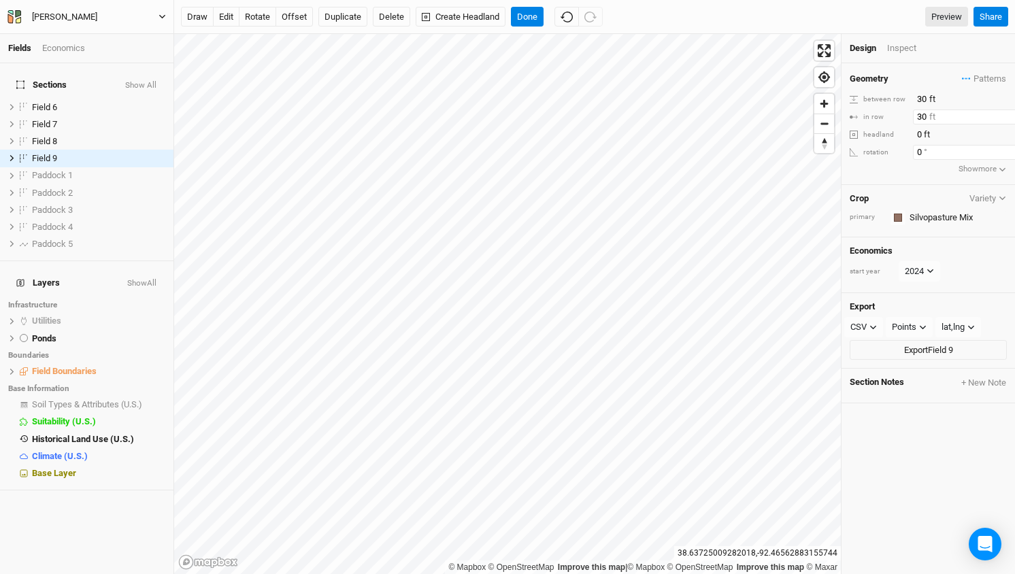
type input "30"
click at [996, 157] on input "0" at bounding box center [972, 152] width 118 height 15
click at [888, 171] on div "Geometry Patterns ＋ New in-row pattern between row 30 ft in row 30 ft headland …" at bounding box center [928, 124] width 173 height 122
click at [253, 16] on button "rotate" at bounding box center [257, 17] width 37 height 20
type input "90.8"
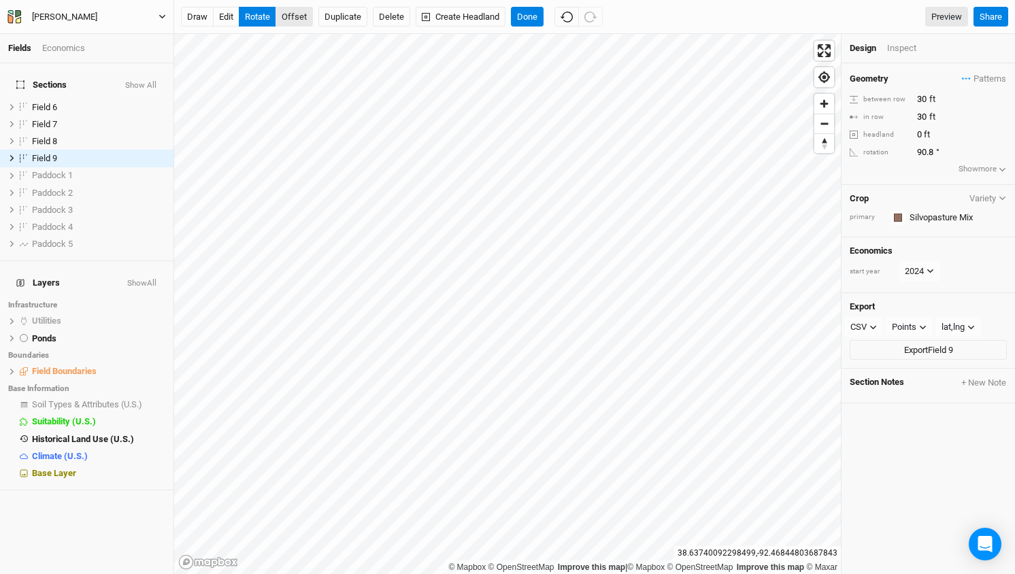
click at [302, 15] on button "offset" at bounding box center [294, 17] width 37 height 20
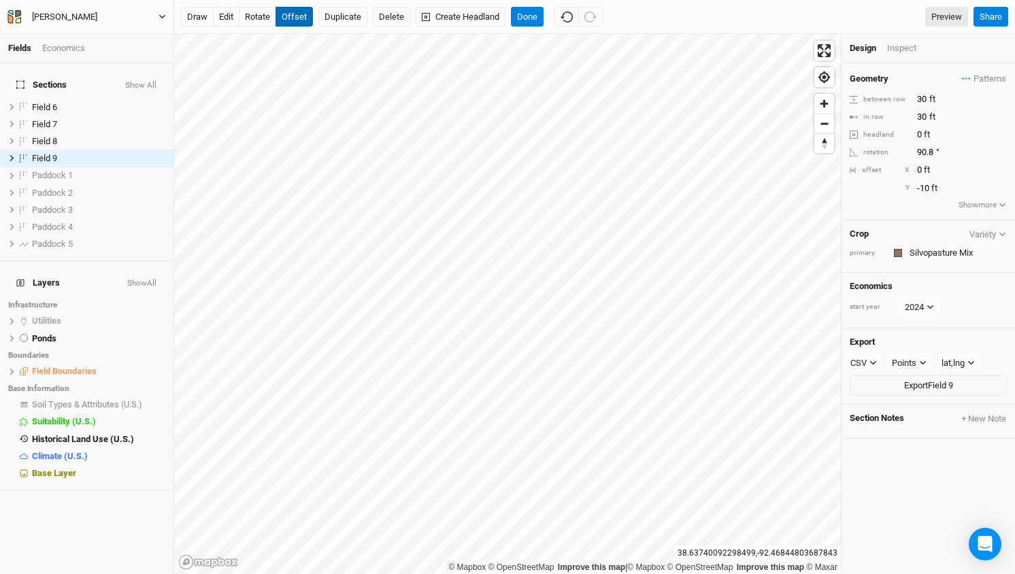
type input "-11"
click at [527, 24] on button "Done" at bounding box center [527, 17] width 33 height 20
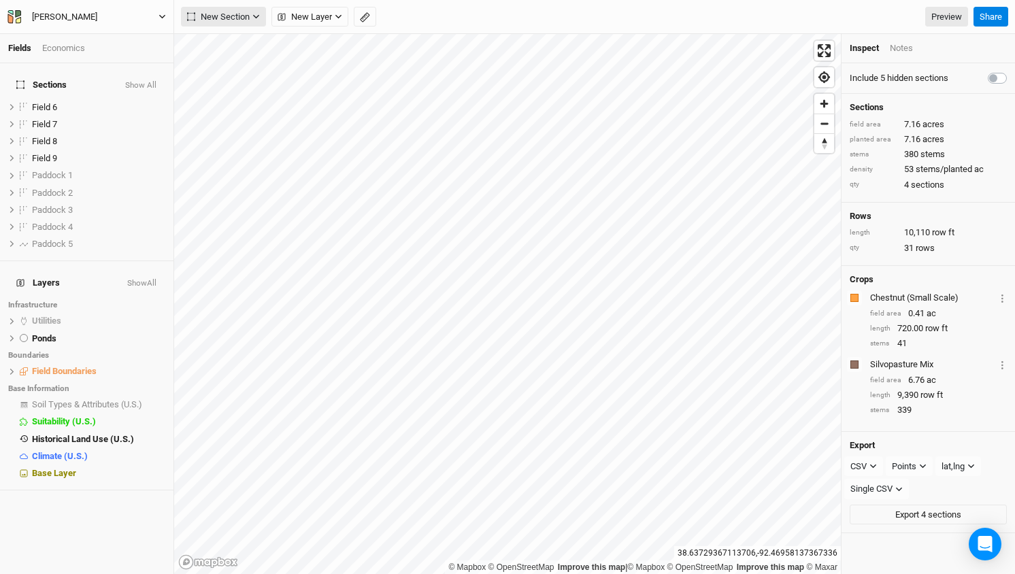
click at [250, 15] on span "New Section" at bounding box center [218, 17] width 63 height 14
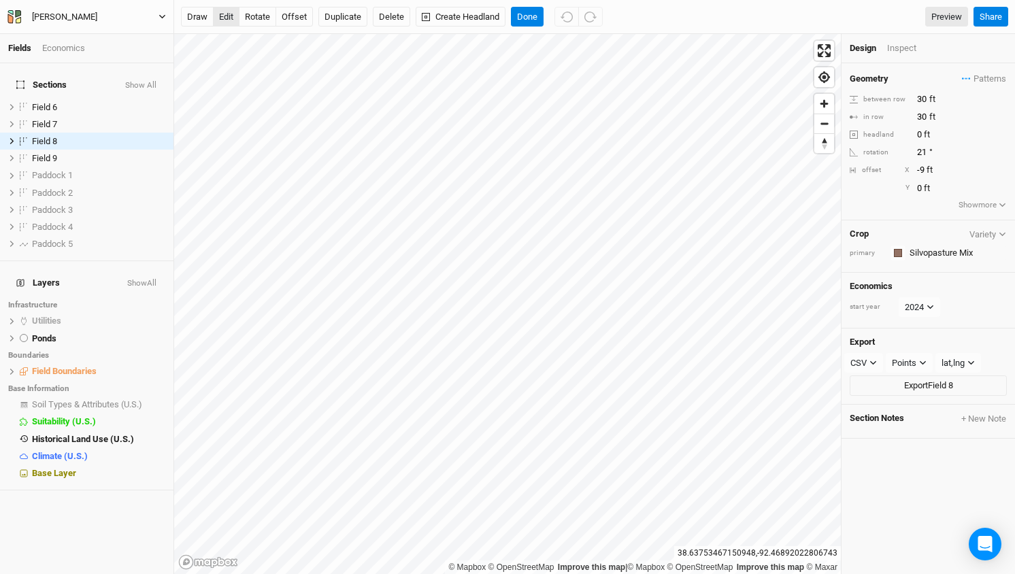
click at [222, 18] on button "edit" at bounding box center [226, 17] width 27 height 20
click at [195, 17] on button "draw" at bounding box center [197, 17] width 33 height 20
click at [574, 15] on icon "button" at bounding box center [573, 17] width 12 height 12
click at [579, 21] on icon "button" at bounding box center [573, 17] width 12 height 12
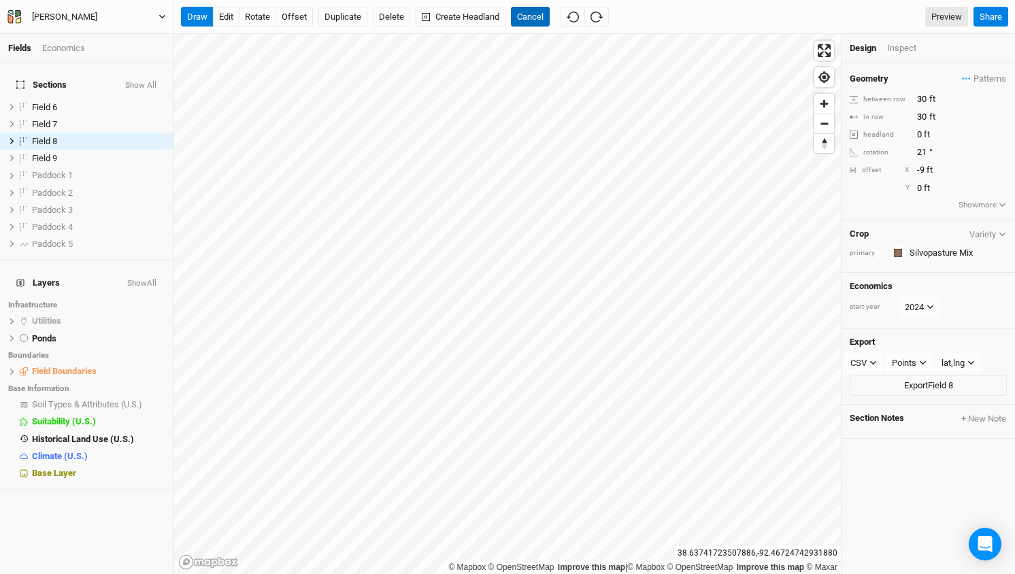
click at [531, 26] on button "Cancel" at bounding box center [530, 17] width 39 height 20
click at [227, 16] on button "edit" at bounding box center [226, 17] width 27 height 20
click at [539, 15] on button "Done" at bounding box center [527, 17] width 33 height 20
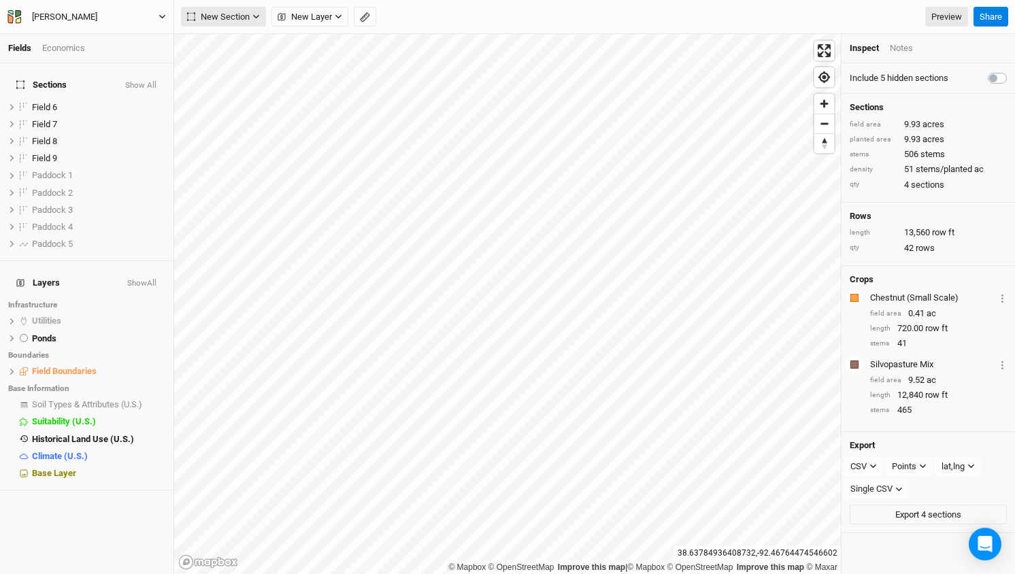
click at [233, 15] on span "New Section" at bounding box center [218, 17] width 63 height 14
click at [229, 40] on div "Grid" at bounding box center [220, 45] width 20 height 16
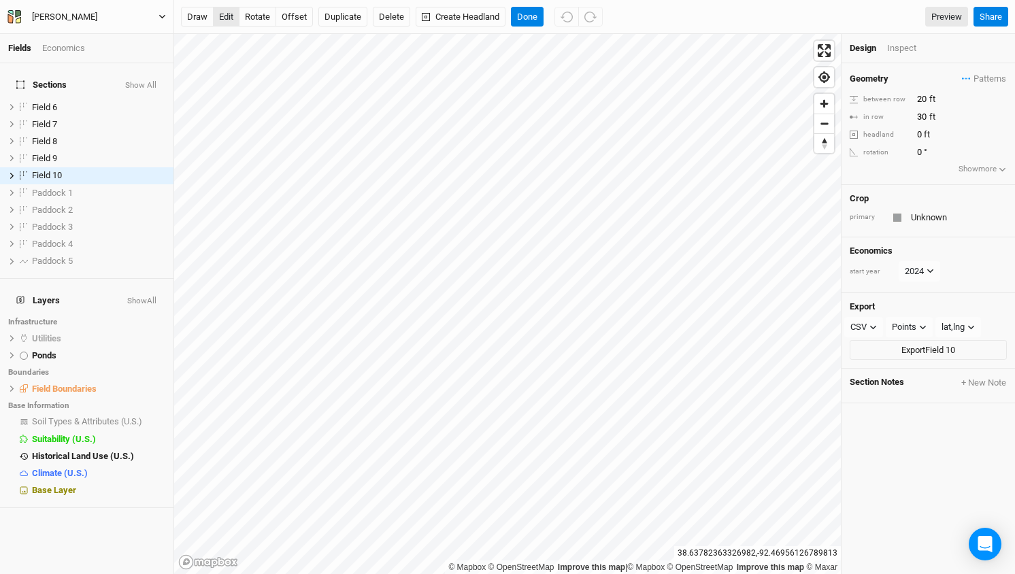
click at [226, 18] on button "edit" at bounding box center [226, 17] width 27 height 20
click at [529, 18] on button "Done" at bounding box center [527, 17] width 33 height 20
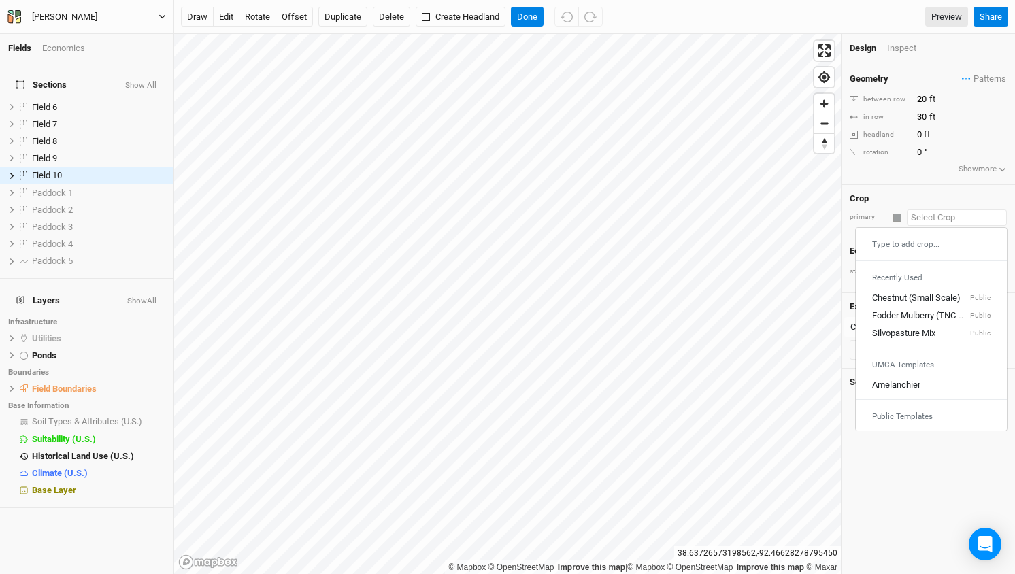
click at [917, 218] on input "text" at bounding box center [957, 218] width 100 height 16
click at [912, 334] on div "Silvopasture Mix" at bounding box center [903, 333] width 63 height 12
type input "40"
type input "Silvopasture Mix"
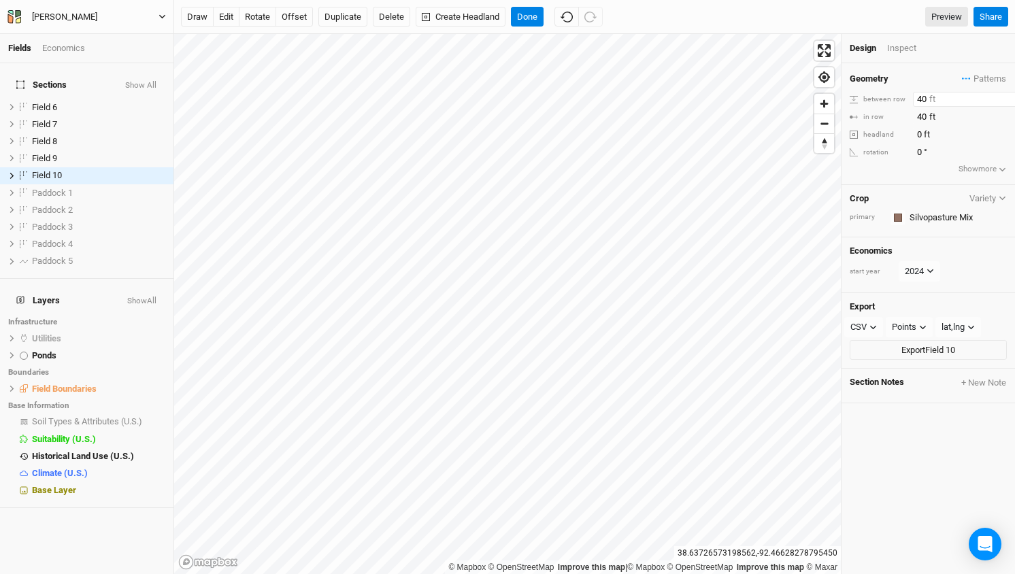
click at [923, 96] on input "40" at bounding box center [972, 99] width 118 height 15
type input "30"
click at [926, 118] on input "40" at bounding box center [972, 117] width 118 height 15
type input "4"
type input "30"
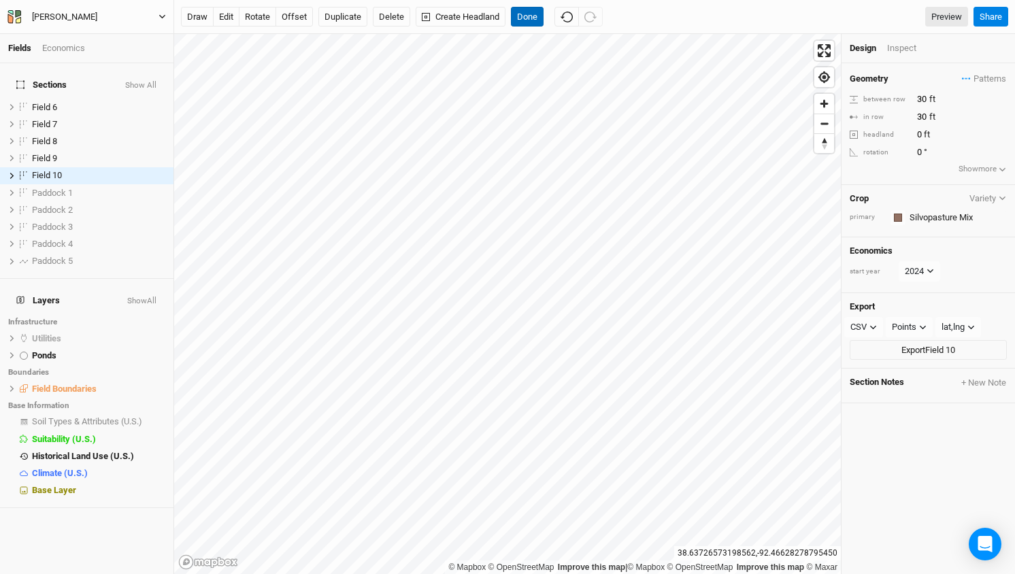
click at [530, 18] on button "Done" at bounding box center [527, 17] width 33 height 20
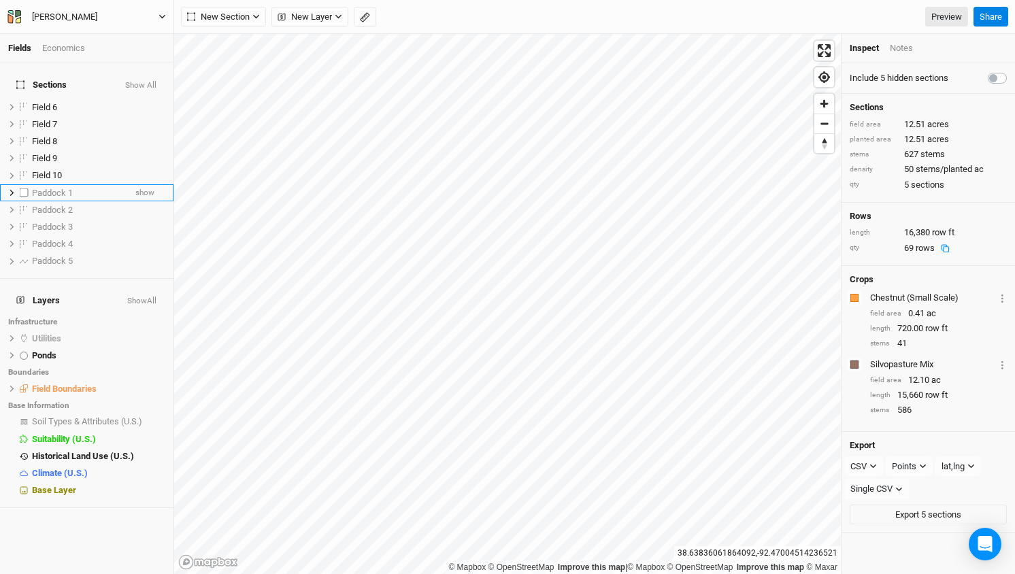
click at [25, 184] on label at bounding box center [24, 192] width 17 height 17
click at [25, 188] on input "checkbox" at bounding box center [24, 192] width 9 height 9
checkbox input "true"
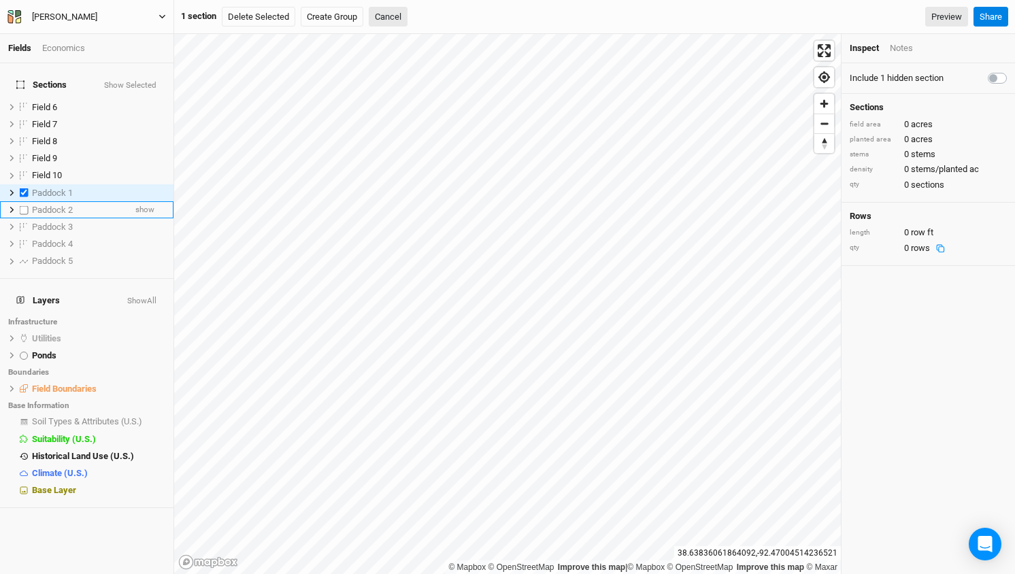
click at [23, 201] on label at bounding box center [24, 209] width 17 height 17
click at [23, 205] on input "checkbox" at bounding box center [24, 209] width 9 height 9
checkbox input "true"
click at [25, 218] on label at bounding box center [24, 226] width 17 height 17
click at [25, 222] on input "checkbox" at bounding box center [24, 226] width 9 height 9
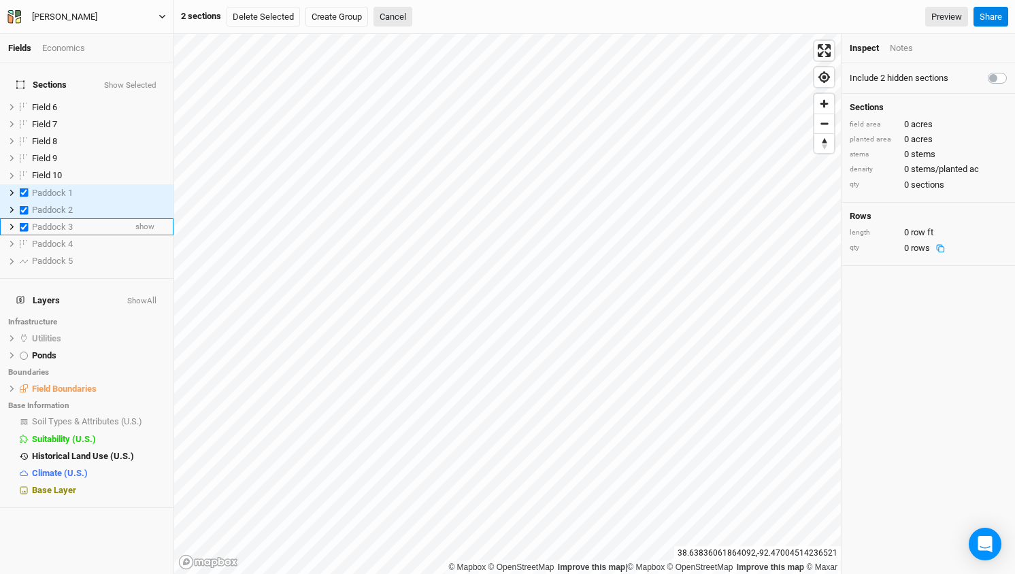
checkbox input "true"
click at [25, 235] on label at bounding box center [24, 243] width 17 height 17
click at [25, 239] on input "checkbox" at bounding box center [24, 243] width 9 height 9
checkbox input "true"
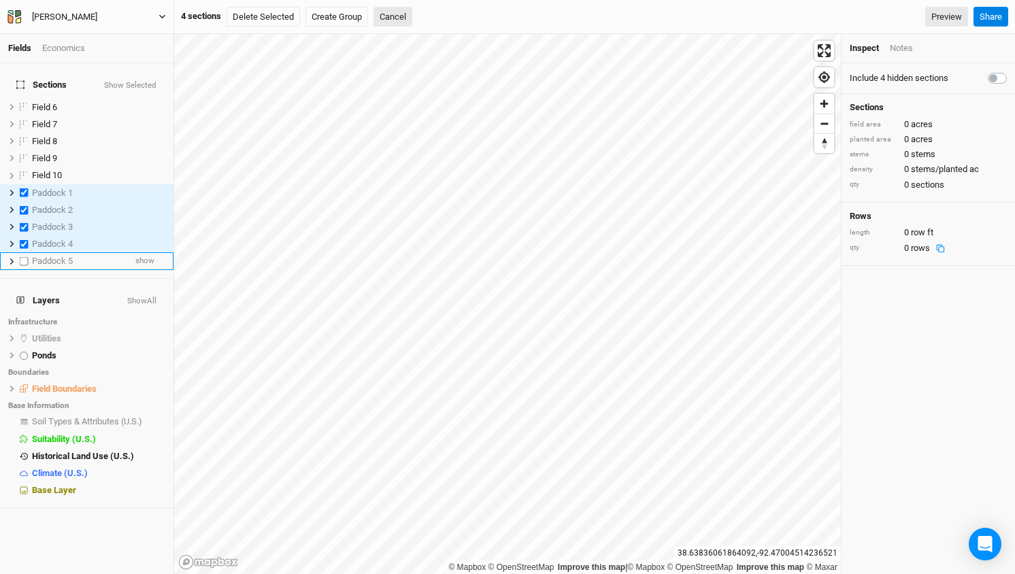
click at [25, 253] on label at bounding box center [24, 261] width 17 height 17
click at [25, 257] on input "checkbox" at bounding box center [24, 261] width 9 height 9
checkbox input "true"
click at [274, 17] on button "Delete Selected" at bounding box center [263, 17] width 73 height 20
click at [429, 18] on button "Confirm" at bounding box center [416, 17] width 42 height 20
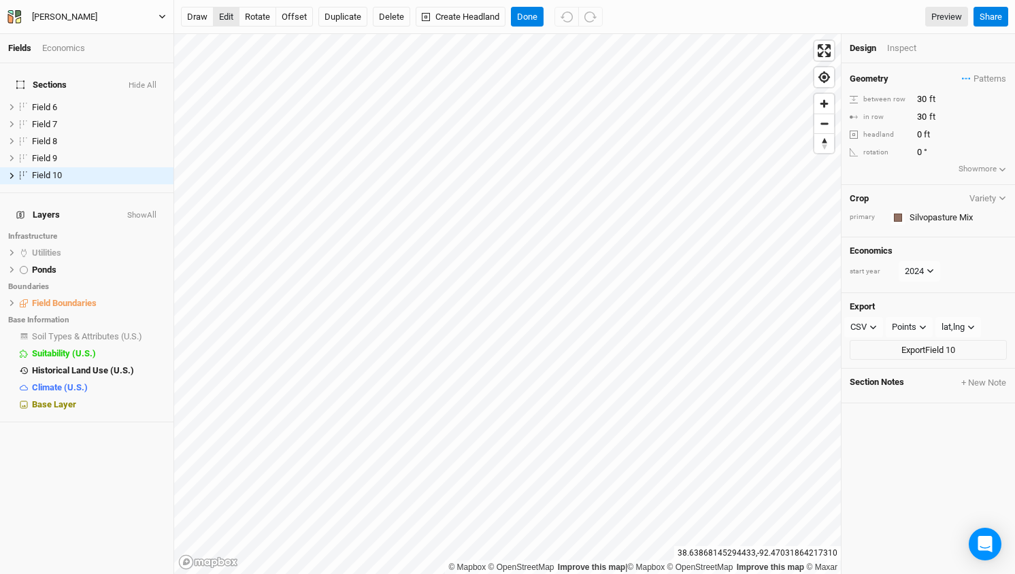
click at [227, 17] on button "edit" at bounding box center [226, 17] width 27 height 20
click at [265, 18] on button "rotate" at bounding box center [257, 17] width 37 height 20
type input "91.6"
click at [525, 22] on button "Done" at bounding box center [527, 17] width 33 height 20
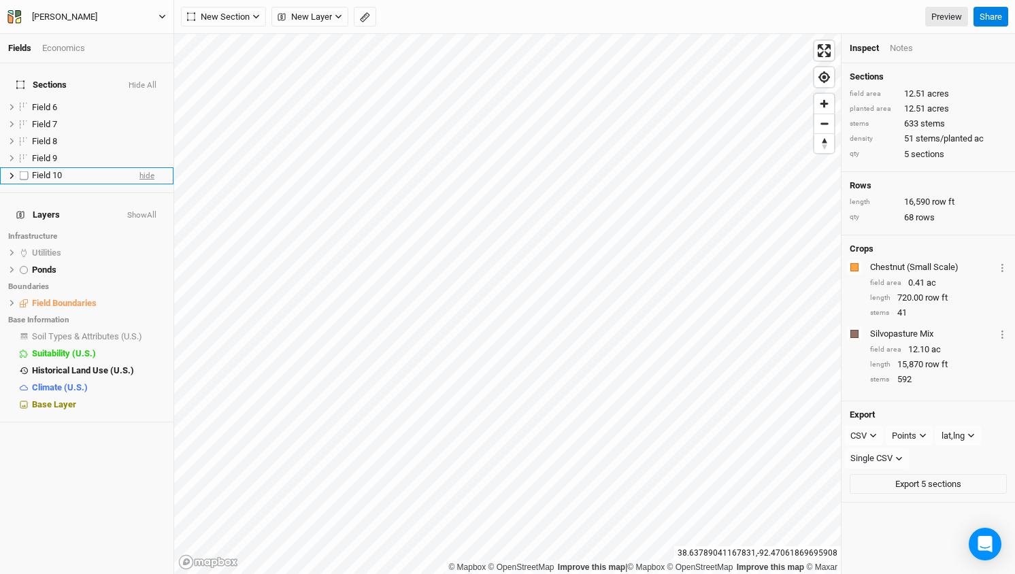
click at [145, 167] on span "hide" at bounding box center [146, 175] width 15 height 17
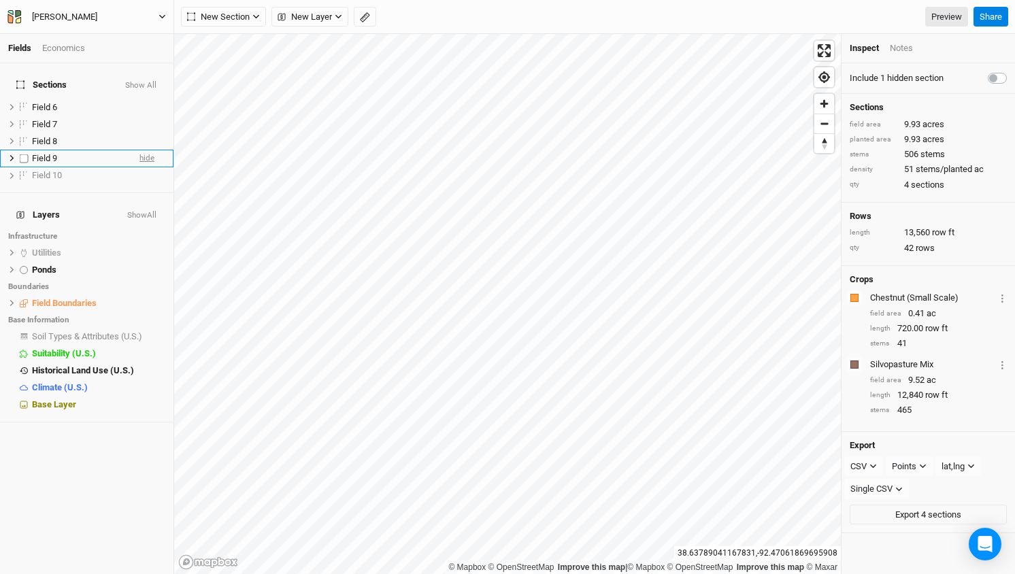
click at [150, 150] on span "hide" at bounding box center [146, 158] width 15 height 17
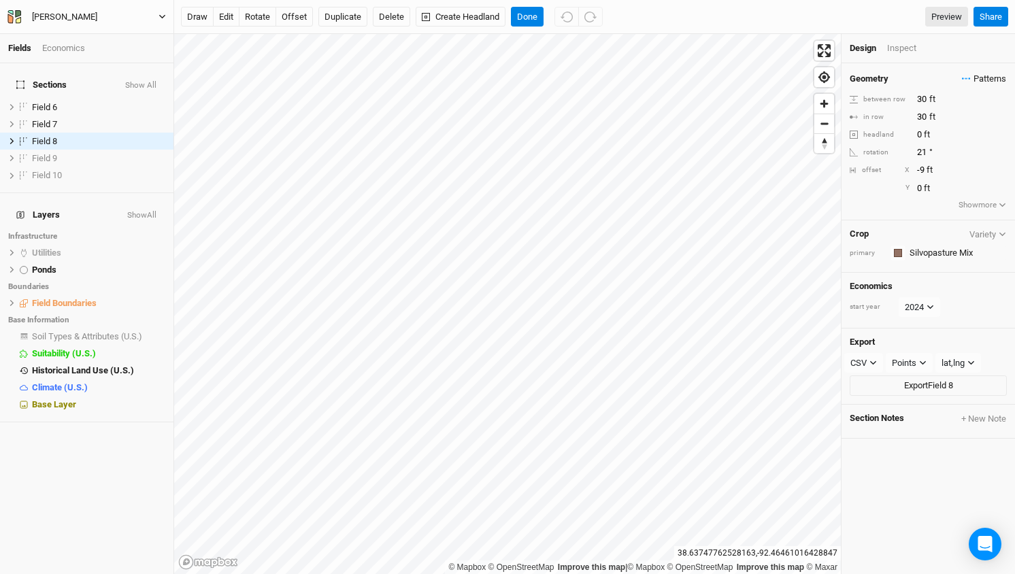
click at [989, 71] on button "Patterns" at bounding box center [984, 78] width 46 height 15
click at [964, 105] on div "＋ New in-row pattern" at bounding box center [957, 104] width 86 height 12
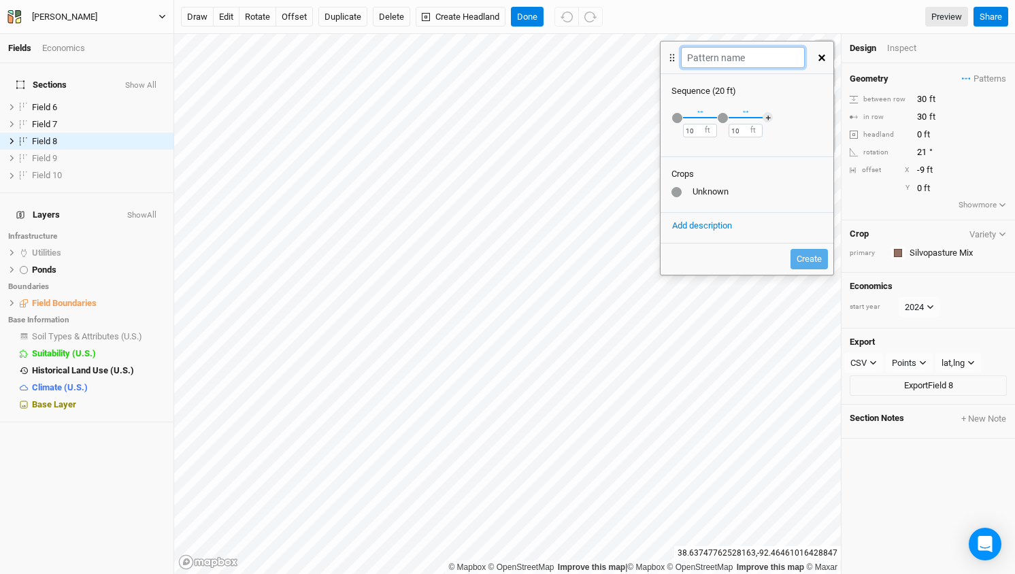
click at [711, 58] on input "text" at bounding box center [742, 57] width 123 height 21
type input "Tall canopy-Small Canopy"
click at [678, 114] on div "button" at bounding box center [677, 118] width 10 height 10
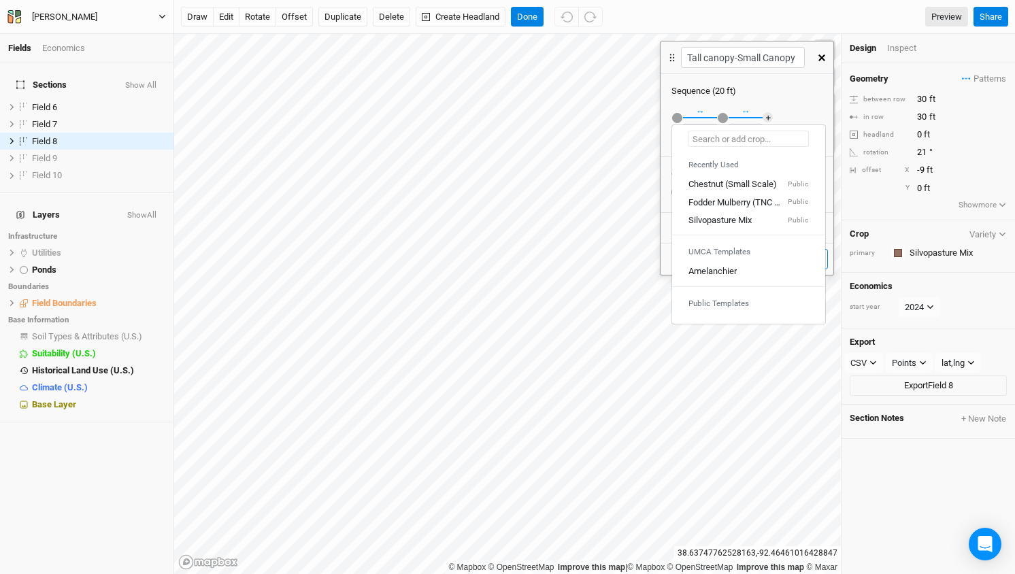
click at [720, 144] on input "text" at bounding box center [749, 139] width 120 height 16
type input "t"
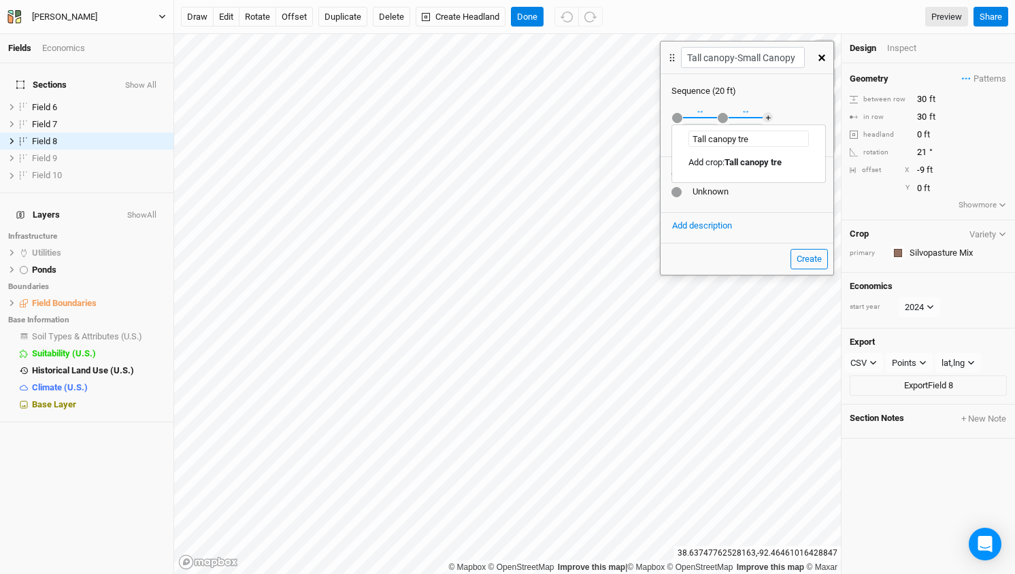
type input "Tall canopy tree"
click at [767, 165] on mark "Tall canopy tree" at bounding box center [756, 162] width 62 height 10
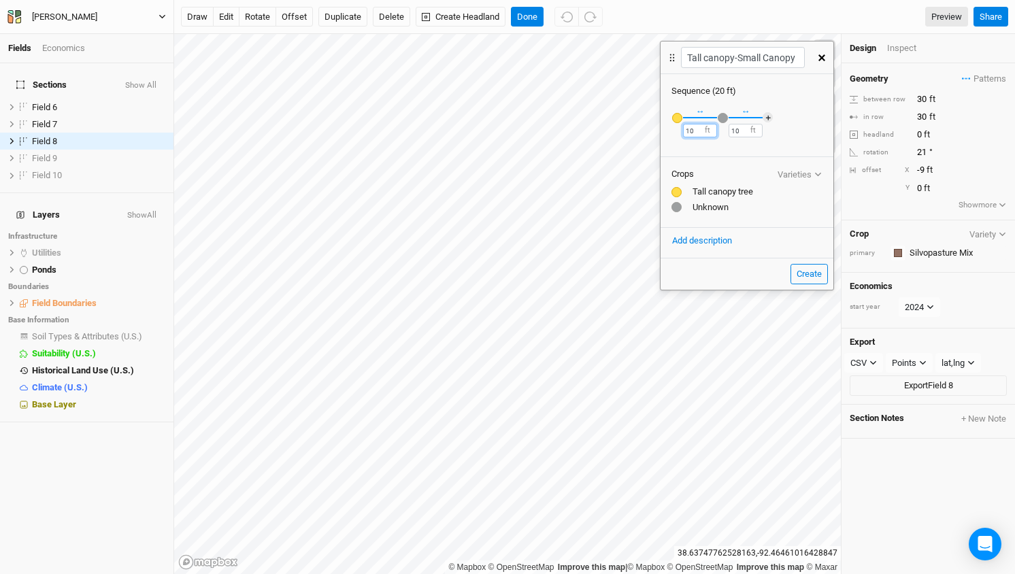
click at [702, 133] on input "10" at bounding box center [700, 131] width 34 height 14
type input "30"
click at [739, 132] on input "10" at bounding box center [746, 131] width 34 height 14
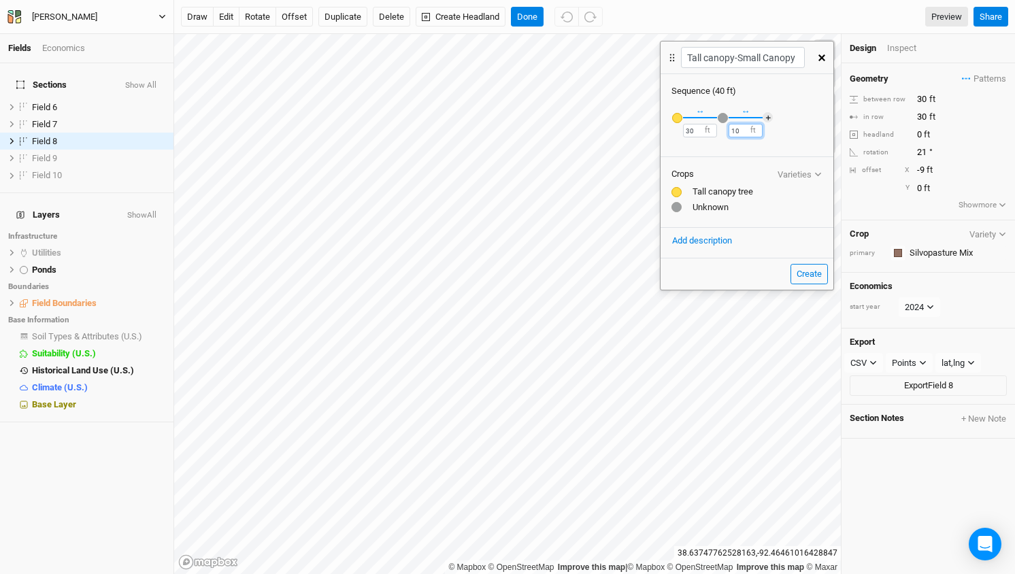
type input "1"
type input "30"
click at [718, 118] on div "button" at bounding box center [718, 118] width 0 height 0
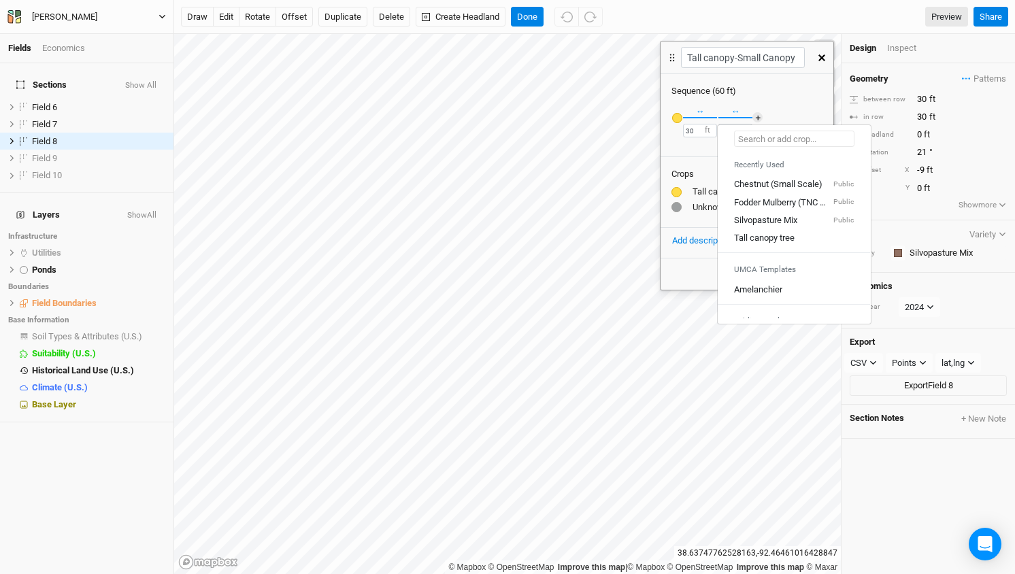
click at [761, 146] on input "text" at bounding box center [794, 139] width 120 height 16
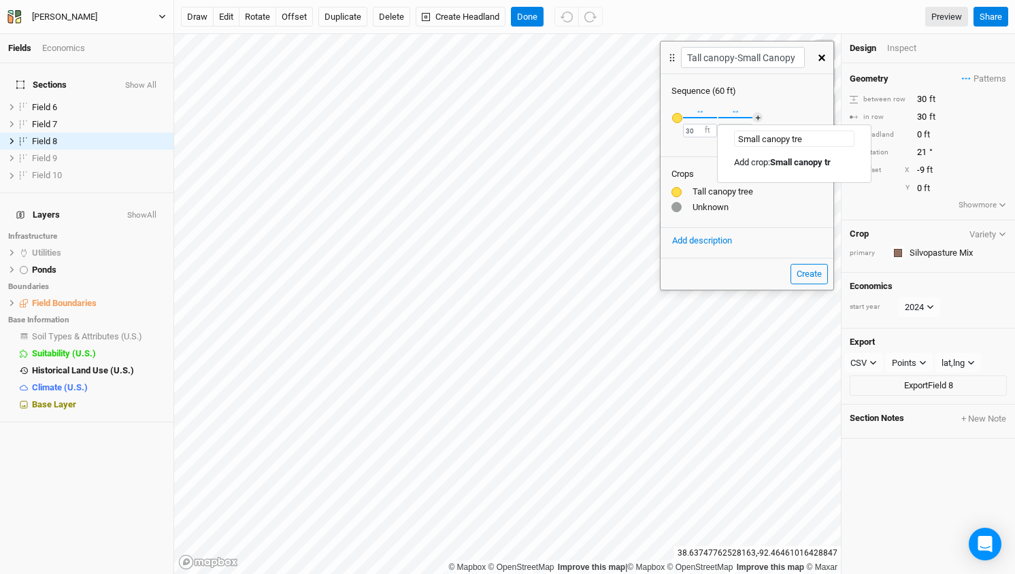
type input "Small canopy tree"
click at [810, 165] on mark "Small canopy tree" at bounding box center [805, 162] width 70 height 10
click at [810, 275] on button "Create" at bounding box center [809, 274] width 37 height 20
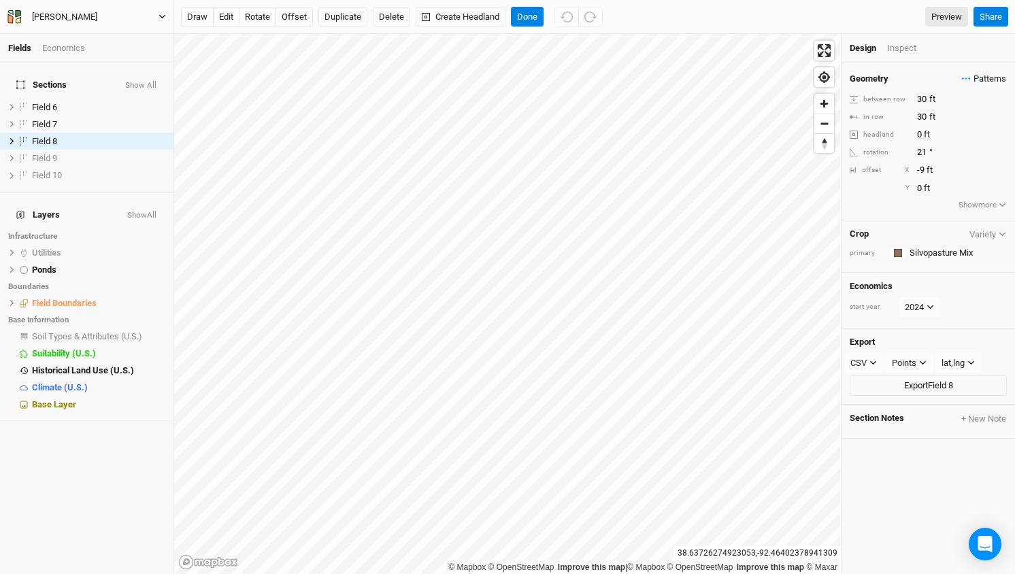
click at [993, 78] on span "Patterns" at bounding box center [984, 79] width 44 height 14
click at [920, 103] on button "Tall canopy-Small Canopy" at bounding box center [910, 103] width 121 height 21
click at [986, 75] on span "Patterns" at bounding box center [984, 79] width 44 height 14
click at [893, 105] on button "Tall canopy-Small Canopy" at bounding box center [910, 103] width 121 height 21
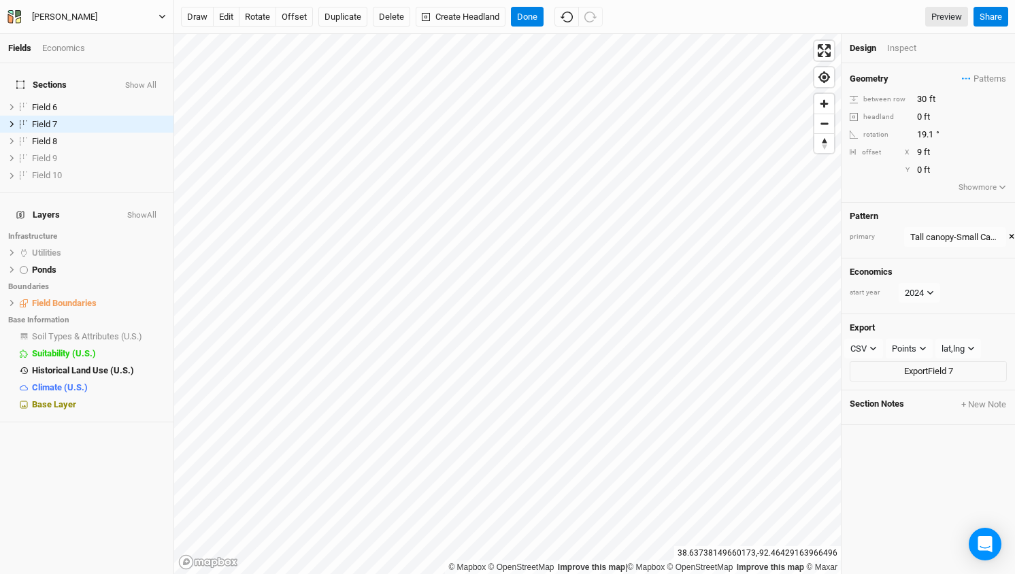
click at [878, 26] on div "draw edit rotate offset Duplicate Delete Create Headland Done Preview" at bounding box center [574, 17] width 787 height 20
click at [535, 16] on button "Done" at bounding box center [527, 17] width 33 height 20
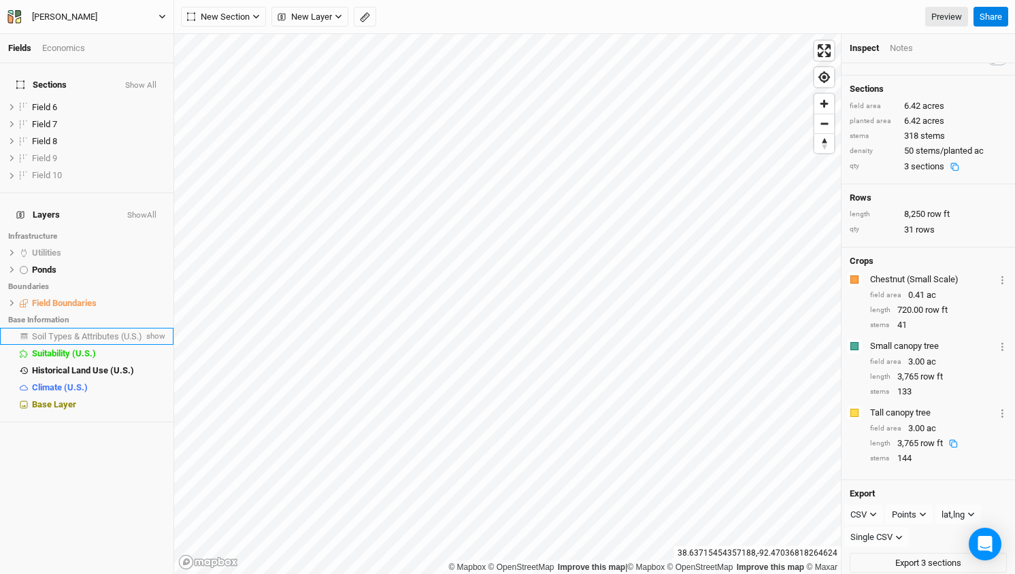
click at [75, 331] on span "Soil Types & Attributes (U.S.)" at bounding box center [87, 336] width 110 height 10
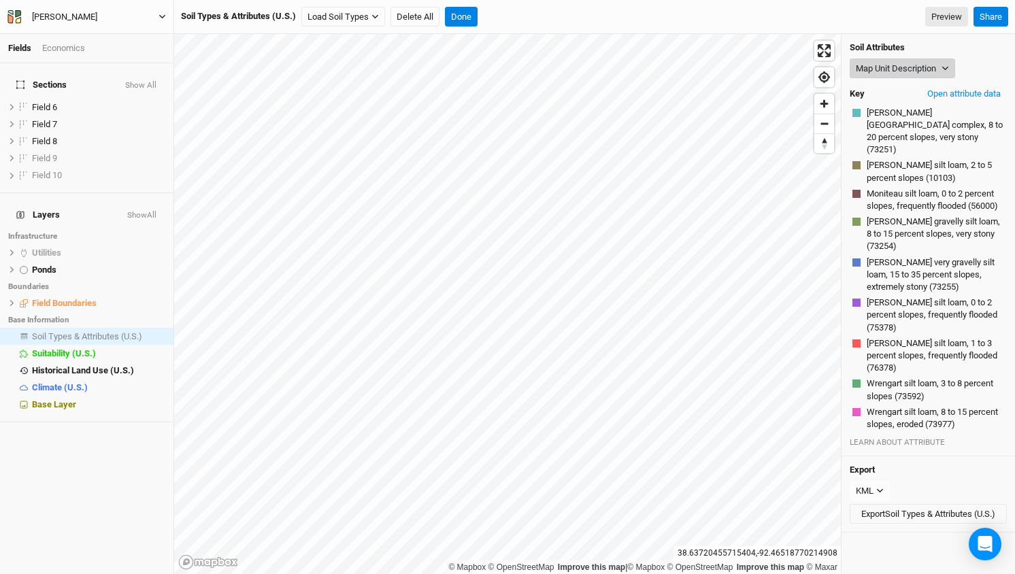
click at [943, 71] on icon "button" at bounding box center [945, 68] width 7 height 7
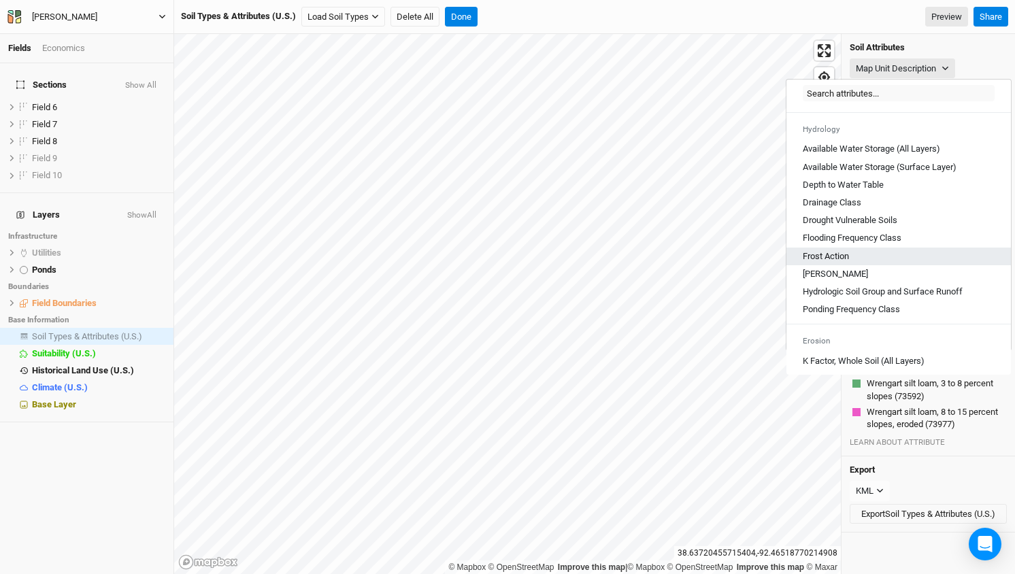
scroll to position [484, 0]
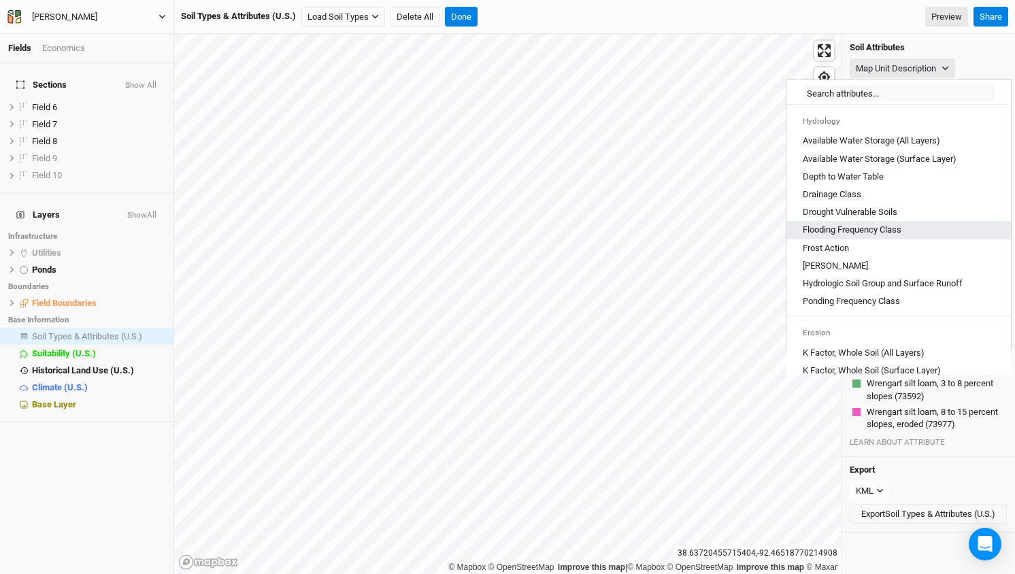
click at [869, 236] on Class "Flooding Frequency Class" at bounding box center [852, 230] width 99 height 12
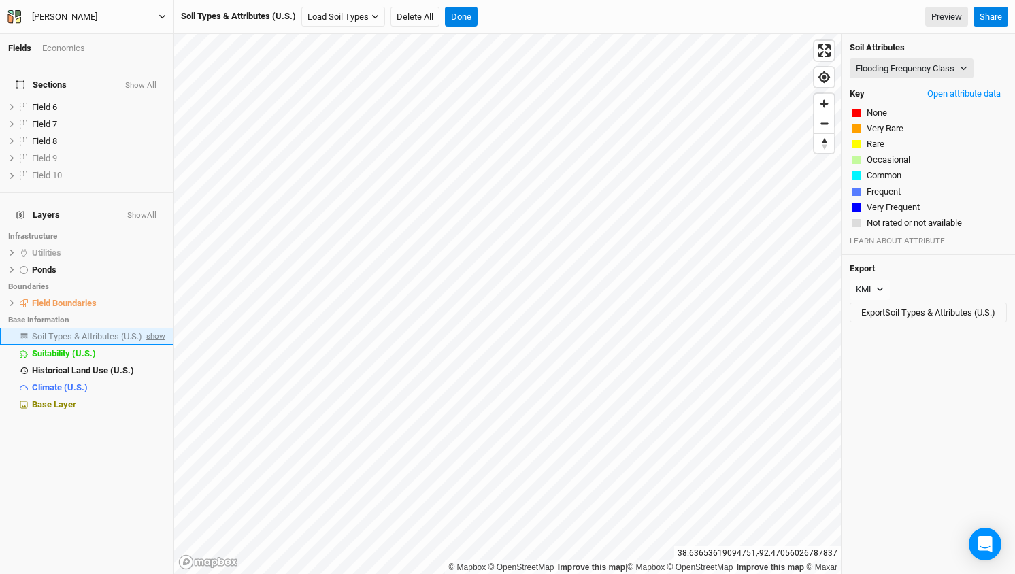
click at [155, 328] on span "show" at bounding box center [155, 336] width 22 height 17
click at [964, 69] on icon "button" at bounding box center [963, 68] width 7 height 7
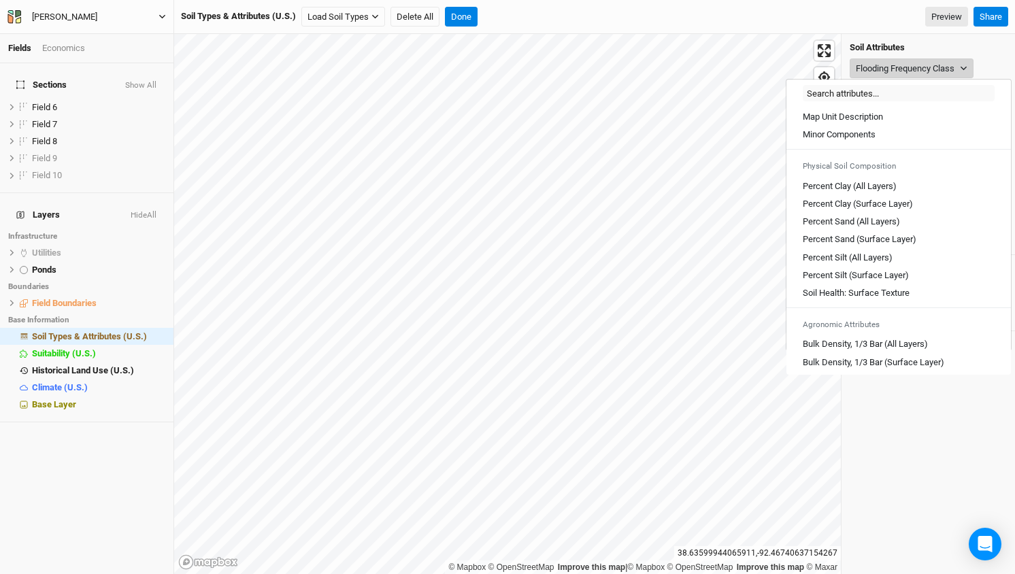
click at [966, 69] on icon "button" at bounding box center [964, 69] width 6 height 4
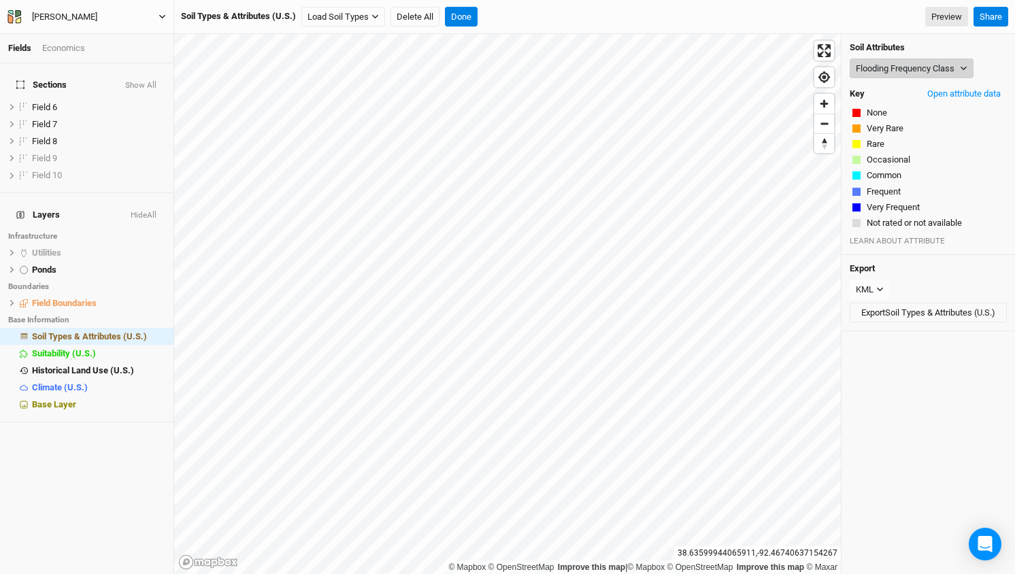
click at [955, 64] on button "Flooding Frequency Class" at bounding box center [912, 69] width 124 height 20
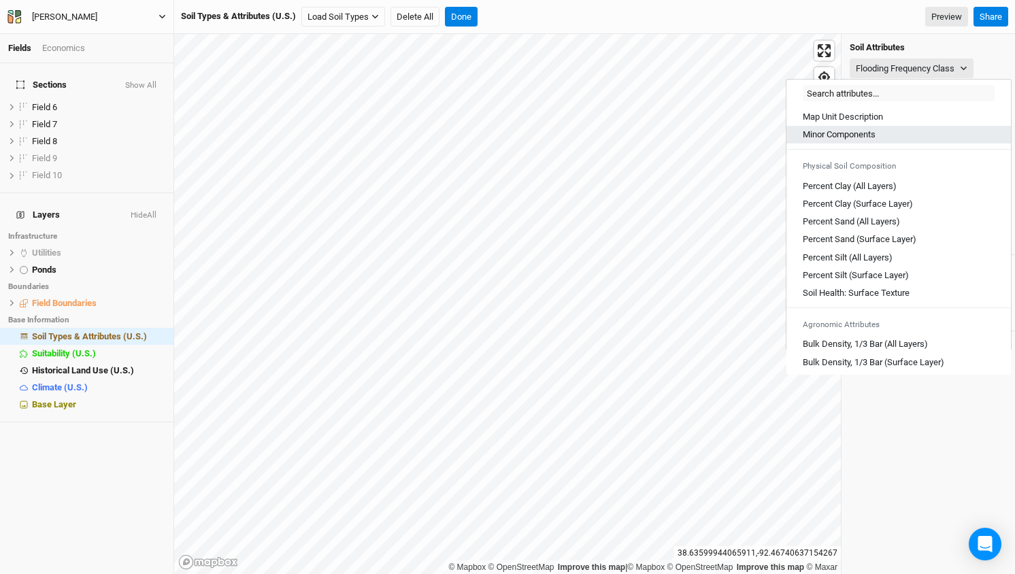
scroll to position [0, 0]
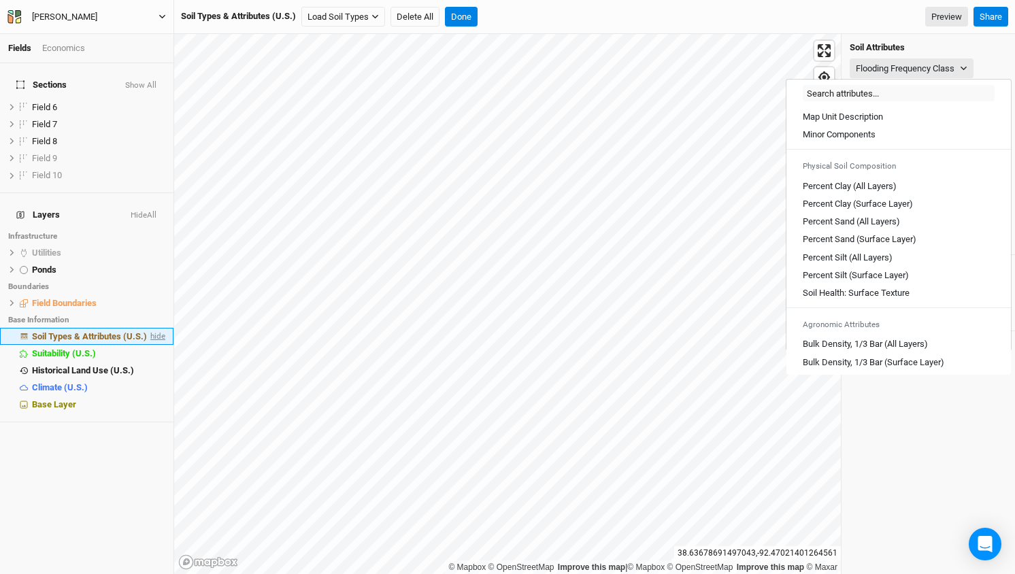
click at [152, 328] on span "hide" at bounding box center [157, 336] width 18 height 17
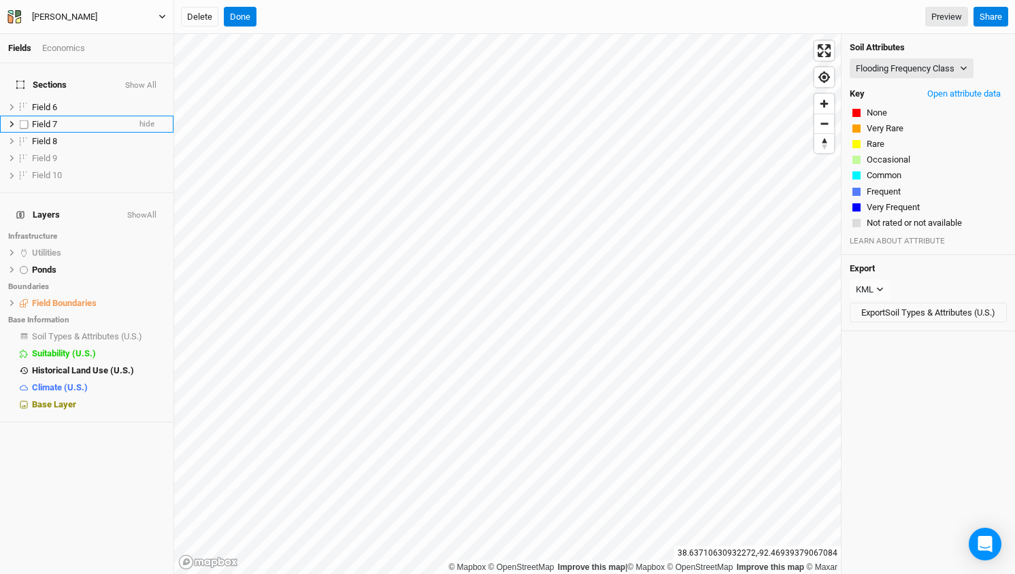
click at [44, 119] on span "Field 7" at bounding box center [44, 124] width 25 height 10
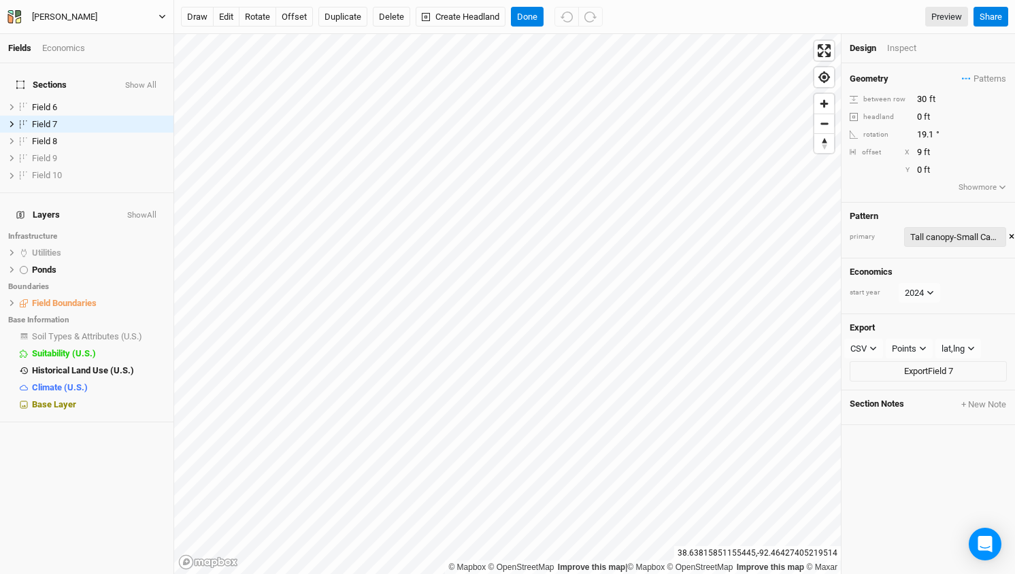
click at [966, 233] on div "Tall canopy-Small Canopy" at bounding box center [955, 238] width 90 height 14
click at [1010, 236] on button "×" at bounding box center [1011, 237] width 5 height 15
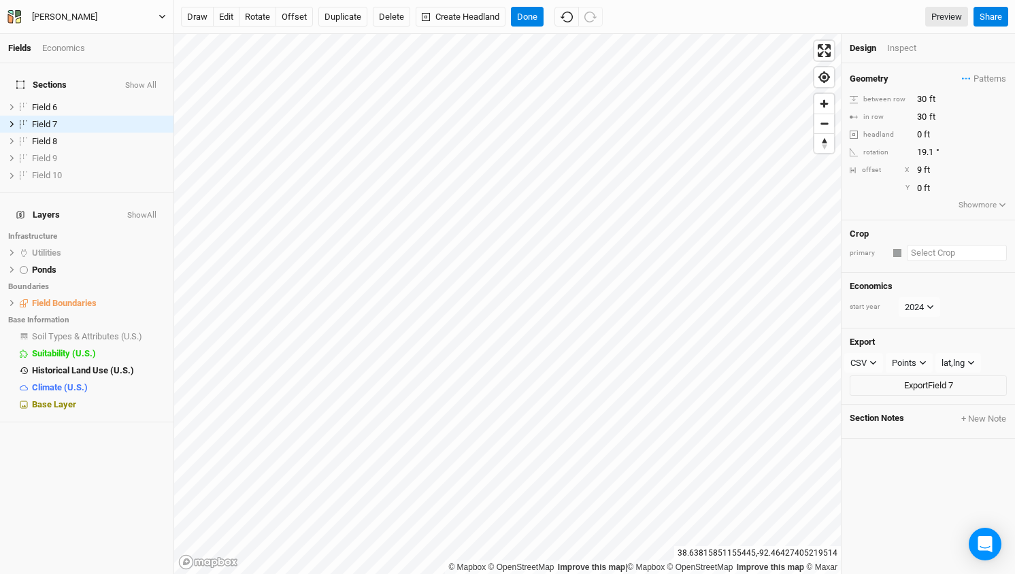
click at [913, 248] on input "text" at bounding box center [957, 253] width 100 height 16
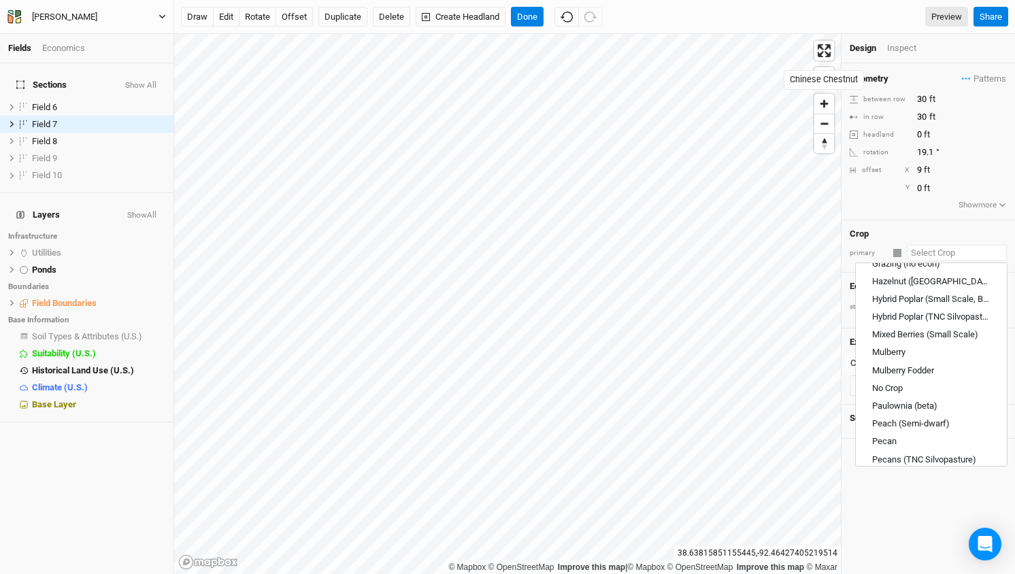
scroll to position [716, 0]
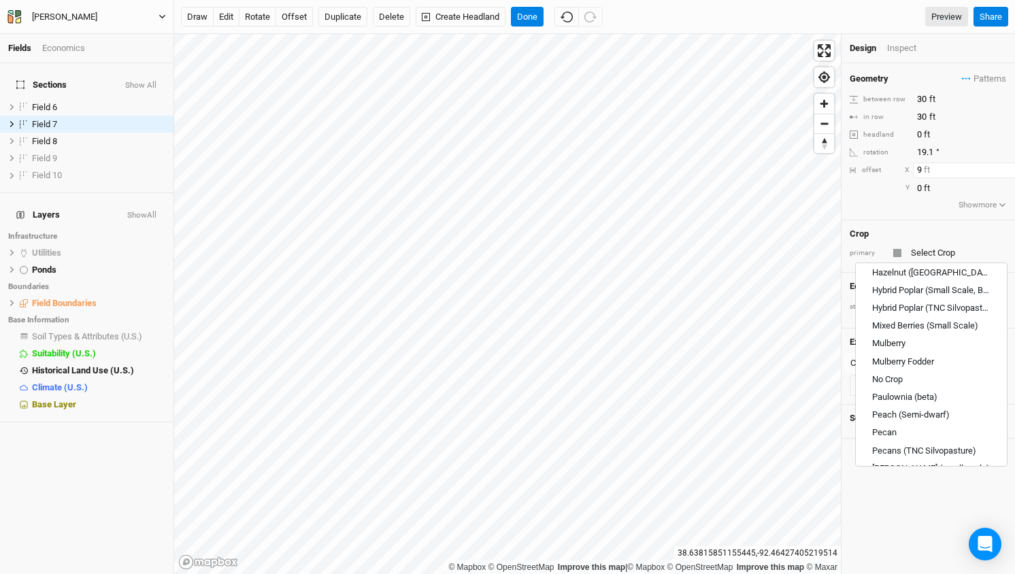
click at [967, 163] on input "9" at bounding box center [972, 170] width 118 height 15
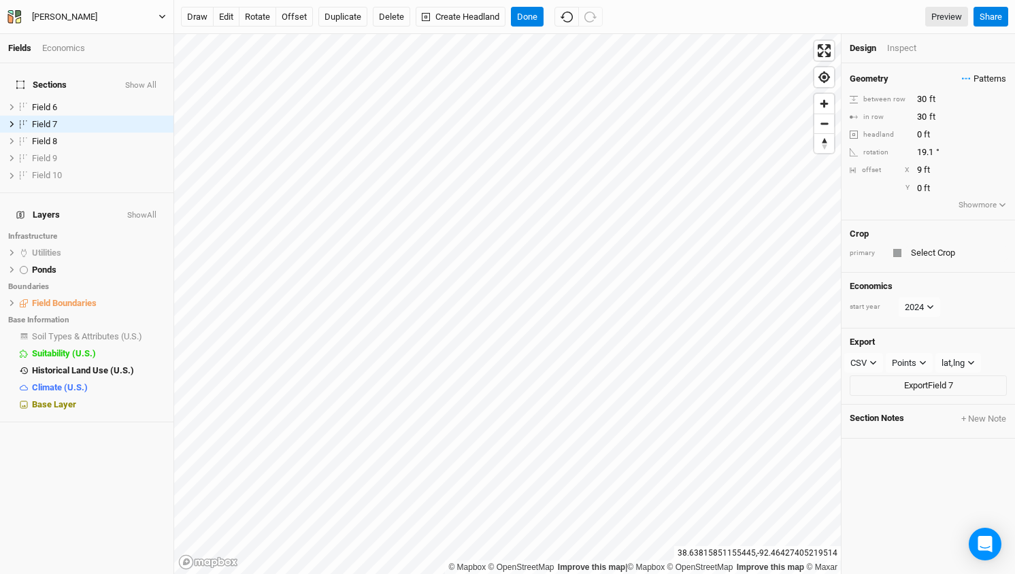
click at [988, 82] on span "Patterns" at bounding box center [984, 79] width 44 height 14
click at [918, 135] on div "＋ New in-row pattern" at bounding box center [929, 137] width 136 height 12
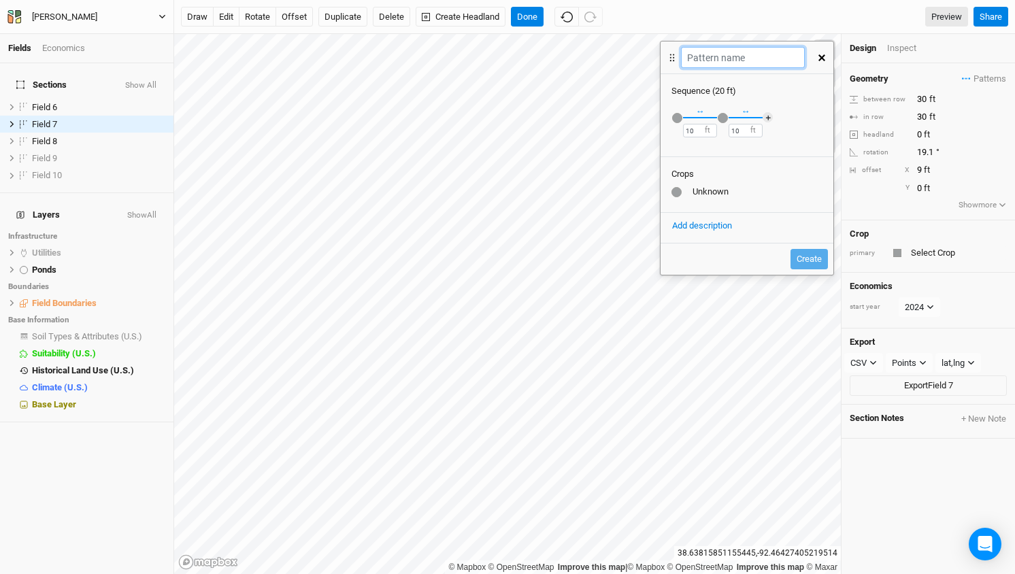
click at [736, 49] on input "text" at bounding box center [742, 57] width 123 height 21
type input "Tulip Poplar - Black Locust"
click at [678, 115] on div "button" at bounding box center [677, 118] width 10 height 10
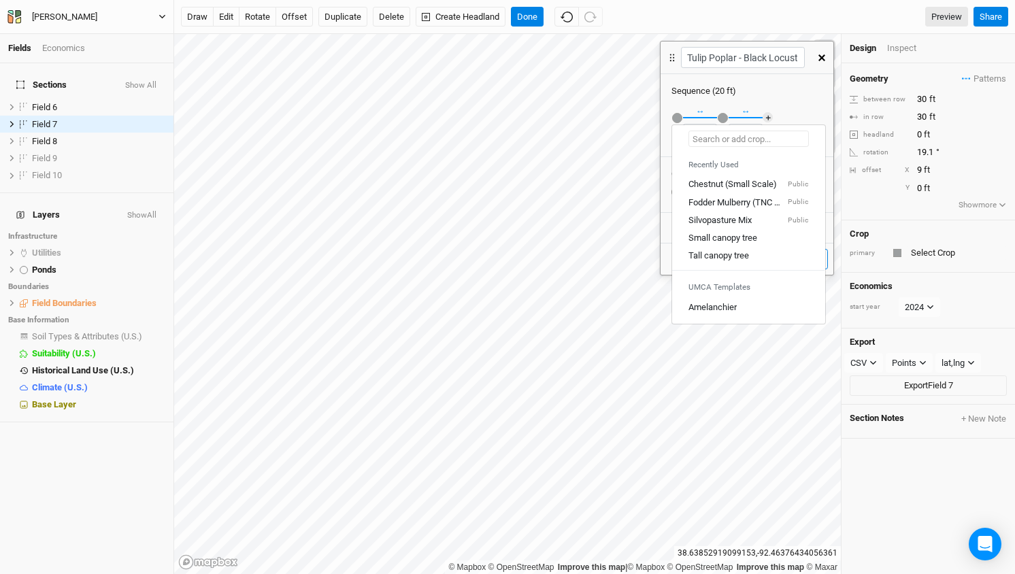
click at [709, 139] on input "text" at bounding box center [749, 139] width 120 height 16
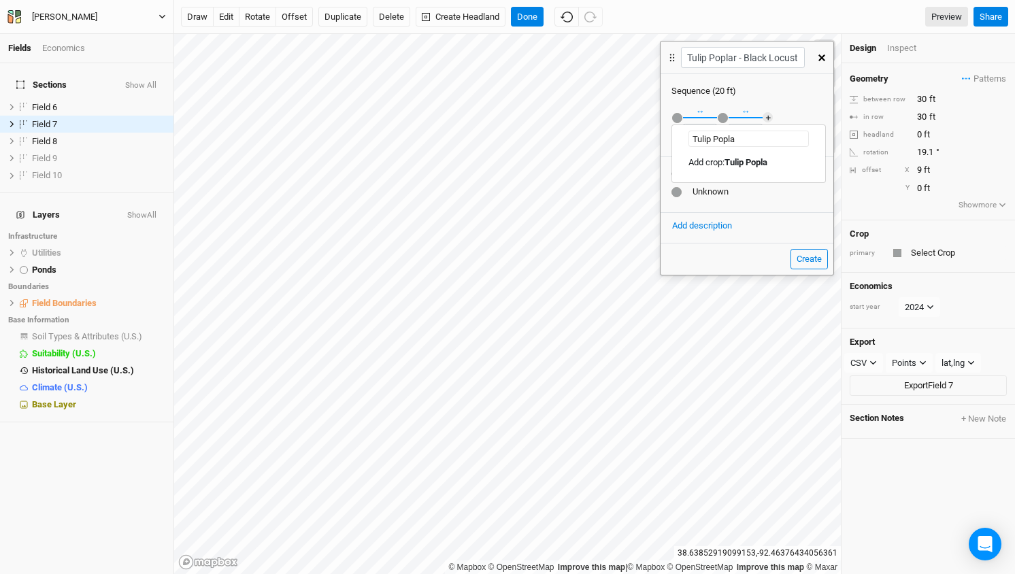
type input "Tulip Poplar"
click at [742, 159] on mark "Tulip Poplar" at bounding box center [748, 162] width 46 height 10
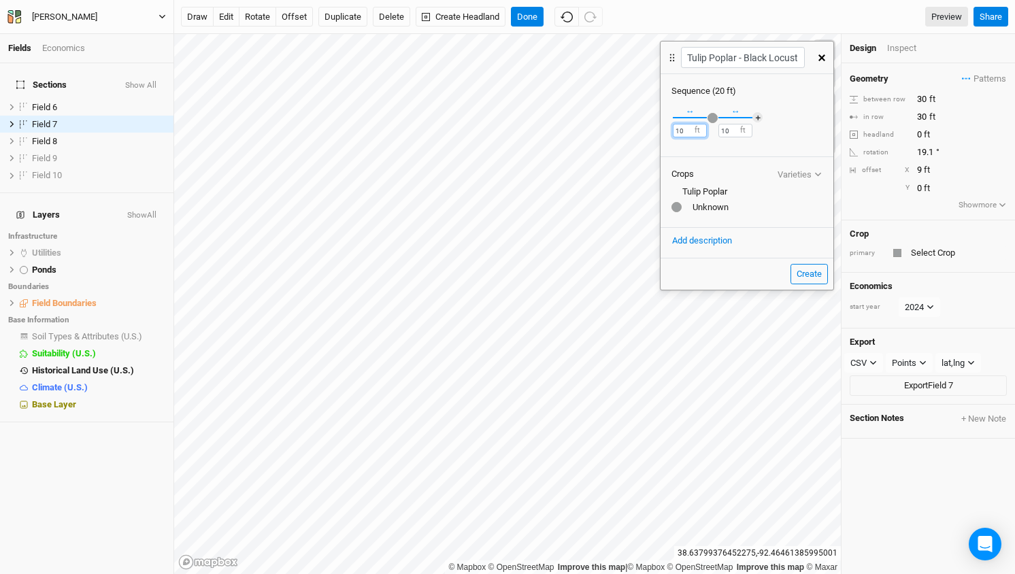
click at [697, 131] on input "10" at bounding box center [690, 131] width 34 height 14
type input "40"
click at [718, 118] on div "button" at bounding box center [713, 118] width 10 height 10
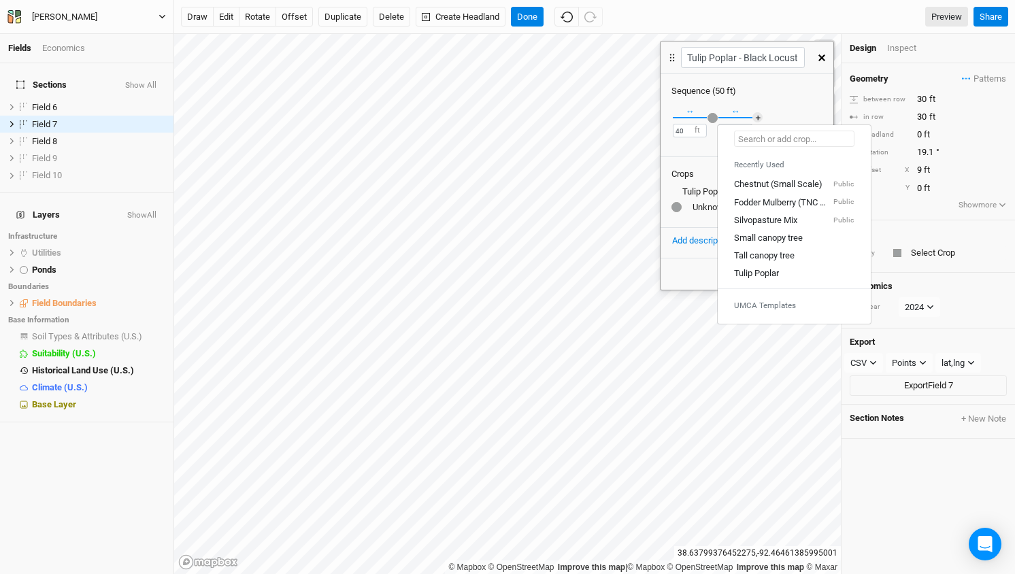
click at [750, 133] on input "text" at bounding box center [794, 139] width 120 height 16
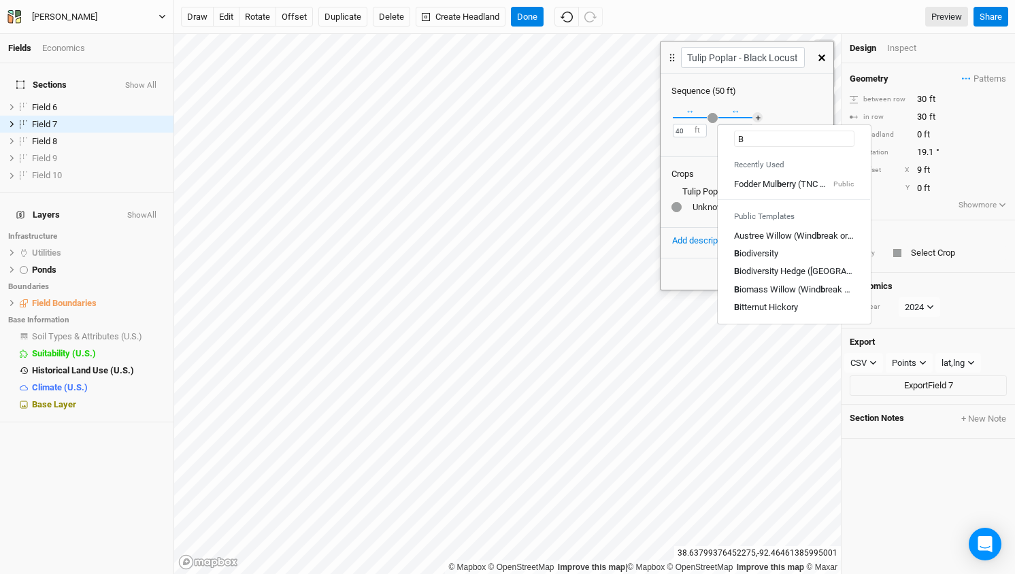
type input "Bl"
type input "Black Locust (CG)"
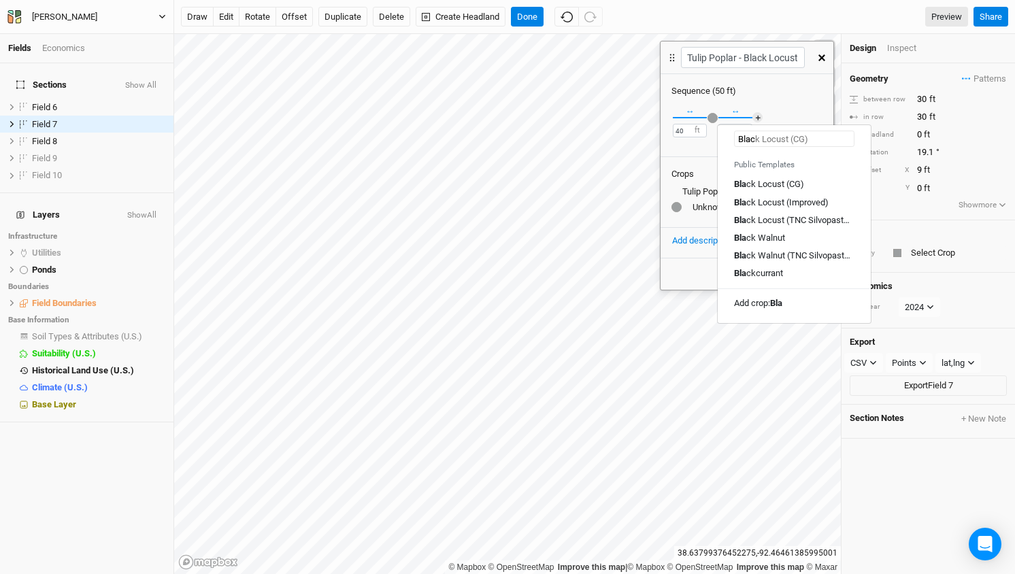
type input "Black"
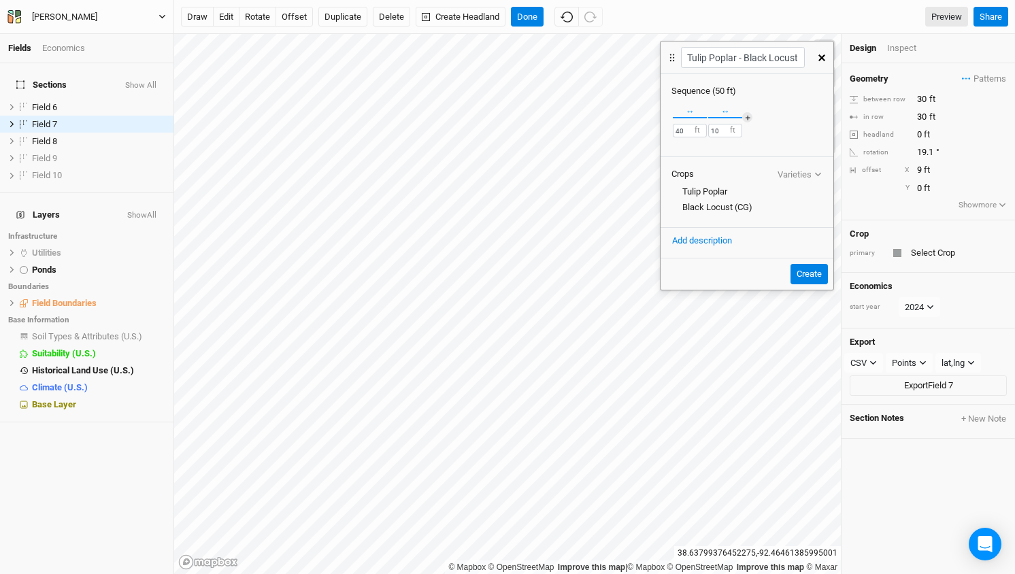
click at [733, 207] on div "Black Locust (CG)" at bounding box center [746, 207] width 151 height 12
click at [742, 128] on input "10" at bounding box center [725, 131] width 34 height 14
type input "40"
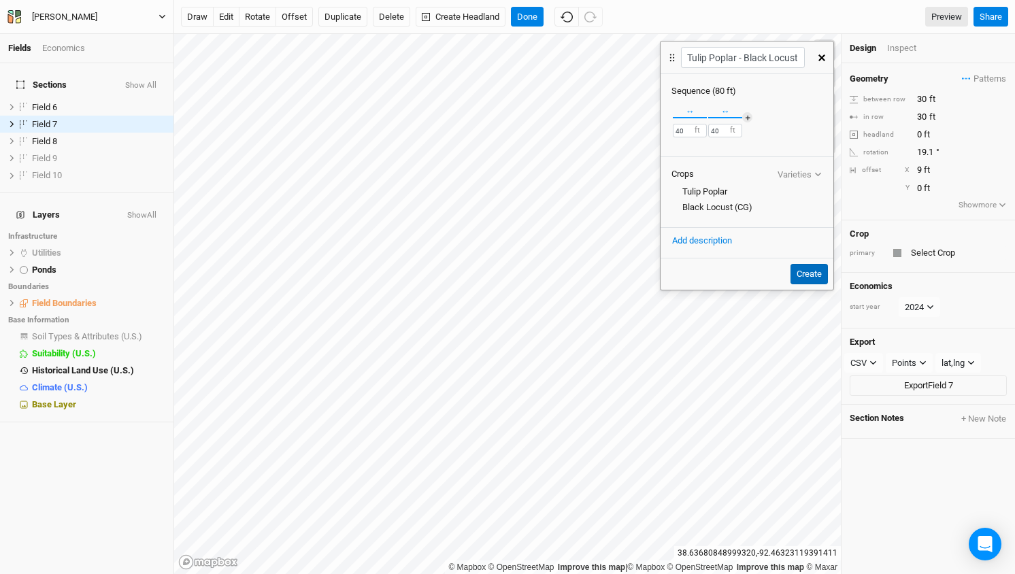
click at [814, 280] on button "Create" at bounding box center [809, 274] width 37 height 20
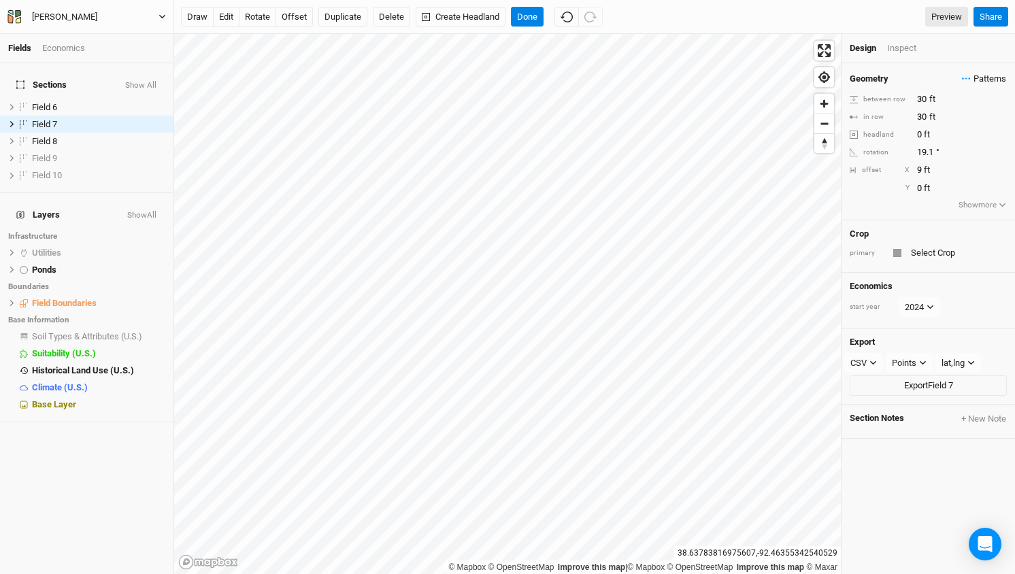
click at [984, 71] on button "Patterns" at bounding box center [984, 78] width 46 height 15
click at [906, 121] on button "Tulip Poplar - Black Locust" at bounding box center [910, 124] width 125 height 21
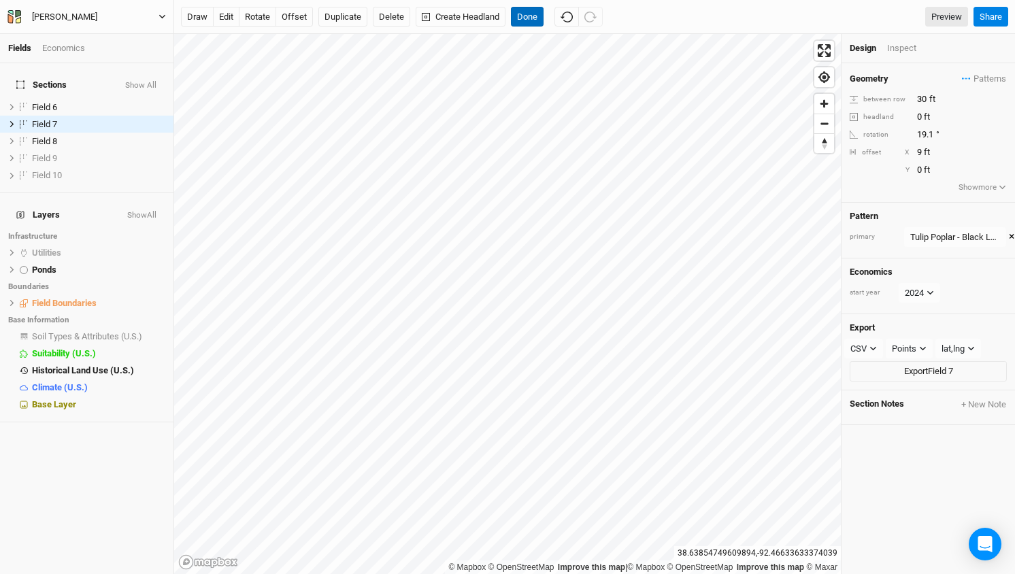
click at [531, 18] on button "Done" at bounding box center [527, 17] width 33 height 20
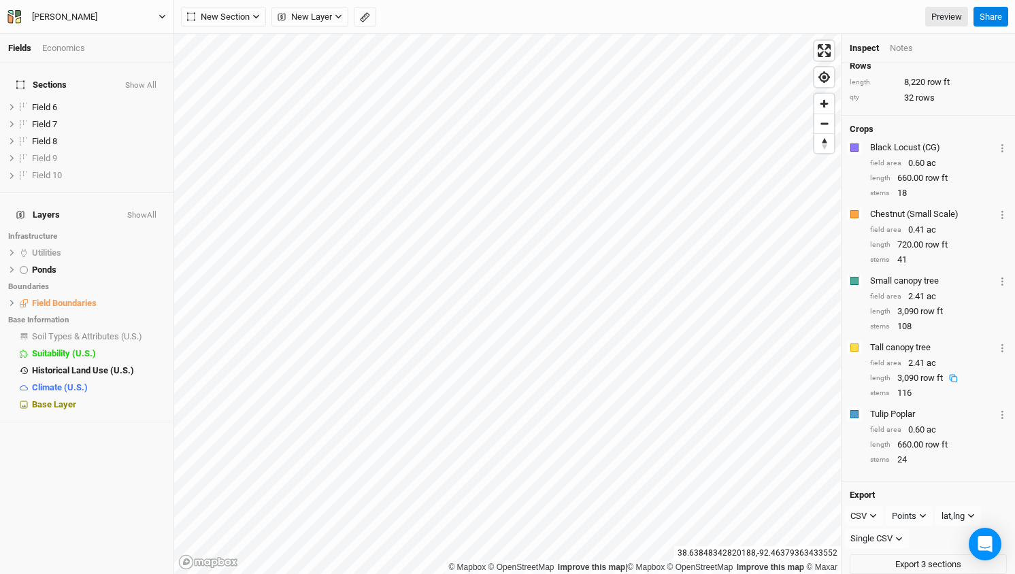
scroll to position [0, 0]
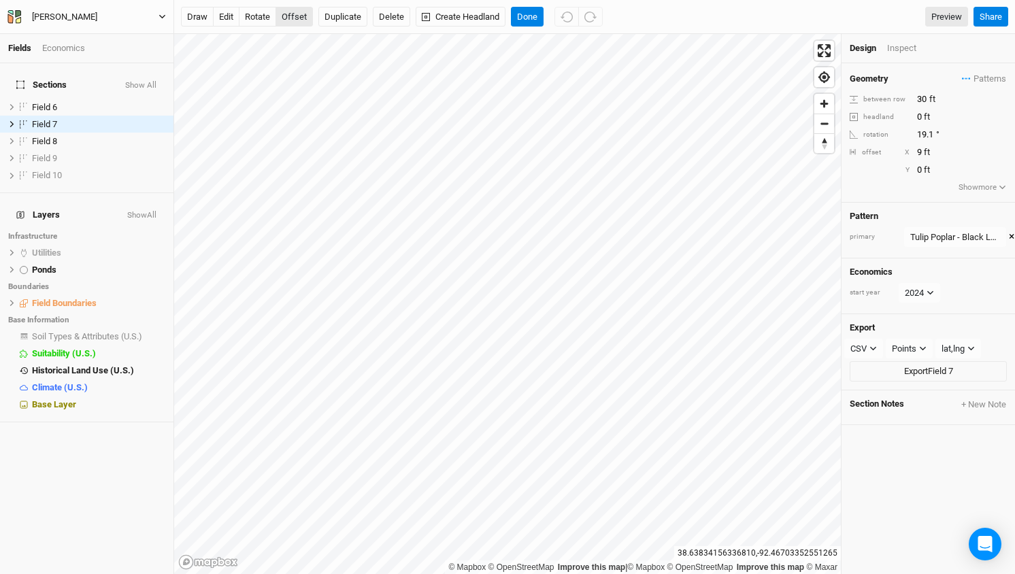
click at [292, 14] on button "offset" at bounding box center [294, 17] width 37 height 20
type input "-34"
type input "3"
type input "-30"
click at [526, 16] on button "Done" at bounding box center [527, 17] width 33 height 20
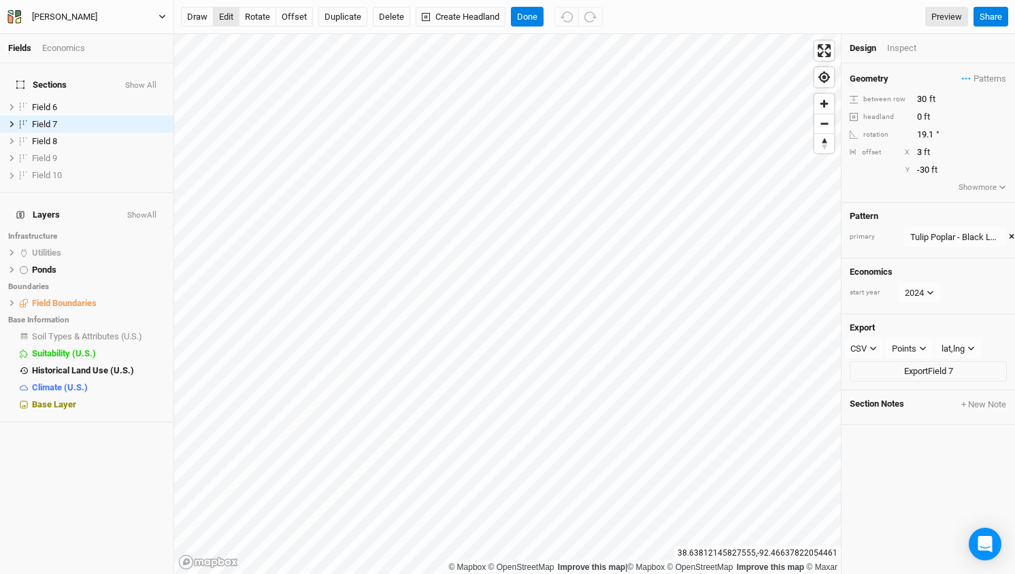
click at [225, 17] on button "edit" at bounding box center [226, 17] width 27 height 20
click at [226, 17] on button "edit" at bounding box center [226, 17] width 27 height 20
click at [290, 20] on button "offset" at bounding box center [294, 17] width 37 height 20
type input "18"
type input "-33"
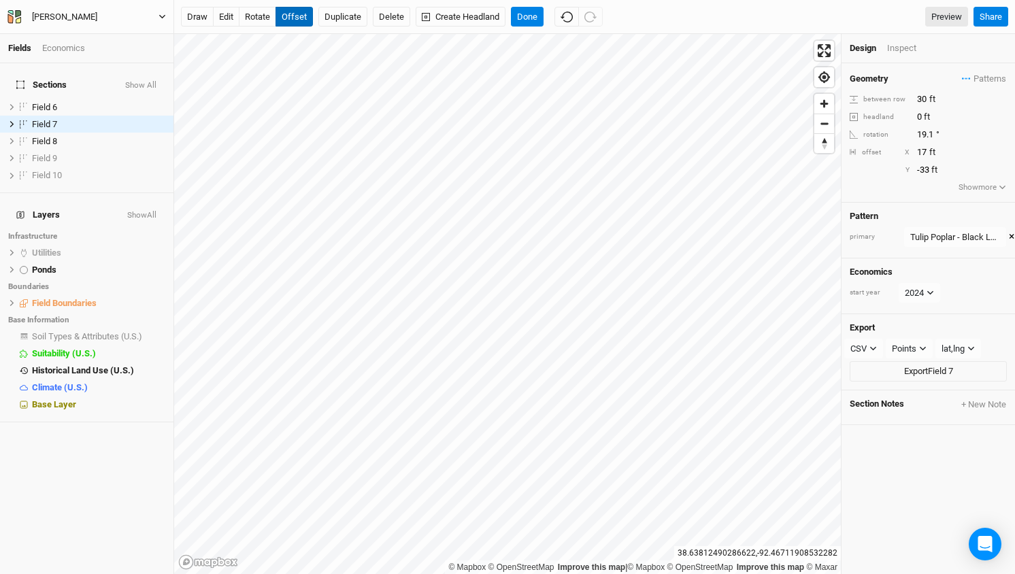
type input "16"
type input "15"
click at [522, 19] on button "Done" at bounding box center [527, 17] width 33 height 20
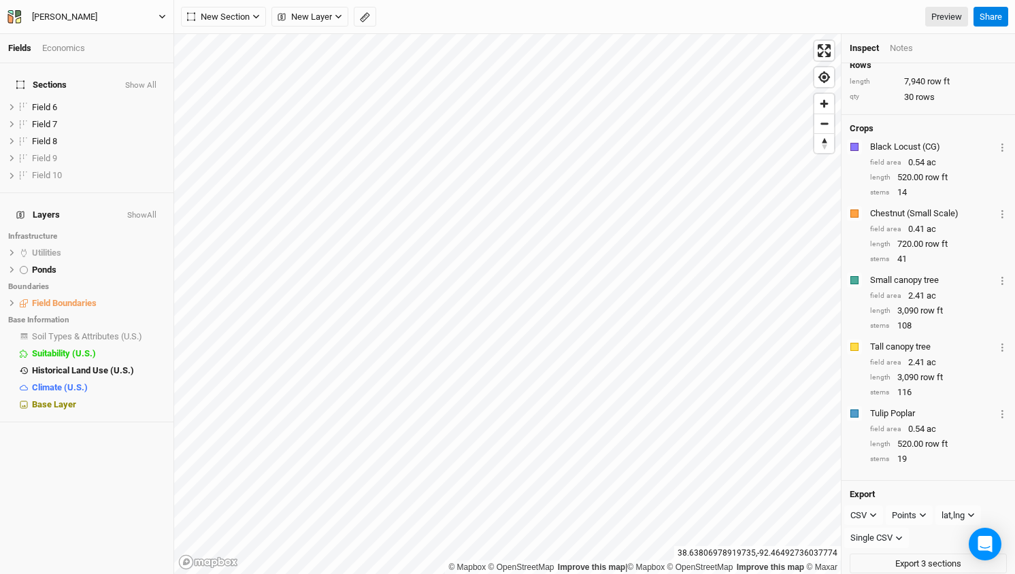
scroll to position [150, 0]
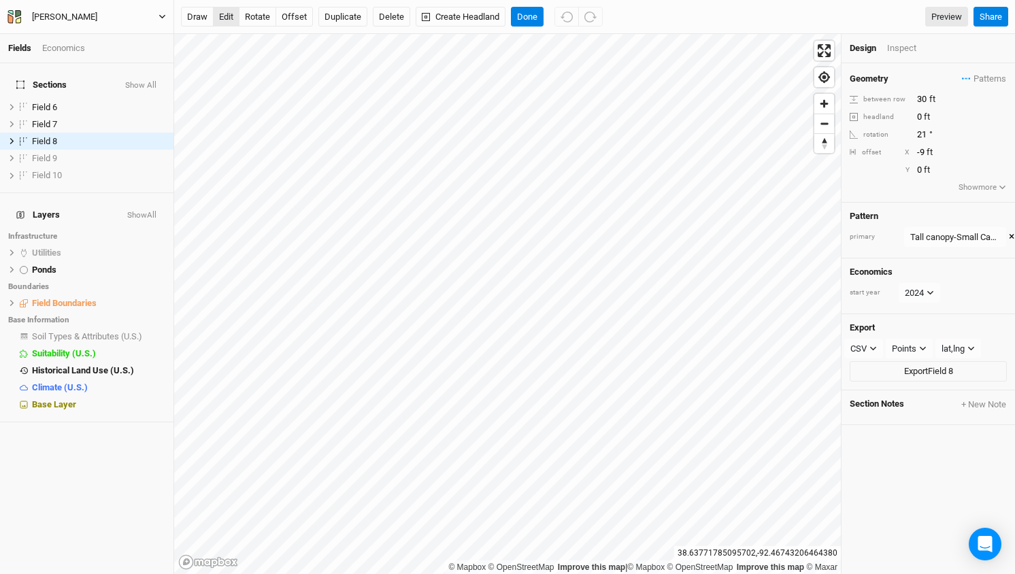
click at [227, 20] on button "edit" at bounding box center [226, 17] width 27 height 20
click at [528, 16] on button "Done" at bounding box center [527, 17] width 33 height 20
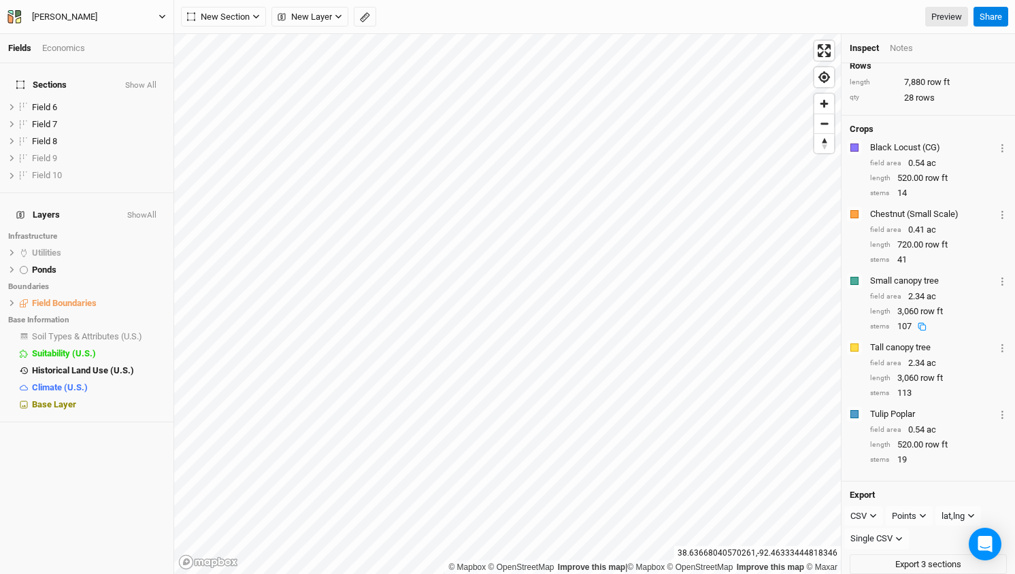
scroll to position [0, 0]
click at [938, 12] on link "Preview" at bounding box center [946, 17] width 43 height 20
click at [942, 20] on link "Preview" at bounding box center [946, 17] width 43 height 20
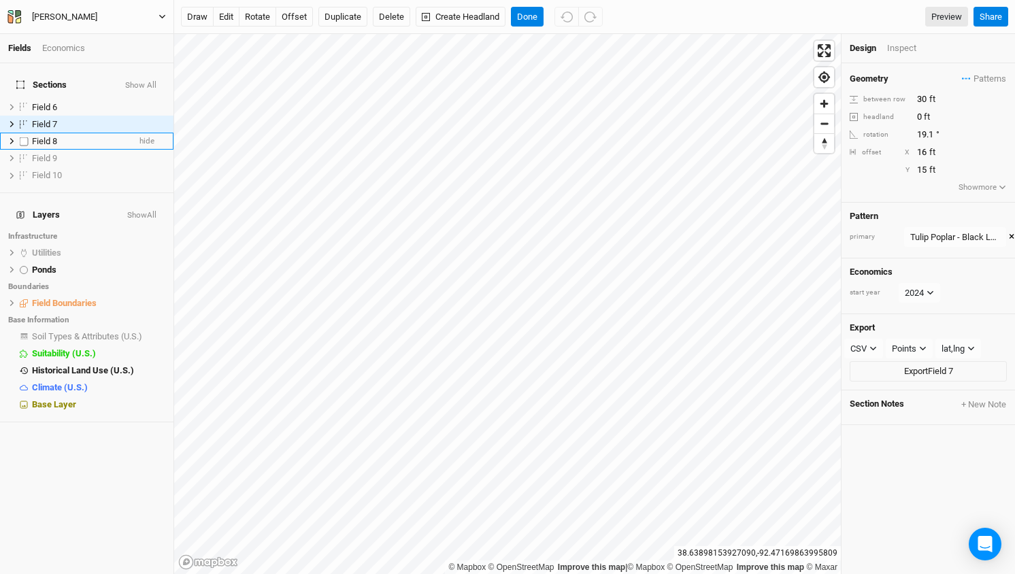
click at [46, 136] on span "Field 8" at bounding box center [44, 141] width 25 height 10
click at [48, 119] on span "Field 7" at bounding box center [44, 124] width 25 height 10
click at [47, 102] on span "Field 6" at bounding box center [44, 107] width 25 height 10
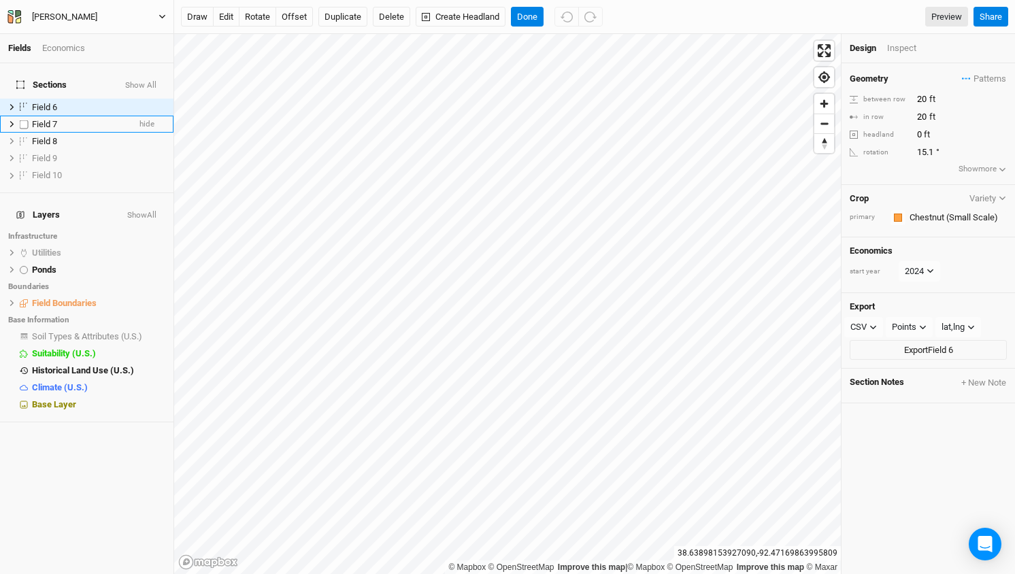
click at [47, 119] on span "Field 7" at bounding box center [44, 124] width 25 height 10
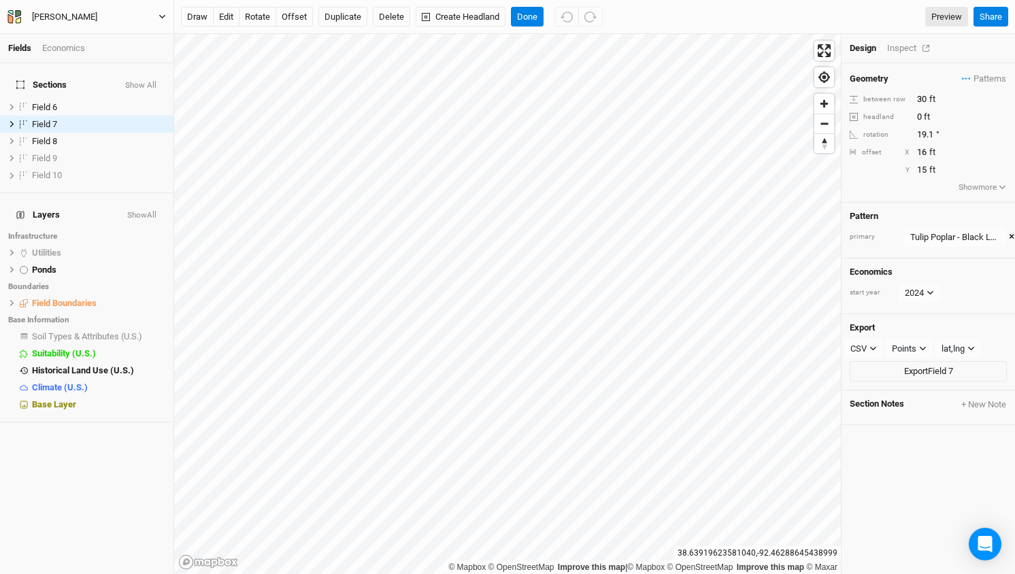
click at [903, 46] on div "Inspect" at bounding box center [911, 48] width 48 height 12
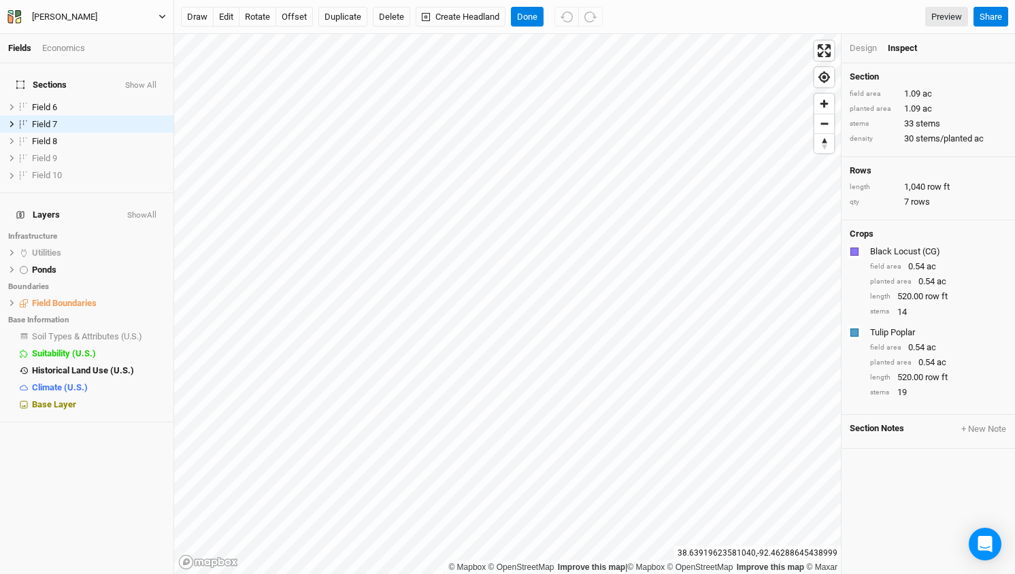
click at [857, 48] on div "Design" at bounding box center [863, 48] width 27 height 12
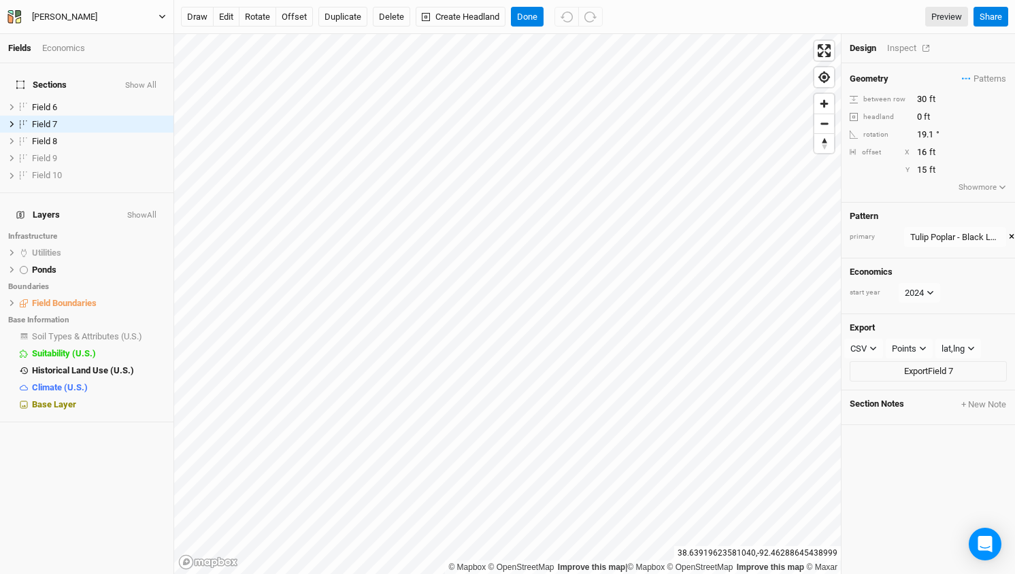
click at [903, 50] on div "Inspect" at bounding box center [911, 48] width 48 height 12
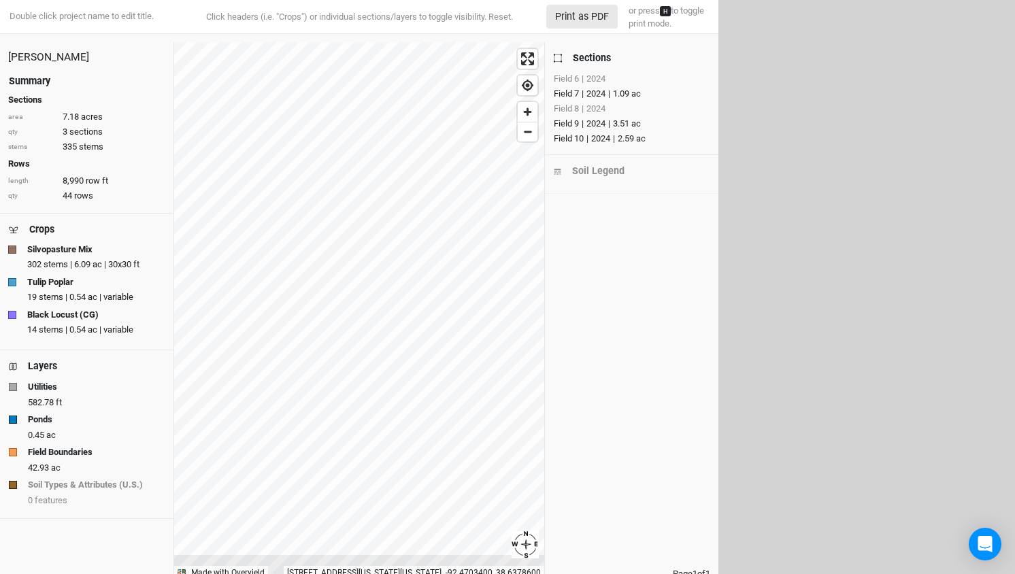
click at [567, 109] on div "Field 8" at bounding box center [566, 109] width 25 height 14
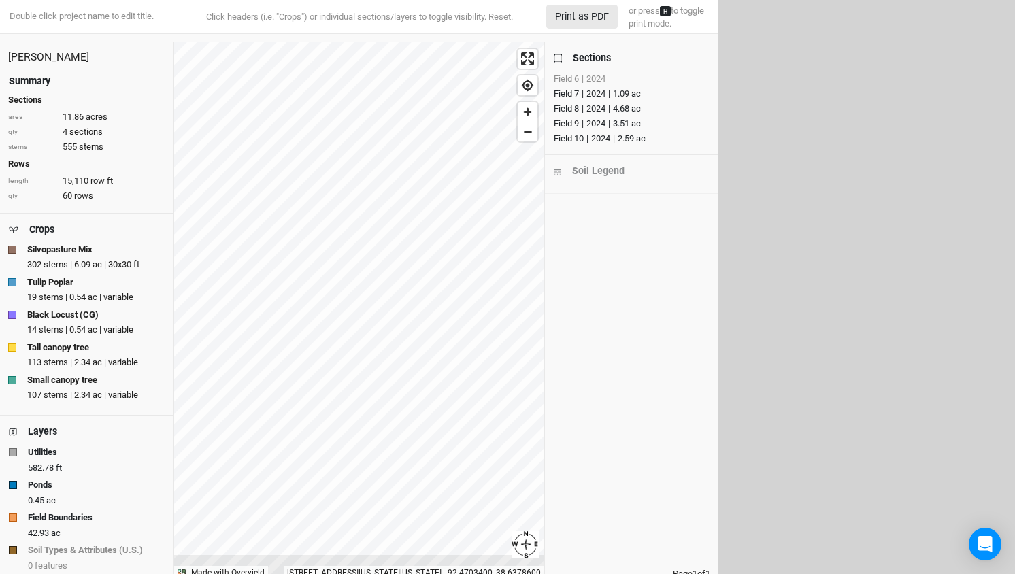
click at [567, 109] on div "Field 8" at bounding box center [566, 109] width 25 height 14
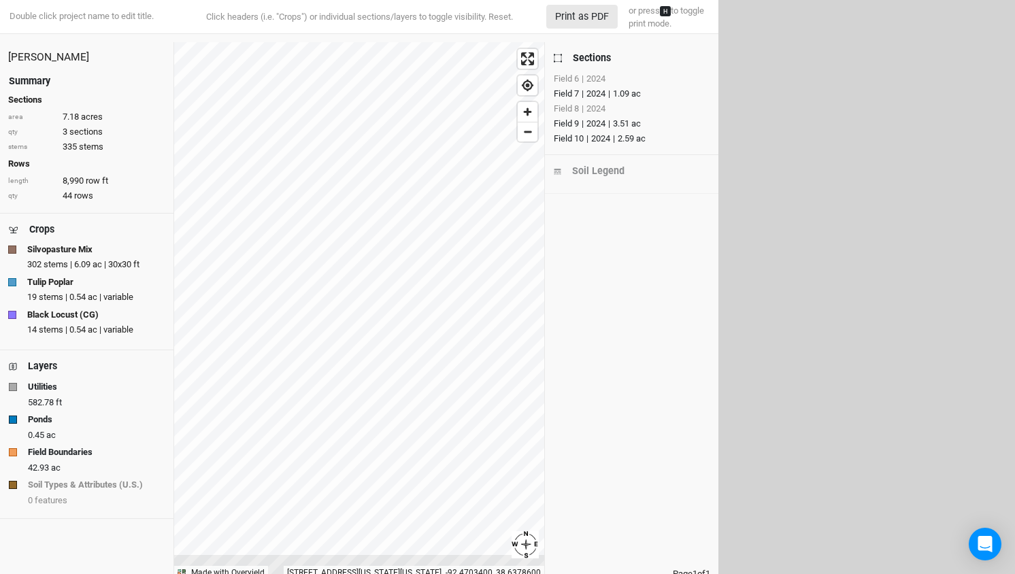
click at [567, 109] on div "Field 8" at bounding box center [566, 109] width 25 height 14
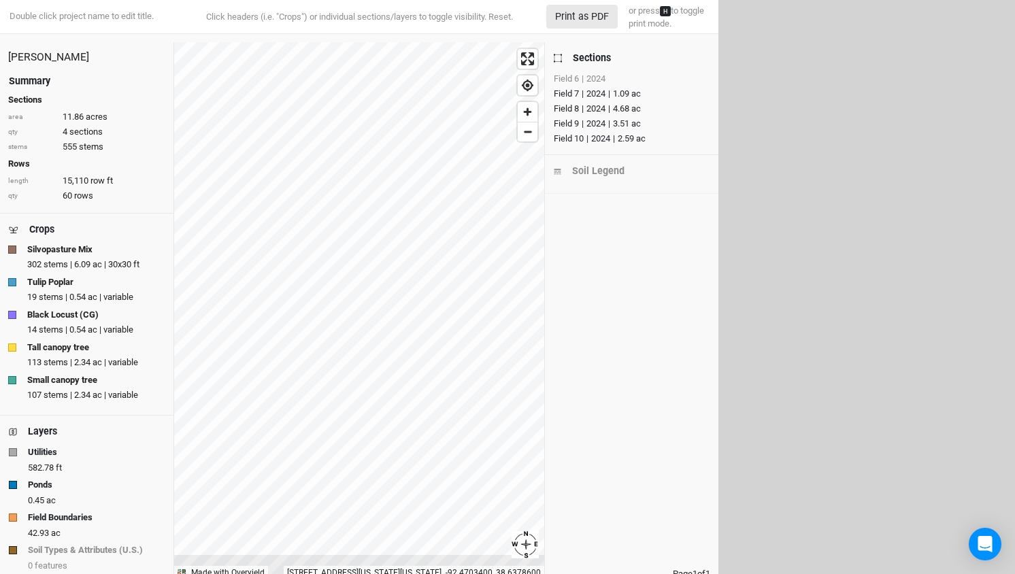
click at [569, 78] on div "Field 6" at bounding box center [566, 79] width 25 height 14
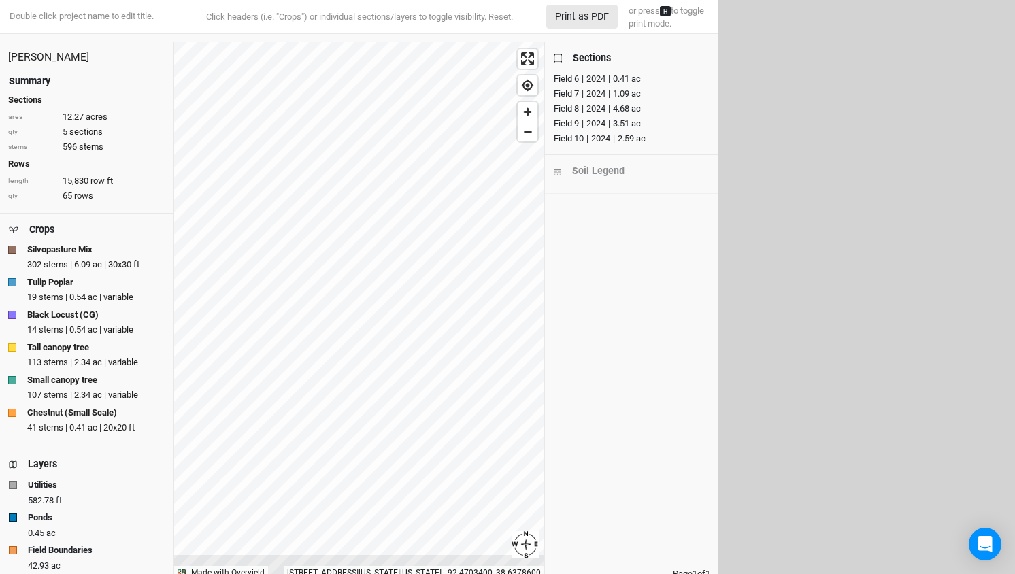
click at [568, 125] on div "Field 9" at bounding box center [566, 124] width 25 height 14
click at [571, 142] on div "Field 10" at bounding box center [569, 139] width 30 height 14
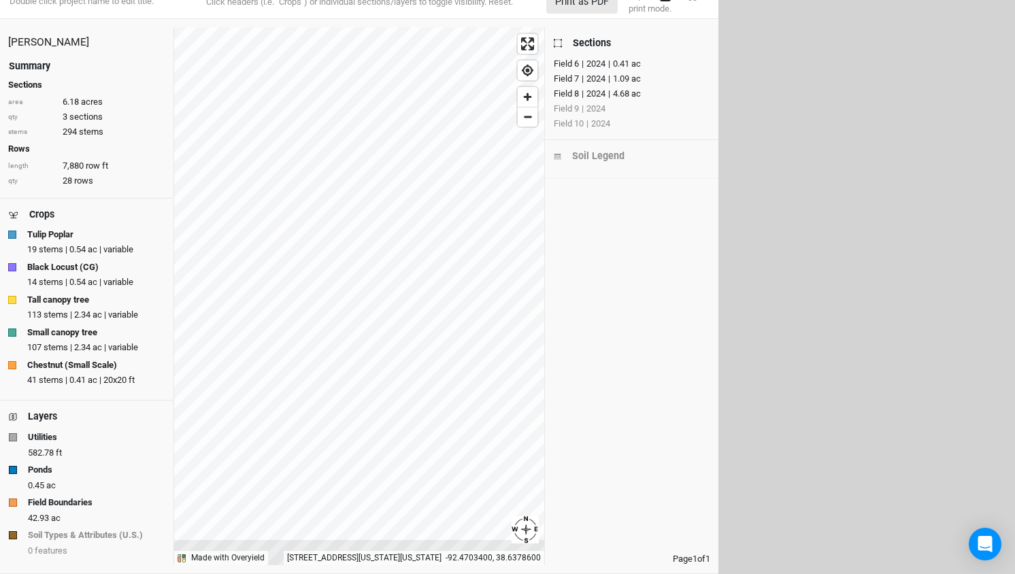
scroll to position [15, 0]
click at [587, 3] on button "Print as PDF" at bounding box center [581, 2] width 71 height 24
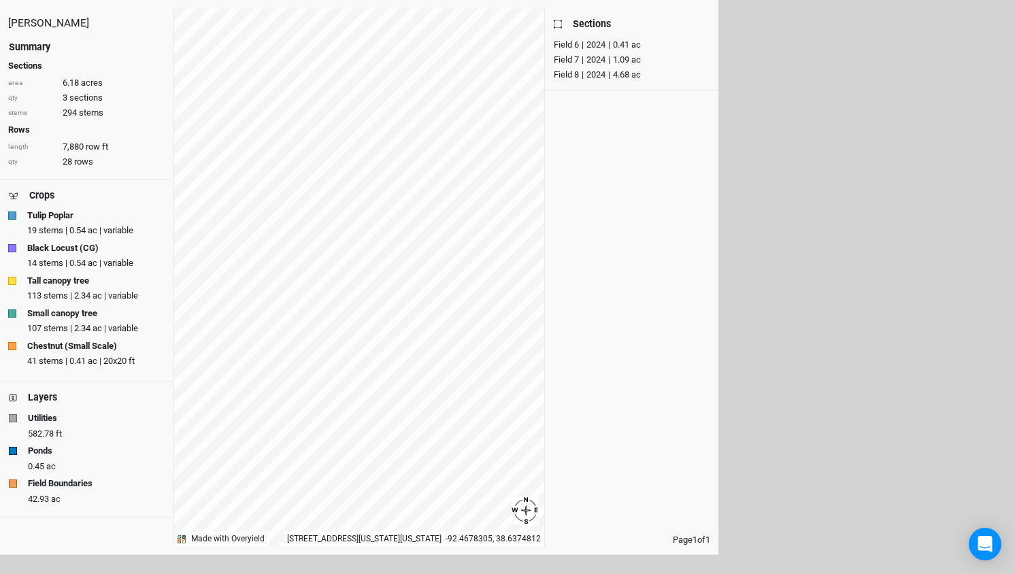
scroll to position [0, 0]
